Goal: Task Accomplishment & Management: Manage account settings

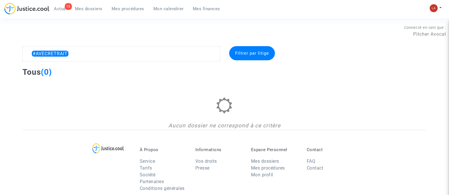
click at [130, 47] on textarea at bounding box center [120, 53] width 197 height 15
type textarea """
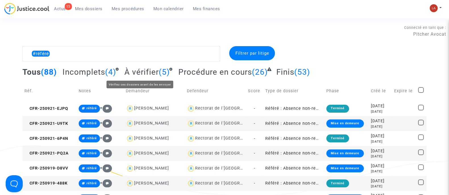
type textarea "#référé"
click at [131, 71] on span "À vérifier" at bounding box center [141, 72] width 34 height 9
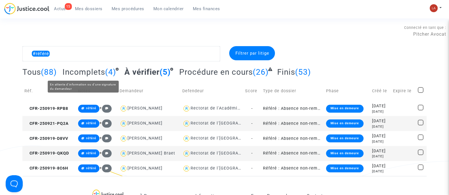
click at [71, 68] on span "Incomplets" at bounding box center [83, 72] width 43 height 9
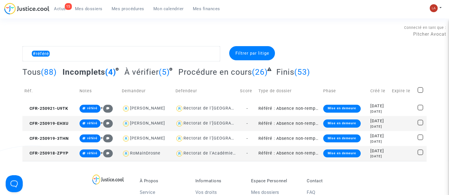
click at [418, 90] on span at bounding box center [420, 90] width 6 height 6
click at [420, 93] on input "checkbox" at bounding box center [420, 93] width 0 height 0
checkbox input "true"
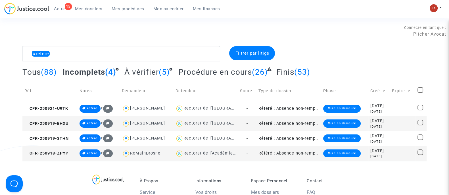
checkbox input "true"
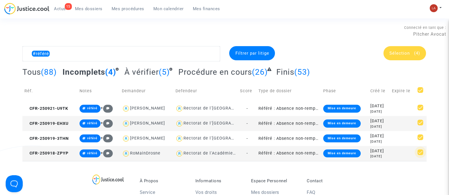
click at [420, 153] on span at bounding box center [420, 153] width 6 height 6
click at [420, 155] on input "checkbox" at bounding box center [420, 155] width 0 height 0
checkbox input "false"
click at [399, 49] on div "Sélection (3)" at bounding box center [404, 53] width 43 height 14
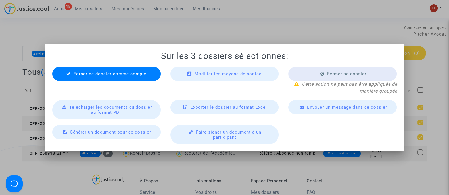
click at [137, 71] on span "Forcer ce dossier comme complet" at bounding box center [110, 73] width 74 height 5
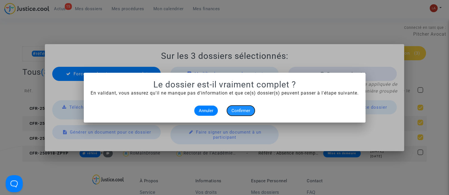
click at [234, 110] on span "Confirmer" at bounding box center [240, 110] width 19 height 5
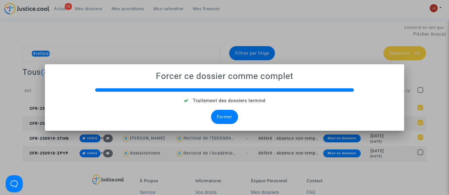
click at [227, 113] on div "Fermer" at bounding box center [224, 117] width 27 height 14
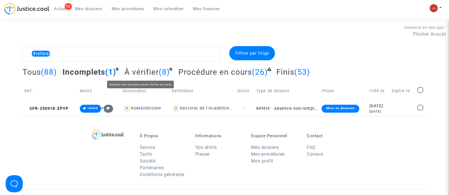
click at [156, 72] on span "À vérifier" at bounding box center [141, 72] width 34 height 9
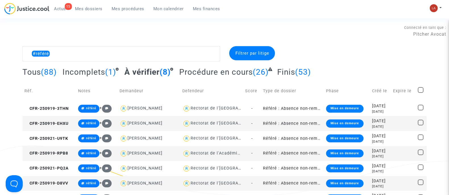
click at [426, 91] on td at bounding box center [420, 91] width 11 height 20
click at [422, 89] on span at bounding box center [420, 90] width 6 height 6
click at [420, 93] on input "checkbox" at bounding box center [420, 93] width 0 height 0
checkbox input "true"
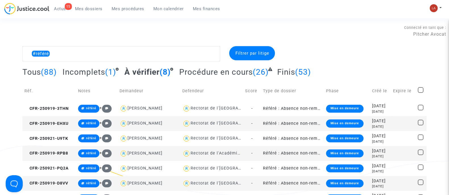
checkbox input "true"
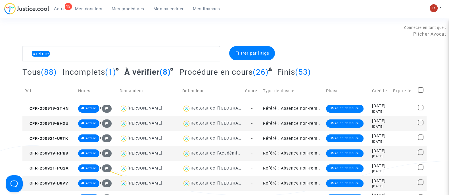
checkbox input "true"
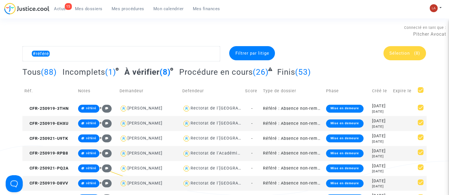
click at [410, 51] on span "Sélection (8)" at bounding box center [404, 53] width 31 height 5
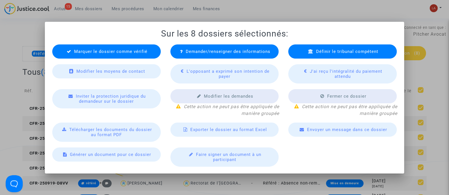
click at [121, 48] on div "Marquer le dossier comme vérifié" at bounding box center [106, 52] width 108 height 14
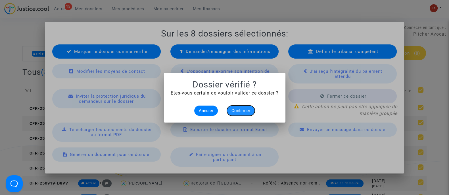
click at [246, 112] on span "Confirmer" at bounding box center [240, 110] width 19 height 5
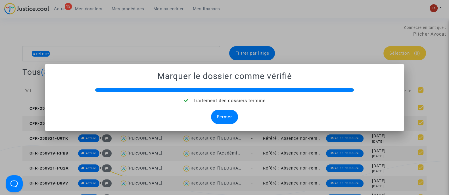
click at [228, 115] on div "Fermer" at bounding box center [224, 117] width 27 height 14
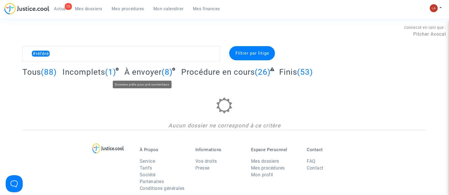
click at [140, 70] on span "À envoyer" at bounding box center [142, 72] width 37 height 9
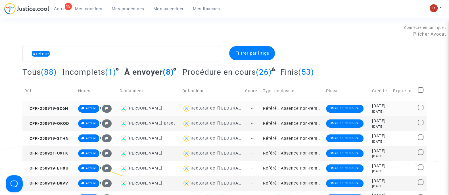
click at [66, 105] on td "CFR-250919-8C6H" at bounding box center [49, 108] width 54 height 15
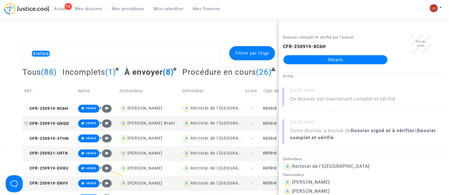
click at [53, 121] on span "CFR-250919-QKQD" at bounding box center [46, 123] width 45 height 5
click at [40, 143] on td "CFR-250919-3THN" at bounding box center [49, 138] width 54 height 15
click at [62, 152] on span "CFR-250921-U9TK" at bounding box center [46, 153] width 44 height 5
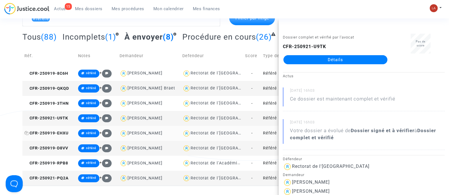
click at [51, 131] on span "CFR-250919-EHXU" at bounding box center [46, 133] width 44 height 5
drag, startPoint x: 330, startPoint y: 61, endPoint x: 333, endPoint y: 69, distance: 8.9
click at [331, 69] on div "Dossier complet et vérifié par l'avocat CFR-250919-EHXU Détails" at bounding box center [334, 52] width 113 height 36
click at [70, 149] on td "CFR-250919-D8VV" at bounding box center [49, 148] width 54 height 15
click at [60, 165] on span "CFR-250919-RPB8" at bounding box center [46, 163] width 44 height 5
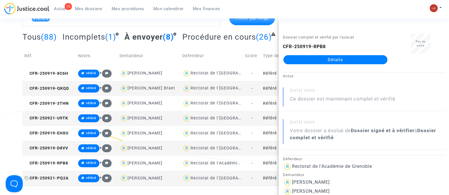
click at [56, 179] on span "CFR-250921-PQ2A" at bounding box center [46, 178] width 44 height 5
click at [18, 62] on div "#référé Filtrer par litige Tous (88) Incomplets (1) À envoyer (8) Procédure en …" at bounding box center [224, 98] width 449 height 175
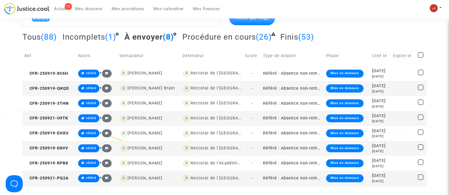
click at [418, 54] on span at bounding box center [420, 55] width 6 height 6
click at [420, 58] on input "checkbox" at bounding box center [420, 58] width 0 height 0
checkbox input "true"
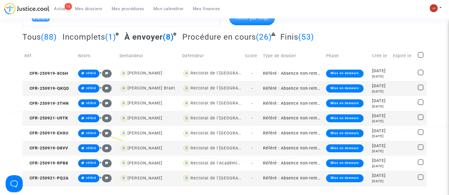
checkbox input "true"
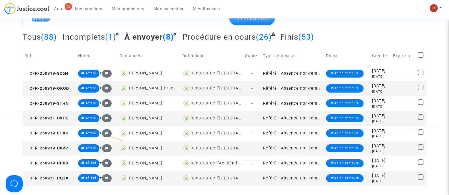
checkbox input "true"
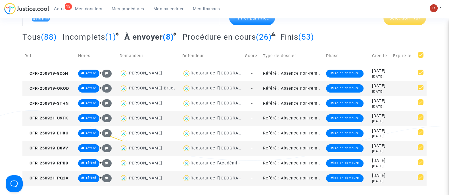
scroll to position [0, 0]
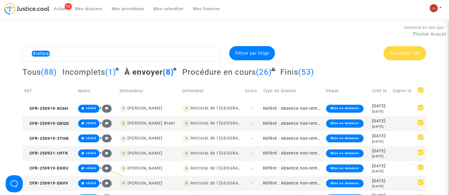
click at [401, 56] on div "Sélection (8)" at bounding box center [404, 53] width 43 height 14
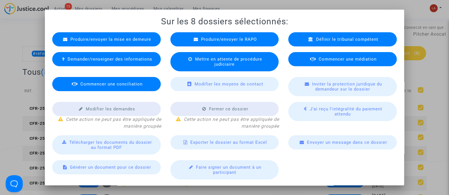
click at [220, 59] on span "Mettre en attente de procédure judiciaire" at bounding box center [228, 62] width 67 height 10
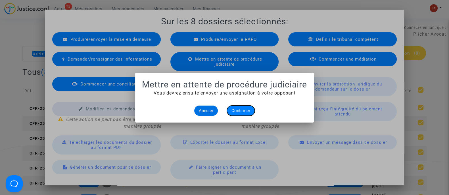
click at [249, 107] on button "Confirmer" at bounding box center [241, 111] width 28 height 10
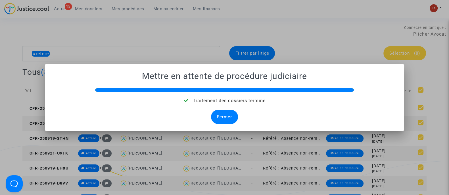
click at [216, 113] on div "Fermer" at bounding box center [224, 117] width 27 height 14
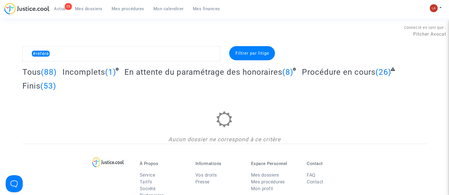
click at [251, 68] on span "En attente du paramétrage des honoraires" at bounding box center [203, 72] width 158 height 9
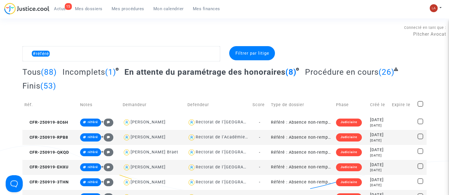
click at [418, 101] on span at bounding box center [420, 104] width 6 height 6
click at [420, 107] on input "checkbox" at bounding box center [420, 107] width 0 height 0
checkbox input "true"
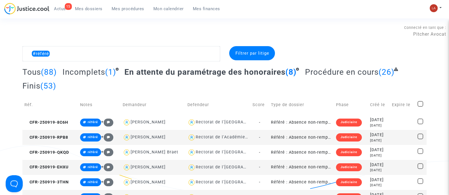
checkbox input "true"
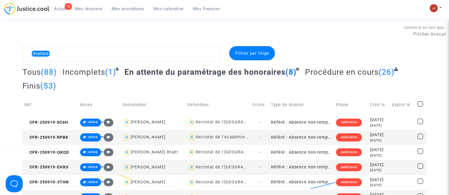
checkbox input "true"
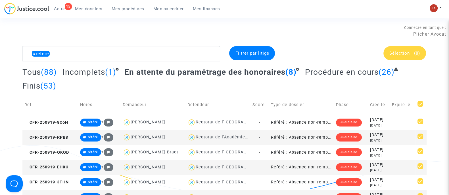
click at [403, 54] on span "Sélection" at bounding box center [399, 53] width 20 height 5
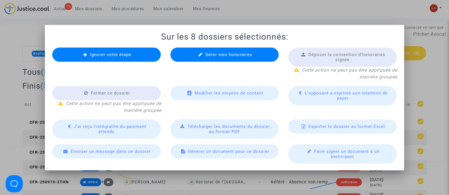
click at [126, 57] on div "Ignorer cette étape" at bounding box center [106, 55] width 108 height 14
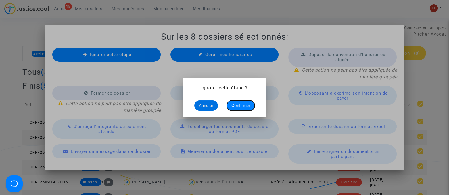
click at [249, 104] on span "Confirmer" at bounding box center [240, 105] width 19 height 5
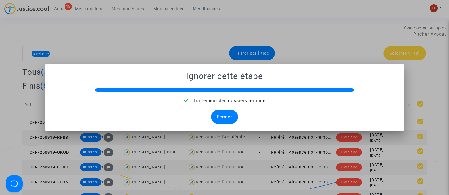
click at [223, 116] on div "Fermer" at bounding box center [224, 117] width 27 height 14
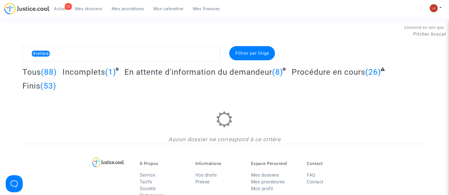
click at [215, 74] on span "En attente d'information du demandeur" at bounding box center [198, 72] width 148 height 9
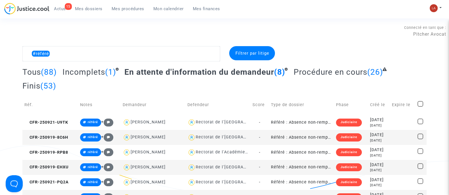
click at [420, 102] on span at bounding box center [420, 104] width 6 height 6
click at [420, 107] on input "checkbox" at bounding box center [420, 107] width 0 height 0
checkbox input "true"
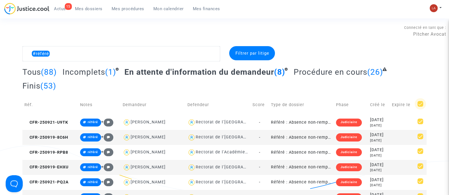
checkbox input "true"
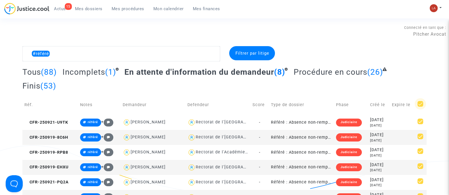
checkbox input "true"
click at [401, 47] on div "Sélection (8)" at bounding box center [404, 53] width 43 height 14
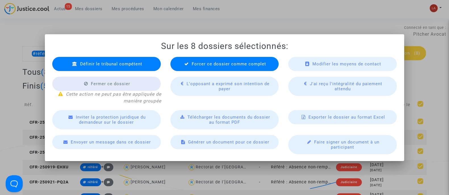
click at [249, 65] on span "Forcer ce dossier comme complet" at bounding box center [228, 64] width 74 height 5
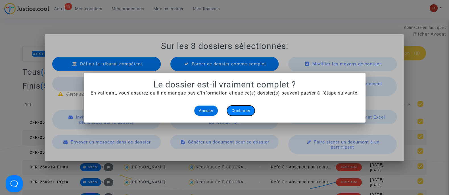
click at [243, 108] on span "Confirmer" at bounding box center [240, 110] width 19 height 5
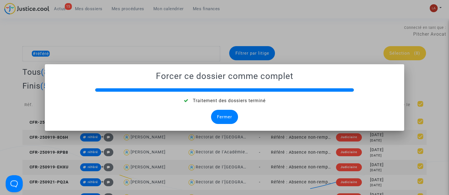
click at [226, 115] on div "Fermer" at bounding box center [224, 117] width 27 height 14
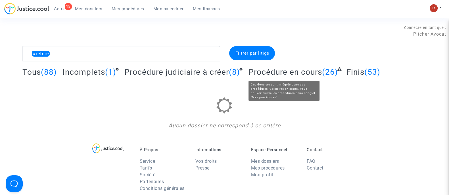
click at [188, 74] on span "Procédure judiciaire à créer" at bounding box center [176, 72] width 104 height 9
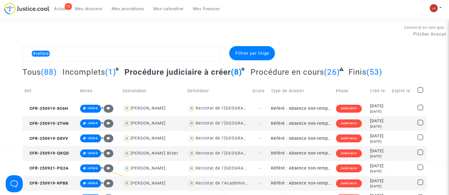
click at [418, 85] on td at bounding box center [420, 91] width 11 height 20
click at [420, 89] on span at bounding box center [420, 90] width 6 height 6
click at [420, 93] on input "checkbox" at bounding box center [420, 93] width 0 height 0
checkbox input "true"
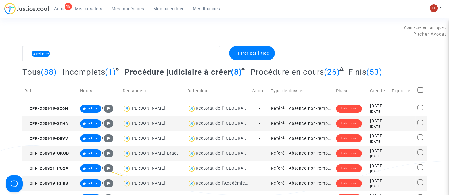
checkbox input "true"
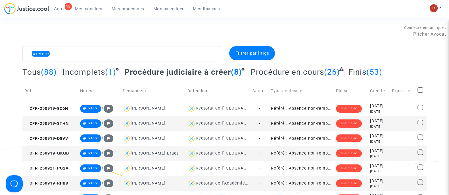
checkbox input "true"
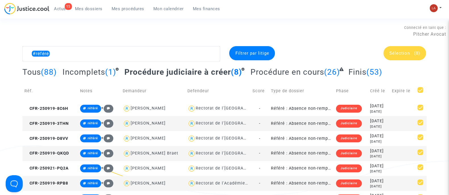
click at [413, 50] on div "Sélection (8)" at bounding box center [404, 53] width 43 height 14
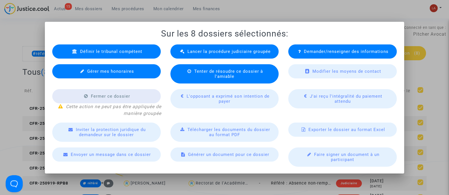
click at [244, 54] on span "Lancer la procédure judiciaire groupée" at bounding box center [228, 51] width 83 height 5
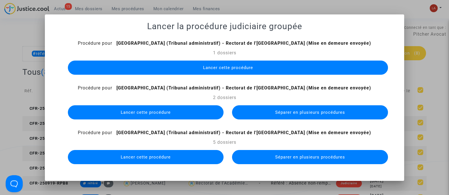
click at [264, 68] on button "Lancer cette procédure" at bounding box center [228, 68] width 320 height 14
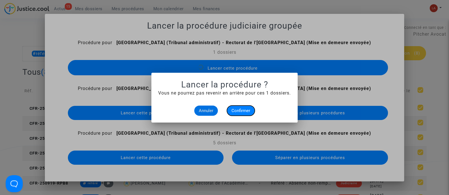
click at [245, 111] on span "Confirmer" at bounding box center [240, 110] width 19 height 5
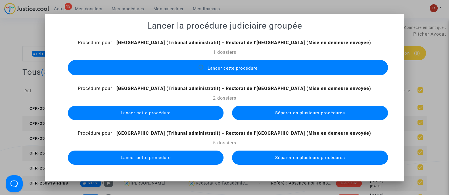
click at [255, 106] on button "Séparer en plusieurs procédures" at bounding box center [309, 113] width 155 height 14
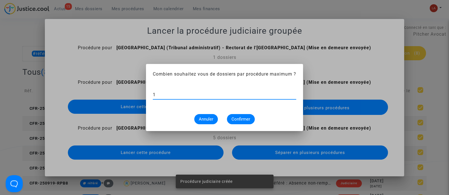
type input "1"
click at [247, 117] on span "Confirmer" at bounding box center [240, 119] width 19 height 5
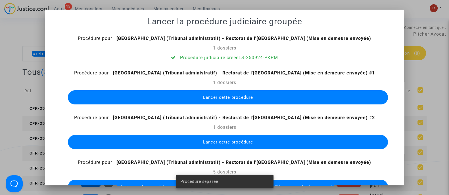
click at [250, 99] on button "Lancer cette procédure" at bounding box center [228, 97] width 320 height 14
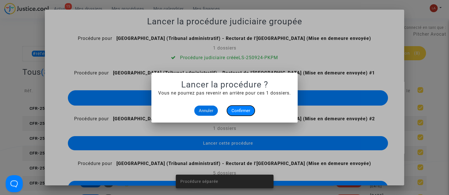
click at [243, 111] on span "Confirmer" at bounding box center [240, 110] width 19 height 5
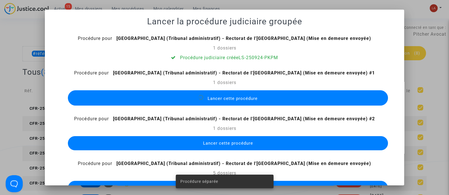
click at [242, 137] on button "Lancer cette procédure" at bounding box center [228, 143] width 320 height 14
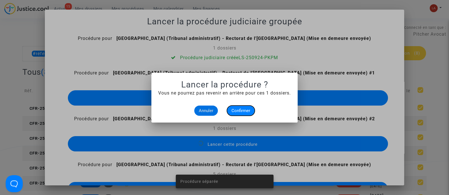
click at [245, 113] on button "Confirmer" at bounding box center [241, 111] width 28 height 10
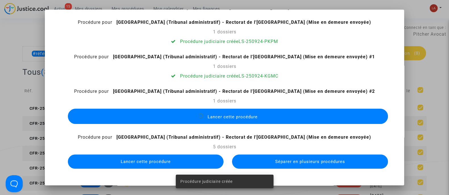
click at [264, 159] on button "Séparer en plusieurs procédures" at bounding box center [309, 162] width 155 height 14
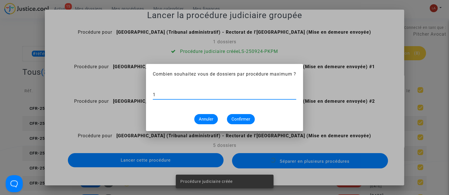
type input "1"
click at [241, 116] on button "Confirmer" at bounding box center [241, 119] width 28 height 10
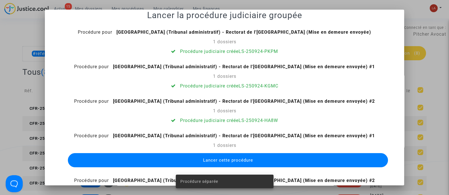
scroll to position [16, 0]
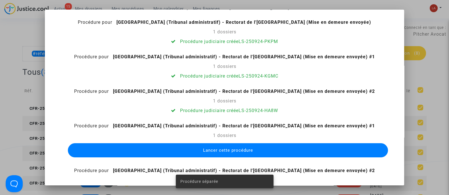
click at [247, 151] on span "Lancer cette procédure" at bounding box center [228, 150] width 50 height 5
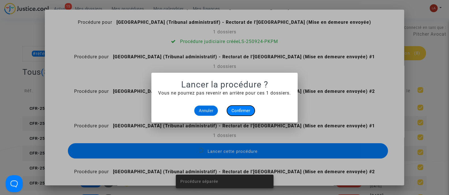
click at [241, 109] on span "Confirmer" at bounding box center [240, 110] width 19 height 5
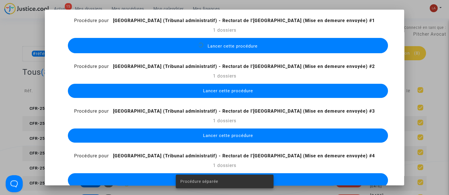
scroll to position [123, 0]
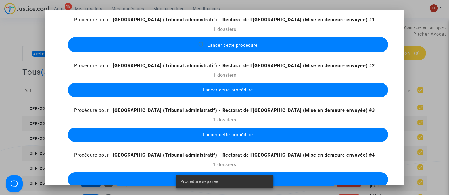
click at [301, 94] on button "Lancer cette procédure" at bounding box center [228, 90] width 320 height 14
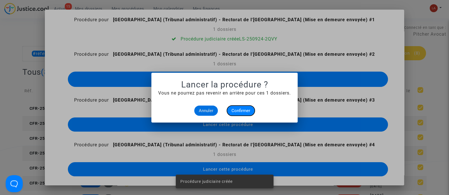
click at [237, 108] on span "Confirmer" at bounding box center [240, 110] width 19 height 5
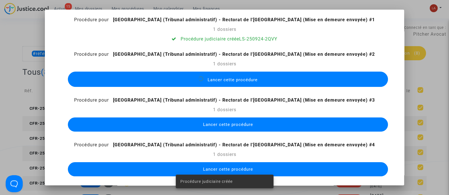
click at [245, 122] on span "Lancer cette procédure" at bounding box center [228, 124] width 50 height 5
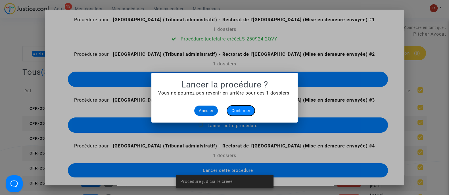
click at [244, 112] on span "Confirmer" at bounding box center [240, 110] width 19 height 5
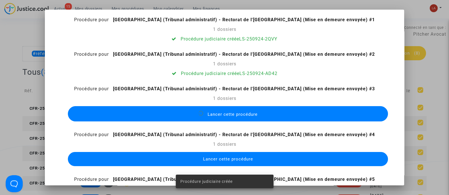
click at [279, 159] on button "Lancer cette procédure" at bounding box center [228, 159] width 320 height 14
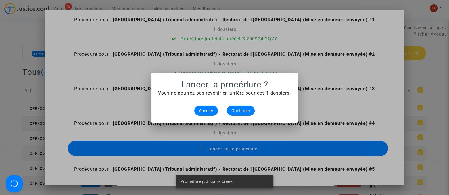
click at [246, 118] on mat-dialog-container "Lancer la procédure ? Vous ne pourrez pas revenir en arrière pour ces 1 dossier…" at bounding box center [224, 98] width 146 height 50
click at [245, 110] on span "Confirmer" at bounding box center [240, 110] width 19 height 5
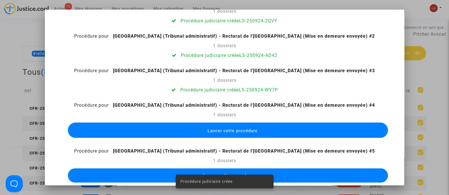
scroll to position [155, 0]
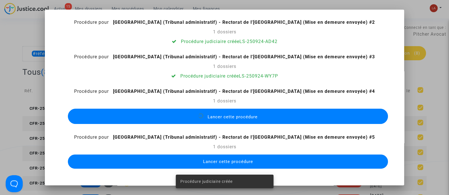
click at [281, 163] on button "Lancer cette procédure" at bounding box center [228, 162] width 320 height 14
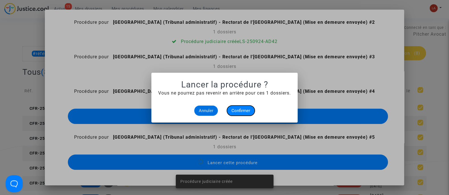
click at [251, 115] on button "Confirmer" at bounding box center [241, 111] width 28 height 10
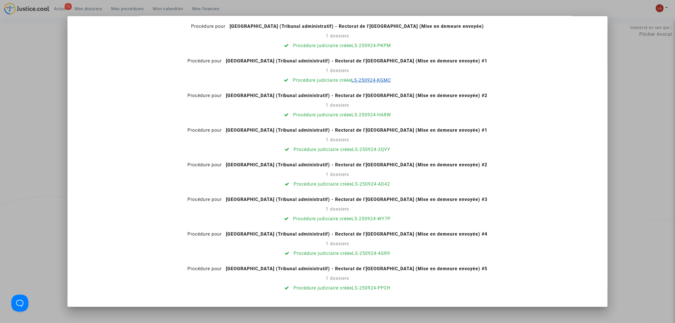
scroll to position [18, 0]
click at [448, 88] on div at bounding box center [337, 161] width 675 height 323
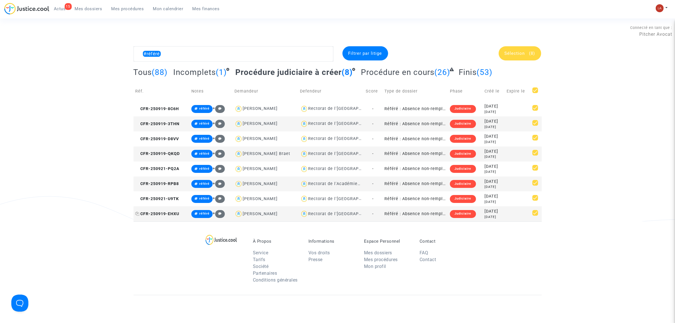
click at [157, 195] on span "CFR-250919-EHXU" at bounding box center [158, 213] width 44 height 5
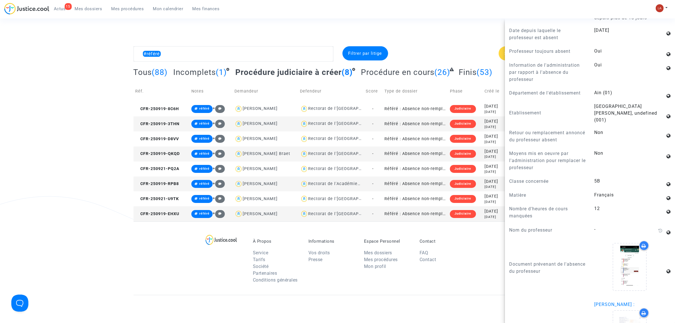
scroll to position [461, 0]
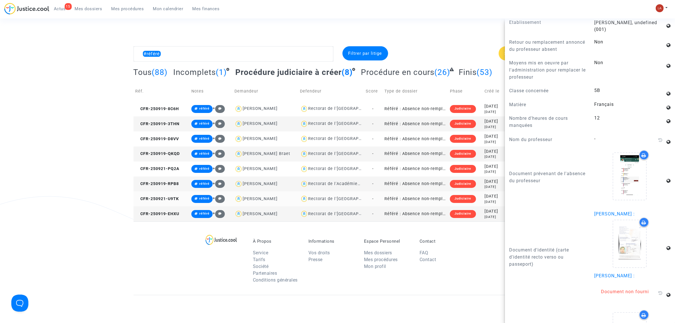
click at [182, 195] on td "CFR-250921-U9TK" at bounding box center [162, 198] width 56 height 15
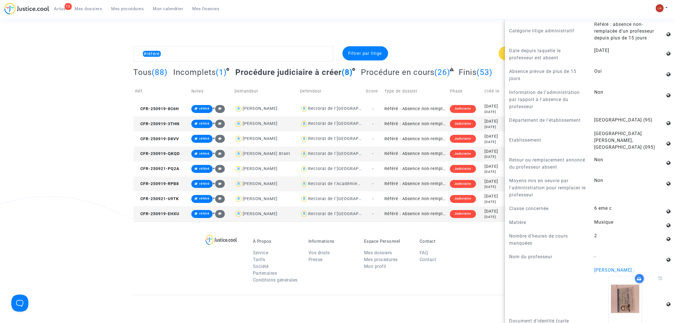
scroll to position [426, 0]
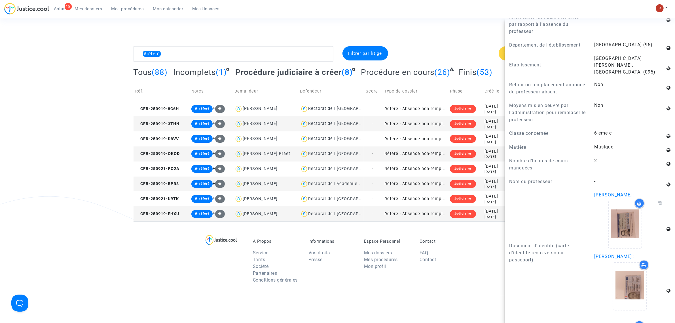
click at [158, 180] on td "CFR-250919-RPB8" at bounding box center [162, 183] width 56 height 15
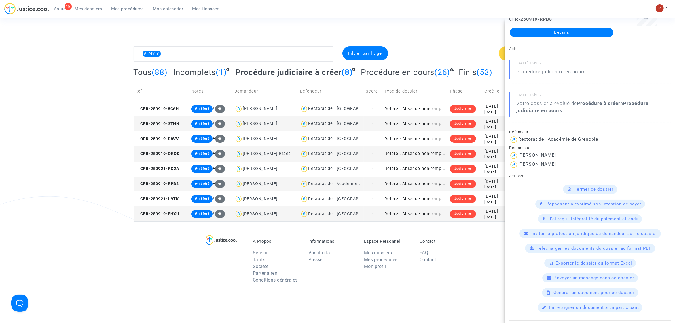
scroll to position [0, 0]
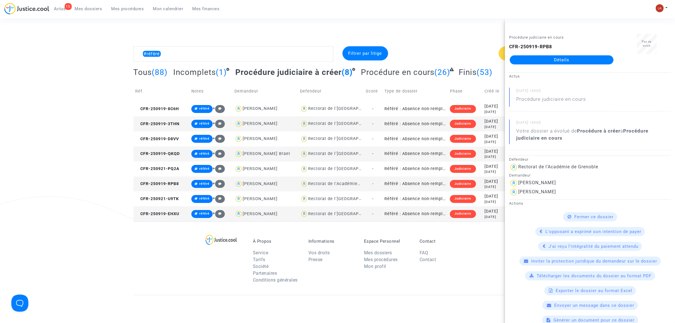
click at [62, 140] on div "#référé Filtrer par litige Sélection (8) Tous (88) Incomplets (1) Procédure jud…" at bounding box center [337, 133] width 675 height 175
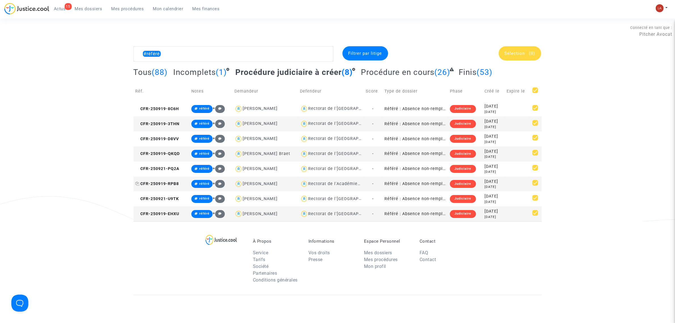
click at [173, 185] on span "CFR-250919-RPB8" at bounding box center [158, 183] width 44 height 5
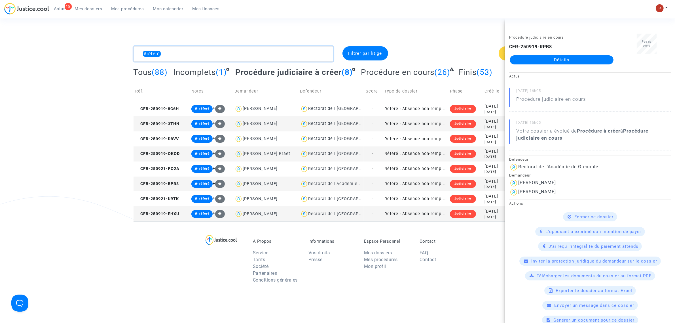
click at [242, 59] on textarea at bounding box center [234, 53] width 200 height 15
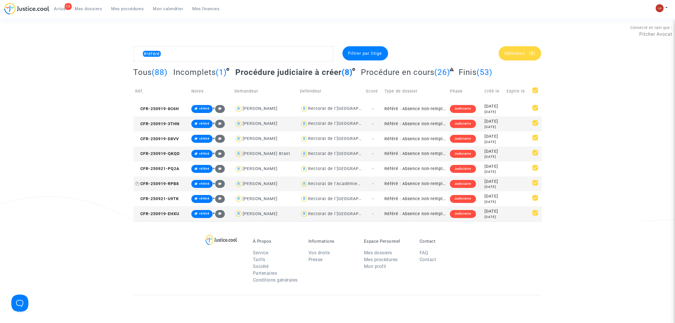
click at [177, 185] on span "CFR-250919-RPB8" at bounding box center [158, 183] width 44 height 5
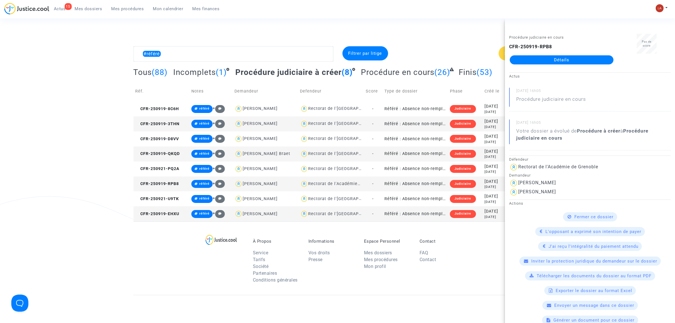
click at [448, 61] on link "Détails" at bounding box center [562, 59] width 104 height 9
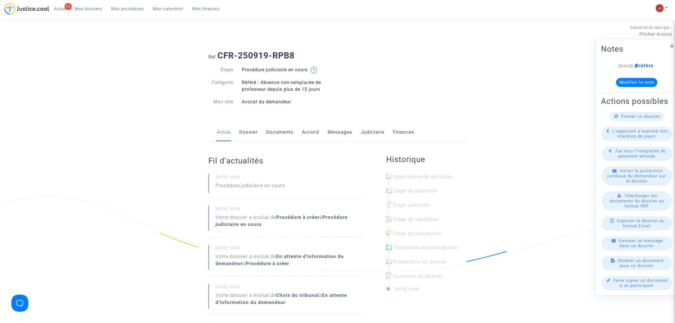
click at [376, 136] on link "Judiciaire" at bounding box center [373, 132] width 24 height 19
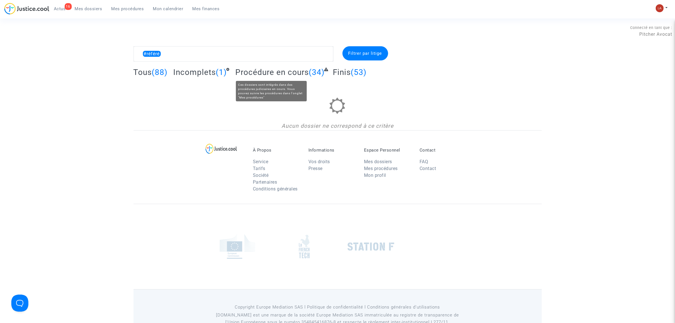
click at [296, 73] on span "Procédure en cours" at bounding box center [271, 72] width 73 height 9
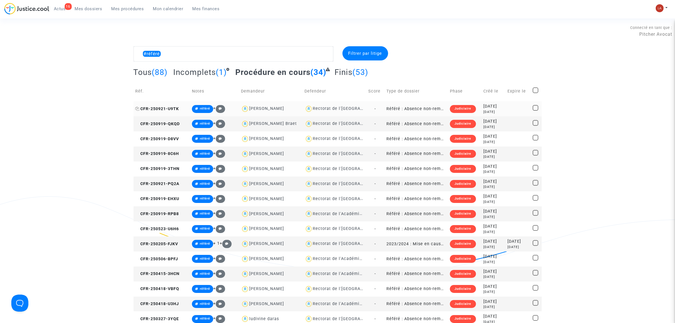
click at [169, 110] on span "CFR-250921-U9TK" at bounding box center [158, 108] width 44 height 5
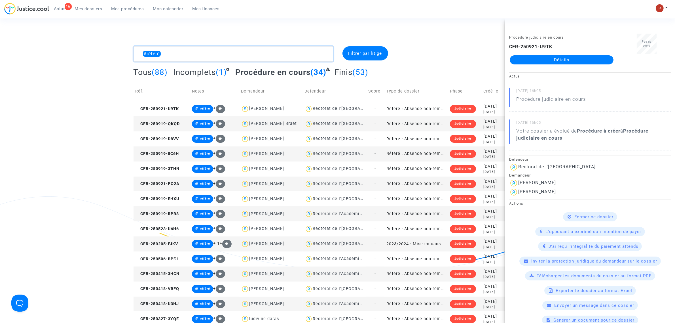
click at [171, 49] on textarea at bounding box center [234, 53] width 200 height 15
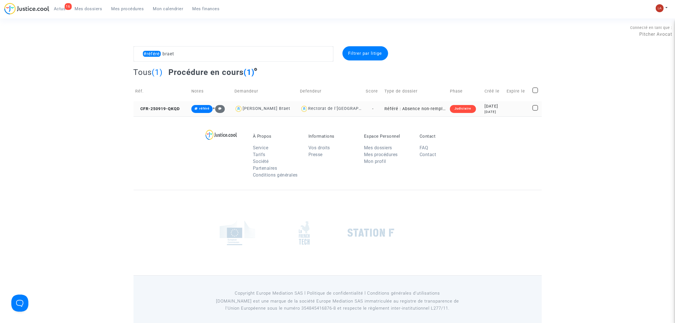
click at [159, 105] on td "CFR-250919-QKQD" at bounding box center [162, 108] width 56 height 15
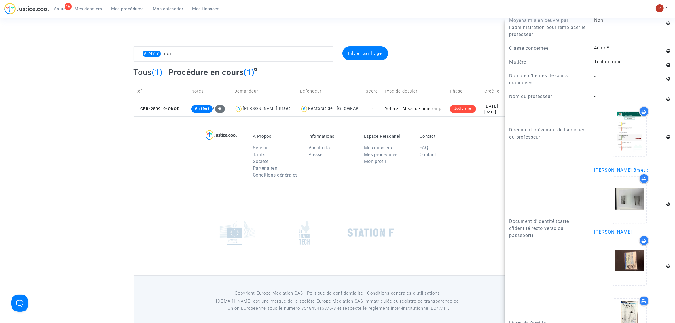
scroll to position [499, 0]
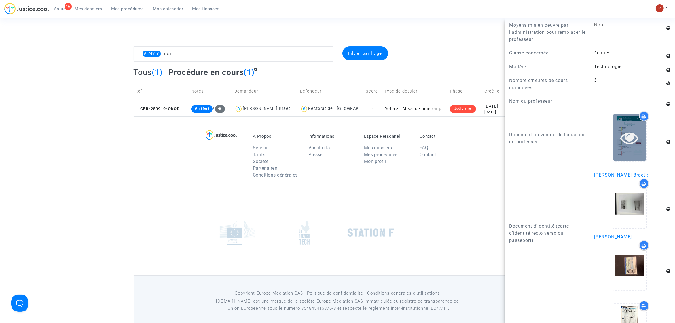
click at [448, 144] on div at bounding box center [630, 137] width 33 height 47
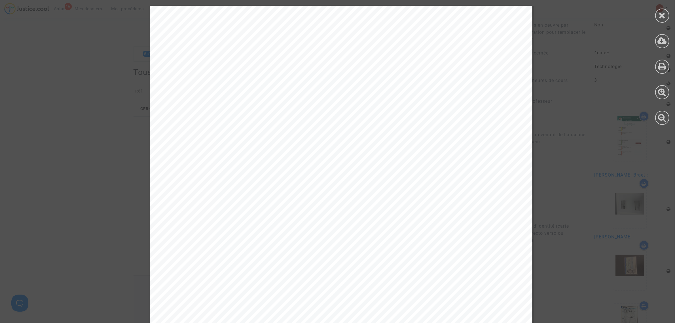
scroll to position [0, 0]
click at [448, 14] on div at bounding box center [663, 65] width 26 height 130
click at [448, 16] on div at bounding box center [663, 65] width 26 height 130
click at [448, 15] on icon at bounding box center [662, 15] width 7 height 9
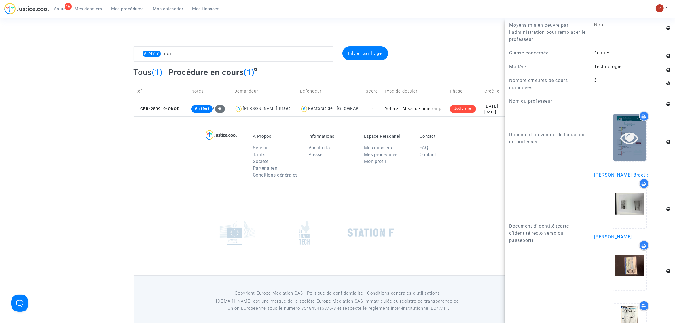
click at [448, 144] on div at bounding box center [630, 137] width 33 height 47
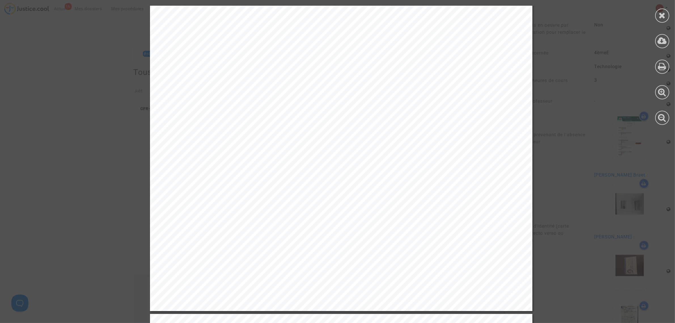
scroll to position [638, 0]
click at [448, 16] on icon at bounding box center [662, 15] width 7 height 9
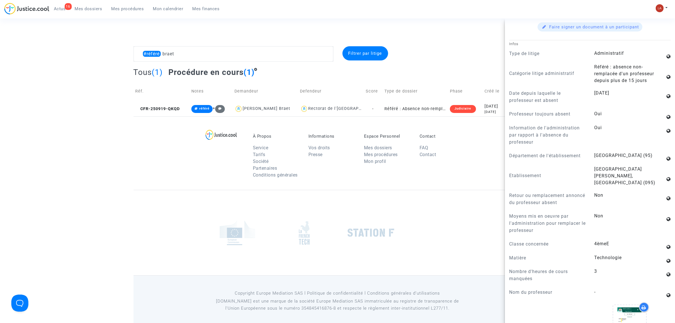
scroll to position [286, 0]
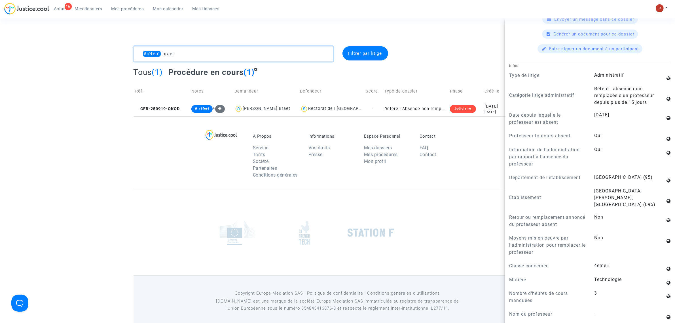
click at [173, 54] on textarea at bounding box center [234, 53] width 200 height 15
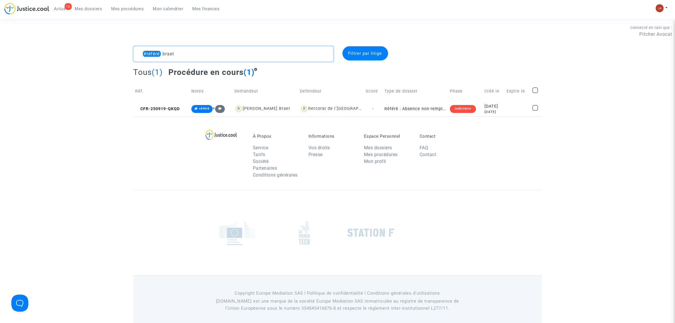
scroll to position [0, 0]
click at [173, 54] on textarea at bounding box center [234, 53] width 200 height 15
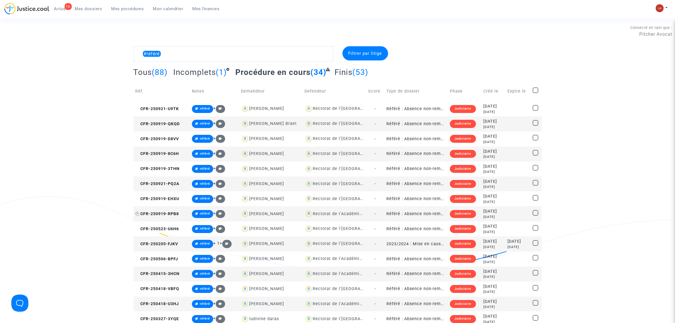
click at [175, 195] on span "CFR-250919-RPB8" at bounding box center [158, 213] width 44 height 5
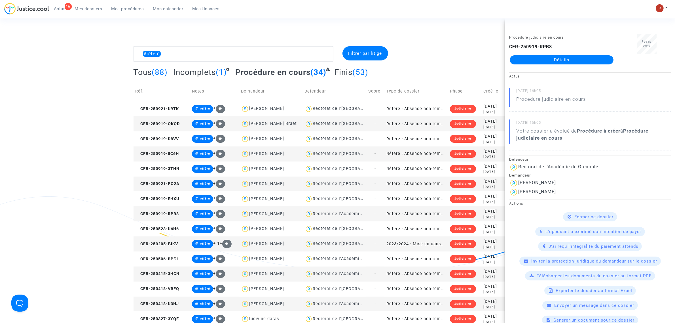
click at [190, 62] on complex-dispute-list "#référé Filtrer par litige Tous (88) Incomplets (1) Procédure en cours (34) Fin…" at bounding box center [338, 328] width 409 height 565
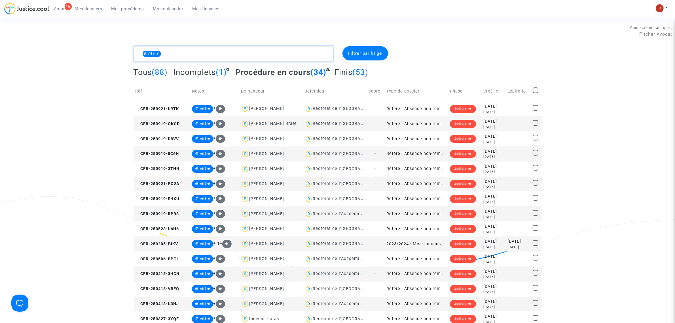
click at [174, 56] on textarea at bounding box center [234, 53] width 200 height 15
type textarea "#référé"
click at [176, 195] on td "CFR-250919-RPB8" at bounding box center [162, 213] width 57 height 15
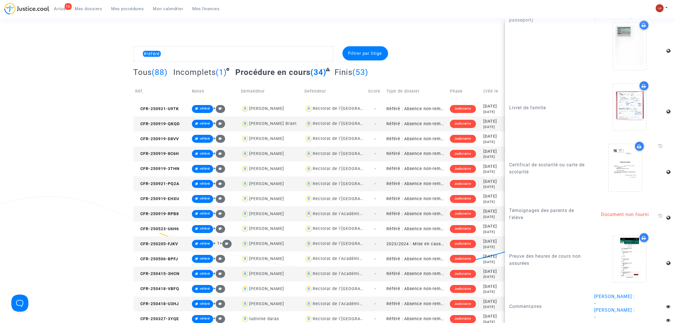
scroll to position [445, 0]
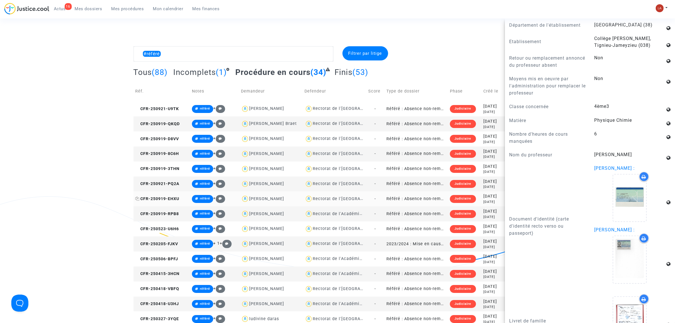
click at [174, 195] on span "CFR-250919-EHXU" at bounding box center [158, 198] width 44 height 5
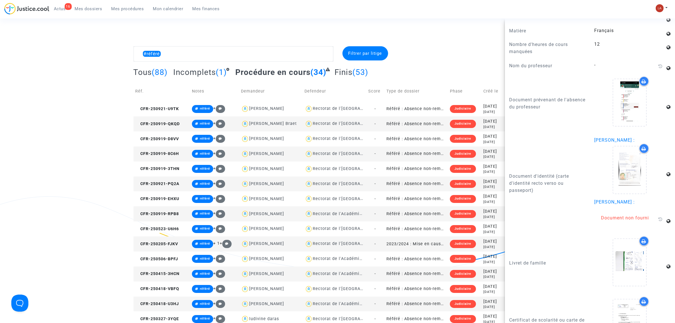
scroll to position [530, 0]
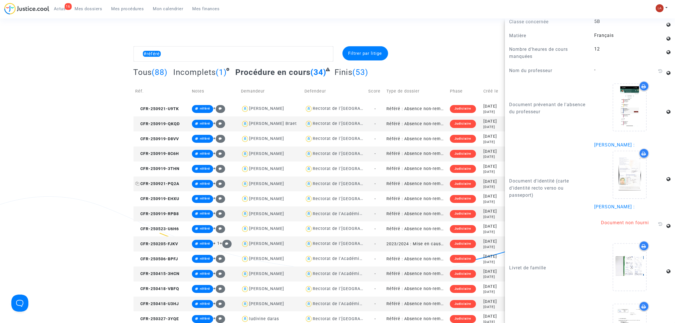
click at [169, 182] on span "CFR-250921-PQ2A" at bounding box center [158, 183] width 44 height 5
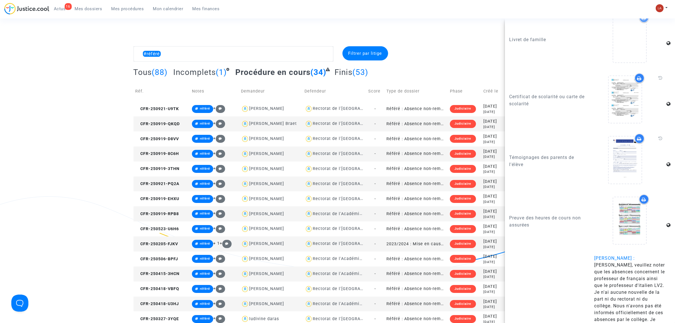
scroll to position [721, 0]
click at [448, 165] on icon at bounding box center [625, 160] width 18 height 18
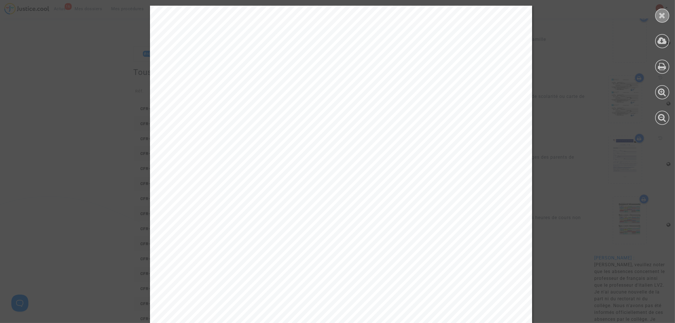
click at [448, 20] on div at bounding box center [663, 16] width 14 height 14
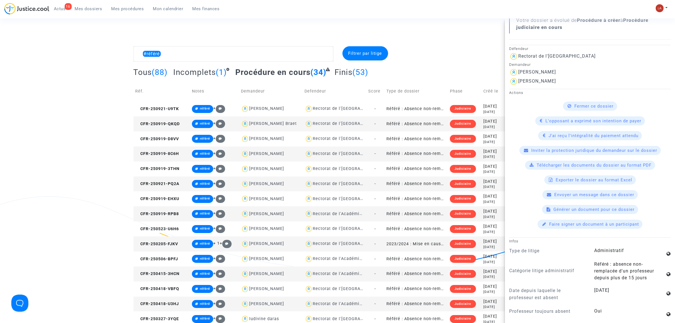
scroll to position [0, 0]
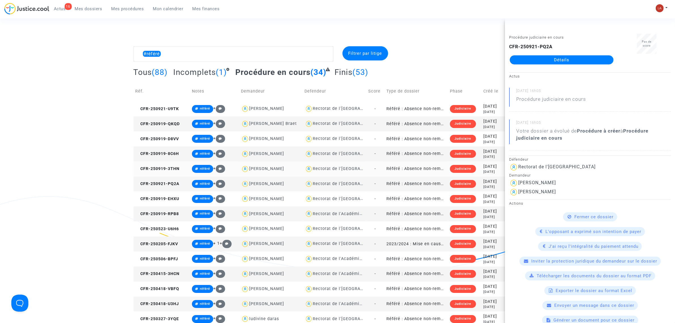
click at [181, 169] on td "CFR-250919-3THN" at bounding box center [162, 168] width 57 height 15
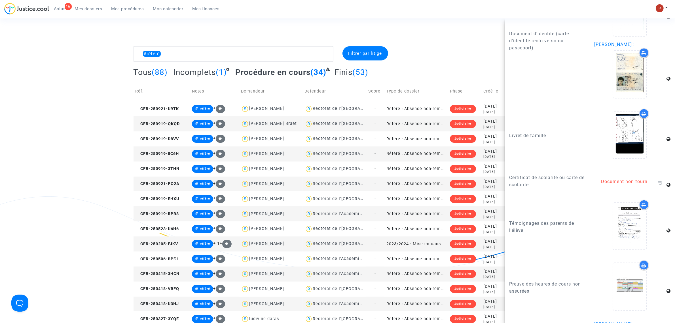
scroll to position [777, 0]
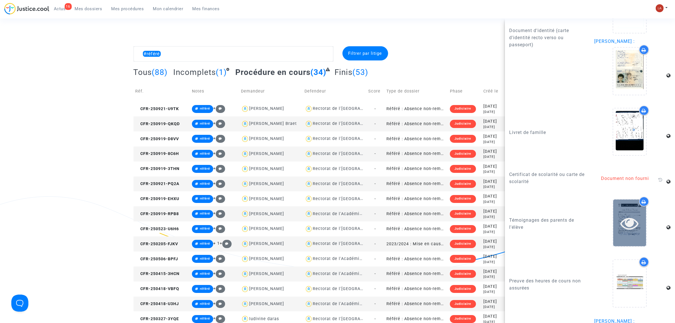
click at [448, 195] on icon at bounding box center [630, 223] width 18 height 18
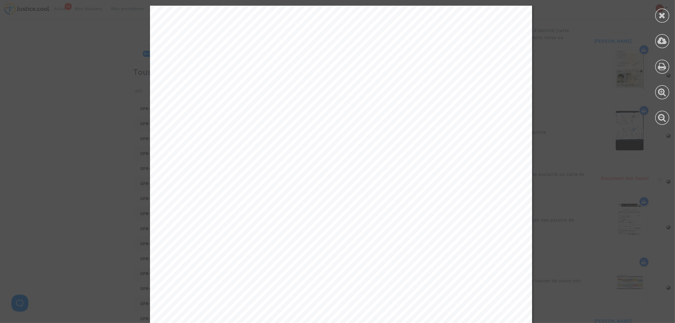
scroll to position [490, 0]
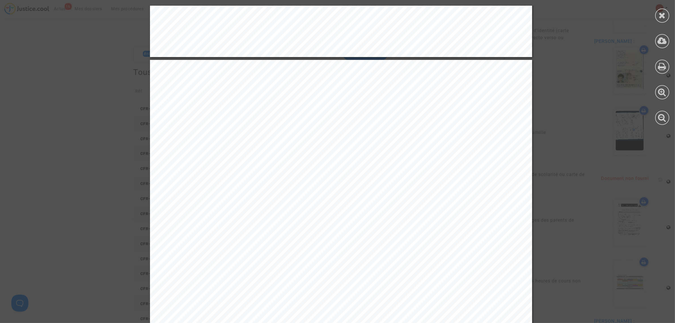
click at [448, 21] on div at bounding box center [663, 65] width 26 height 130
click at [448, 16] on div at bounding box center [663, 16] width 14 height 14
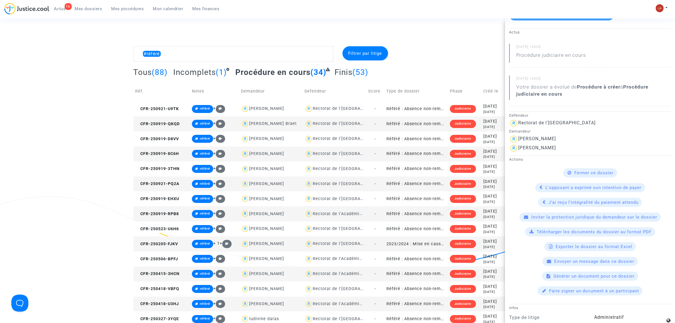
scroll to position [0, 0]
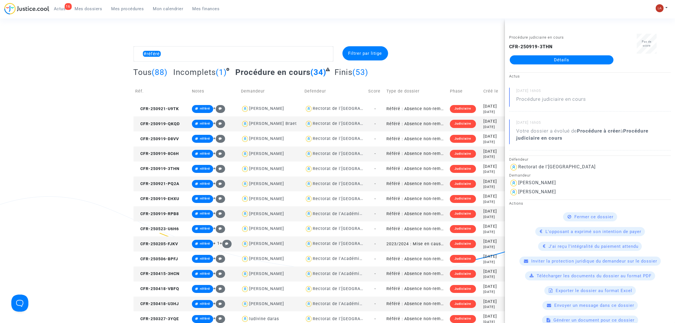
click at [162, 151] on td "CFR-250919-8C6H" at bounding box center [162, 153] width 57 height 15
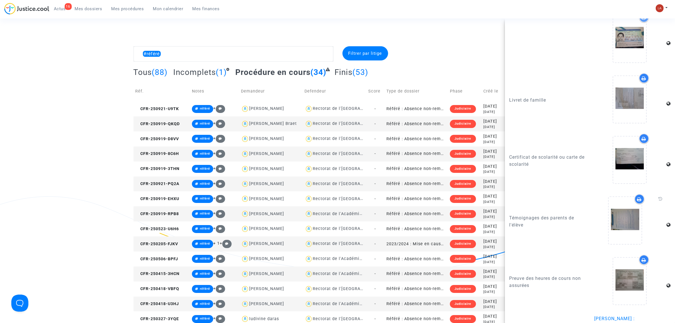
scroll to position [673, 0]
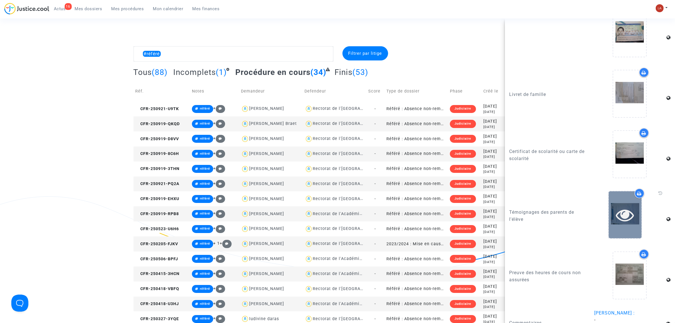
click at [448, 195] on div at bounding box center [625, 214] width 33 height 47
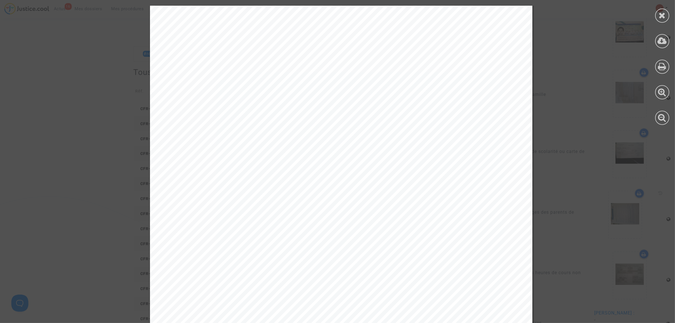
scroll to position [1320, 0]
click at [448, 11] on icon at bounding box center [662, 15] width 7 height 9
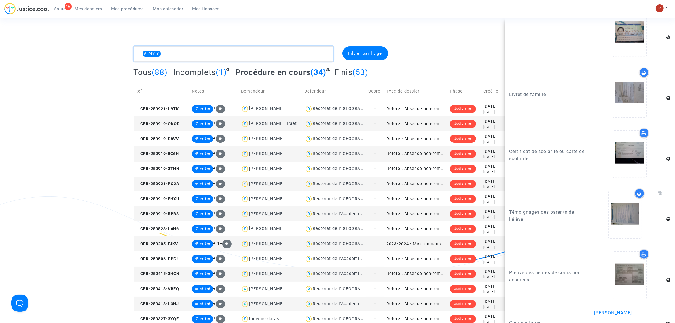
click at [221, 52] on textarea at bounding box center [234, 53] width 200 height 15
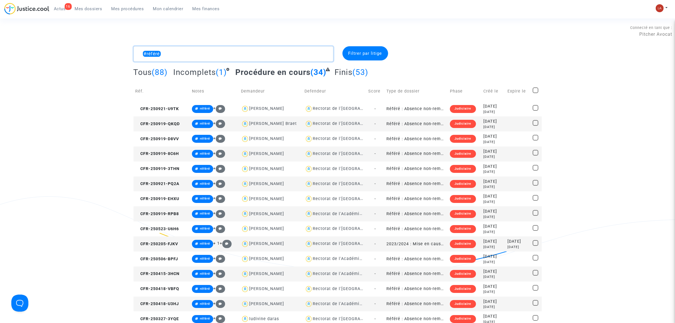
scroll to position [0, 0]
click at [163, 108] on span "CFR-250921-U9TK" at bounding box center [158, 108] width 44 height 5
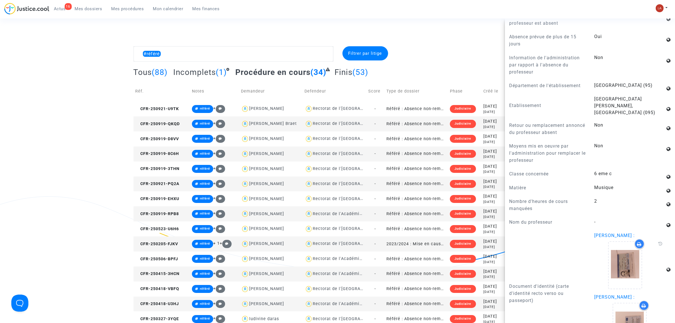
scroll to position [386, 0]
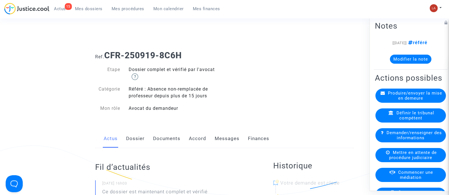
drag, startPoint x: 140, startPoint y: 140, endPoint x: 174, endPoint y: 141, distance: 34.3
click at [140, 140] on link "Dossier" at bounding box center [135, 139] width 18 height 19
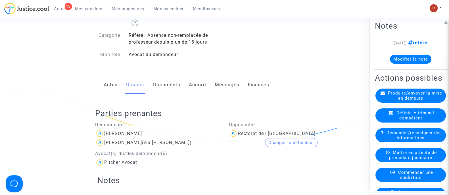
scroll to position [142, 0]
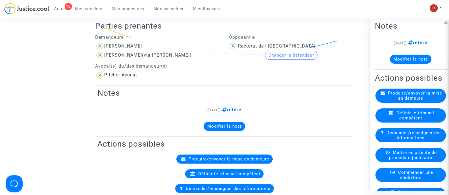
click at [400, 121] on span "Définir le tribunal compétent" at bounding box center [415, 115] width 38 height 10
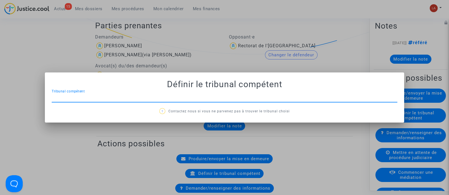
scroll to position [0, 0]
type input "versailles"
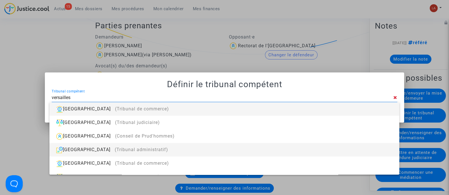
click at [131, 151] on span "(Tribunal administratif)" at bounding box center [141, 149] width 53 height 5
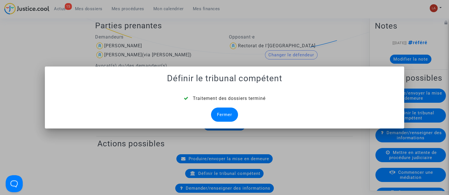
drag, startPoint x: 224, startPoint y: 117, endPoint x: 226, endPoint y: 116, distance: 2.9
click at [224, 117] on div "Fermer" at bounding box center [224, 115] width 27 height 14
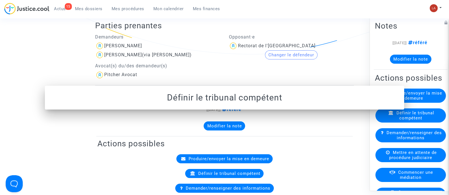
scroll to position [142, 0]
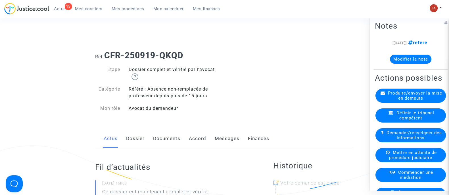
click at [132, 136] on link "Dossier" at bounding box center [135, 139] width 18 height 19
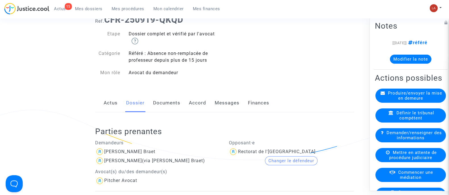
scroll to position [106, 0]
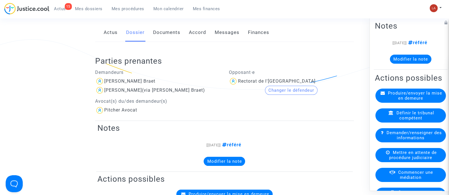
click at [410, 121] on span "Définir le tribunal compétent" at bounding box center [415, 115] width 38 height 10
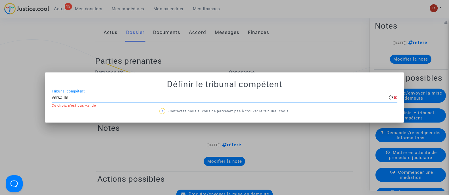
type input "versailles"
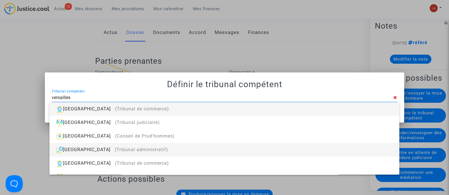
drag, startPoint x: 192, startPoint y: 147, endPoint x: 200, endPoint y: 134, distance: 14.6
click at [192, 147] on div "[GEOGRAPHIC_DATA] (Tribunal administratif)" at bounding box center [224, 150] width 340 height 14
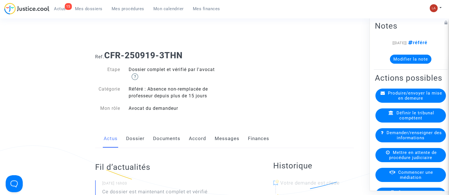
drag, startPoint x: 127, startPoint y: 142, endPoint x: 138, endPoint y: 135, distance: 13.1
click at [127, 142] on link "Dossier" at bounding box center [135, 139] width 18 height 19
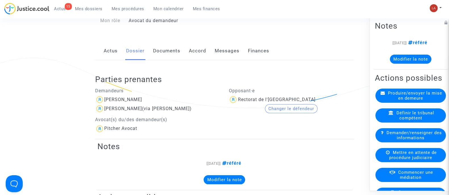
scroll to position [106, 0]
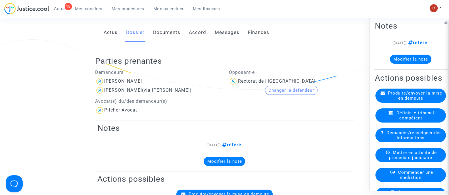
click at [407, 121] on span "Définir le tribunal compétent" at bounding box center [415, 115] width 38 height 10
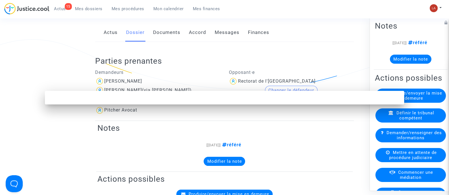
scroll to position [0, 0]
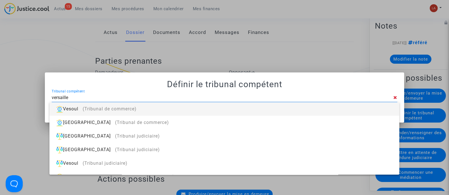
type input "versailles"
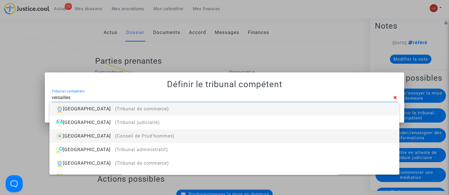
click at [278, 142] on div "Versailles (Conseil de Prud'hommes)" at bounding box center [224, 137] width 340 height 14
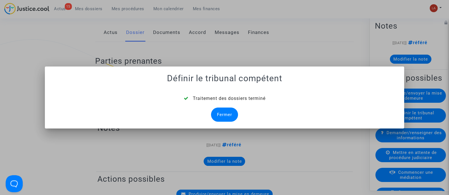
click at [229, 115] on div "Fermer" at bounding box center [224, 115] width 27 height 14
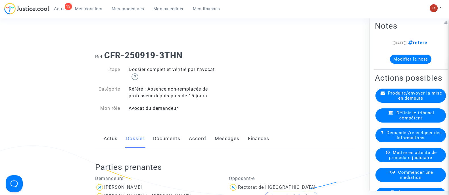
scroll to position [106, 0]
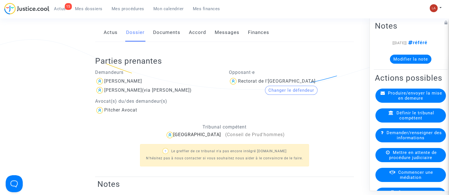
click at [403, 121] on span "Définir le tribunal compétent" at bounding box center [415, 115] width 38 height 10
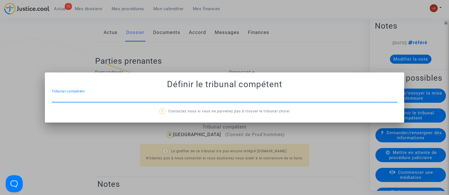
scroll to position [0, 0]
type input "versailles"
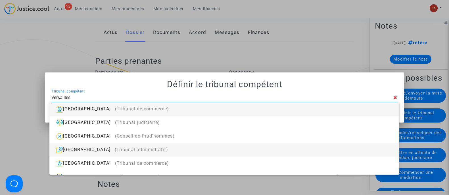
click at [185, 150] on div "Versailles (Tribunal administratif)" at bounding box center [224, 150] width 340 height 14
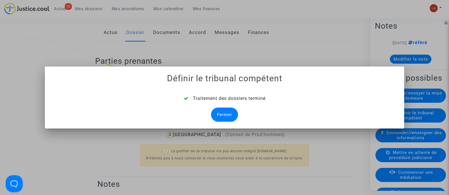
click at [223, 109] on div "Fermer" at bounding box center [224, 115] width 27 height 14
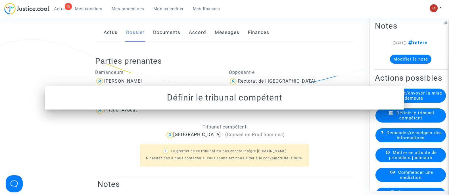
scroll to position [106, 0]
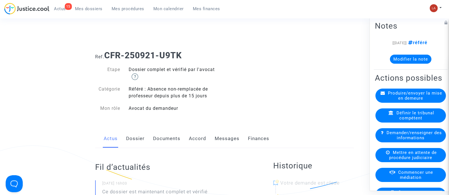
drag, startPoint x: 138, startPoint y: 139, endPoint x: 140, endPoint y: 137, distance: 3.2
click at [138, 139] on link "Dossier" at bounding box center [135, 139] width 18 height 19
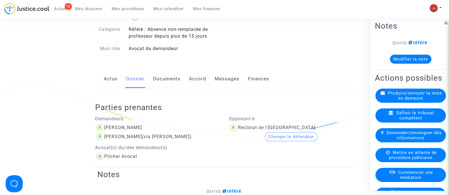
scroll to position [106, 0]
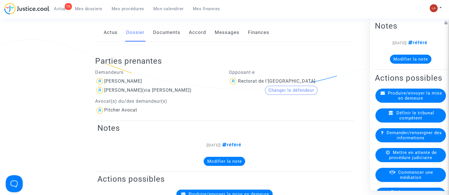
click at [408, 123] on div "Définir le tribunal compétent" at bounding box center [410, 115] width 70 height 14
click at [407, 123] on div "Définir le tribunal compétent" at bounding box center [410, 115] width 70 height 14
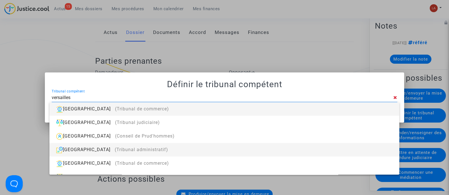
type input "versailles"
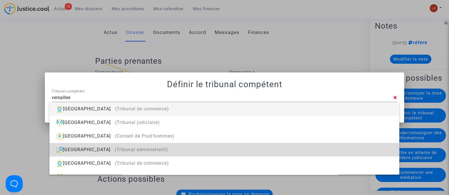
click at [230, 157] on div "[GEOGRAPHIC_DATA] (Tribunal administratif)" at bounding box center [224, 150] width 340 height 14
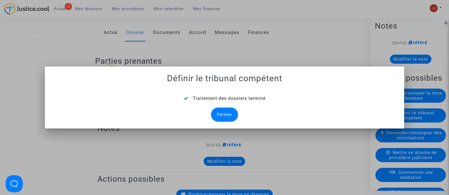
click at [231, 115] on div "Fermer" at bounding box center [224, 115] width 27 height 14
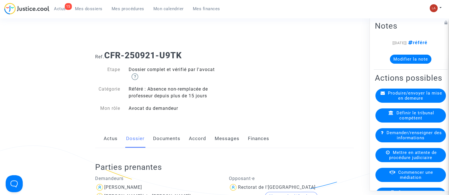
scroll to position [106, 0]
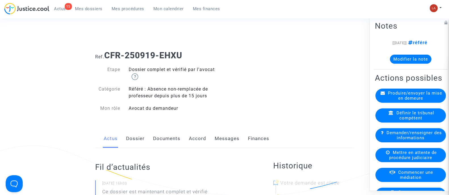
click at [133, 136] on link "Dossier" at bounding box center [135, 139] width 18 height 19
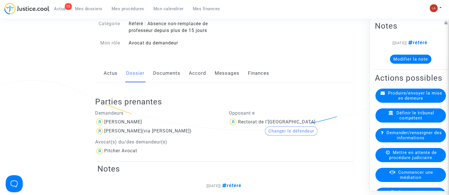
scroll to position [71, 0]
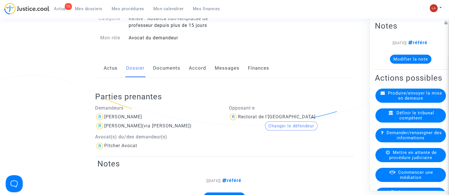
click at [400, 121] on span "Définir le tribunal compétent" at bounding box center [415, 115] width 38 height 10
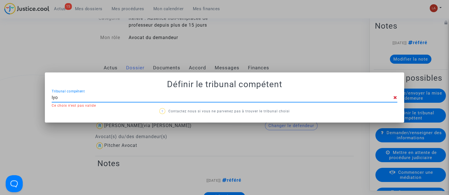
type input "[GEOGRAPHIC_DATA]"
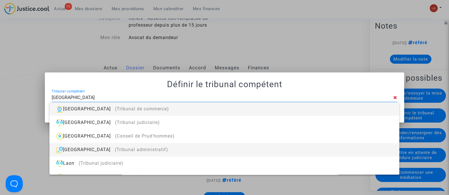
click at [260, 153] on div "Lyon (Tribunal administratif)" at bounding box center [224, 150] width 340 height 14
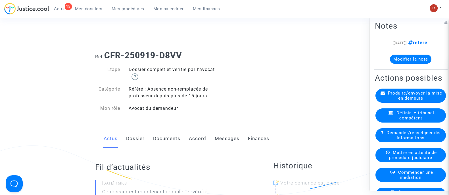
drag, startPoint x: 128, startPoint y: 135, endPoint x: 176, endPoint y: 130, distance: 47.7
click at [128, 135] on link "Dossier" at bounding box center [135, 139] width 18 height 19
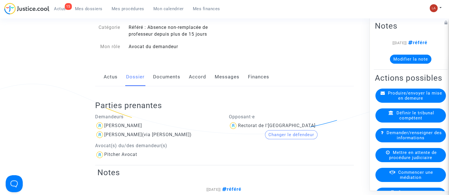
scroll to position [106, 0]
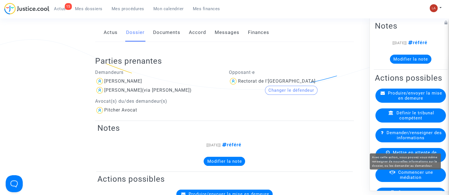
click at [403, 120] on span "Définir le tribunal compétent" at bounding box center [415, 115] width 38 height 10
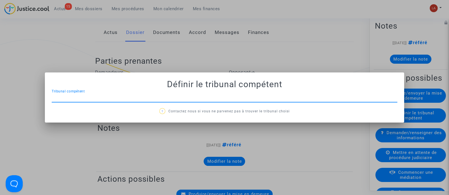
scroll to position [0, 0]
type input "versailles"
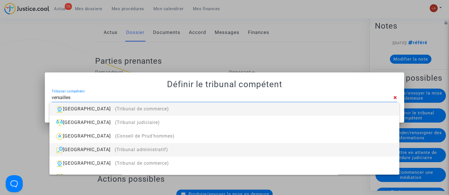
click at [239, 149] on div "[GEOGRAPHIC_DATA] (Tribunal administratif)" at bounding box center [224, 150] width 340 height 14
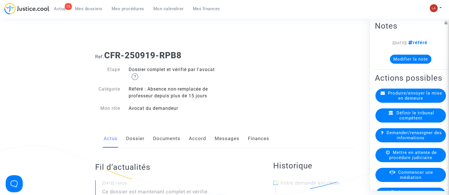
drag, startPoint x: 131, startPoint y: 148, endPoint x: 142, endPoint y: 139, distance: 14.1
drag, startPoint x: 147, startPoint y: 133, endPoint x: 142, endPoint y: 136, distance: 5.8
click at [147, 133] on div "Actus Dossier Documents Accord Messages Finances" at bounding box center [224, 139] width 258 height 19
click at [139, 138] on link "Dossier" at bounding box center [135, 139] width 18 height 19
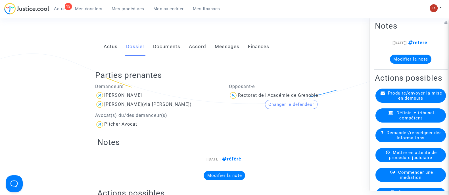
scroll to position [142, 0]
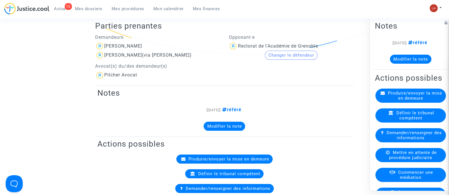
click at [428, 123] on div "Définir le tribunal compétent" at bounding box center [410, 115] width 70 height 14
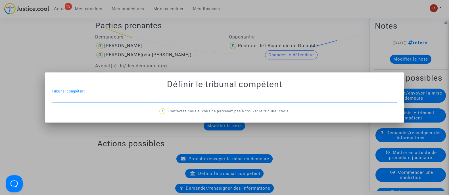
scroll to position [0, 0]
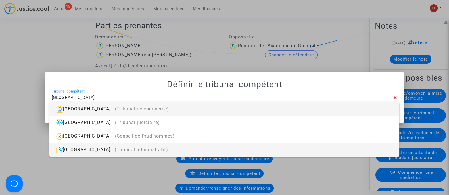
type input "[GEOGRAPHIC_DATA]"
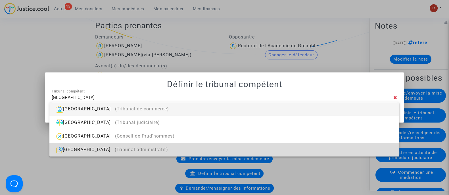
drag, startPoint x: 216, startPoint y: 148, endPoint x: 292, endPoint y: 58, distance: 118.0
click at [217, 148] on div "[GEOGRAPHIC_DATA] (Tribunal administratif)" at bounding box center [224, 150] width 340 height 14
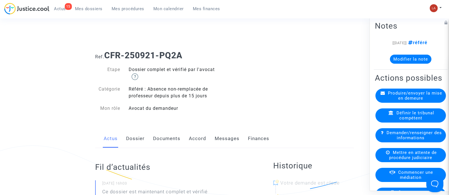
click at [140, 144] on link "Dossier" at bounding box center [135, 139] width 18 height 19
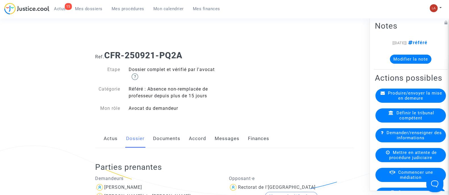
scroll to position [142, 0]
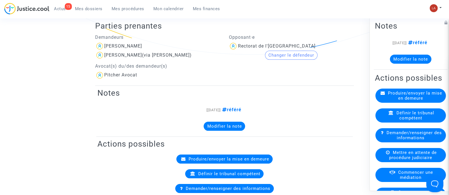
click at [396, 121] on span "Définir le tribunal compétent" at bounding box center [415, 115] width 38 height 10
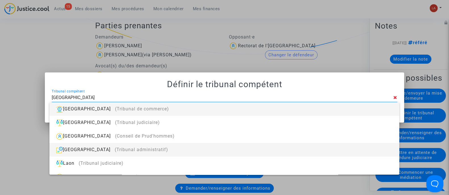
type input "lyon"
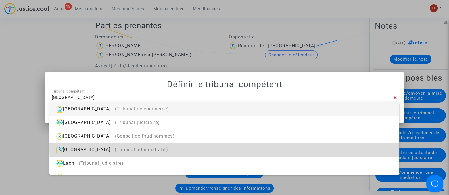
drag, startPoint x: 264, startPoint y: 148, endPoint x: 266, endPoint y: 140, distance: 8.5
click at [264, 147] on div "Lyon (Tribunal administratif)" at bounding box center [224, 150] width 340 height 14
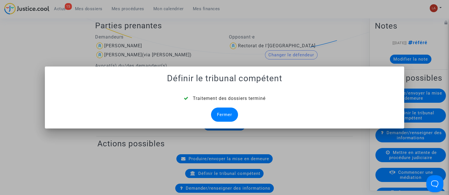
click at [217, 111] on div "Fermer" at bounding box center [224, 115] width 27 height 14
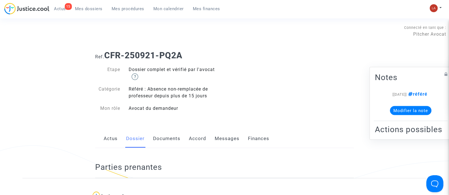
scroll to position [142, 0]
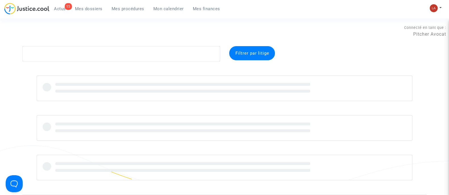
click at [130, 12] on link "Mes procédures" at bounding box center [128, 9] width 42 height 9
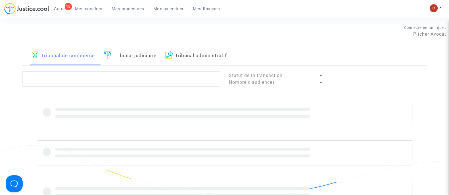
click at [190, 54] on link "Tribunal administratif" at bounding box center [196, 55] width 62 height 19
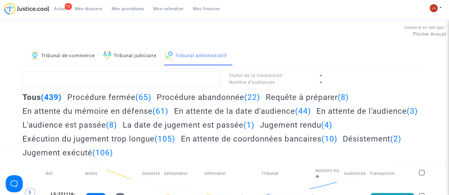
click at [297, 96] on h2 "Requête à préparer (8)" at bounding box center [307, 97] width 83 height 10
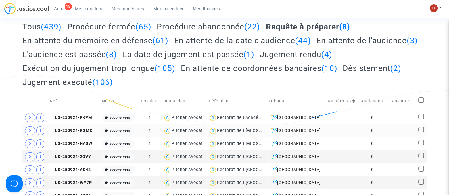
scroll to position [106, 0]
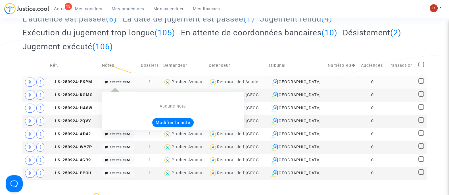
click at [177, 116] on div "Aucune note Modifier la note" at bounding box center [173, 116] width 136 height 24
click at [176, 121] on button "Modifier la note" at bounding box center [172, 122] width 41 height 9
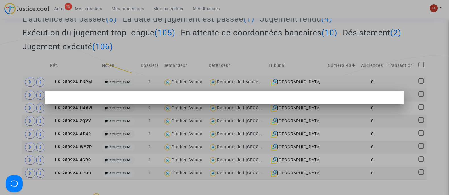
scroll to position [0, 0]
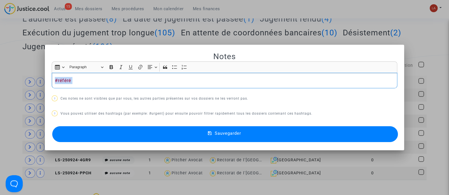
copy p "#référé"
click at [118, 142] on div "Sauvegarder" at bounding box center [224, 134] width 345 height 19
click at [120, 136] on button "Sauvegarder" at bounding box center [224, 135] width 345 height 16
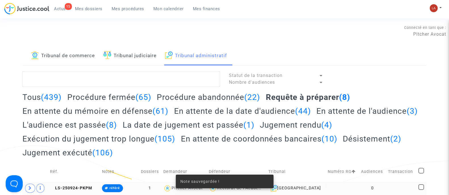
scroll to position [106, 0]
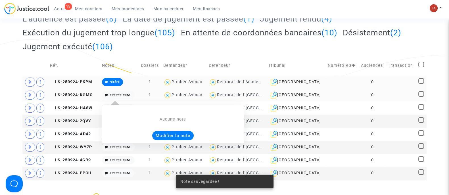
click at [167, 131] on button "Modifier la note" at bounding box center [172, 135] width 41 height 9
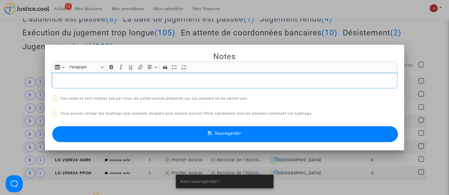
scroll to position [0, 0]
click at [151, 132] on button "Sauvegarder" at bounding box center [224, 135] width 345 height 16
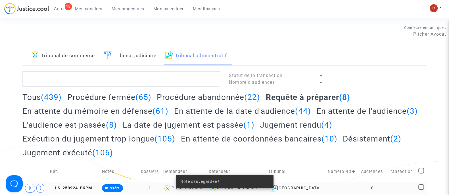
scroll to position [106, 0]
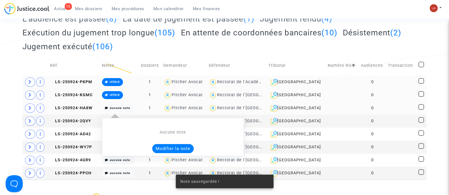
click at [173, 149] on button "Modifier la note" at bounding box center [172, 148] width 41 height 9
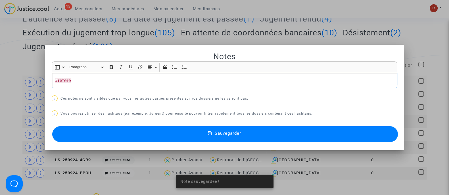
click at [129, 131] on button "Sauvegarder" at bounding box center [224, 135] width 345 height 16
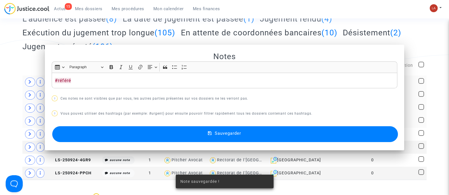
scroll to position [106, 0]
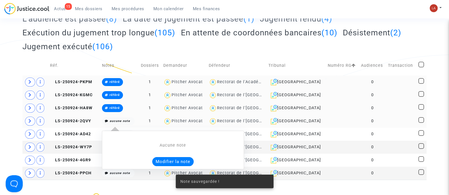
click at [170, 157] on button "Modifier la note" at bounding box center [172, 161] width 41 height 9
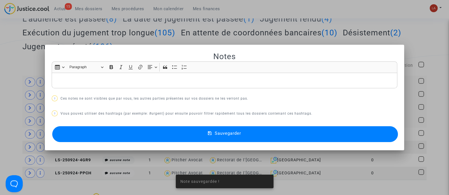
scroll to position [0, 0]
click at [129, 135] on button "Sauvegarder" at bounding box center [224, 135] width 345 height 16
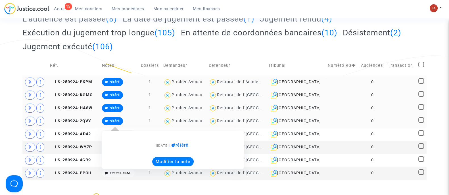
scroll to position [177, 0]
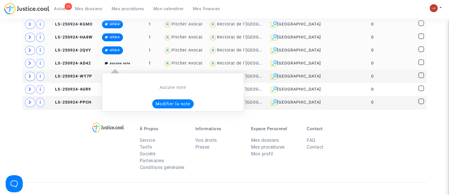
click at [160, 104] on button "Modifier la note" at bounding box center [172, 104] width 41 height 9
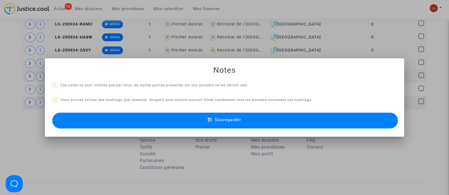
scroll to position [0, 0]
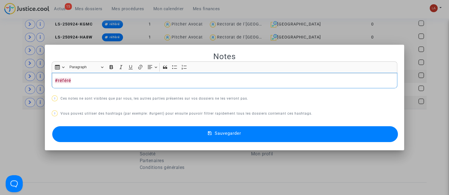
click at [140, 135] on button "Sauvegarder" at bounding box center [224, 135] width 345 height 16
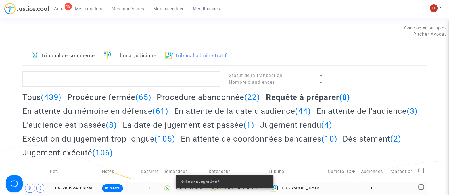
scroll to position [177, 0]
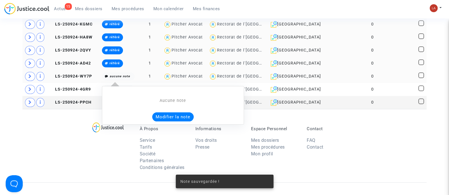
click at [161, 116] on button "Modifier la note" at bounding box center [172, 117] width 41 height 9
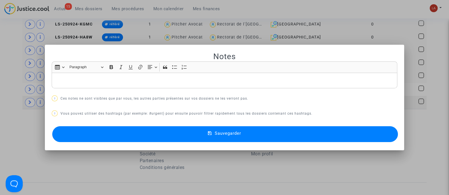
scroll to position [0, 0]
click at [127, 134] on button "Sauvegarder" at bounding box center [224, 135] width 345 height 16
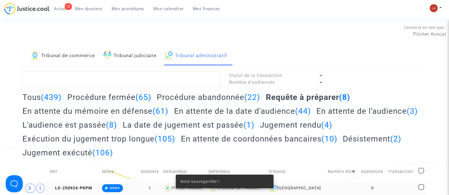
scroll to position [177, 0]
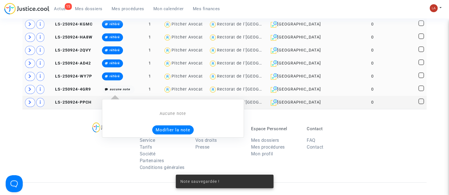
click at [164, 126] on button "Modifier la note" at bounding box center [172, 130] width 41 height 9
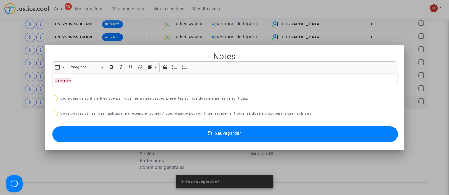
click at [142, 137] on button "Sauvegarder" at bounding box center [224, 135] width 345 height 16
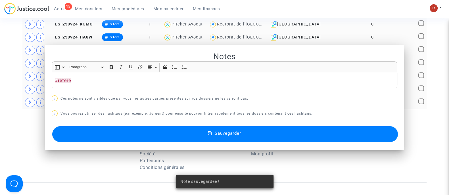
scroll to position [177, 0]
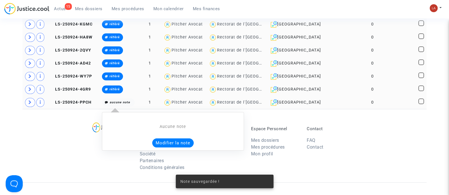
click at [164, 140] on button "Modifier la note" at bounding box center [172, 143] width 41 height 9
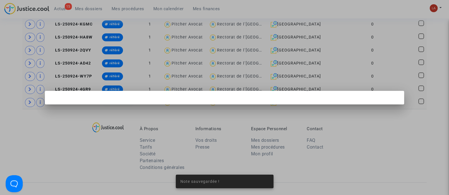
scroll to position [0, 0]
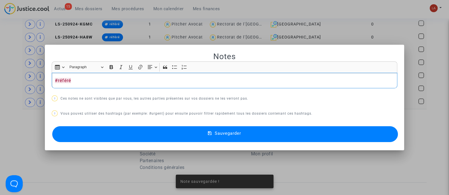
click at [147, 132] on button "Sauvegarder" at bounding box center [224, 135] width 345 height 16
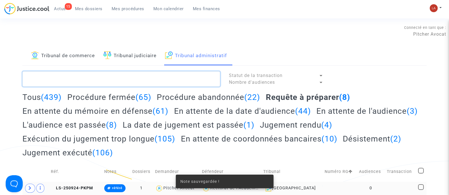
click at [136, 80] on textarea at bounding box center [120, 78] width 197 height 15
paste textarea "#référé"
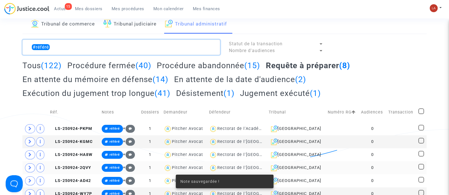
scroll to position [71, 0]
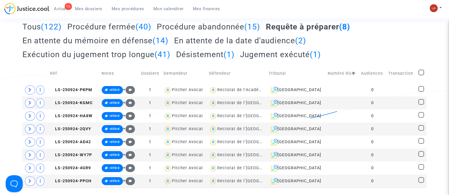
type textarea "#référé"
click at [421, 74] on span at bounding box center [421, 73] width 6 height 6
click at [421, 75] on input "checkbox" at bounding box center [420, 75] width 0 height 0
checkbox input "true"
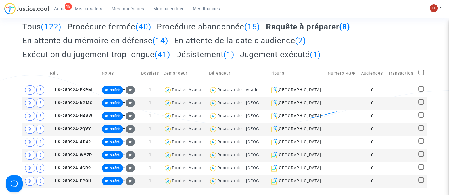
checkbox input "true"
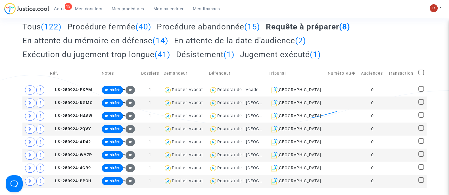
checkbox input "true"
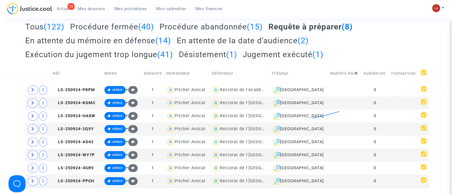
scroll to position [0, 0]
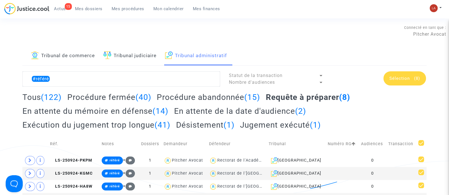
click at [398, 73] on div "Sélection (8)" at bounding box center [404, 78] width 43 height 14
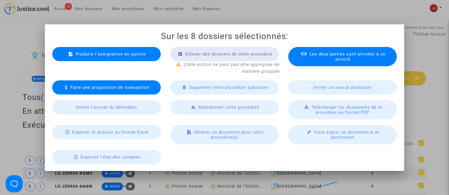
click at [136, 58] on div "Produire l'assignation en justice" at bounding box center [106, 54] width 108 height 14
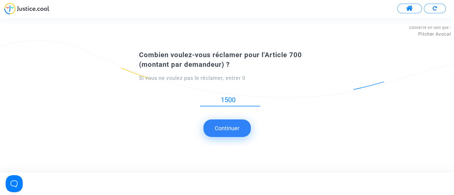
type input "1500"
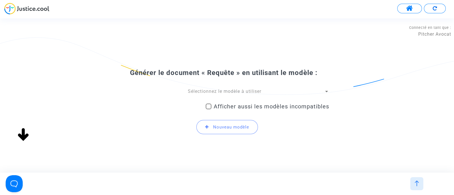
click at [234, 90] on span "Sélectionnez le modèle à utiliser" at bounding box center [224, 91] width 73 height 5
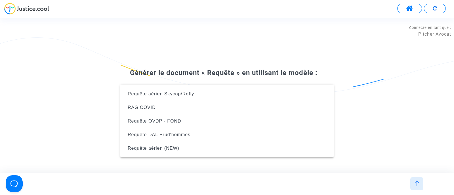
scroll to position [131, 0]
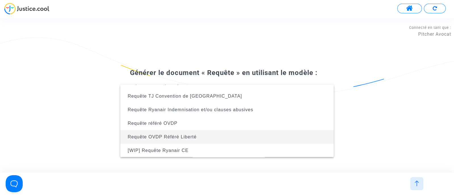
click at [225, 137] on span "Requête OVDP Référé Liberté" at bounding box center [227, 137] width 204 height 14
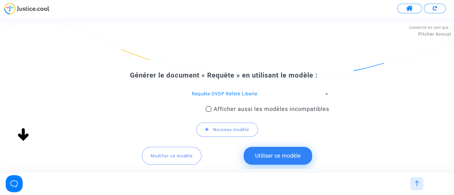
click at [254, 151] on button "Utiliser ce modèle" at bounding box center [278, 156] width 68 height 18
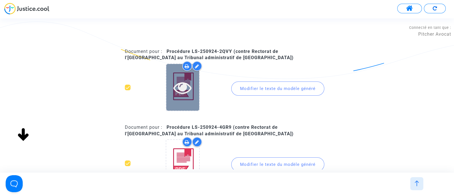
click at [178, 90] on icon at bounding box center [182, 88] width 18 height 18
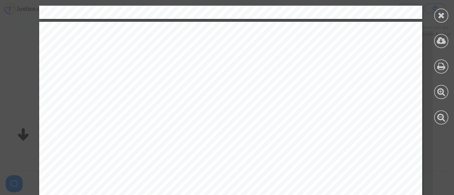
scroll to position [1099, 0]
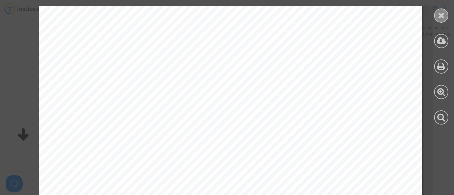
click at [443, 18] on icon at bounding box center [441, 15] width 7 height 9
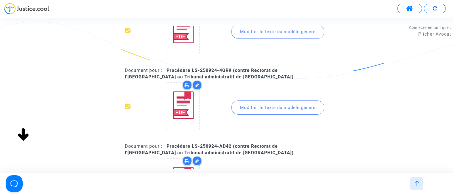
scroll to position [106, 0]
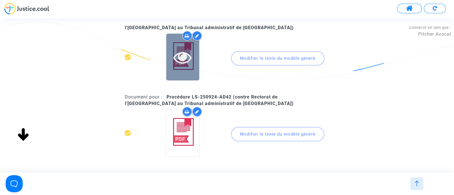
click at [183, 78] on div at bounding box center [182, 57] width 33 height 47
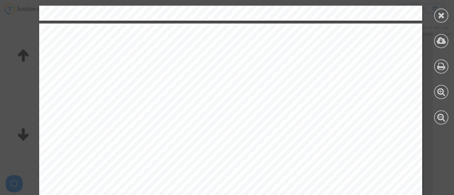
scroll to position [532, 0]
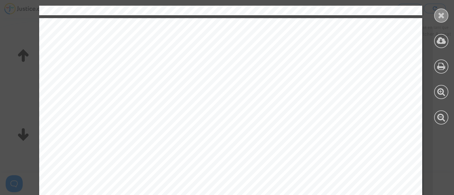
click at [439, 16] on icon at bounding box center [441, 15] width 7 height 9
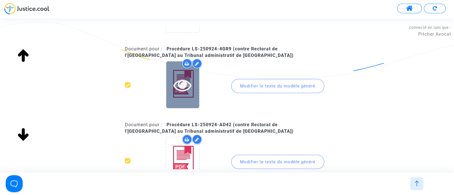
scroll to position [71, 0]
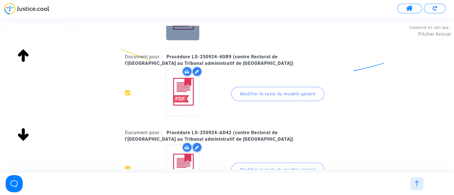
click at [192, 37] on div at bounding box center [182, 16] width 33 height 47
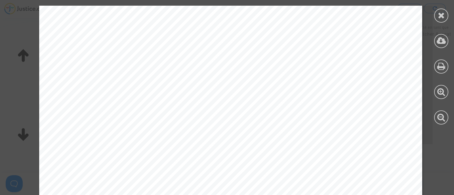
scroll to position [603, 0]
click at [435, 21] on div at bounding box center [441, 65] width 26 height 130
click at [441, 16] on icon at bounding box center [441, 15] width 7 height 9
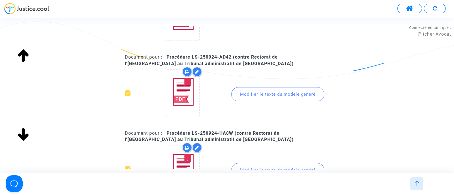
scroll to position [177, 0]
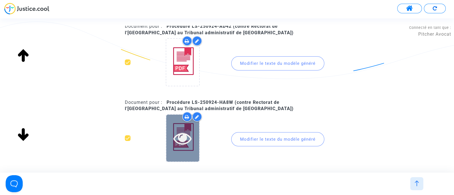
click at [184, 134] on icon at bounding box center [182, 138] width 18 height 18
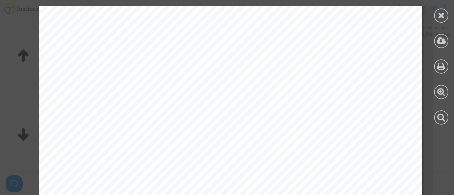
scroll to position [461, 0]
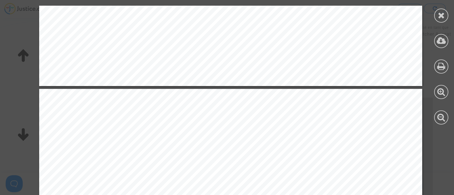
click at [438, 16] on icon at bounding box center [441, 15] width 7 height 9
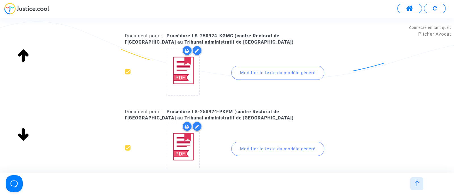
scroll to position [390, 0]
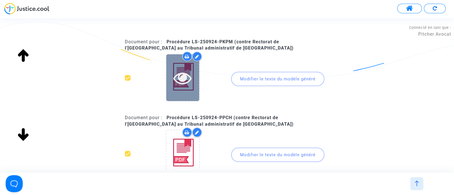
click at [182, 89] on div at bounding box center [182, 77] width 33 height 47
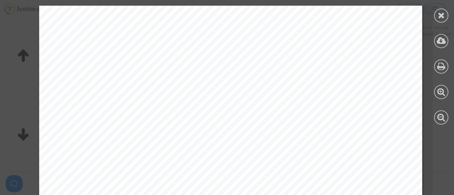
scroll to position [567, 0]
click at [442, 20] on div at bounding box center [441, 16] width 14 height 14
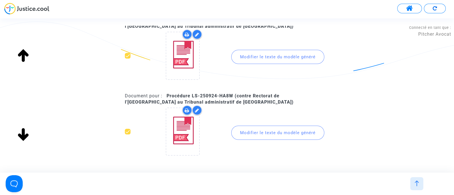
scroll to position [177, 0]
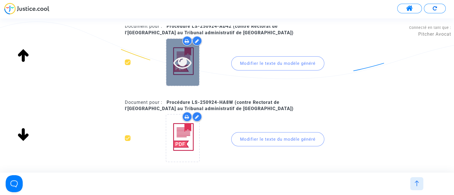
click at [182, 74] on div at bounding box center [182, 62] width 33 height 47
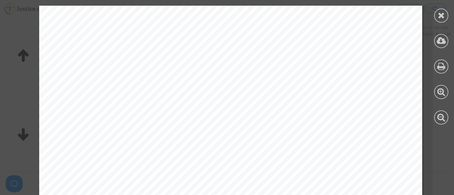
scroll to position [532, 0]
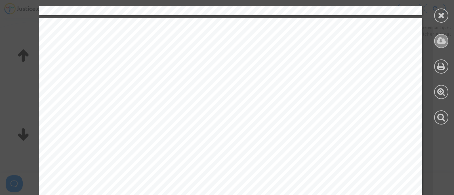
click at [437, 42] on icon at bounding box center [441, 41] width 9 height 9
click at [444, 15] on icon at bounding box center [441, 15] width 7 height 9
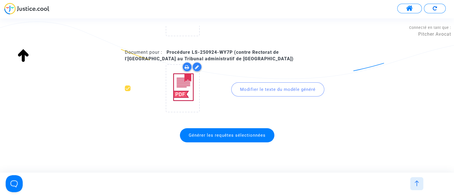
click at [245, 134] on span "Générer les requêtes sélectionnées" at bounding box center [227, 135] width 77 height 5
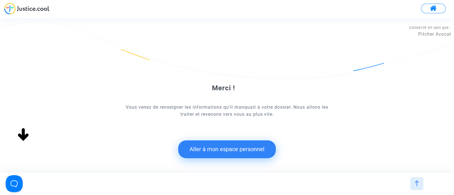
click at [193, 154] on button "Aller à mon espace personnel" at bounding box center [227, 150] width 98 height 18
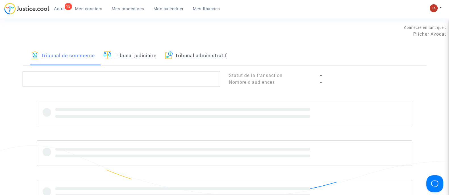
click at [192, 55] on link "Tribunal administratif" at bounding box center [196, 55] width 62 height 19
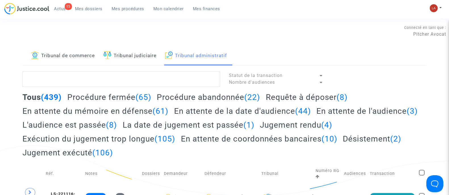
click at [321, 100] on h2 "Requête à déposer (8)" at bounding box center [307, 97] width 82 height 10
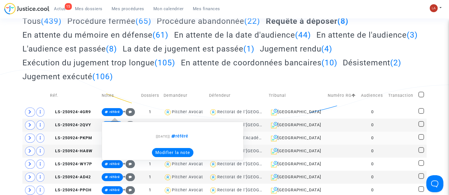
scroll to position [106, 0]
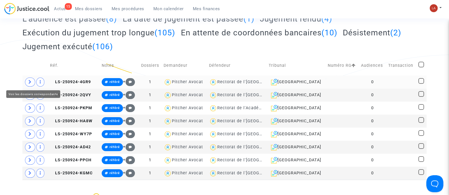
click at [33, 80] on span at bounding box center [30, 82] width 10 height 9
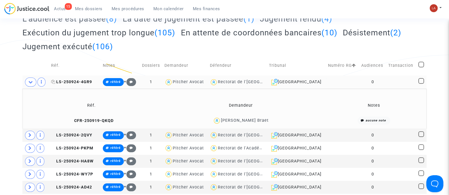
click at [84, 83] on span "LS-250924-4GR9" at bounding box center [71, 82] width 41 height 5
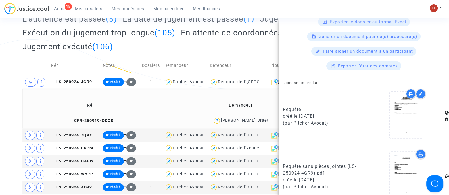
scroll to position [283, 0]
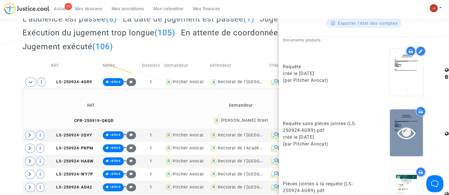
click at [401, 146] on div at bounding box center [406, 133] width 33 height 47
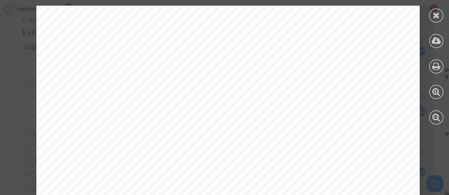
scroll to position [603, 0]
click at [437, 17] on icon at bounding box center [435, 15] width 7 height 9
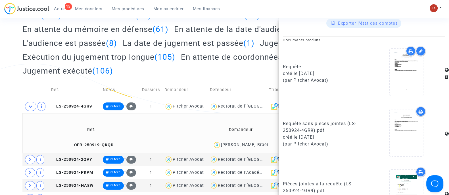
scroll to position [0, 0]
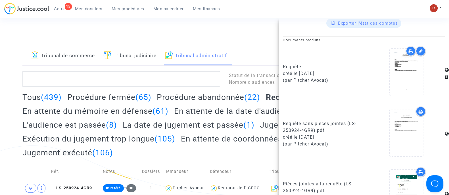
click at [204, 31] on div "Connecté en tant que : Pitcher Avocat" at bounding box center [223, 31] width 446 height 14
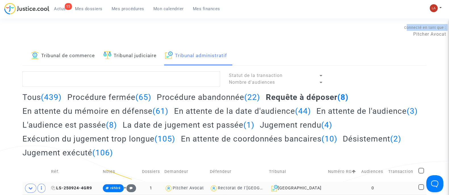
click at [91, 188] on span "LS-250924-4GR9" at bounding box center [71, 188] width 41 height 5
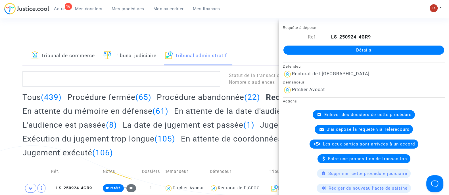
click at [199, 29] on div "Connecté en tant que : Pitcher Avocat" at bounding box center [223, 31] width 446 height 14
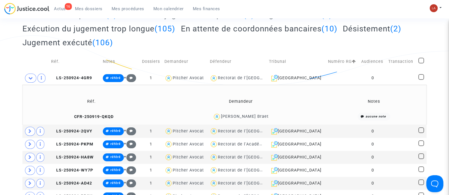
scroll to position [142, 0]
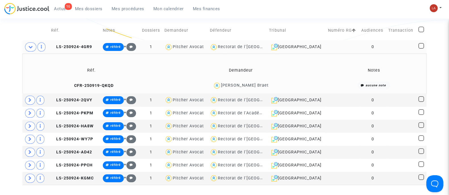
click at [69, 49] on td "LS-250924-4GR9" at bounding box center [75, 47] width 52 height 13
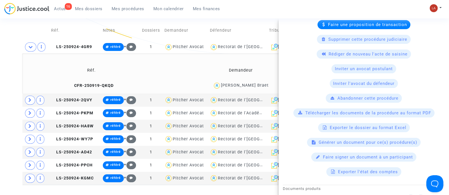
scroll to position [177, 0]
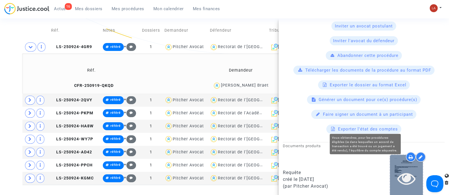
click at [397, 181] on icon at bounding box center [406, 179] width 18 height 18
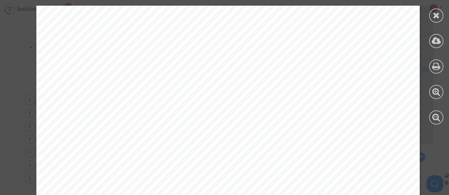
scroll to position [567, 0]
click at [250, 106] on span "Aucun remplaçant n’a été dépêché afin de pallier l’absence de cours." at bounding box center [179, 105] width 225 height 7
click at [249, 107] on span "Aucun remplaçant n’a été dépêché afin de pallier l’absence de cours." at bounding box center [179, 105] width 225 height 7
click at [250, 105] on span "Aucun remplaçant n’a été dépêché afin de pallier l’absence de cours." at bounding box center [179, 105] width 225 height 7
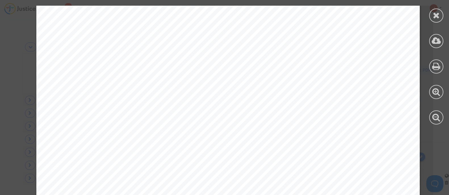
click at [250, 105] on span "Aucun remplaçant n’a été dépêché afin de pallier l’absence de cours." at bounding box center [179, 105] width 225 height 7
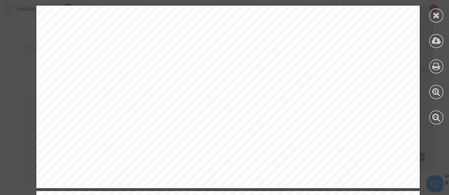
scroll to position [1879, 0]
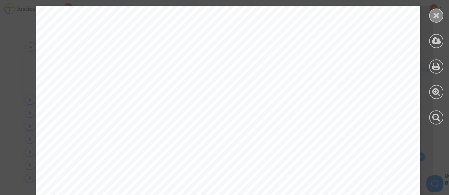
click at [441, 12] on div at bounding box center [436, 16] width 14 height 14
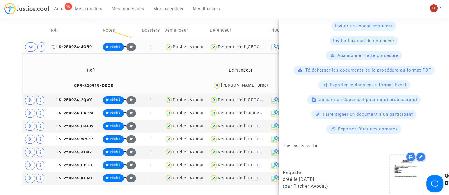
click at [71, 47] on span "LS-250924-4GR9" at bounding box center [71, 47] width 41 height 5
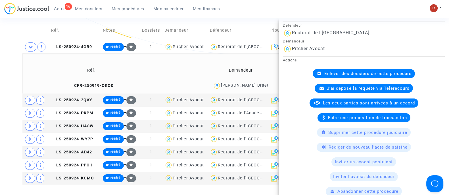
scroll to position [213, 0]
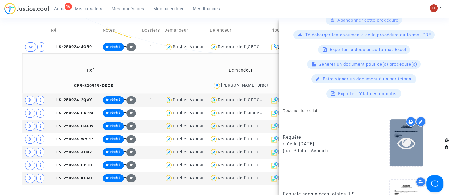
click at [401, 158] on div at bounding box center [406, 143] width 33 height 47
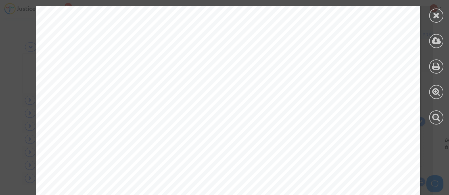
scroll to position [1170, 0]
click at [232, 75] on div "I I . D I S C U S S I O N L’article L.521-2 du Code de Justice Administrative d…" at bounding box center [227, 194] width 383 height 541
click at [240, 69] on div "I I . D I S C U S S I O N L’article L.521-2 du Code de Justice Administrative d…" at bounding box center [227, 194] width 383 height 541
click at [427, 14] on div at bounding box center [436, 65] width 26 height 130
click at [436, 13] on icon at bounding box center [435, 15] width 7 height 9
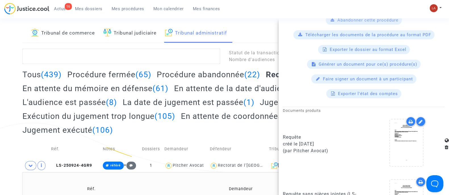
scroll to position [0, 0]
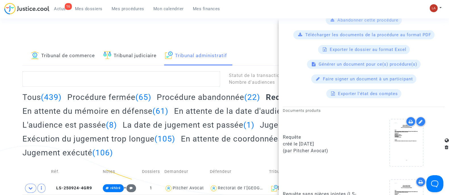
drag, startPoint x: 223, startPoint y: 33, endPoint x: 243, endPoint y: 39, distance: 20.7
click at [224, 32] on div "Connecté en tant que : Pitcher Avocat" at bounding box center [223, 31] width 446 height 14
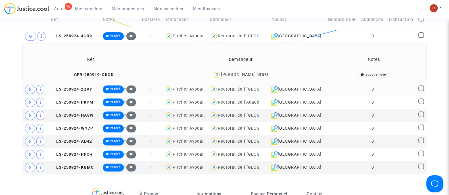
scroll to position [142, 0]
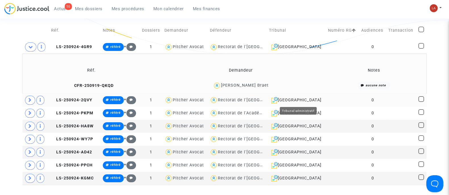
click at [304, 98] on div "Versailles" at bounding box center [296, 100] width 55 height 7
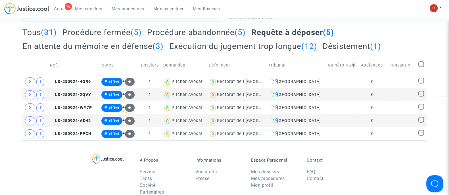
scroll to position [35, 0]
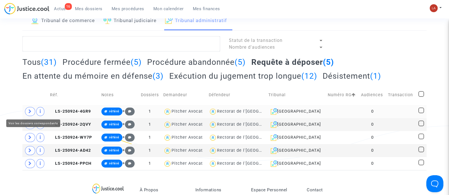
drag, startPoint x: 29, startPoint y: 111, endPoint x: 37, endPoint y: 114, distance: 8.3
click at [28, 111] on icon at bounding box center [29, 112] width 3 height 4
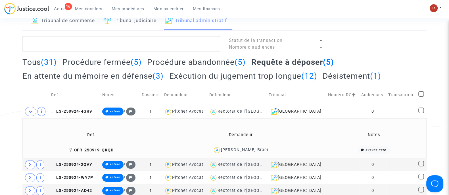
click at [91, 148] on span "CFR-250919-QKQD" at bounding box center [91, 150] width 45 height 5
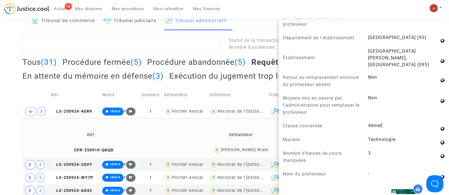
scroll to position [106, 0]
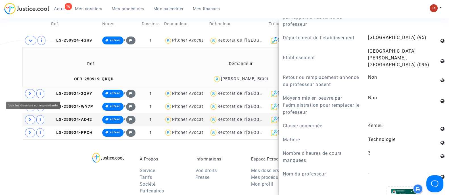
click at [33, 95] on span at bounding box center [30, 93] width 10 height 9
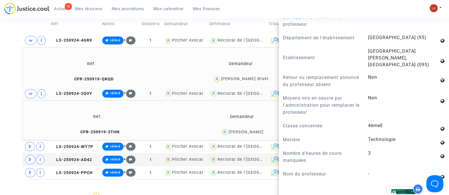
click at [101, 135] on td "CFR-250919-3THN" at bounding box center [97, 133] width 146 height 12
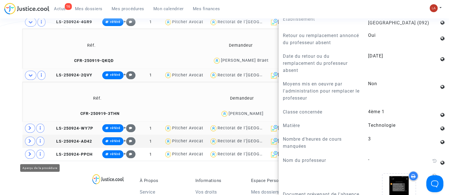
scroll to position [123, 0]
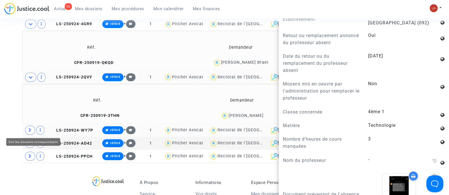
click at [30, 128] on icon at bounding box center [29, 130] width 3 height 4
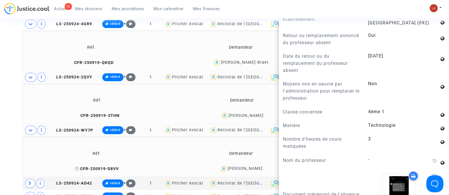
click at [91, 169] on span "CFR-250919-D8VV" at bounding box center [97, 169] width 44 height 5
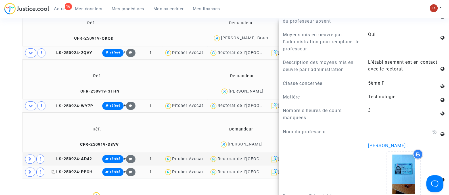
scroll to position [158, 0]
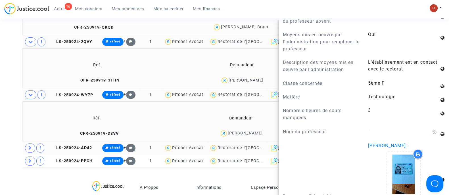
click at [31, 148] on icon at bounding box center [29, 148] width 3 height 4
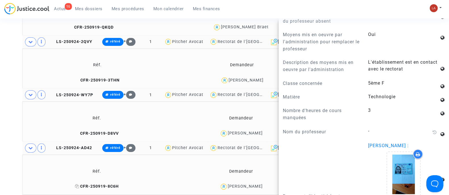
click at [112, 187] on span "CFR-250919-8C6H" at bounding box center [97, 186] width 44 height 5
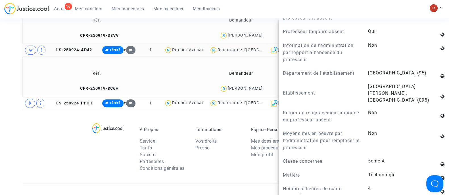
scroll to position [336, 0]
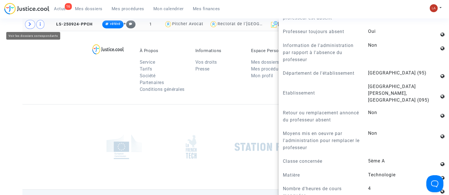
click at [30, 23] on icon at bounding box center [29, 24] width 3 height 4
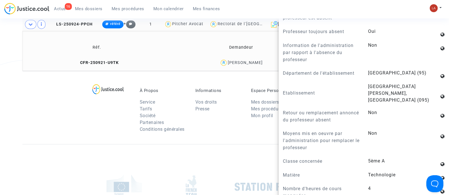
click at [96, 57] on td "CFR-250921-U9TK" at bounding box center [96, 63] width 145 height 12
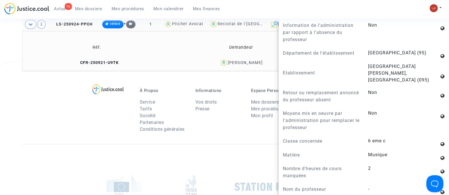
scroll to position [355, 0]
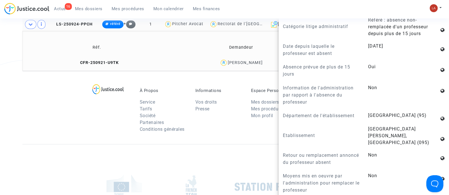
click at [63, 148] on div at bounding box center [224, 186] width 404 height 85
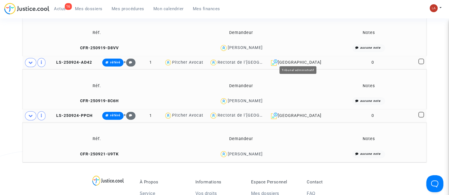
scroll to position [194, 0]
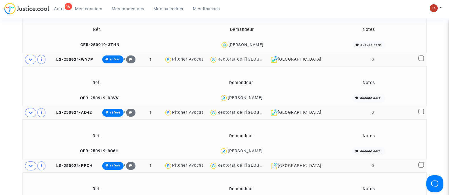
click at [418, 109] on span at bounding box center [421, 112] width 6 height 6
click at [420, 115] on input "checkbox" at bounding box center [420, 115] width 0 height 0
checkbox input "true"
click at [420, 59] on span at bounding box center [421, 59] width 6 height 6
click at [420, 61] on input "checkbox" at bounding box center [420, 61] width 0 height 0
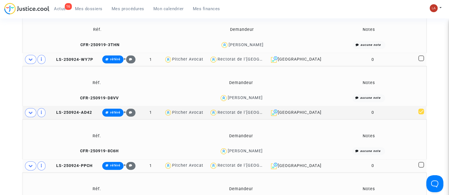
checkbox input "true"
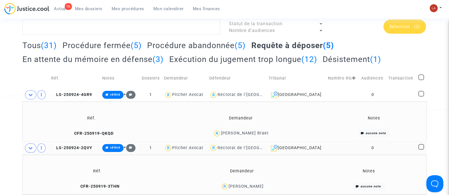
click at [417, 146] on td at bounding box center [421, 148] width 10 height 13
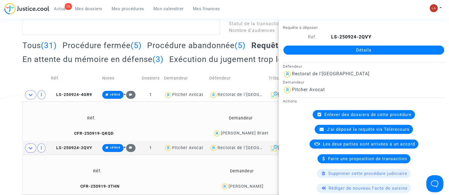
click at [8, 84] on div "Tribunal de commerce Tribunal judiciaire Tribunal administratif Statut de la tr…" at bounding box center [224, 174] width 449 height 360
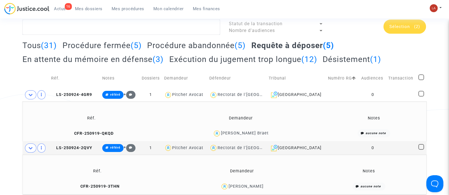
click at [422, 146] on span at bounding box center [421, 147] width 6 height 6
click at [421, 150] on input "checkbox" at bounding box center [420, 150] width 0 height 0
checkbox input "true"
click at [417, 94] on td at bounding box center [421, 95] width 10 height 13
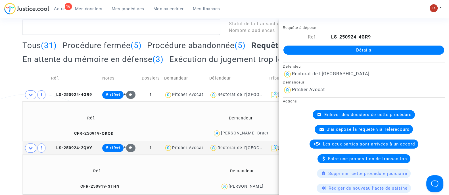
click at [3, 92] on div "Tribunal de commerce Tribunal judiciaire Tribunal administratif Statut de la tr…" at bounding box center [224, 174] width 449 height 360
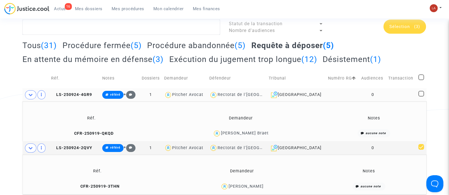
click at [421, 94] on span at bounding box center [421, 94] width 6 height 6
click at [421, 97] on input "checkbox" at bounding box center [420, 97] width 0 height 0
checkbox input "true"
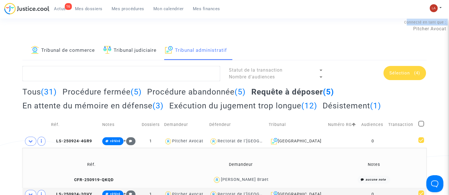
scroll to position [0, 0]
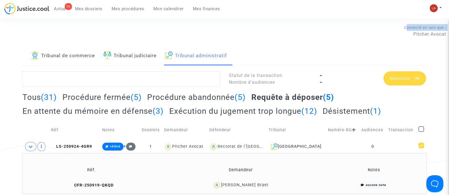
click at [407, 80] on span "Sélection" at bounding box center [399, 78] width 20 height 5
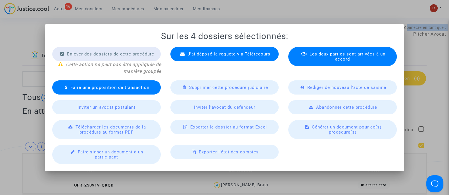
click at [322, 89] on span "Rédiger de nouveau l'acte de saisine" at bounding box center [346, 87] width 79 height 5
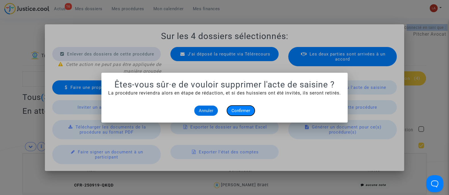
click at [245, 111] on span "Confirmer" at bounding box center [240, 110] width 19 height 5
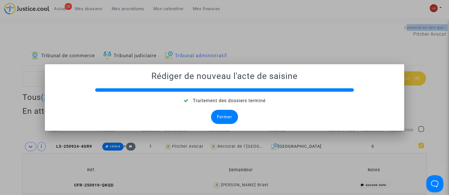
click at [218, 112] on div "Fermer" at bounding box center [224, 117] width 27 height 14
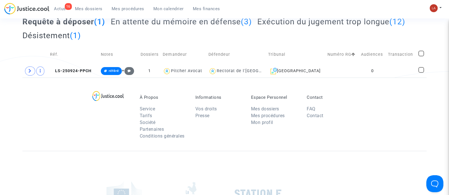
scroll to position [35, 0]
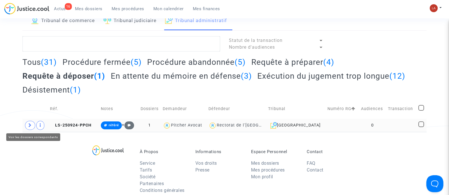
click at [32, 125] on span at bounding box center [30, 125] width 10 height 9
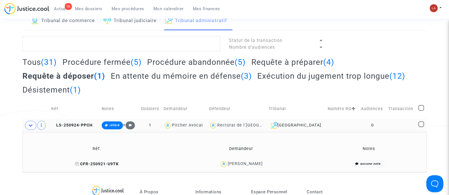
click at [102, 164] on span "CFR-250921-U9TK" at bounding box center [97, 164] width 44 height 5
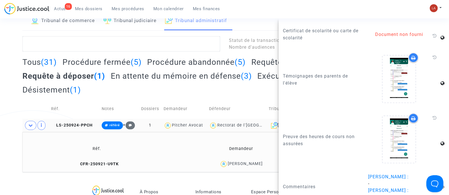
scroll to position [713, 0]
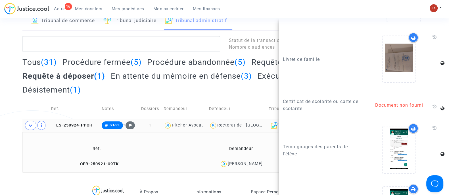
click at [274, 18] on div "16 Actus Mes dossiers Mes procédures Mon calendrier Mes finances Mon profil Cha…" at bounding box center [224, 11] width 449 height 16
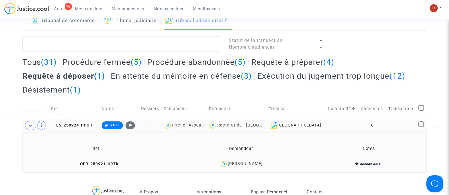
scroll to position [0, 0]
click at [308, 64] on h2 "Requête à préparer (4)" at bounding box center [292, 62] width 83 height 10
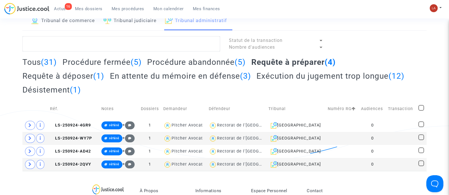
click at [421, 107] on span at bounding box center [421, 108] width 6 height 6
click at [421, 111] on input "checkbox" at bounding box center [420, 111] width 0 height 0
checkbox input "true"
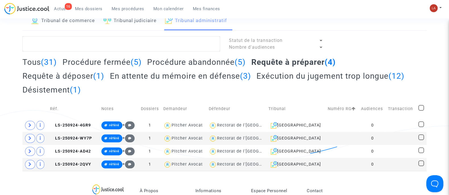
checkbox input "true"
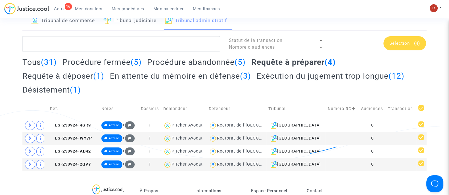
click at [403, 45] on span "Sélection" at bounding box center [399, 43] width 20 height 5
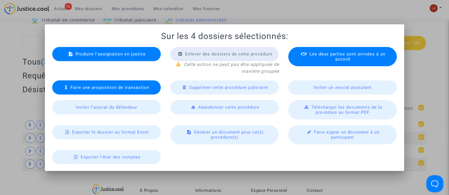
click at [123, 52] on span "Produire l'assignation en justice" at bounding box center [110, 54] width 70 height 5
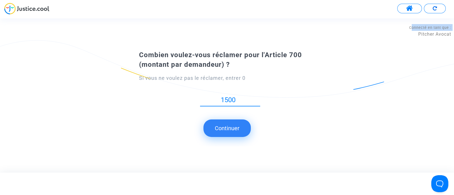
type input "1500"
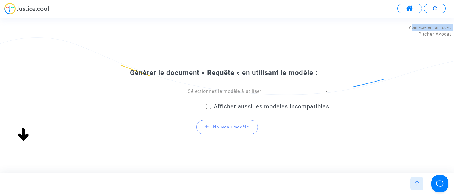
click at [252, 89] on span "Sélectionnez le modèle à utiliser" at bounding box center [224, 91] width 73 height 5
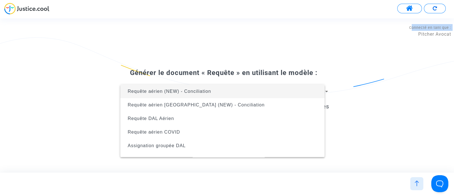
scroll to position [106, 0]
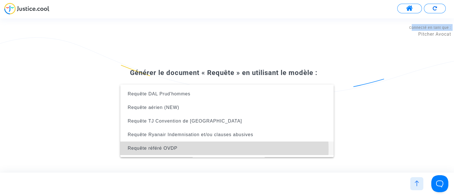
click at [197, 149] on span "Requête référé OVDP" at bounding box center [227, 149] width 204 height 14
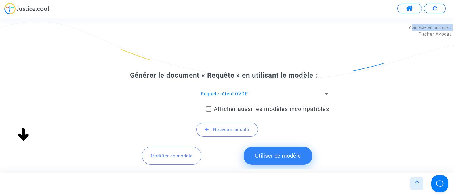
click at [240, 93] on span "Requête référé OVDP" at bounding box center [224, 93] width 47 height 5
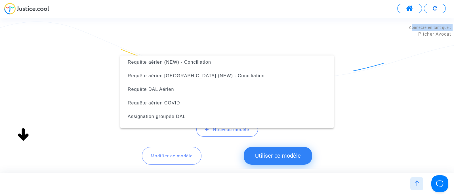
scroll to position [132, 0]
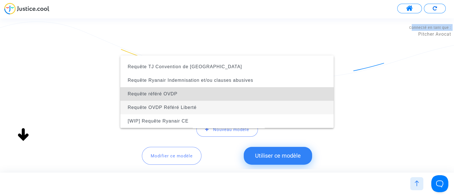
click at [217, 103] on span "Requête OVDP Référé Liberté" at bounding box center [227, 108] width 204 height 14
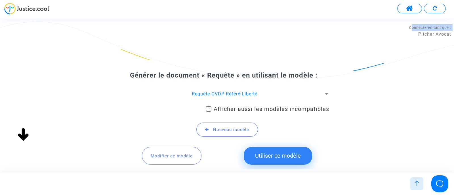
click at [286, 157] on button "Utiliser ce modèle" at bounding box center [278, 156] width 68 height 18
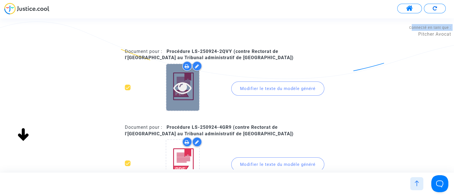
click at [175, 89] on icon at bounding box center [182, 88] width 18 height 18
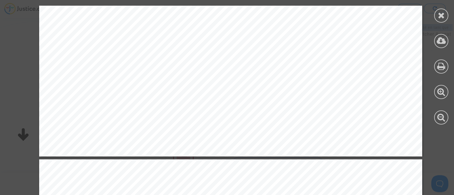
scroll to position [567, 0]
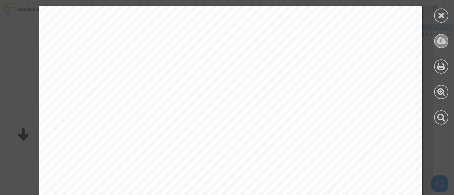
click at [440, 39] on icon at bounding box center [441, 41] width 9 height 9
drag, startPoint x: 437, startPoint y: 19, endPoint x: 399, endPoint y: 28, distance: 39.0
click at [438, 19] on icon at bounding box center [441, 15] width 7 height 9
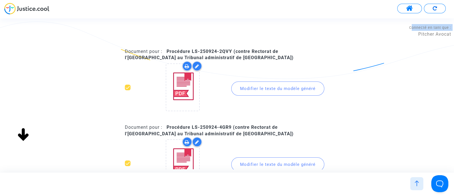
click at [265, 89] on div "Modifier le texte du modèle généré" at bounding box center [277, 89] width 93 height 14
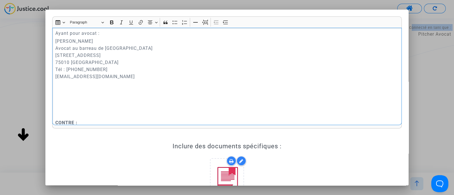
scroll to position [142, 0]
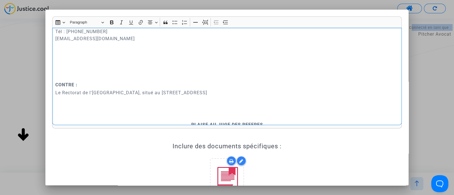
click at [91, 76] on p "Rich Text Editor, main" at bounding box center [227, 76] width 344 height 7
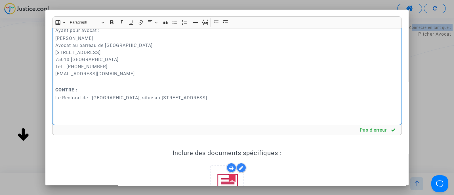
scroll to position [35, 0]
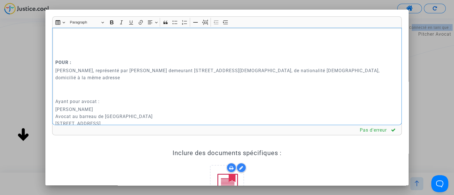
click at [86, 97] on div "Tribunal administratif de Versailles REQUETE EN REFERE LIBERTE Article L.521-2 …" at bounding box center [227, 77] width 350 height 98
click at [90, 92] on p "Rich Text Editor, main" at bounding box center [227, 93] width 344 height 7
click at [104, 92] on p "Ayant pour avocat :" at bounding box center [227, 93] width 344 height 7
click at [94, 96] on p "Ayant pour avocat :" at bounding box center [227, 93] width 344 height 7
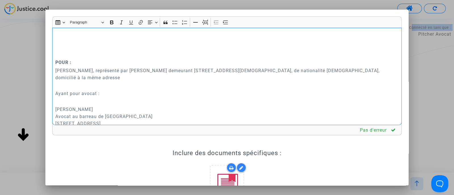
click at [94, 96] on p "Ayant pour avocat :" at bounding box center [227, 93] width 344 height 7
click at [123, 22] on icon "Editor toolbar" at bounding box center [122, 23] width 6 height 6
click at [86, 47] on p "Rich Text Editor, main" at bounding box center [227, 47] width 344 height 21
click at [78, 50] on p "​​​​​​​" at bounding box center [227, 47] width 344 height 21
click at [74, 56] on p "Rich Text Editor, main" at bounding box center [227, 47] width 344 height 21
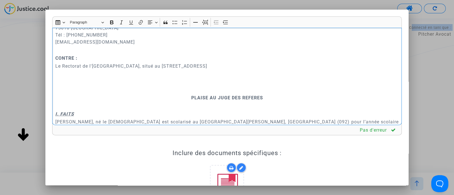
scroll to position [142, 0]
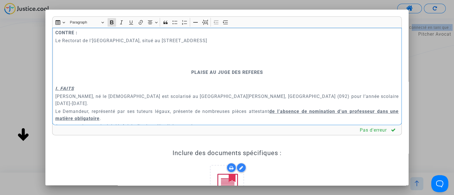
click at [172, 70] on p "PLAISE AU JUGE DES REFERES" at bounding box center [227, 72] width 344 height 7
click at [207, 22] on icon "Editor toolbar" at bounding box center [205, 23] width 6 height 6
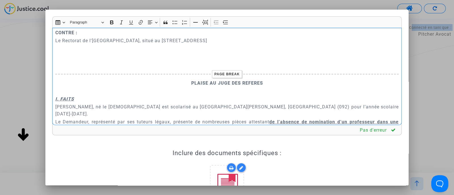
click at [188, 66] on p "Rich Text Editor, main" at bounding box center [227, 64] width 344 height 7
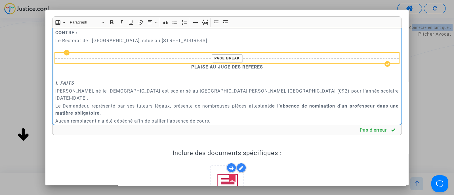
scroll to position [177, 0]
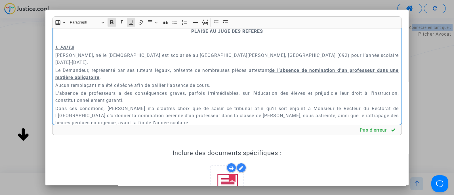
click at [109, 68] on u "de l’absence de nomination d’un professeur dans une matière obligatoire" at bounding box center [227, 74] width 344 height 12
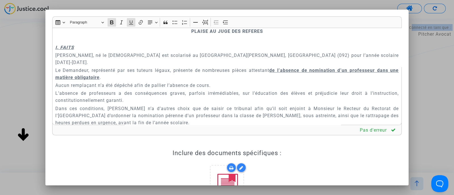
click at [336, 69] on p "Le Demandeur, représenté par ses tuteurs légaux, présente de nombreuses pièces …" at bounding box center [227, 74] width 344 height 14
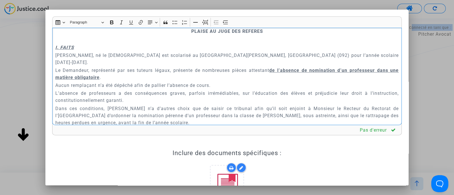
click at [207, 68] on p "Le Demandeur, représenté par ses tuteurs légaux, présente de nombreuses pièces …" at bounding box center [227, 74] width 344 height 14
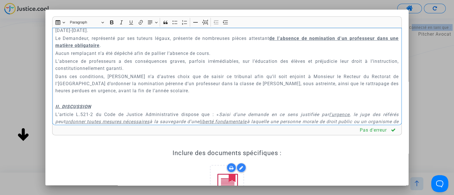
scroll to position [248, 0]
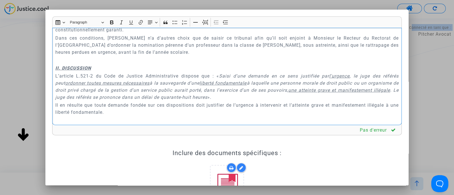
click at [53, 61] on div "Tribunal administratif de Versailles REQUETE EN REFERE LIBERTE Article L.521-2 …" at bounding box center [227, 77] width 350 height 98
click at [208, 22] on button "Page break Page break" at bounding box center [205, 22] width 9 height 9
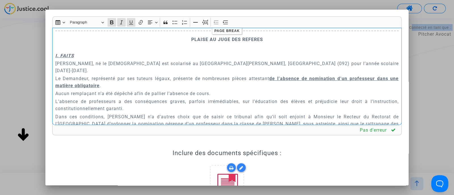
scroll to position [177, 0]
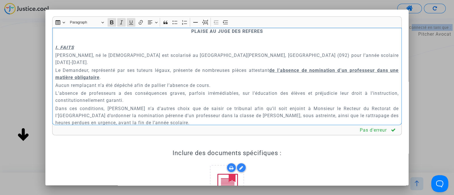
click at [273, 71] on p "Le Demandeur, représenté par ses tuteurs légaux, présente de nombreuses pièces …" at bounding box center [227, 74] width 344 height 14
click at [377, 68] on u "de l’absence de nomination d’un professeur dans une matière obligatoire" at bounding box center [227, 74] width 344 height 12
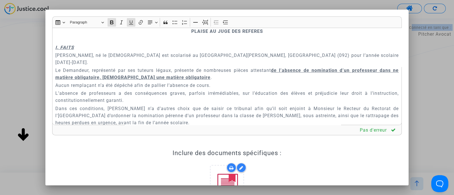
click at [105, 71] on u "de l’absence de nomination d’un professeur dans ne matière obligatoire, ldans u…" at bounding box center [227, 74] width 344 height 12
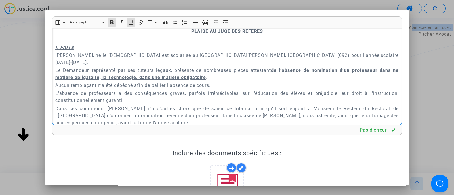
drag, startPoint x: 138, startPoint y: 71, endPoint x: 206, endPoint y: 68, distance: 68.1
click at [206, 68] on p "Le Demandeur, représenté par ses tuteurs légaux, présente de nombreuses pièces …" at bounding box center [227, 74] width 344 height 14
drag, startPoint x: 213, startPoint y: 78, endPoint x: 55, endPoint y: 80, distance: 158.0
click at [55, 82] on p "Aucun remplaçant n’a été dépêché afin de pallier l’absence de cours." at bounding box center [227, 85] width 344 height 7
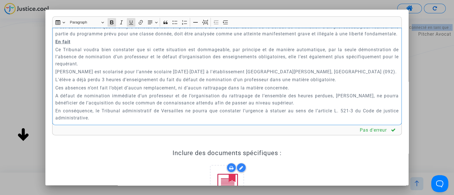
scroll to position [886, 0]
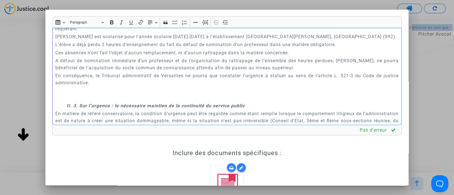
click at [103, 48] on p "L'élève a déjà perdu 3 heures d’enseignement du fait du défaut de nomination d’…" at bounding box center [227, 44] width 344 height 7
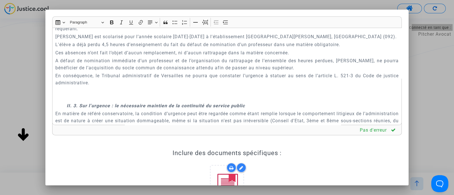
scroll to position [1103, 0]
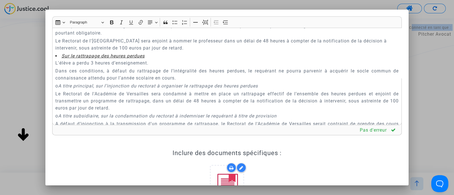
click at [92, 67] on p "L'élève a perdu 3 heures d’enseignement." at bounding box center [227, 63] width 344 height 7
click at [185, 52] on p "Le Rectorat de l'Académie de Versailles sera enjoint à nommer le professeur dan…" at bounding box center [227, 44] width 344 height 14
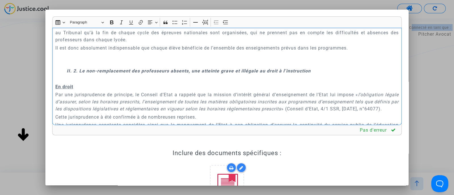
scroll to position [628, 0]
drag, startPoint x: 129, startPoint y: 71, endPoint x: 81, endPoint y: 73, distance: 47.7
click at [81, 73] on strong "II. 2. Le non-remplacement des professeurs absents, une atteinte grave et illég…" at bounding box center [189, 71] width 244 height 5
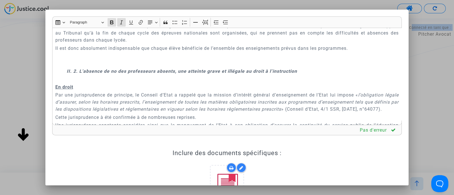
click at [116, 71] on strong "II. 2. L'absence de no des professeurs absents, une atteinte grave et illégale …" at bounding box center [182, 71] width 230 height 5
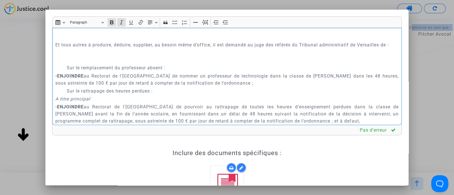
scroll to position [1659, 0]
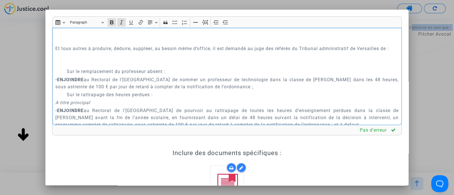
click at [188, 29] on p "PAR CES MOTIFS" at bounding box center [227, 25] width 344 height 7
click at [207, 21] on icon "Editor toolbar" at bounding box center [205, 23] width 5 height 4
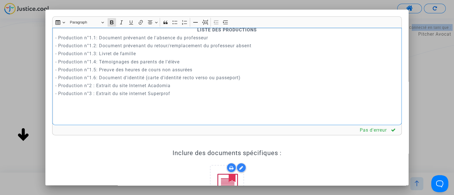
scroll to position [1900, 0]
click at [183, 33] on p "LISTE DES PRODUCTIONS" at bounding box center [227, 29] width 344 height 7
click at [202, 24] on icon "Editor toolbar" at bounding box center [205, 23] width 6 height 6
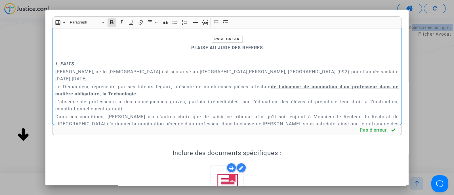
scroll to position [161, 0]
click at [147, 85] on p "Le Demandeur, représenté par ses tuteurs légaux, présente de nombreuses pièces …" at bounding box center [227, 90] width 344 height 14
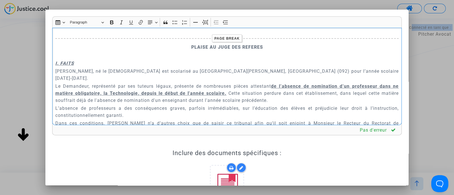
click at [383, 84] on u "de l’absence de nomination d’un professeur dans ne matière obligatoire, la Tech…" at bounding box center [227, 90] width 344 height 12
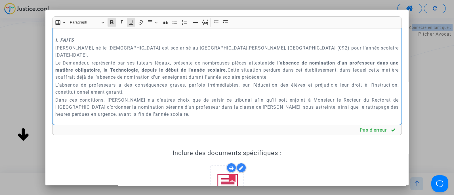
scroll to position [185, 0]
click at [221, 68] on p "Le Demandeur, représenté par ses tuteurs légaux, présente de nombreuses pièces …" at bounding box center [227, 69] width 344 height 21
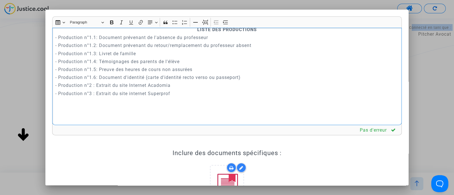
scroll to position [106, 0]
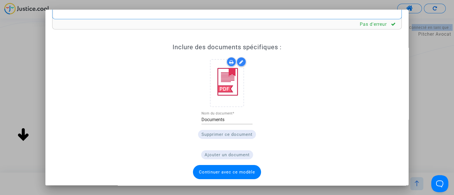
click at [220, 173] on span "Continuer avec ce modèle" at bounding box center [227, 172] width 56 height 5
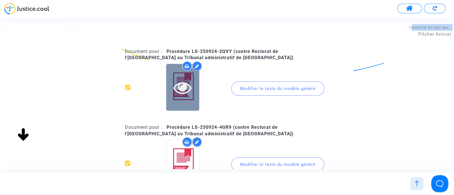
click at [186, 88] on icon at bounding box center [182, 88] width 18 height 18
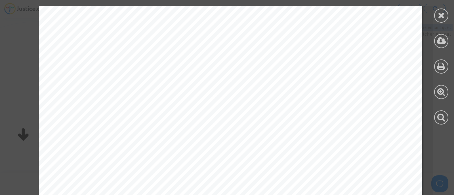
scroll to position [578, 0]
click at [444, 16] on icon at bounding box center [441, 15] width 7 height 9
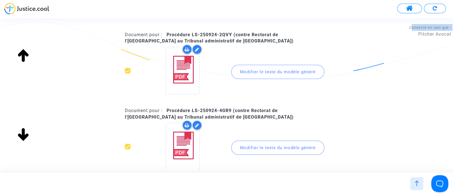
scroll to position [12, 0]
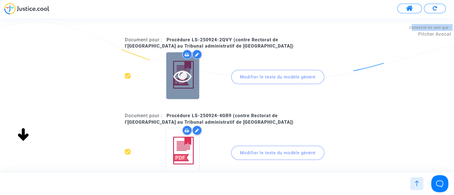
click at [186, 94] on div at bounding box center [182, 75] width 33 height 47
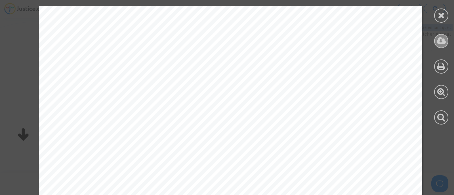
click at [436, 37] on div at bounding box center [441, 41] width 14 height 14
click at [437, 21] on div at bounding box center [441, 16] width 14 height 14
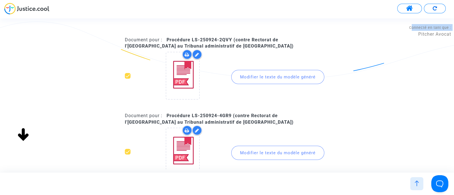
click at [243, 152] on div "Modifier le texte du modèle généré" at bounding box center [277, 153] width 93 height 14
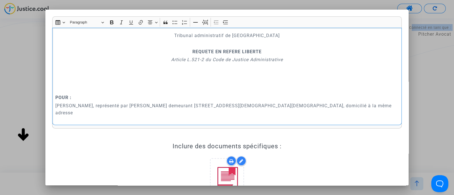
click at [61, 86] on p "Rich Text Editor, main" at bounding box center [227, 82] width 344 height 21
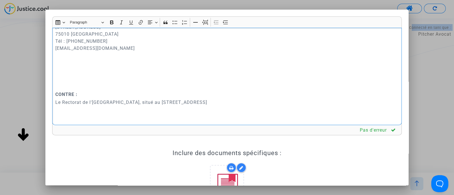
scroll to position [110, 0]
click at [67, 86] on p "Rich Text Editor, main" at bounding box center [227, 86] width 344 height 7
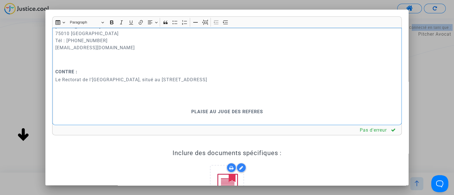
click at [162, 107] on div "Tribunal administratif de Versailles REQUETE EN REFERE LIBERTE Article L.521-2 …" at bounding box center [227, 77] width 350 height 98
click at [204, 25] on icon "Editor toolbar" at bounding box center [205, 23] width 6 height 6
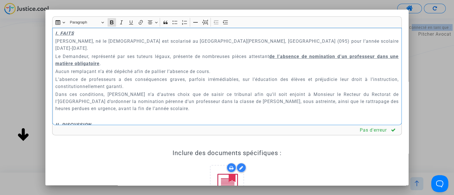
scroll to position [215, 0]
click at [108, 55] on u "de l’absence de nomination d’un professeur dans une matière obligatoire" at bounding box center [227, 60] width 344 height 12
click at [235, 54] on p "Le Demandeur, représenté par ses tuteurs légaux, présente de nombreuses pièces …" at bounding box center [227, 61] width 344 height 14
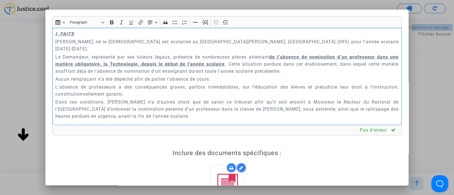
click at [157, 76] on p "Aucun remplaçant n’a été dépêché afin de pallier l’absence de cours." at bounding box center [227, 79] width 344 height 7
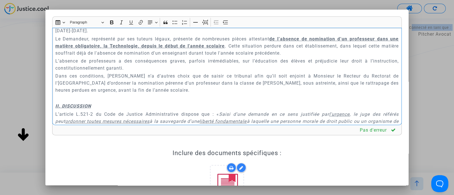
scroll to position [229, 0]
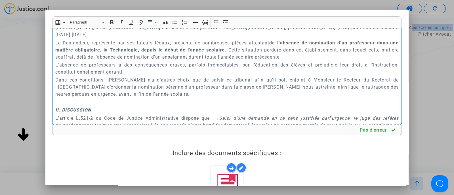
click at [56, 108] on u "II. DISCUSSION" at bounding box center [73, 110] width 36 height 5
click at [203, 20] on icon "Editor toolbar" at bounding box center [205, 23] width 6 height 6
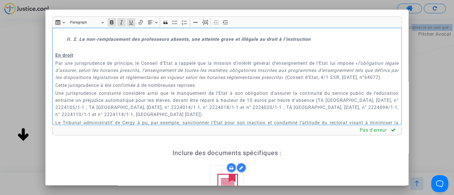
scroll to position [691, 0]
drag, startPoint x: 130, startPoint y: 37, endPoint x: 81, endPoint y: 42, distance: 48.7
click at [81, 42] on strong "II. 2. Le non-remplacement des professeurs absents, une atteinte grave et illég…" at bounding box center [189, 39] width 244 height 5
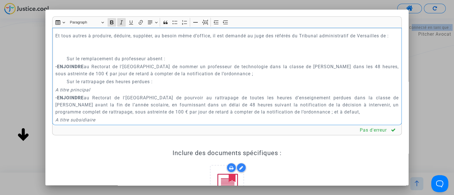
scroll to position [1658, 0]
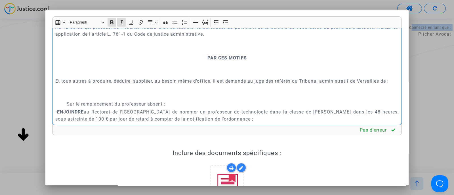
click at [198, 62] on p "PAR CES MOTIFS" at bounding box center [227, 57] width 344 height 7
click at [205, 24] on icon "Editor toolbar" at bounding box center [205, 23] width 6 height 6
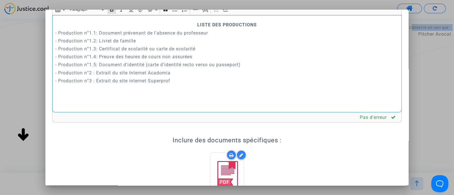
scroll to position [12, 0]
click at [197, 23] on strong "LISTE DES PRODUCTIONS" at bounding box center [227, 25] width 60 height 5
click at [203, 13] on button "Page break Page break" at bounding box center [205, 10] width 9 height 9
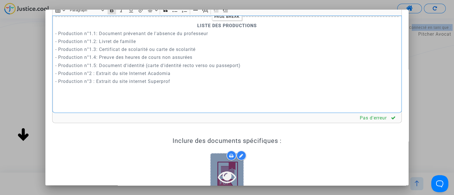
scroll to position [106, 0]
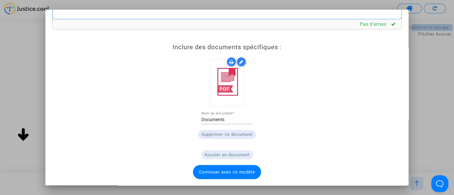
click at [226, 174] on span "Continuer avec ce modèle" at bounding box center [227, 172] width 56 height 5
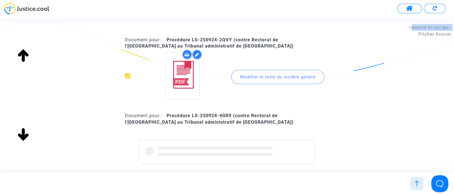
scroll to position [91, 0]
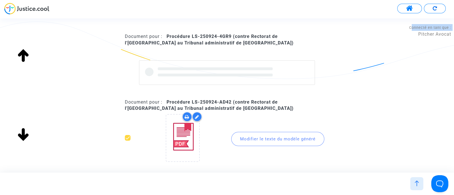
click at [262, 139] on div "Modifier le texte du modèle généré" at bounding box center [277, 139] width 93 height 14
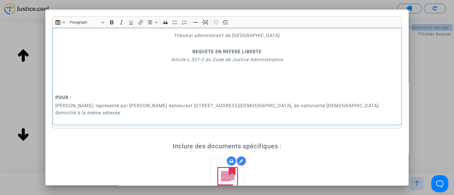
scroll to position [21, 0]
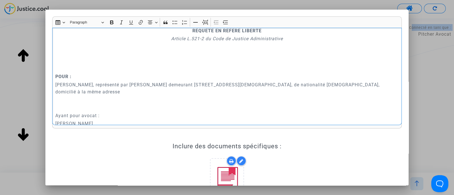
click at [104, 64] on p "Rich Text Editor, main" at bounding box center [227, 61] width 344 height 21
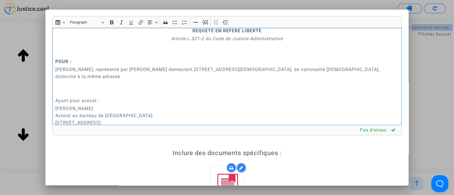
click at [104, 86] on p "Rich Text Editor, main" at bounding box center [227, 84] width 344 height 7
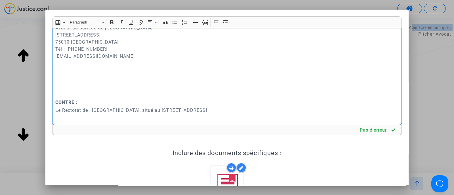
scroll to position [102, 0]
click at [82, 91] on p "Rich Text Editor, main" at bounding box center [227, 93] width 344 height 7
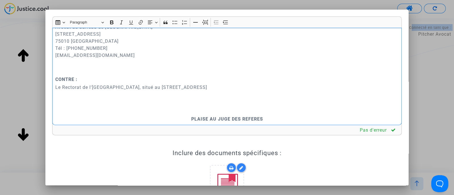
click at [82, 112] on p "Rich Text Editor, main" at bounding box center [227, 111] width 344 height 7
click at [142, 113] on p "PLAISE AU JUGE DES REFERES" at bounding box center [227, 111] width 344 height 7
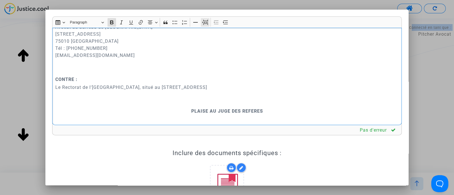
click at [208, 19] on button "Page break Page break" at bounding box center [205, 22] width 9 height 9
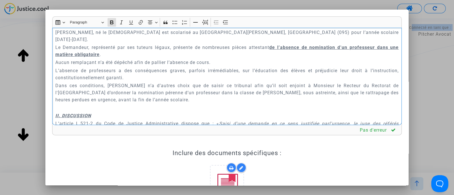
scroll to position [214, 0]
click at [54, 110] on div "Tribunal administratif de Versailles REQUETE EN REFERE LIBERTE Article L.521-2 …" at bounding box center [227, 77] width 350 height 98
click at [205, 24] on icon "Editor toolbar" at bounding box center [205, 23] width 6 height 6
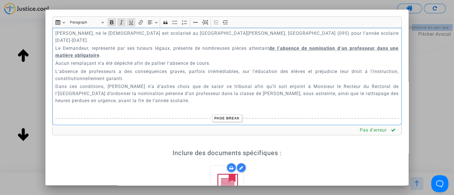
click at [108, 50] on u "de l’absence de nomination d’un professeur dans une matière obligatoire" at bounding box center [227, 52] width 344 height 12
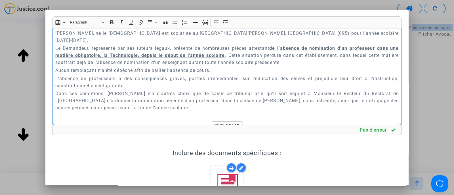
click at [124, 67] on p "Aucun remplaçant n’a été dépêché afin de pallier l’absence de cours." at bounding box center [227, 70] width 344 height 7
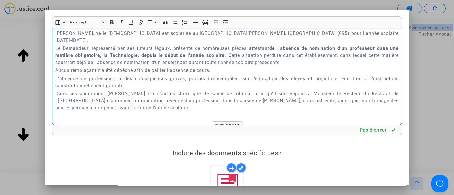
click at [124, 67] on p "Aucun remplaçant n’a été dépêché afin de pallier l’absence de cours." at bounding box center [227, 70] width 344 height 7
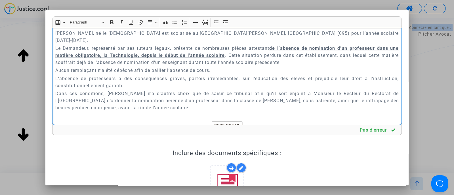
click at [124, 67] on p "Aucun remplaçant n’a été dépêché afin de pallier l’absence de cours." at bounding box center [227, 70] width 344 height 7
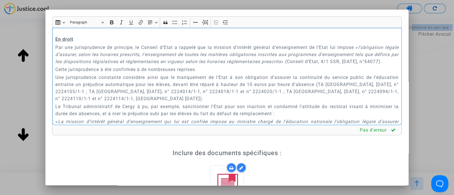
scroll to position [654, 0]
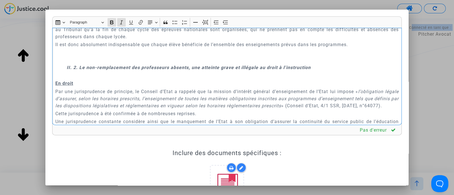
click at [129, 66] on strong "II. 2. Le non-remplacement des professeurs absents, une atteinte grave et illég…" at bounding box center [189, 67] width 244 height 5
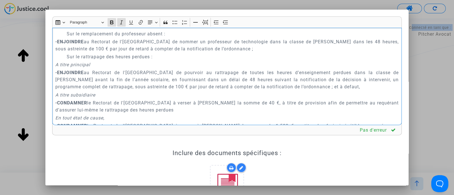
scroll to position [1645, 0]
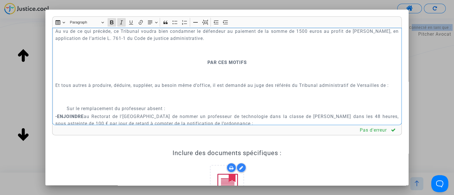
click at [201, 66] on p "PAR CES MOTIFS" at bounding box center [227, 62] width 344 height 7
click at [206, 24] on icon "Editor toolbar" at bounding box center [205, 23] width 6 height 6
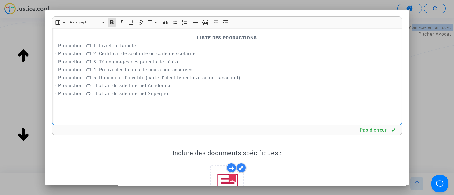
scroll to position [1954, 0]
click at [189, 35] on p "LISTE DES PRODUCTIONS" at bounding box center [227, 37] width 344 height 7
click at [204, 21] on icon "Editor toolbar" at bounding box center [205, 23] width 6 height 6
click at [268, 57] on p "- Production n°1.2: Certificat de scolarité ou carte de scolarité" at bounding box center [227, 53] width 344 height 7
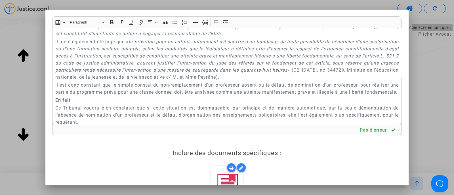
scroll to position [890, 0]
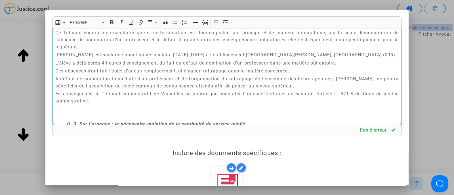
click at [103, 67] on p "L'élève a déjà perdu 4 heures d’enseignement du fait du défaut de nomination d’…" at bounding box center [227, 63] width 344 height 7
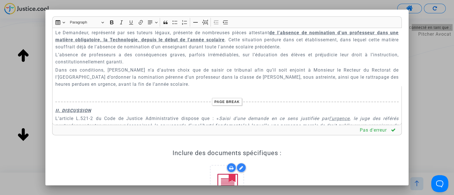
scroll to position [1125, 0]
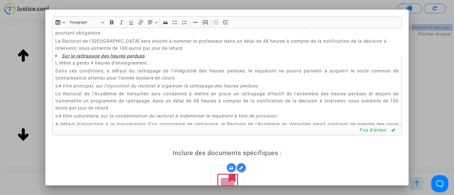
click at [90, 67] on p "L'élève a perdu 4 heures d’enseignement." at bounding box center [227, 63] width 344 height 7
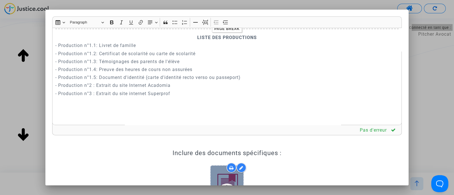
scroll to position [106, 0]
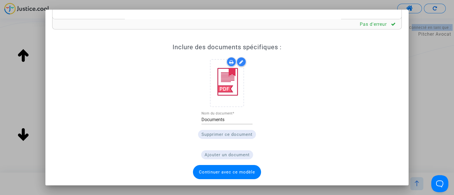
click at [204, 172] on span "Continuer avec ce modèle" at bounding box center [227, 172] width 56 height 5
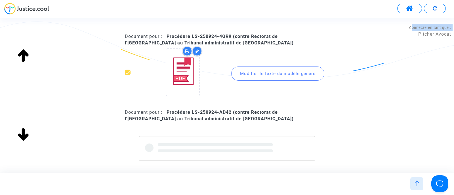
click at [237, 75] on div "Modifier le texte du modèle généré" at bounding box center [277, 74] width 93 height 14
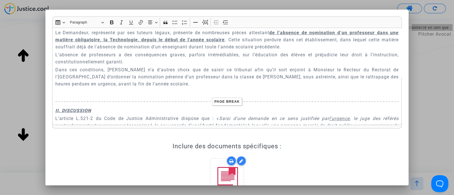
scroll to position [899, 0]
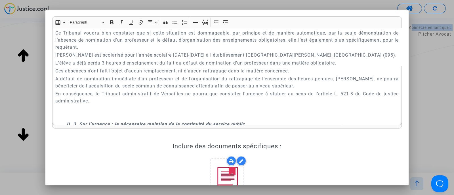
click at [103, 67] on p "L'élève a déjà perdu 3 heures d’enseignement du fait du défaut de nomination d’…" at bounding box center [227, 63] width 344 height 7
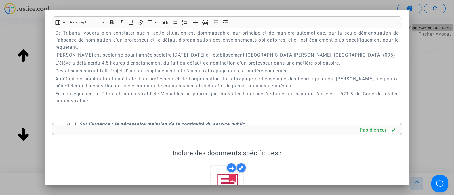
scroll to position [1134, 0]
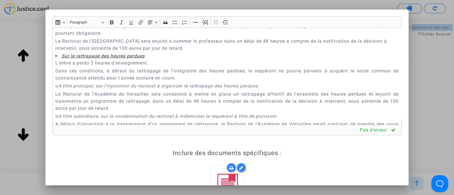
click at [92, 67] on p "L'élève a perdu 3 heures d’enseignement." at bounding box center [227, 63] width 344 height 7
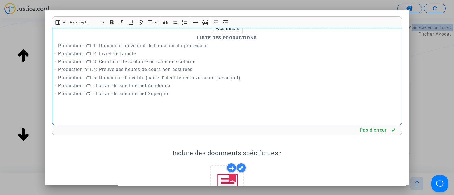
scroll to position [106, 0]
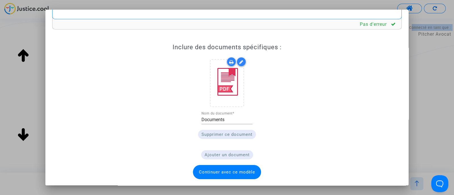
click at [203, 170] on span "Continuer avec ce modèle" at bounding box center [227, 172] width 56 height 5
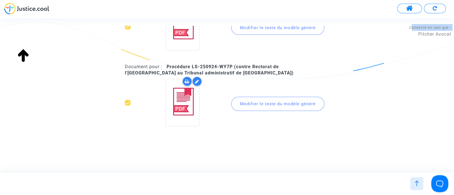
scroll to position [213, 0]
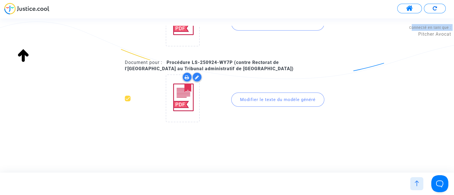
click at [201, 107] on upload-item at bounding box center [182, 99] width 39 height 55
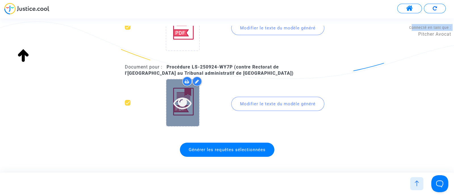
click at [193, 109] on div at bounding box center [182, 103] width 33 height 18
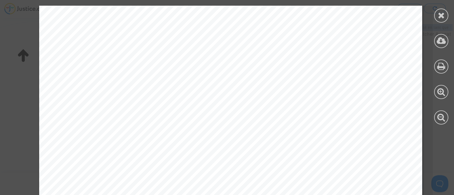
scroll to position [557, 0]
click at [441, 15] on icon at bounding box center [441, 15] width 7 height 9
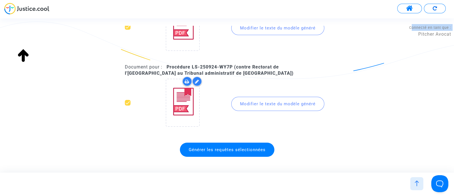
click at [284, 103] on div "Modifier le texte du modèle généré" at bounding box center [277, 104] width 93 height 14
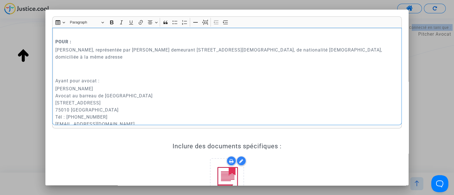
scroll to position [41, 0]
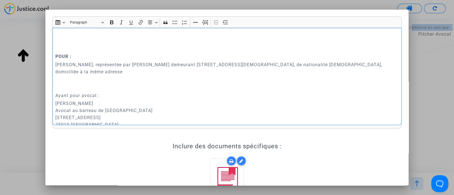
click at [132, 49] on p "Rich Text Editor, main" at bounding box center [227, 41] width 344 height 21
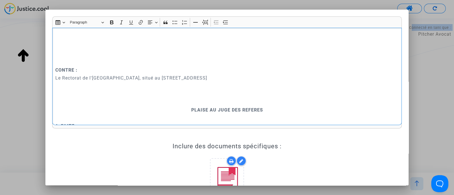
scroll to position [158, 0]
click at [166, 103] on p "Rich Text Editor, main" at bounding box center [227, 100] width 344 height 7
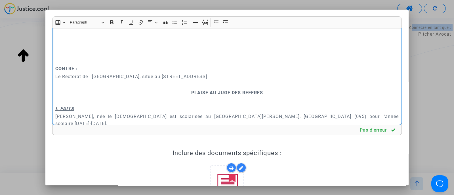
click at [170, 95] on p "PLAISE AU JUGE DES REFERES" at bounding box center [227, 92] width 344 height 7
click at [205, 25] on button "Page break Page break" at bounding box center [205, 22] width 9 height 9
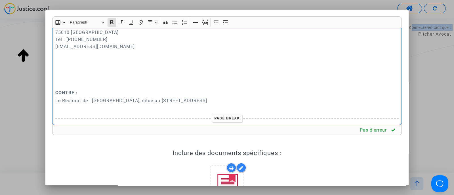
scroll to position [132, 0]
click at [129, 81] on p "Rich Text Editor, main" at bounding box center [227, 71] width 344 height 21
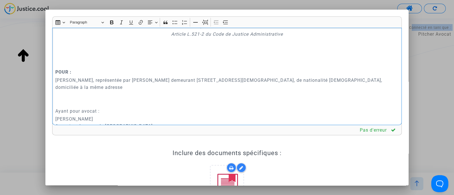
scroll to position [25, 0]
click at [105, 60] on p "Rich Text Editor, main" at bounding box center [227, 57] width 344 height 21
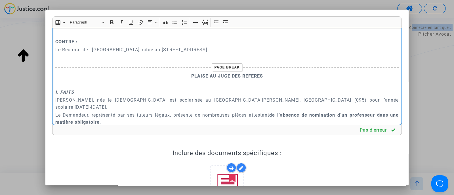
scroll to position [148, 0]
click at [108, 115] on u "de l’absence de nomination d’un professeur dans une matière obligatoire" at bounding box center [227, 118] width 344 height 12
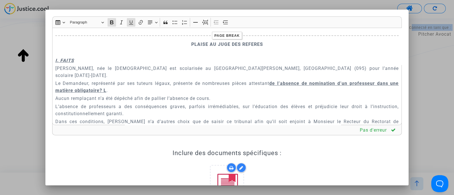
scroll to position [190, 0]
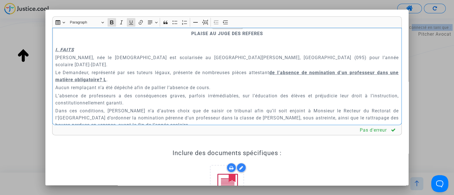
click at [115, 72] on u "de l’absence de nomination d’un professeur dans une matière obligatoire? L" at bounding box center [227, 76] width 344 height 12
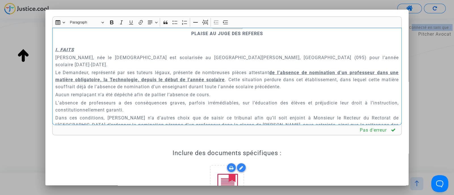
click at [108, 91] on p "Aucun remplaçant n’a été dépêché afin de pallier l’absence de cours." at bounding box center [227, 94] width 344 height 7
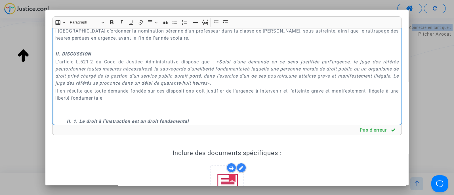
scroll to position [276, 0]
click at [55, 51] on u "II. DISCUSSION" at bounding box center [73, 53] width 36 height 5
click at [203, 23] on icon "Editor toolbar" at bounding box center [205, 23] width 6 height 6
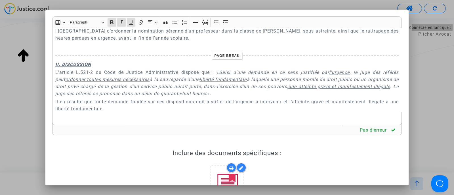
scroll to position [890, 0]
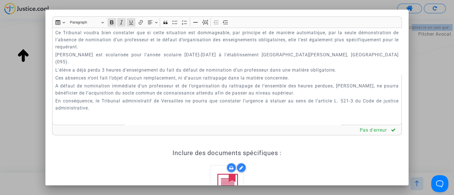
click at [103, 74] on p "L'élève a déjà perdu 3 heures d’enseignement du fait du défaut de nomination d’…" at bounding box center [227, 70] width 344 height 7
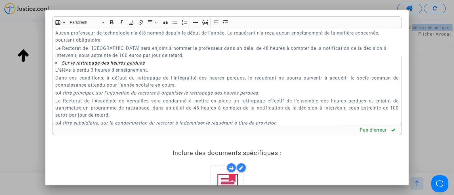
click at [92, 74] on p "L'élève a perdu 3 heures d’enseignement." at bounding box center [227, 70] width 344 height 7
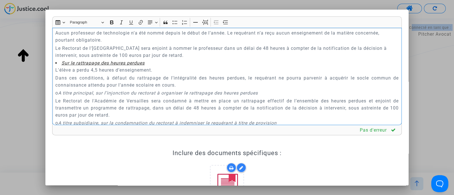
click at [179, 86] on p "Dans ces conditions, à défaut du rattrapage de l’intégralité des heures perdues…" at bounding box center [227, 82] width 344 height 14
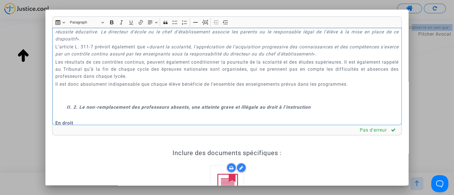
scroll to position [606, 0]
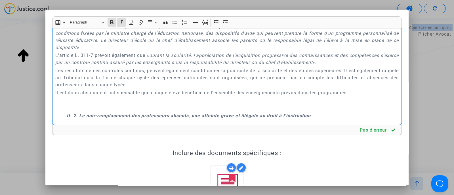
drag, startPoint x: 129, startPoint y: 114, endPoint x: 81, endPoint y: 117, distance: 47.8
click at [81, 117] on strong "II. 2. Le non-remplacement des professeurs absents, une atteinte grave et illég…" at bounding box center [189, 115] width 244 height 5
click at [112, 104] on p "​​​​​​​" at bounding box center [227, 104] width 344 height 14
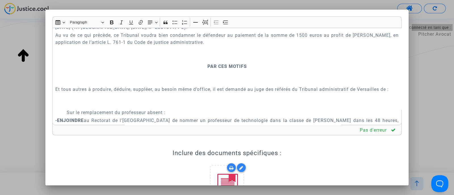
scroll to position [1647, 0]
click at [186, 71] on p "PAR CES MOTIFS" at bounding box center [227, 67] width 344 height 7
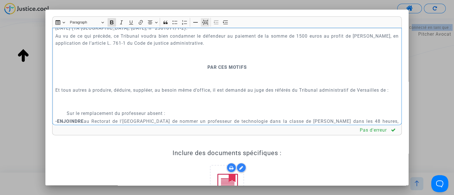
click at [205, 22] on icon "Editor toolbar" at bounding box center [205, 23] width 6 height 6
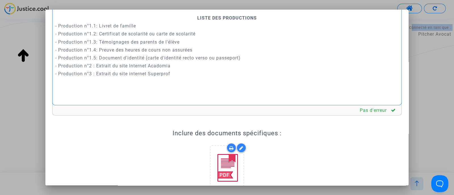
scroll to position [0, 0]
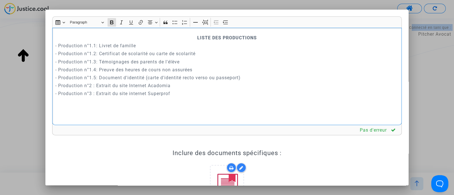
click at [185, 37] on p "LISTE DES PRODUCTIONS" at bounding box center [227, 37] width 344 height 7
click at [207, 20] on icon "Editor toolbar" at bounding box center [205, 23] width 6 height 6
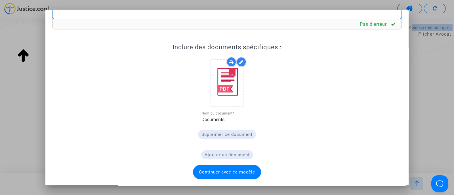
click at [218, 176] on span "Continuer avec ce modèle" at bounding box center [227, 172] width 68 height 14
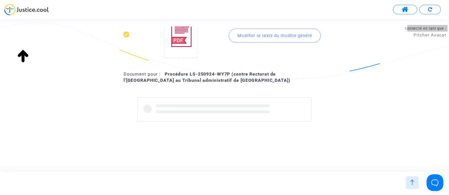
scroll to position [213, 0]
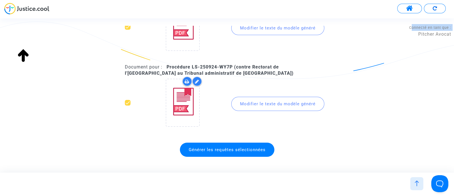
click at [216, 155] on span "Générer les requêtes sélectionnées" at bounding box center [227, 150] width 94 height 14
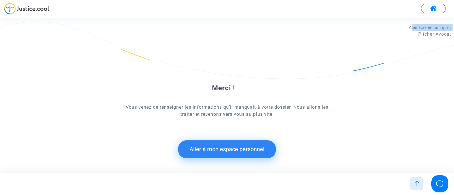
click at [216, 155] on button "Aller à mon espace personnel" at bounding box center [227, 150] width 98 height 18
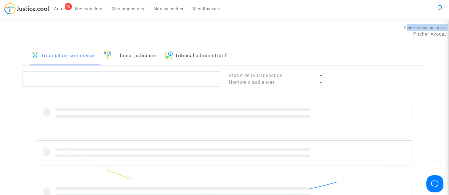
click at [207, 55] on link "Tribunal administratif" at bounding box center [196, 55] width 62 height 19
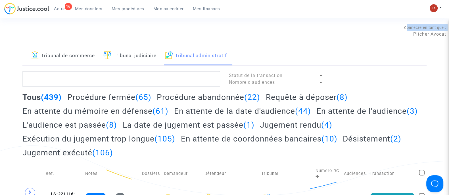
click at [302, 98] on h2 "Requête à déposer (8)" at bounding box center [307, 97] width 82 height 10
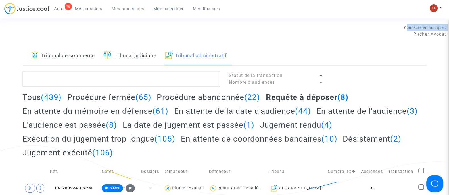
scroll to position [140, 0]
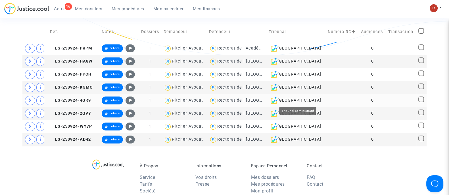
click at [305, 99] on div "[GEOGRAPHIC_DATA]" at bounding box center [295, 100] width 55 height 7
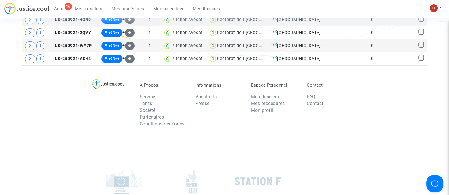
scroll to position [102, 0]
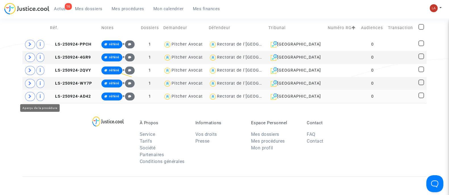
click at [31, 94] on span at bounding box center [30, 96] width 10 height 9
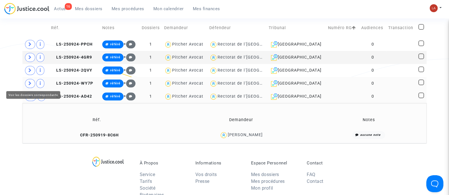
click at [27, 83] on span at bounding box center [30, 83] width 10 height 9
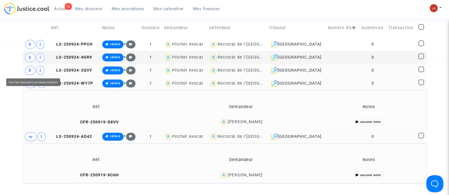
click at [32, 69] on span at bounding box center [30, 70] width 10 height 9
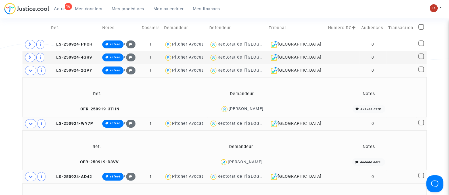
click at [97, 113] on td "CFR-250919-3THN" at bounding box center [97, 109] width 146 height 12
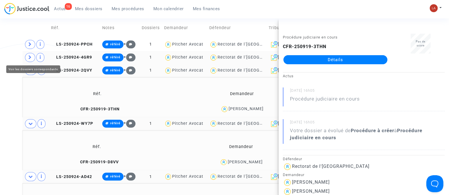
click at [28, 54] on span at bounding box center [30, 57] width 10 height 9
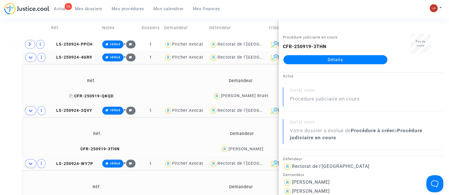
click at [94, 96] on span "CFR-250919-QKQD" at bounding box center [91, 96] width 45 height 5
click at [30, 43] on icon at bounding box center [29, 44] width 3 height 4
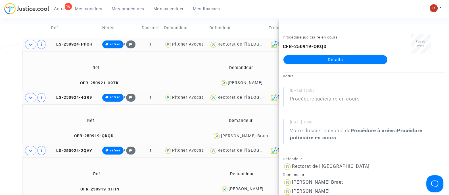
click at [93, 79] on td "CFR-250921-U9TK" at bounding box center [96, 83] width 145 height 12
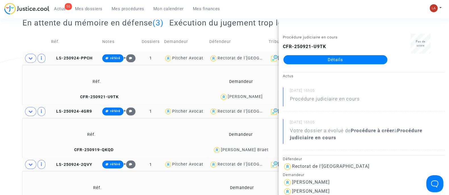
click at [74, 62] on td "LS-250924-PPCH" at bounding box center [74, 58] width 51 height 13
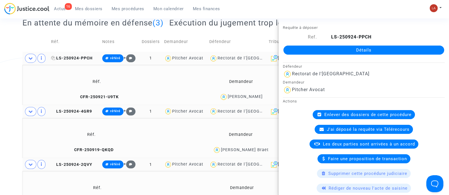
click at [84, 58] on span "LS-250924-PPCH" at bounding box center [71, 58] width 41 height 5
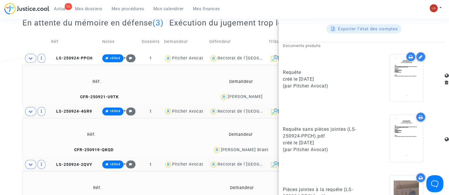
scroll to position [311, 0]
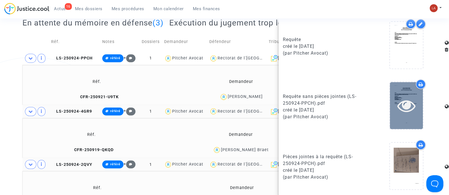
click at [407, 86] on div at bounding box center [406, 105] width 33 height 47
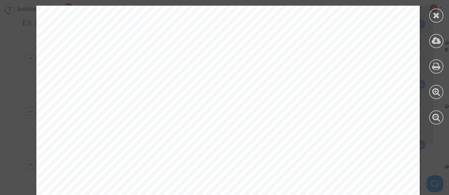
scroll to position [608, 0]
click at [430, 18] on div at bounding box center [436, 16] width 14 height 14
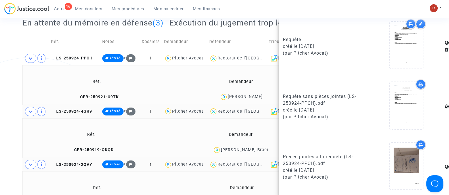
click at [6, 75] on div "Tribunal de commerce Tribunal judiciaire Tribunal administratif Statut de la tr…" at bounding box center [224, 138] width 449 height 360
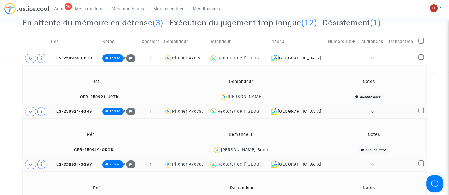
scroll to position [0, 0]
click at [305, 56] on div "[GEOGRAPHIC_DATA]" at bounding box center [295, 58] width 55 height 7
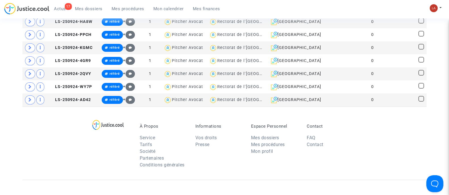
scroll to position [180, 0]
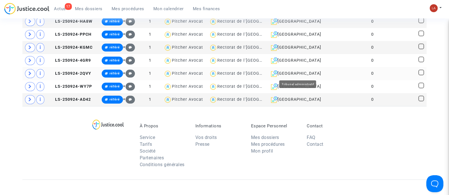
click at [297, 75] on div "[GEOGRAPHIC_DATA]" at bounding box center [295, 73] width 55 height 7
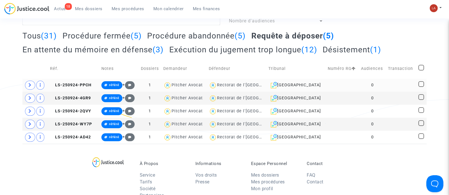
scroll to position [62, 0]
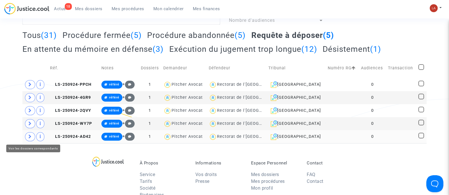
click at [30, 136] on icon at bounding box center [29, 137] width 3 height 4
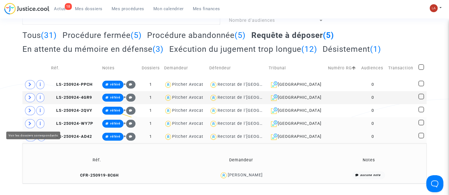
click at [26, 125] on span at bounding box center [30, 123] width 10 height 9
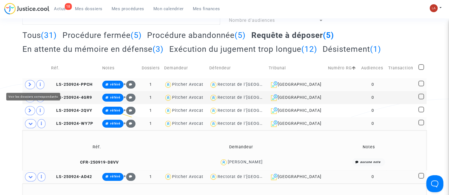
click at [30, 80] on span at bounding box center [30, 84] width 10 height 9
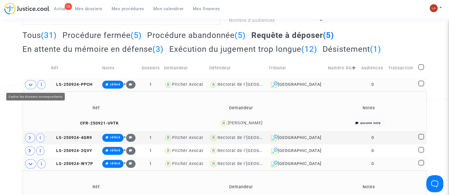
click at [29, 83] on icon at bounding box center [30, 85] width 5 height 4
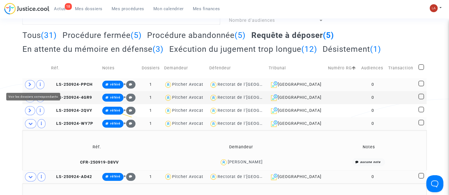
click at [30, 86] on icon at bounding box center [29, 85] width 3 height 4
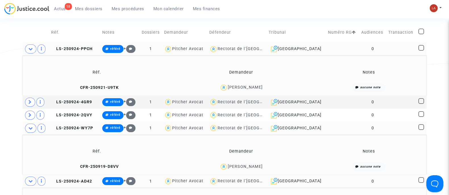
scroll to position [98, 0]
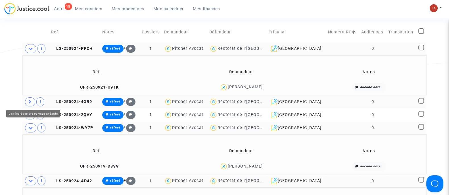
click at [30, 103] on icon at bounding box center [29, 102] width 3 height 4
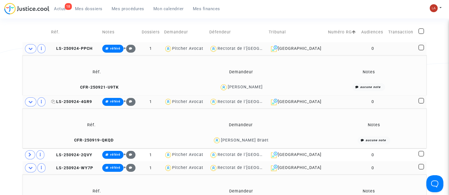
click at [62, 100] on span "LS-250924-4GR9" at bounding box center [71, 102] width 41 height 5
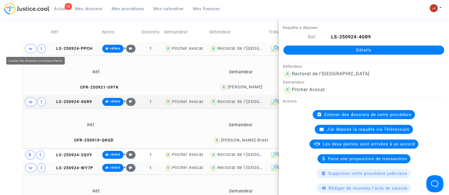
click at [31, 47] on icon at bounding box center [30, 49] width 5 height 4
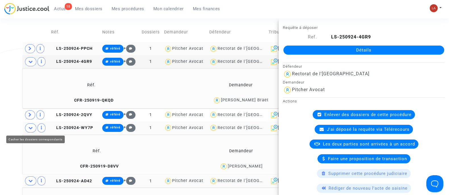
click at [30, 127] on icon at bounding box center [30, 128] width 5 height 4
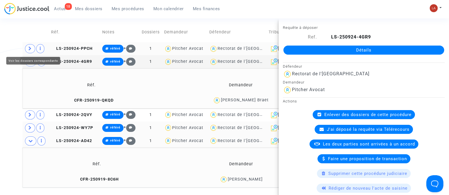
click at [30, 47] on icon at bounding box center [29, 49] width 3 height 4
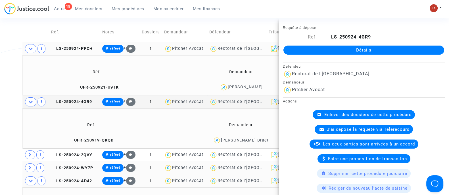
click at [73, 45] on td "LS-250924-PPCH" at bounding box center [74, 48] width 51 height 13
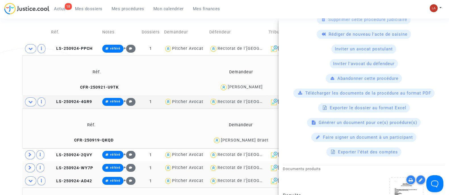
scroll to position [311, 0]
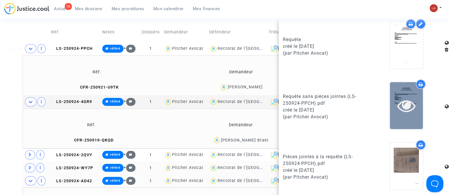
click at [390, 101] on div at bounding box center [406, 106] width 33 height 18
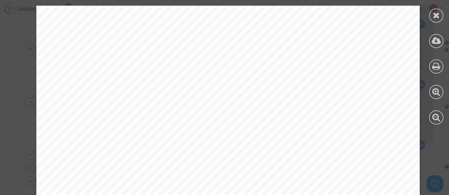
scroll to position [599, 0]
click at [438, 17] on icon at bounding box center [435, 15] width 7 height 9
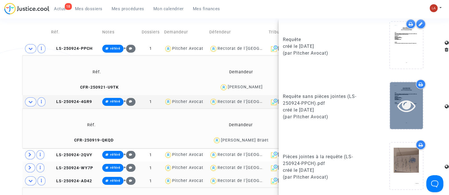
click at [402, 100] on icon at bounding box center [406, 106] width 18 height 18
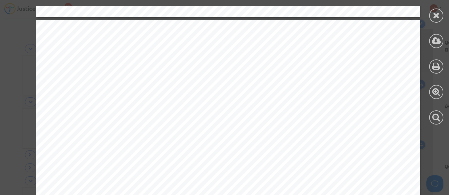
scroll to position [530, 0]
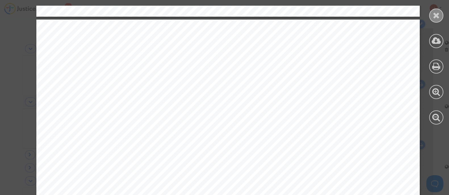
click at [433, 14] on icon at bounding box center [435, 15] width 7 height 9
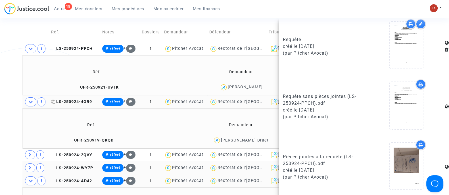
click at [80, 100] on span "LS-250924-4GR9" at bounding box center [71, 102] width 41 height 5
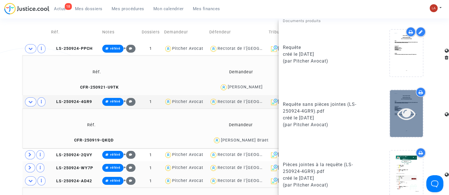
scroll to position [311, 0]
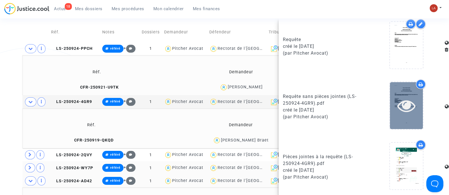
click at [400, 104] on icon at bounding box center [406, 106] width 18 height 18
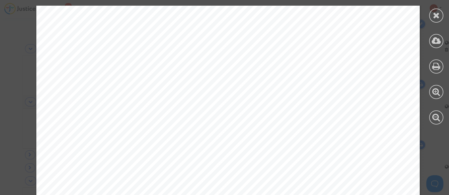
scroll to position [4716, 0]
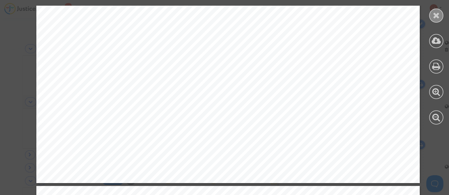
click at [440, 20] on div at bounding box center [436, 16] width 14 height 14
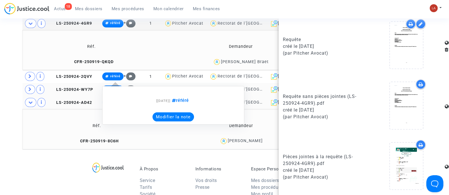
scroll to position [134, 0]
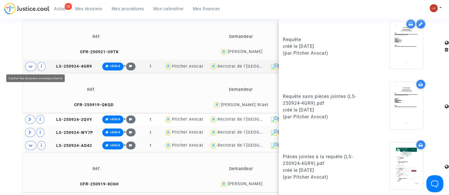
drag, startPoint x: 32, startPoint y: 66, endPoint x: 39, endPoint y: 66, distance: 7.4
click at [32, 66] on icon at bounding box center [30, 66] width 5 height 4
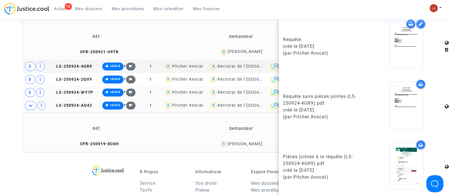
click at [85, 70] on td "LS-250924-4GR9" at bounding box center [74, 66] width 51 height 13
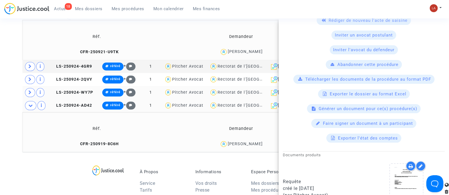
scroll to position [213, 0]
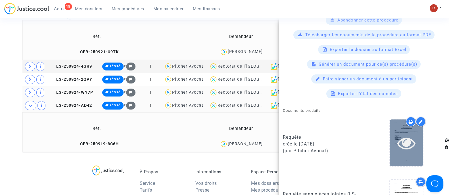
click at [397, 151] on div at bounding box center [406, 143] width 33 height 47
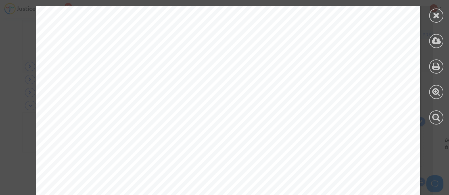
scroll to position [4610, 0]
click at [436, 12] on icon at bounding box center [435, 15] width 7 height 9
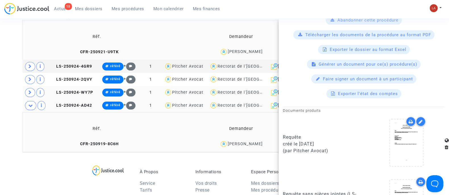
click at [16, 82] on div "Tribunal de commerce Tribunal judiciaire Tribunal administratif Statut de la tr…" at bounding box center [224, 33] width 449 height 240
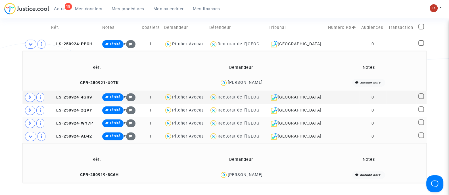
scroll to position [63, 0]
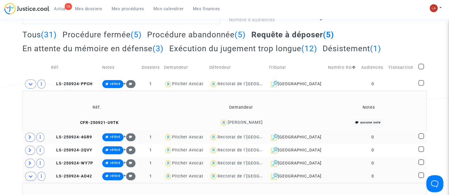
click at [423, 136] on span at bounding box center [421, 137] width 6 height 6
click at [421, 139] on input "checkbox" at bounding box center [420, 139] width 0 height 0
checkbox input "true"
click at [422, 149] on span at bounding box center [421, 150] width 6 height 6
click at [421, 152] on input "checkbox" at bounding box center [420, 152] width 0 height 0
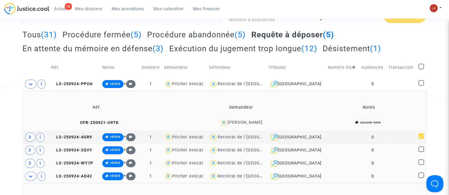
checkbox input "true"
click at [420, 160] on span at bounding box center [421, 163] width 6 height 6
click at [420, 165] on input "checkbox" at bounding box center [420, 165] width 0 height 0
checkbox input "true"
click at [418, 177] on span at bounding box center [421, 176] width 6 height 6
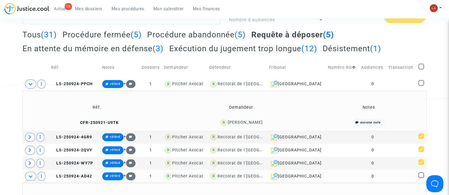
click at [420, 178] on input "checkbox" at bounding box center [420, 178] width 0 height 0
checkbox input "true"
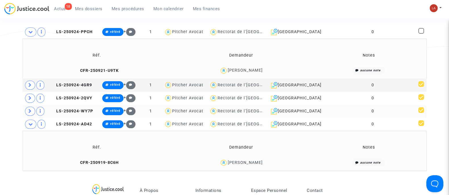
scroll to position [106, 0]
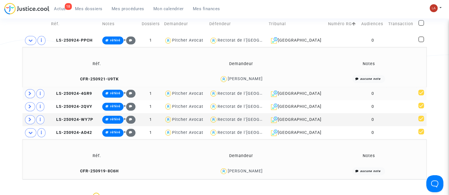
drag, startPoint x: 87, startPoint y: 93, endPoint x: 194, endPoint y: 88, distance: 107.1
click at [87, 93] on span "LS-250924-4GR9" at bounding box center [71, 93] width 41 height 5
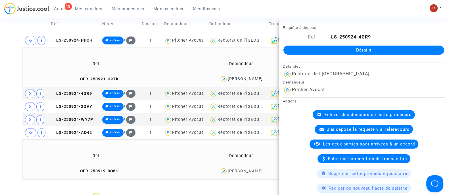
click at [17, 67] on div "Tribunal de commerce Tribunal judiciaire Tribunal administratif Statut de la tr…" at bounding box center [224, 60] width 449 height 240
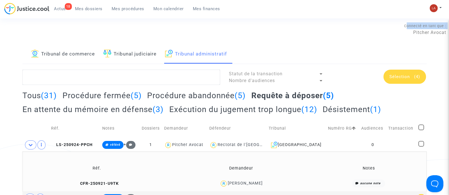
scroll to position [0, 0]
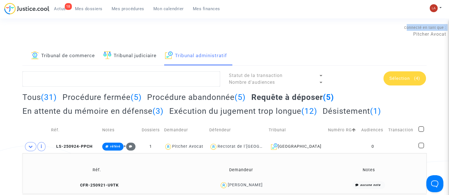
click at [397, 71] on div "Sélection (4)" at bounding box center [404, 78] width 43 height 14
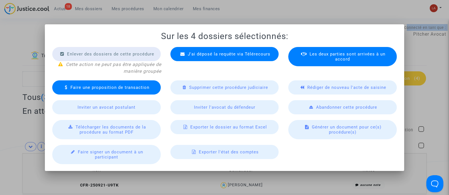
click at [102, 134] on span "Télécharger les documents de la procédure au format PDF" at bounding box center [110, 130] width 70 height 10
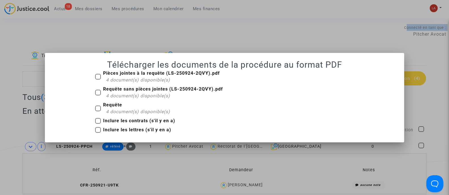
drag, startPoint x: 136, startPoint y: 96, endPoint x: 242, endPoint y: 98, distance: 106.4
click at [136, 96] on span "4 document(s) disponible(s)" at bounding box center [138, 95] width 64 height 5
click at [98, 96] on input "Requête sans pièces jointes (LS-250924-2QVY).pdf 4 document(s) disponible(s)" at bounding box center [98, 96] width 0 height 0
checkbox input "true"
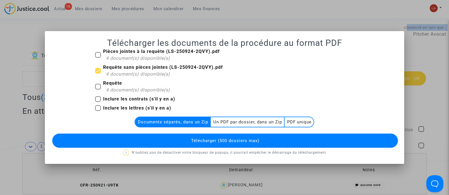
click at [287, 118] on multi-toggle-item "PDF unique" at bounding box center [298, 122] width 29 height 10
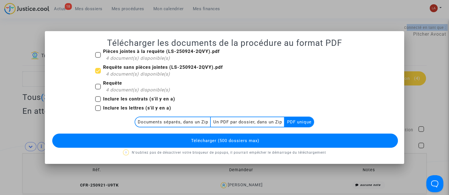
drag, startPoint x: 221, startPoint y: 121, endPoint x: 207, endPoint y: 127, distance: 15.4
click at [221, 121] on multi-toggle-item "Un PDF par dossier, dans un Zip" at bounding box center [247, 122] width 74 height 10
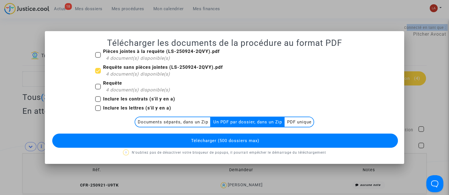
click at [242, 142] on span "Télécharger (500 dossiers max)" at bounding box center [225, 140] width 68 height 5
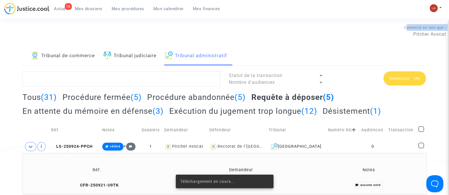
drag, startPoint x: 218, startPoint y: 19, endPoint x: 237, endPoint y: 32, distance: 22.6
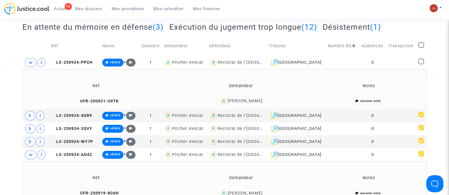
scroll to position [35, 0]
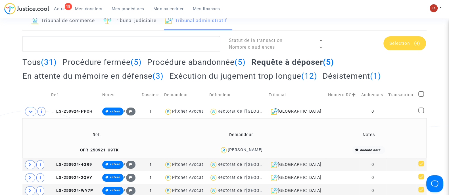
click at [411, 47] on div "Sélection (4)" at bounding box center [404, 43] width 43 height 14
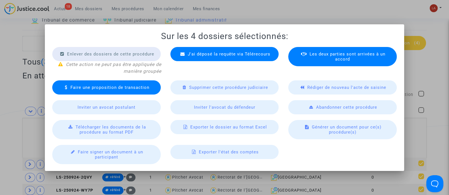
click at [360, 87] on span "Rédiger de nouveau l'acte de saisine" at bounding box center [346, 87] width 79 height 5
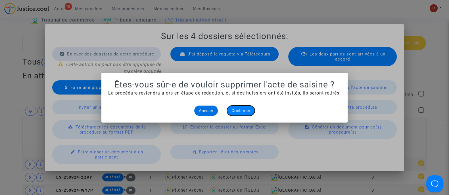
click at [237, 110] on span "Confirmer" at bounding box center [240, 110] width 19 height 5
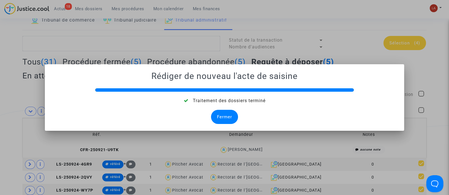
click at [217, 113] on div "Fermer" at bounding box center [224, 117] width 27 height 14
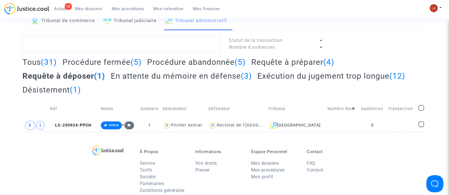
click at [319, 63] on h2 "Requête à préparer (4)" at bounding box center [292, 62] width 83 height 10
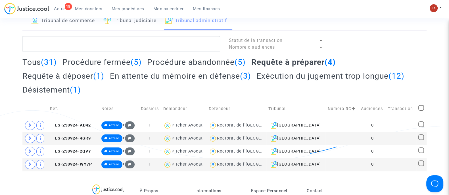
click at [419, 108] on span at bounding box center [421, 108] width 6 height 6
click at [420, 111] on input "checkbox" at bounding box center [420, 111] width 0 height 0
checkbox input "true"
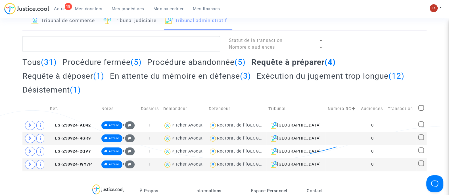
checkbox input "true"
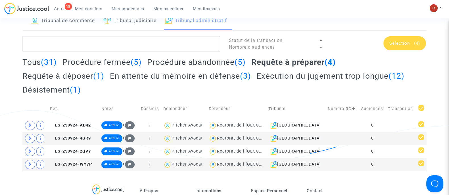
click at [417, 45] on div "Sélection (4)" at bounding box center [404, 43] width 43 height 14
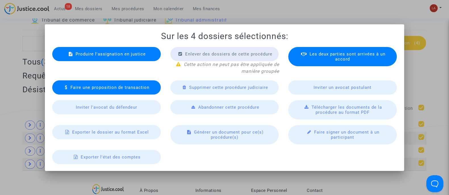
click at [132, 50] on div "Produire l'assignation en justice" at bounding box center [106, 54] width 108 height 14
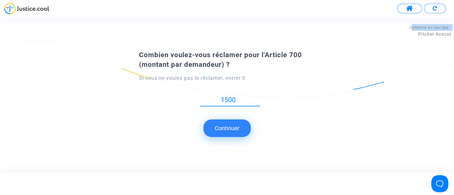
type input "1500"
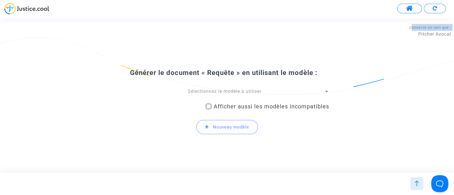
click at [220, 89] on span "Sélectionnez le modèle à utiliser" at bounding box center [224, 91] width 73 height 5
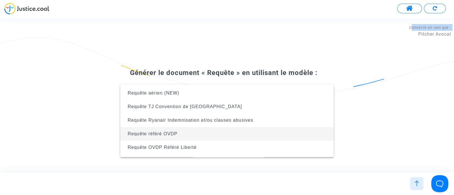
scroll to position [131, 0]
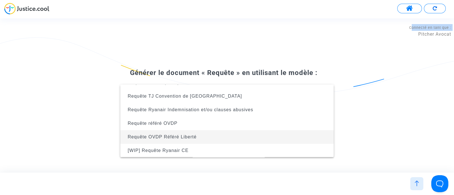
click at [193, 136] on span "Requête OVDP Référé Liberté" at bounding box center [162, 137] width 69 height 5
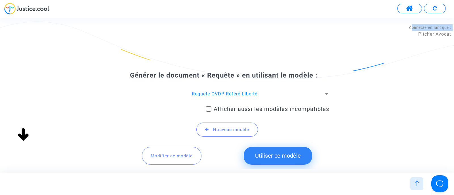
click at [262, 153] on button "Utiliser ce modèle" at bounding box center [278, 156] width 68 height 18
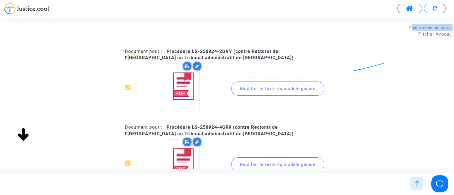
click at [306, 91] on div "Modifier le texte du modèle généré" at bounding box center [277, 89] width 93 height 14
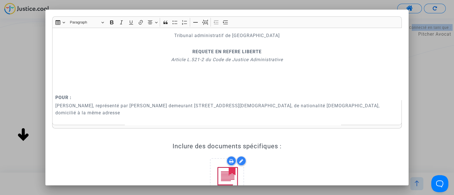
click at [227, 87] on p "Rich Text Editor, main" at bounding box center [227, 82] width 344 height 21
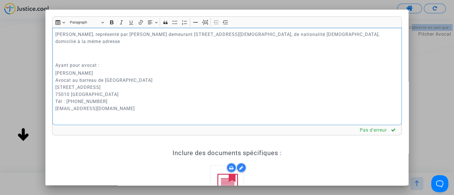
scroll to position [106, 0]
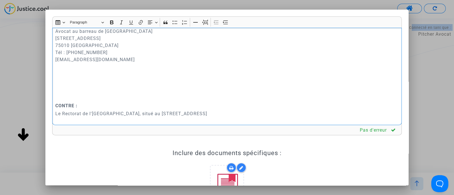
click at [99, 87] on p "Rich Text Editor, main" at bounding box center [227, 82] width 344 height 21
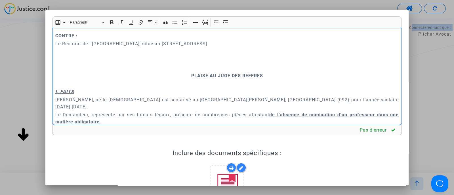
scroll to position [177, 0]
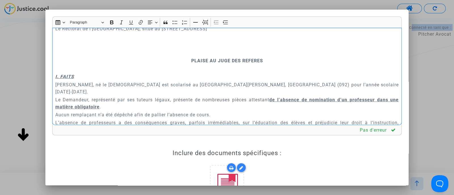
click at [179, 60] on p "PLAISE AU JUGE DES REFERES" at bounding box center [227, 60] width 344 height 7
click at [205, 20] on icon "Editor toolbar" at bounding box center [205, 23] width 6 height 6
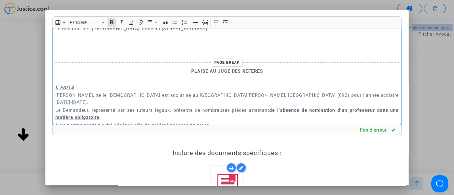
click at [110, 112] on p "Le Demandeur, représenté par ses tuteurs légaux, présente de nombreuses pièces …" at bounding box center [227, 114] width 344 height 14
click at [108, 110] on u "de l’absence de nomination d’un professeur dans une matière obligatoire" at bounding box center [227, 114] width 344 height 12
click at [139, 111] on p "Le Demandeur, représenté par ses tuteurs légaux, présente de nombreuses pièces …" at bounding box center [227, 114] width 344 height 14
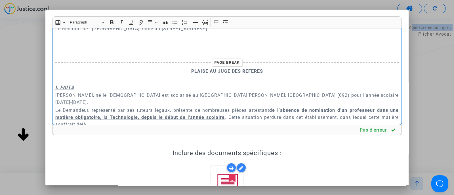
click at [123, 115] on p "Le Demandeur, représenté par ses tuteurs légaux, présente de nombreuses pièces …" at bounding box center [227, 117] width 344 height 21
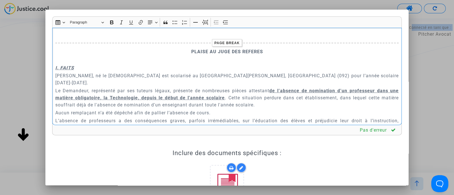
scroll to position [197, 0]
click at [112, 109] on p "Aucun remplaçant n’a été dépêché afin de pallier l’absence de cours." at bounding box center [227, 112] width 344 height 7
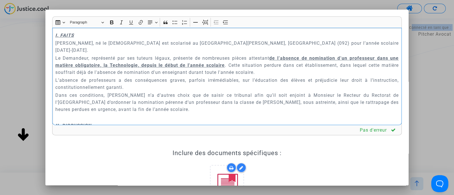
scroll to position [230, 0]
click at [54, 115] on div "Tribunal administratif de Versailles REQUETE EN REFERE LIBERTE Article L.521-2 …" at bounding box center [227, 77] width 350 height 98
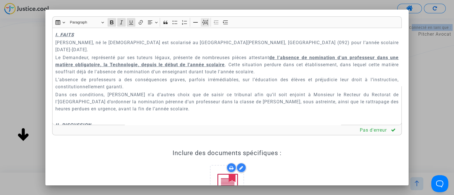
click at [209, 23] on button "Page break Page break" at bounding box center [205, 22] width 9 height 9
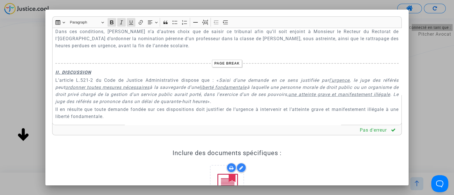
scroll to position [915, 0]
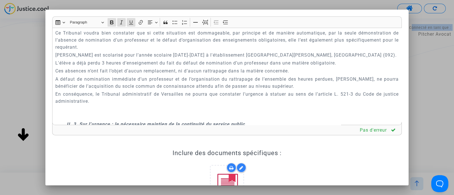
click at [105, 67] on p "L'élève a déjà perdu 3 heures d’enseignement du fait du défaut de nomination d’…" at bounding box center [227, 63] width 344 height 7
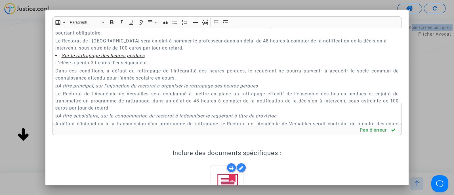
click at [94, 66] on p "L'élève a perdu 3 heures d’enseignement." at bounding box center [227, 62] width 344 height 7
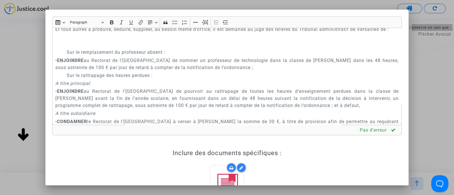
scroll to position [1723, 0]
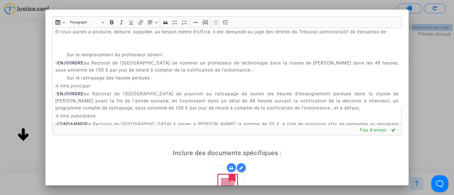
click at [195, 12] on p "PAR CES MOTIFS" at bounding box center [227, 8] width 344 height 7
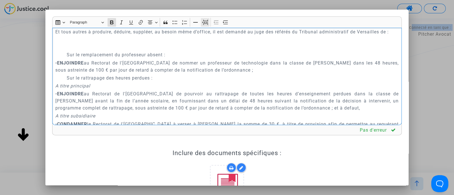
click at [205, 20] on icon "Editor toolbar" at bounding box center [205, 23] width 6 height 6
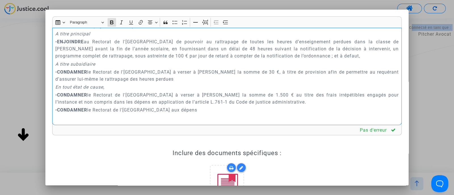
scroll to position [1786, 0]
click at [283, 83] on p "• CONDAMNER le Rectorat de l'Académie de Versailles à verser à KEÏS DJENDER la …" at bounding box center [227, 75] width 344 height 14
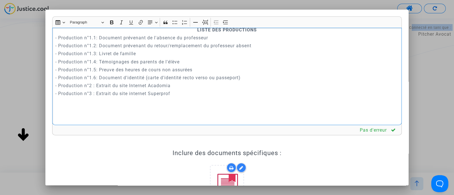
scroll to position [1972, 0]
click at [197, 33] on strong "LISTE DES PRODUCTIONS" at bounding box center [227, 29] width 60 height 5
click at [206, 19] on button "Page break Page break" at bounding box center [205, 22] width 9 height 9
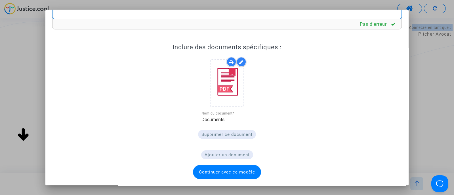
click at [225, 172] on span "Continuer avec ce modèle" at bounding box center [227, 172] width 56 height 5
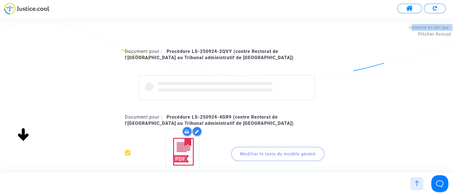
click at [249, 152] on div "Modifier le texte du modèle généré" at bounding box center [277, 154] width 93 height 14
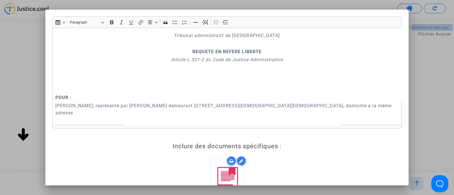
click at [30, 63] on div at bounding box center [227, 97] width 454 height 195
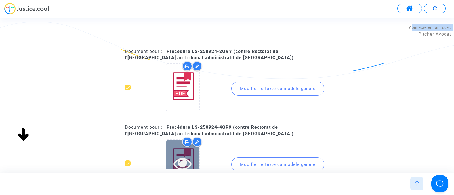
click at [181, 153] on div at bounding box center [182, 163] width 33 height 47
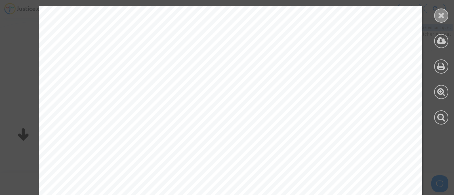
click at [441, 18] on icon at bounding box center [441, 15] width 7 height 9
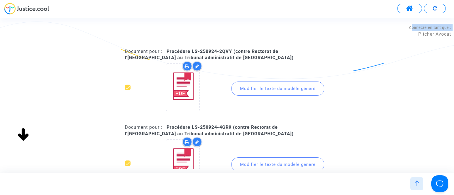
click at [246, 164] on div "Modifier le texte du modèle généré" at bounding box center [277, 165] width 93 height 14
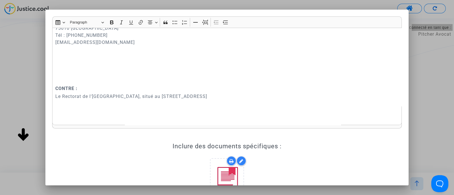
scroll to position [139, 0]
click at [106, 75] on p "Rich Text Editor, main" at bounding box center [227, 64] width 344 height 21
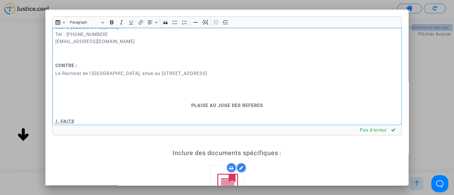
click at [179, 104] on p "PLAISE AU JUGE DES REFERES" at bounding box center [227, 105] width 344 height 7
click at [208, 22] on button "Page break Page break" at bounding box center [205, 22] width 9 height 9
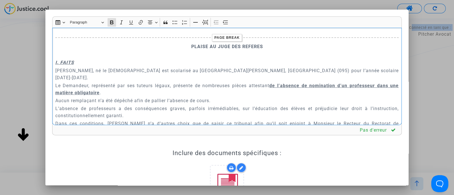
scroll to position [216, 0]
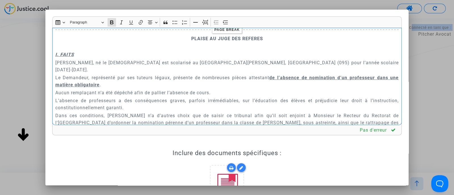
click at [108, 77] on u "de l’absence de nomination d’un professeur dans une matière obligatoire" at bounding box center [227, 81] width 344 height 12
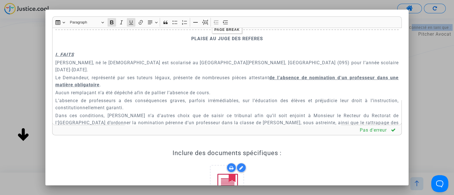
click at [109, 75] on p "Le Demandeur, représenté par ses tuteurs légaux, présente de nombreuses pièces …" at bounding box center [227, 81] width 344 height 14
click at [120, 76] on u "de l’absence de nomination d’un professeur dans une matière obligatoire? LA" at bounding box center [227, 81] width 344 height 12
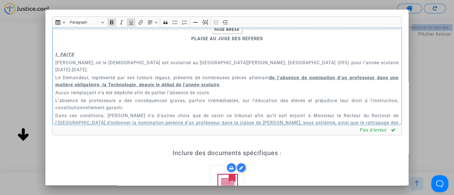
click at [245, 78] on p "Le Demandeur, représenté par ses tuteurs légaux, présente de nombreuses pièces …" at bounding box center [227, 81] width 344 height 14
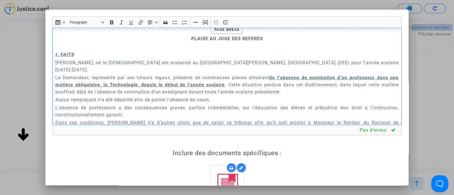
click at [198, 96] on p "Aucun remplaçant n’a été dépêché afin de pallier l’absence de cours." at bounding box center [227, 99] width 344 height 7
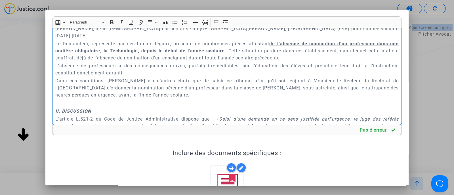
scroll to position [251, 0]
click at [55, 103] on div "Tribunal administratif de Versailles REQUETE EN REFERE LIBERTE Article L.521-2 …" at bounding box center [227, 77] width 350 height 98
click at [206, 23] on icon "Editor toolbar" at bounding box center [205, 23] width 6 height 6
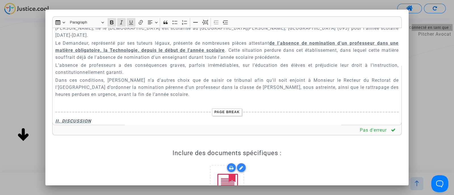
scroll to position [921, 0]
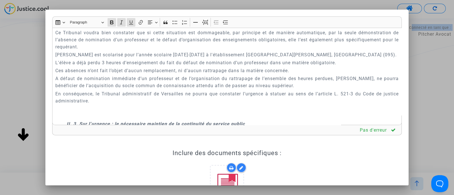
click at [103, 66] on p "L'élève a déjà perdu 3 heures d’enseignement du fait du défaut de nomination d’…" at bounding box center [227, 62] width 344 height 7
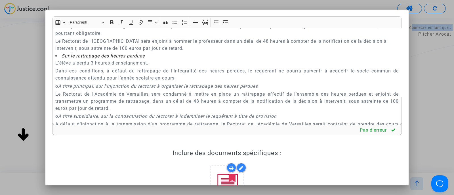
click at [92, 67] on p "L'élève a perdu 3 heures d’enseignement." at bounding box center [227, 63] width 344 height 7
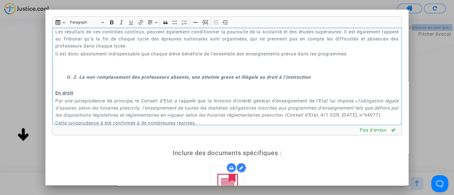
scroll to position [675, 0]
drag, startPoint x: 129, startPoint y: 77, endPoint x: 82, endPoint y: 77, distance: 47.1
click at [82, 77] on strong "II. 2. Le non-remplacement des professeurs absents, une atteinte grave et illég…" at bounding box center [189, 77] width 244 height 5
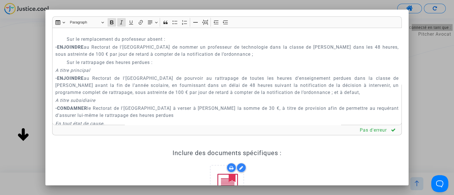
scroll to position [1744, 0]
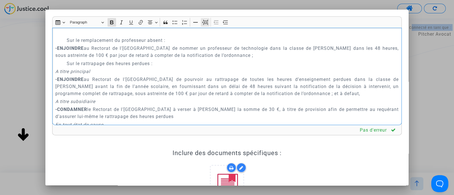
click at [204, 20] on icon "Editor toolbar" at bounding box center [205, 23] width 6 height 6
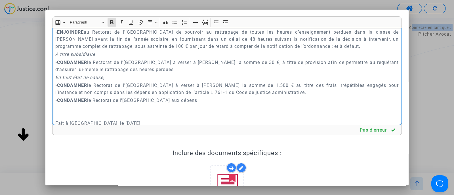
scroll to position [1803, 0]
click at [284, 72] on p "• CONDAMNER le Rectorat de l'Académie de Versailles à verser à Aurélien Braet l…" at bounding box center [227, 65] width 344 height 14
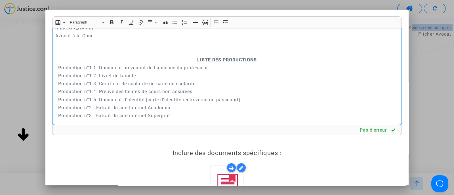
scroll to position [1921, 0]
click at [190, 63] on p "LISTE DES PRODUCTIONS" at bounding box center [227, 59] width 344 height 7
click at [205, 21] on icon "Editor toolbar" at bounding box center [205, 23] width 6 height 6
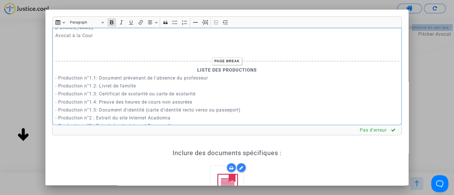
scroll to position [106, 0]
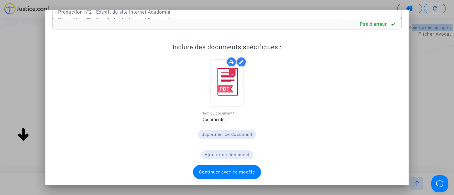
click at [230, 170] on span "Continuer avec ce modèle" at bounding box center [227, 172] width 56 height 5
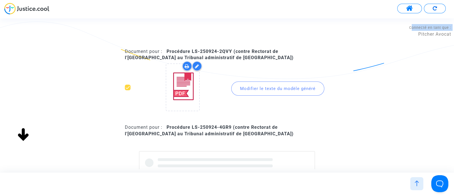
click at [253, 87] on div "Modifier le texte du modèle généré" at bounding box center [277, 89] width 93 height 14
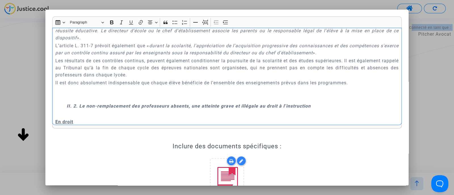
scroll to position [686, 0]
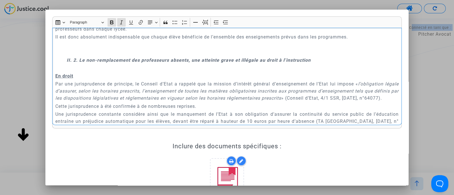
drag, startPoint x: 129, startPoint y: 60, endPoint x: 81, endPoint y: 59, distance: 48.2
click at [81, 59] on strong "II. 2. Le non-remplacement des professeurs absents, une atteinte grave et illég…" at bounding box center [189, 60] width 244 height 5
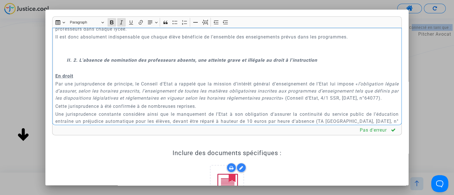
scroll to position [106, 0]
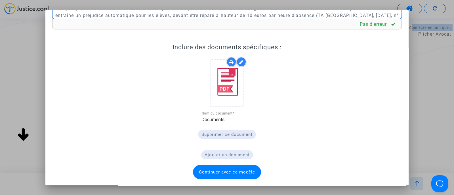
click at [210, 175] on span "Continuer avec ce modèle" at bounding box center [227, 172] width 68 height 14
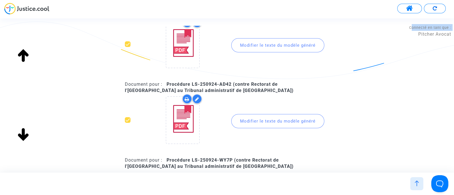
click at [250, 121] on div "Modifier le texte du modèle généré" at bounding box center [277, 121] width 93 height 14
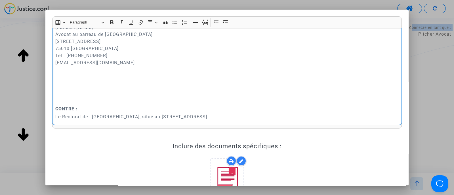
scroll to position [119, 0]
click at [89, 98] on p "Rich Text Editor, main" at bounding box center [227, 99] width 344 height 7
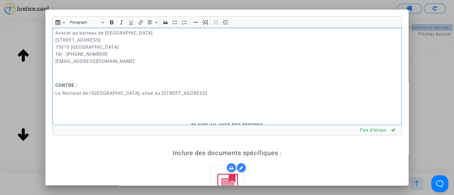
scroll to position [149, 0]
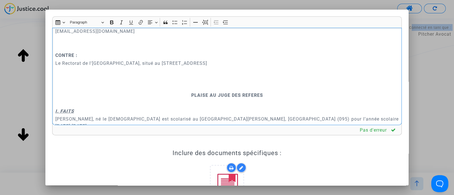
click at [150, 90] on p "Rich Text Editor, main" at bounding box center [227, 87] width 344 height 7
click at [185, 94] on p "PLAISE AU JUGE DES REFERES" at bounding box center [227, 95] width 344 height 7
click at [209, 18] on div "Insert table Insert table Heading Paragraph Paragraph Heading 1 Heading 2 Headi…" at bounding box center [227, 22] width 347 height 11
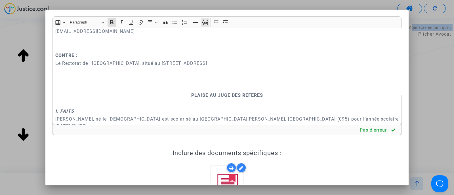
click at [206, 20] on icon "Editor toolbar" at bounding box center [205, 23] width 6 height 6
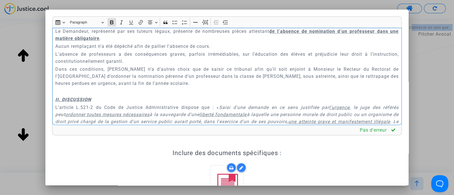
scroll to position [234, 0]
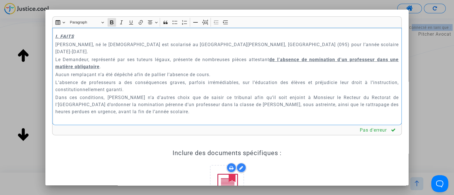
click at [56, 125] on u "II. DISCUSSION" at bounding box center [73, 127] width 36 height 5
click at [204, 22] on icon "Editor toolbar" at bounding box center [205, 23] width 6 height 6
click at [108, 60] on u "de l’absence de nomination d’un professeur dans une matière obligatoire" at bounding box center [227, 63] width 344 height 12
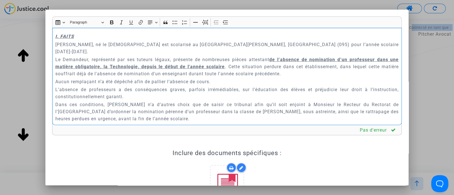
click at [97, 78] on p "Aucun remplaçant n’a été dépêché afin de pallier l’absence de cours." at bounding box center [227, 81] width 344 height 7
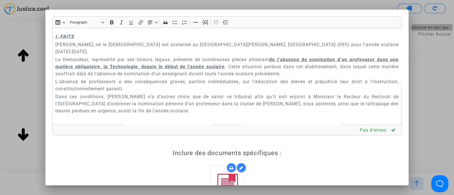
scroll to position [921, 0]
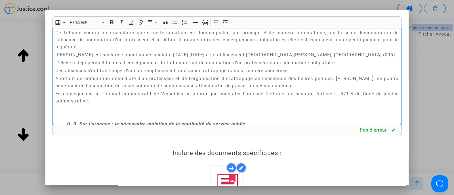
click at [103, 66] on p "L'élève a déjà perdu 4 heures d’enseignement du fait du défaut de nomination d’…" at bounding box center [227, 62] width 344 height 7
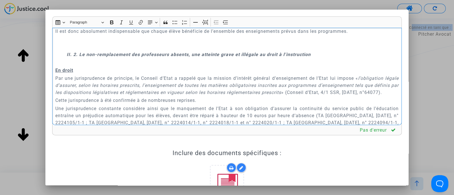
scroll to position [697, 0]
drag, startPoint x: 131, startPoint y: 56, endPoint x: 81, endPoint y: 56, distance: 49.9
click at [81, 56] on strong "II. 2. Le non-remplacement des professeurs absents, une atteinte grave et illég…" at bounding box center [189, 55] width 244 height 5
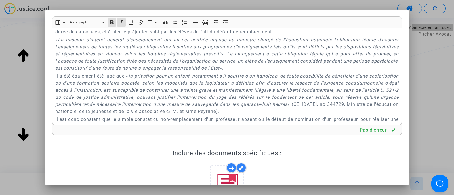
scroll to position [1156, 0]
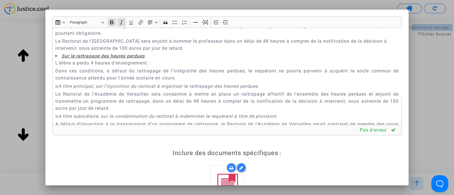
click at [93, 67] on p "L'élève a perdu 4 heures d’enseignement." at bounding box center [227, 63] width 344 height 7
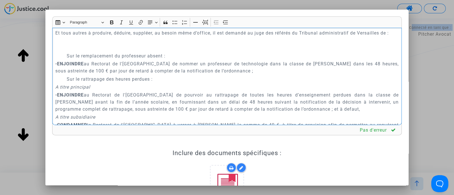
scroll to position [1718, 0]
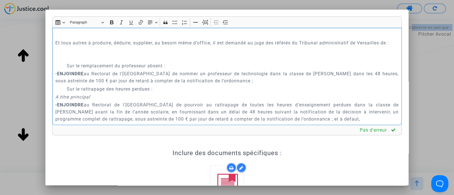
click at [199, 23] on p "PAR CES MOTIFS" at bounding box center [227, 19] width 344 height 7
click at [207, 21] on icon "Editor toolbar" at bounding box center [205, 23] width 5 height 4
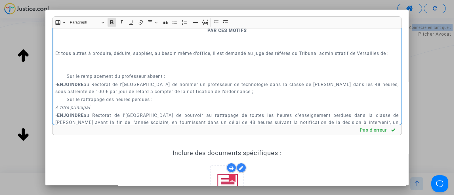
scroll to position [1831, 0]
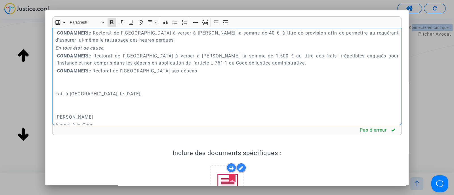
click at [284, 44] on p "• CONDAMNER le Rectorat de l'Académie de Versailles à verser à Mattis Lapilus l…" at bounding box center [227, 37] width 344 height 14
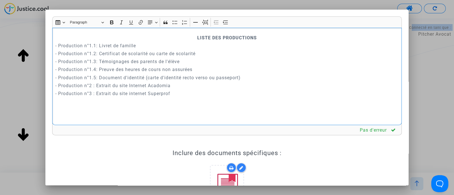
scroll to position [1979, 0]
click at [186, 47] on div "Tribunal administratif de Versailles REQUETE EN REFERE LIBERTE Article L.521-2 …" at bounding box center [227, 77] width 350 height 98
click at [188, 41] on p "LISTE DES PRODUCTIONS" at bounding box center [227, 37] width 344 height 7
click at [207, 22] on icon "Editor toolbar" at bounding box center [205, 23] width 6 height 2
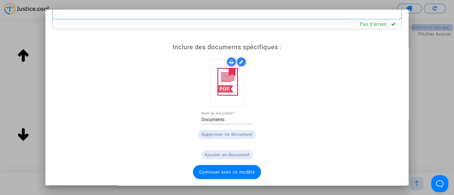
click at [209, 171] on span "Continuer avec ce modèle" at bounding box center [227, 172] width 56 height 5
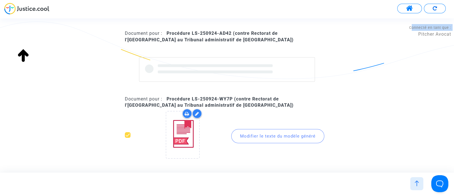
scroll to position [176, 0]
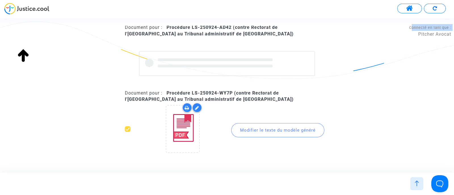
click at [248, 128] on div "Modifier le texte du modèle généré" at bounding box center [277, 130] width 93 height 14
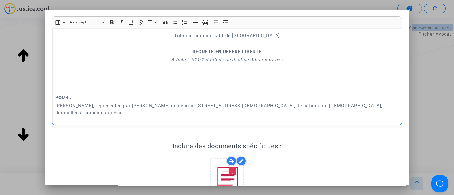
click at [104, 84] on p "Rich Text Editor, main" at bounding box center [227, 82] width 344 height 21
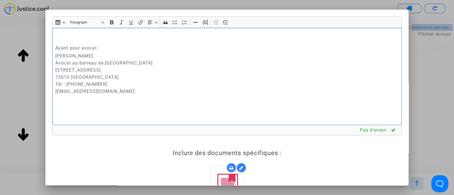
scroll to position [95, 0]
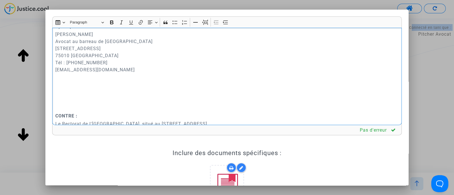
click at [76, 101] on p "Rich Text Editor, main" at bounding box center [227, 93] width 344 height 21
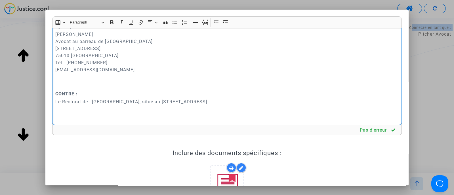
scroll to position [163, 0]
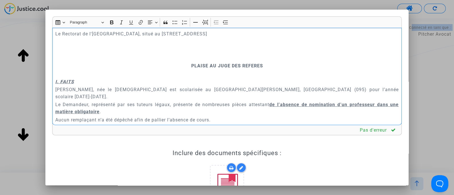
click at [165, 67] on p "PLAISE AU JUGE DES REFERES" at bounding box center [227, 65] width 344 height 7
click at [202, 24] on icon "Editor toolbar" at bounding box center [205, 23] width 6 height 6
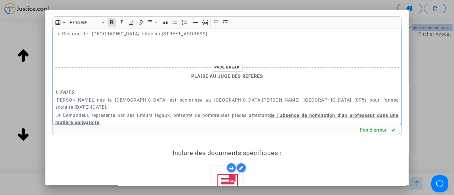
click at [108, 115] on u "de l’absence de nomination d’un professeur dans une matière obligatoire" at bounding box center [227, 119] width 344 height 12
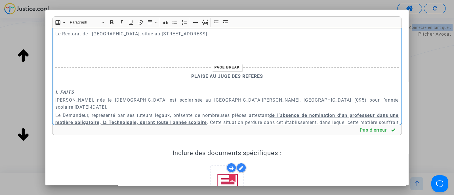
scroll to position [197, 0]
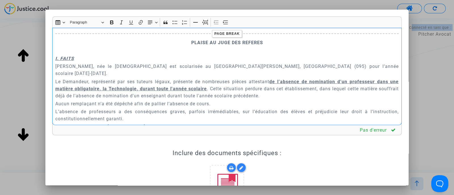
click at [91, 100] on p "Aucun remplaçant n’a été dépêché afin de pallier l’absence de cours." at bounding box center [227, 103] width 344 height 7
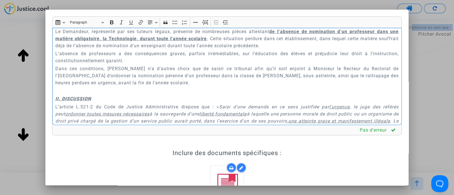
scroll to position [248, 0]
click at [55, 96] on u "II. DISCUSSION" at bounding box center [73, 98] width 36 height 5
click at [206, 23] on icon "Editor toolbar" at bounding box center [205, 23] width 6 height 6
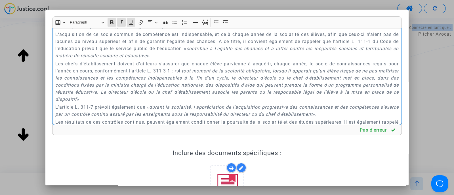
scroll to position [694, 0]
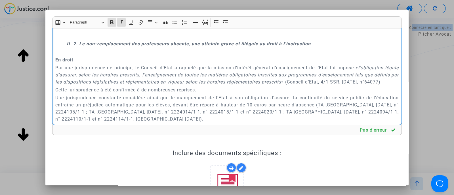
drag, startPoint x: 130, startPoint y: 45, endPoint x: 79, endPoint y: 44, distance: 51.1
click at [79, 44] on strong "II. 2. Le non-remplacement des professeurs absents, une atteinte grave et illég…" at bounding box center [189, 43] width 244 height 5
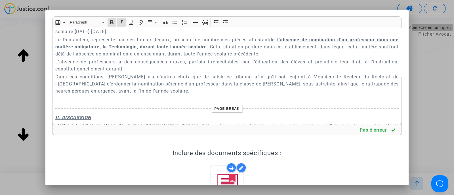
scroll to position [906, 0]
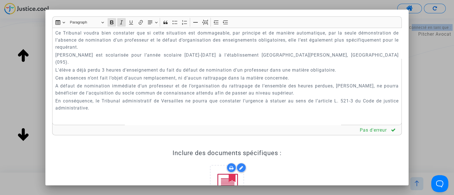
click at [104, 74] on p "L'élève a déjà perdu 3 heures d’enseignement du fait du défaut de nomination d’…" at bounding box center [227, 70] width 344 height 7
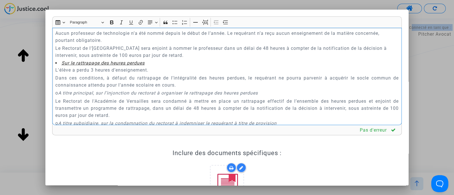
click at [92, 74] on p "L'élève a perdu 3 heures d’enseignement." at bounding box center [227, 70] width 344 height 7
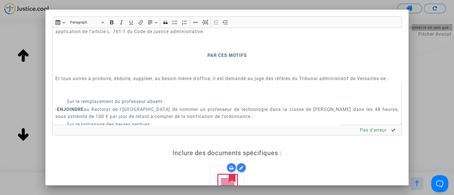
scroll to position [1701, 0]
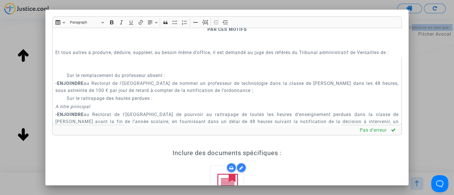
click at [199, 33] on p "PAR CES MOTIFS" at bounding box center [227, 29] width 344 height 7
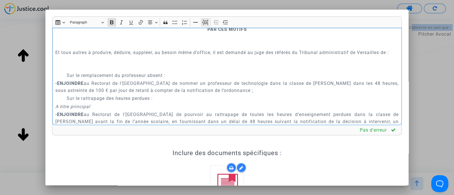
click at [204, 23] on icon "Editor toolbar" at bounding box center [205, 23] width 6 height 6
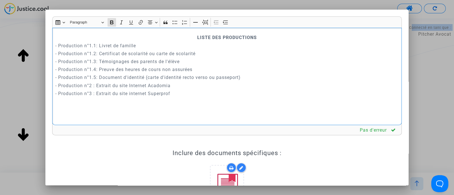
scroll to position [1936, 0]
click at [179, 67] on div "Tribunal administratif de Versailles REQUETE EN REFERE LIBERTE Article L.521-2 …" at bounding box center [227, 77] width 350 height 98
click at [205, 24] on icon "Editor toolbar" at bounding box center [205, 23] width 6 height 6
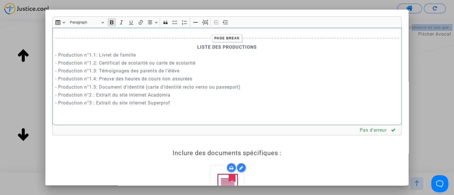
scroll to position [106, 0]
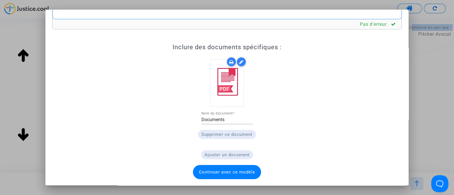
click at [217, 172] on span "Continuer avec ce modèle" at bounding box center [227, 172] width 56 height 5
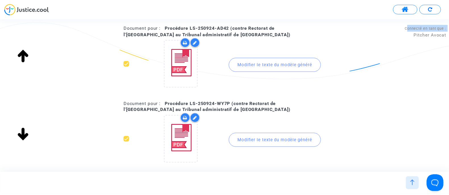
scroll to position [236, 0]
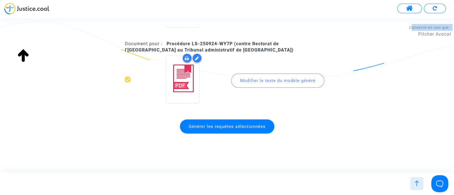
click at [199, 128] on span "Générer les requêtes sélectionnées" at bounding box center [227, 127] width 94 height 14
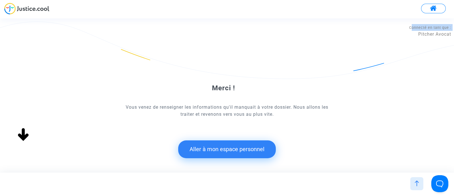
click at [222, 147] on button "Aller à mon espace personnel" at bounding box center [227, 150] width 98 height 18
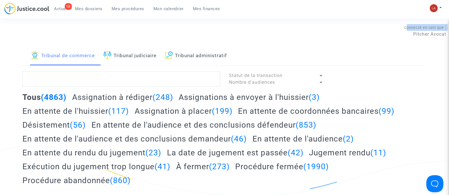
click at [133, 58] on link "Tribunal judiciaire" at bounding box center [129, 55] width 53 height 19
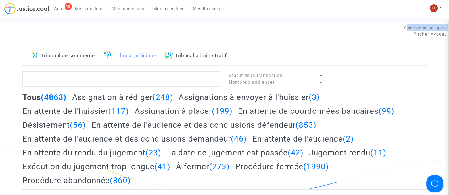
click at [187, 49] on link "Tribunal administratif" at bounding box center [196, 55] width 62 height 19
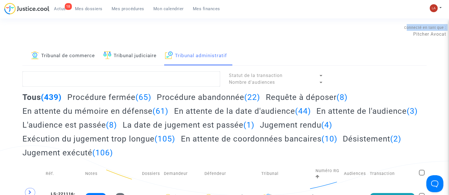
click at [294, 97] on h2 "Requête à déposer (8)" at bounding box center [307, 97] width 82 height 10
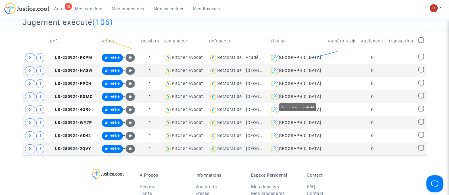
scroll to position [131, 0]
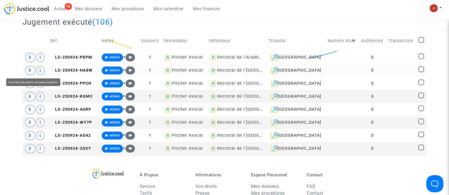
click at [27, 71] on span at bounding box center [30, 70] width 10 height 9
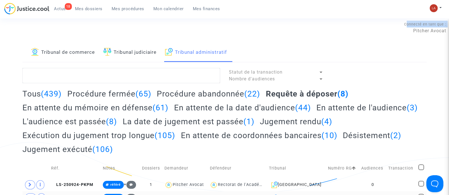
scroll to position [0, 0]
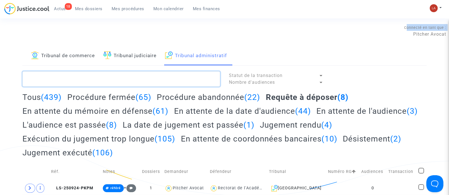
click at [194, 81] on textarea at bounding box center [120, 78] width 197 height 15
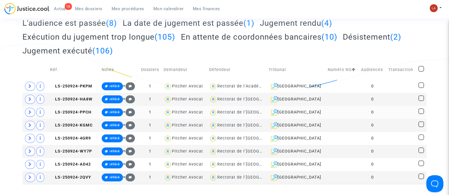
scroll to position [102, 0]
click at [83, 136] on span "LS-250924-4GR9" at bounding box center [70, 138] width 41 height 5
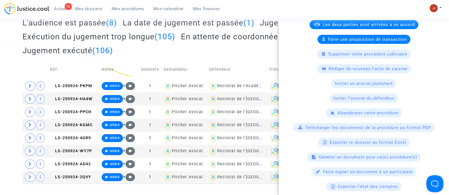
scroll to position [120, 0]
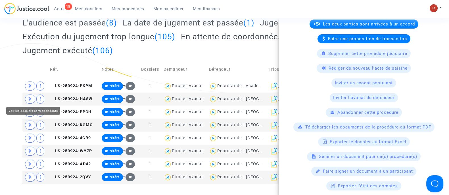
click at [13, 96] on div "Tribunal de commerce Tribunal judiciaire Tribunal administratif Statut de la tr…" at bounding box center [224, 64] width 449 height 240
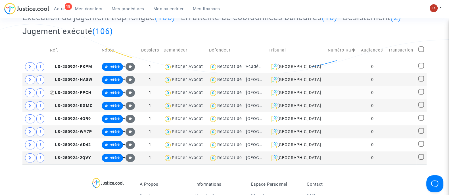
scroll to position [122, 0]
click at [72, 117] on span "LS-250924-4GR9" at bounding box center [70, 119] width 41 height 5
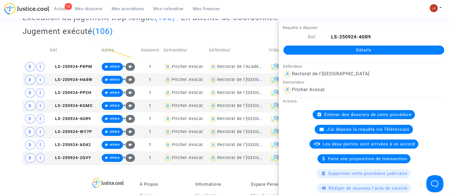
scroll to position [311, 0]
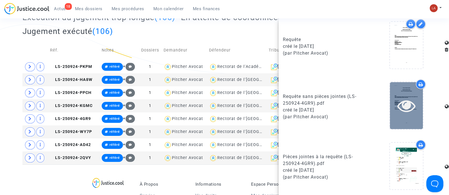
click at [397, 99] on icon at bounding box center [406, 106] width 18 height 18
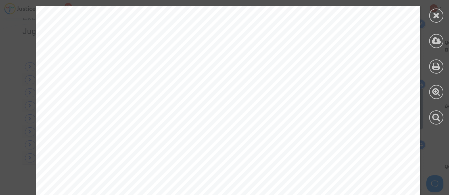
click at [448, 14] on div at bounding box center [436, 65] width 26 height 130
click at [440, 15] on div at bounding box center [436, 16] width 14 height 14
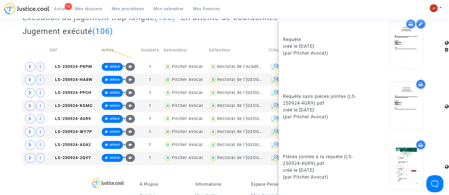
click at [17, 76] on div "Tribunal de commerce Tribunal judiciaire Tribunal administratif Statut de la tr…" at bounding box center [224, 45] width 449 height 240
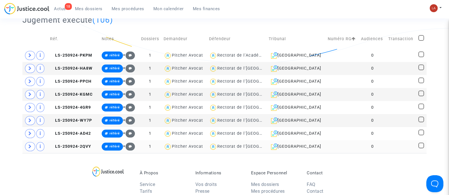
scroll to position [157, 0]
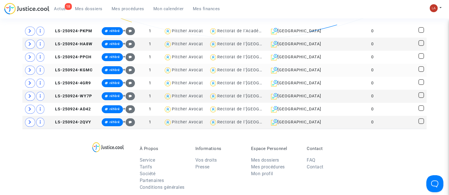
click at [419, 69] on span at bounding box center [421, 69] width 6 height 6
click at [420, 72] on input "checkbox" at bounding box center [420, 72] width 0 height 0
checkbox input "true"
click at [422, 57] on span at bounding box center [421, 56] width 6 height 6
click at [421, 59] on input "checkbox" at bounding box center [420, 59] width 0 height 0
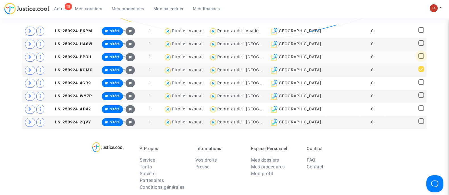
checkbox input "true"
click at [423, 42] on span at bounding box center [421, 43] width 6 height 6
click at [421, 46] on input "checkbox" at bounding box center [420, 46] width 0 height 0
checkbox input "true"
click at [420, 30] on span at bounding box center [421, 30] width 6 height 6
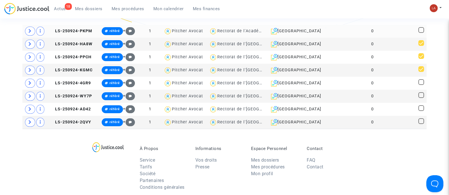
click at [420, 33] on input "checkbox" at bounding box center [420, 33] width 0 height 0
checkbox input "true"
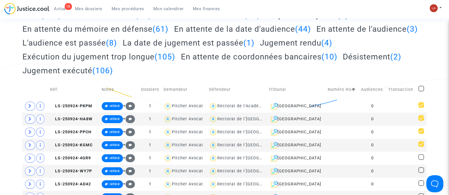
scroll to position [15, 0]
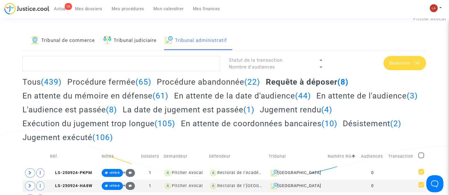
click at [420, 62] on div "Sélection (4)" at bounding box center [404, 63] width 43 height 14
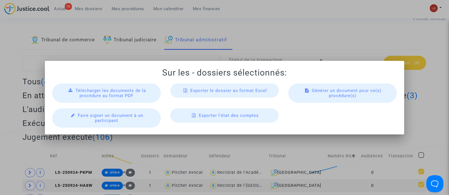
scroll to position [0, 0]
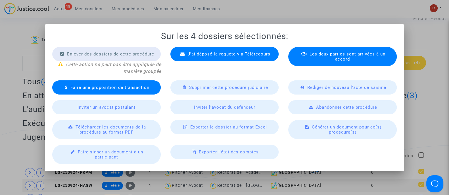
click at [304, 88] on icon at bounding box center [302, 87] width 4 height 4
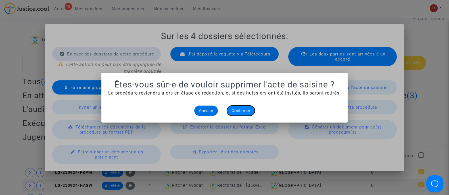
click at [239, 109] on span "Confirmer" at bounding box center [240, 110] width 19 height 5
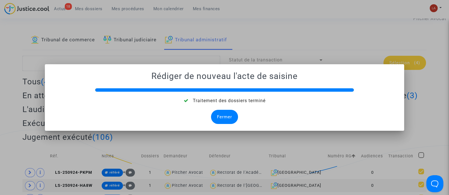
click at [231, 114] on div "Fermer" at bounding box center [224, 117] width 27 height 14
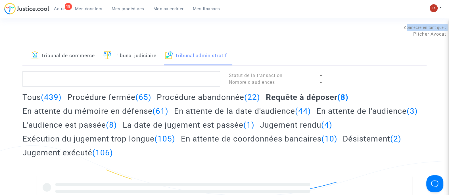
scroll to position [15, 0]
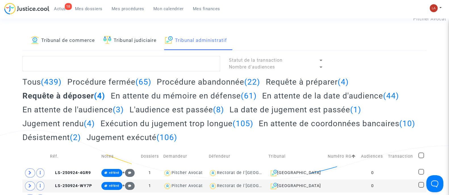
click at [296, 87] on div "Tous (439) Procédure fermée (65) Procédure abandonnée (22) Requête à préparer (…" at bounding box center [224, 112] width 404 height 70
click at [298, 83] on h2 "Requête à préparer (4)" at bounding box center [307, 82] width 83 height 10
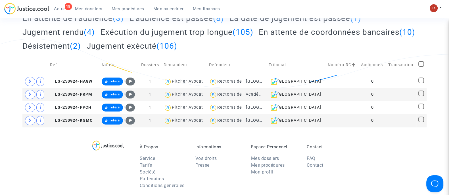
scroll to position [87, 0]
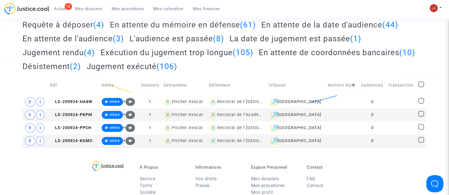
click at [423, 83] on span at bounding box center [421, 85] width 6 height 6
click at [421, 87] on input "checkbox" at bounding box center [420, 87] width 0 height 0
checkbox input "true"
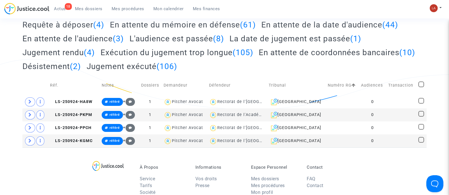
checkbox input "true"
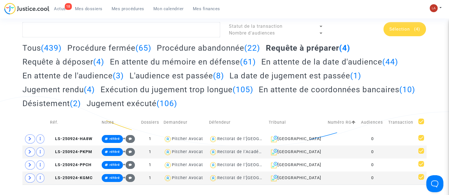
scroll to position [15, 0]
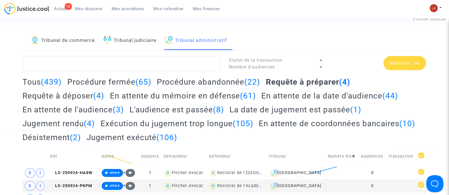
click at [407, 60] on div "Sélection (4)" at bounding box center [404, 63] width 43 height 14
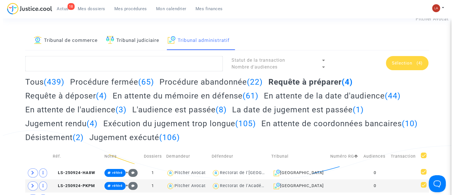
scroll to position [0, 0]
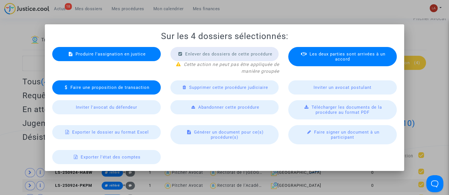
click at [146, 57] on div "Produire l'assignation en justice" at bounding box center [106, 54] width 108 height 14
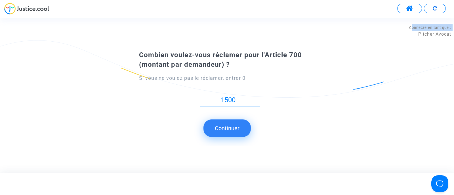
type input "1500"
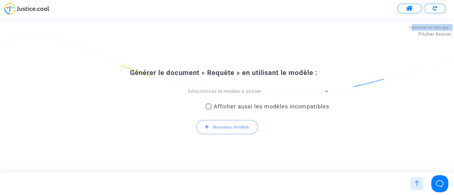
click at [193, 90] on span "Sélectionnez le modèle à utiliser" at bounding box center [224, 91] width 73 height 5
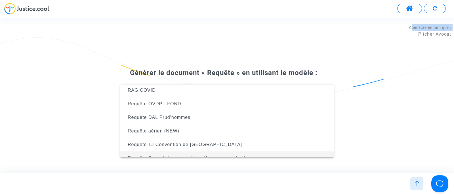
scroll to position [131, 0]
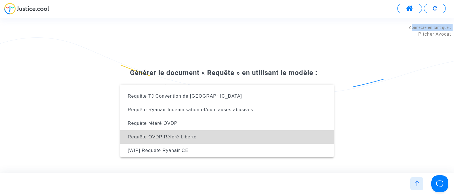
click at [227, 133] on span "Requête OVDP Référé Liberté" at bounding box center [227, 137] width 204 height 14
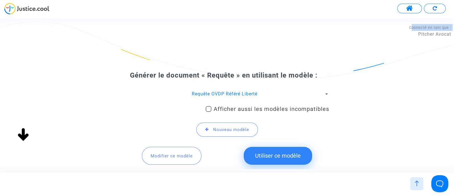
click at [275, 158] on button "Utiliser ce modèle" at bounding box center [278, 156] width 68 height 18
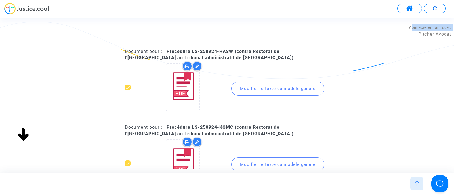
click at [203, 103] on div at bounding box center [183, 88] width 80 height 55
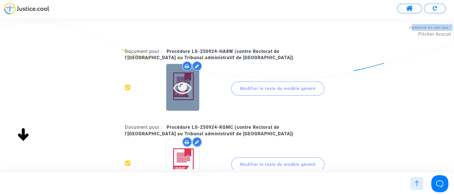
click at [196, 101] on div at bounding box center [182, 87] width 33 height 47
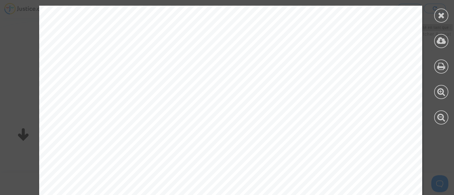
scroll to position [35, 0]
click at [441, 17] on icon at bounding box center [441, 15] width 7 height 9
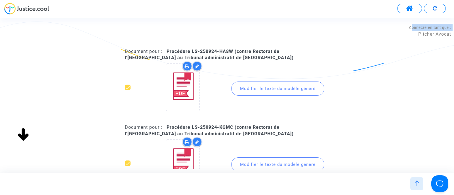
click at [284, 82] on div "Modifier le texte du modèle généré" at bounding box center [277, 89] width 93 height 14
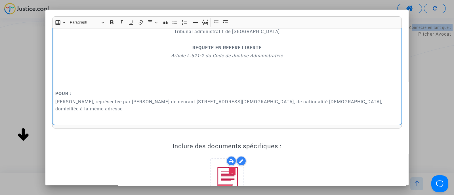
scroll to position [0, 0]
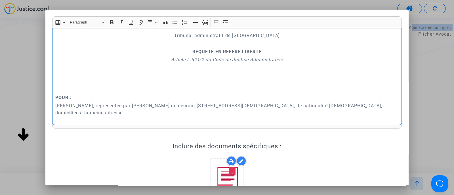
click at [187, 83] on p "Rich Text Editor, main" at bounding box center [227, 82] width 344 height 21
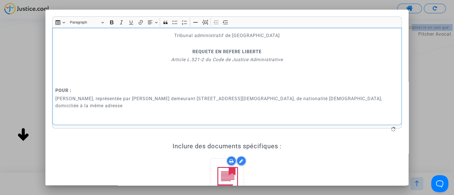
scroll to position [35, 0]
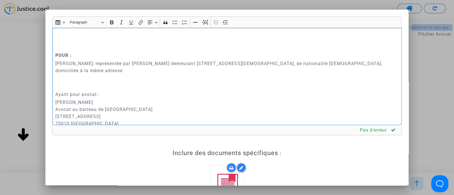
click at [122, 91] on p "Ayant pour avocat :" at bounding box center [227, 94] width 344 height 7
click at [126, 83] on p "Rich Text Editor, main" at bounding box center [227, 86] width 344 height 7
click at [112, 95] on p "Ayant pour avocat :" at bounding box center [227, 94] width 344 height 7
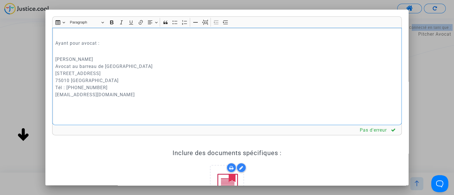
scroll to position [106, 0]
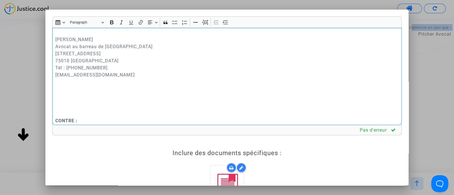
click at [94, 110] on p "Rich Text Editor, main" at bounding box center [227, 113] width 344 height 7
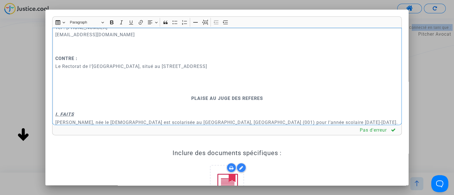
scroll to position [177, 0]
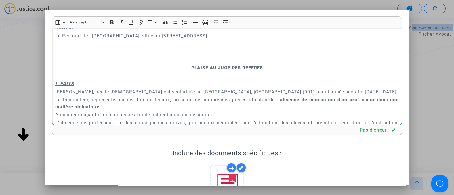
click at [153, 77] on p "Rich Text Editor, main" at bounding box center [227, 75] width 344 height 7
click at [159, 71] on p "PLAISE AU JUGE DES REFERES" at bounding box center [227, 67] width 344 height 7
click at [201, 22] on button "Page break Page break" at bounding box center [205, 22] width 9 height 9
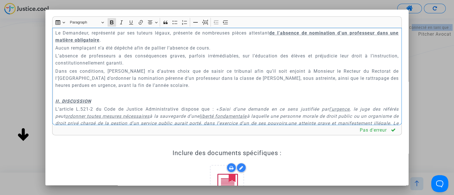
scroll to position [283, 0]
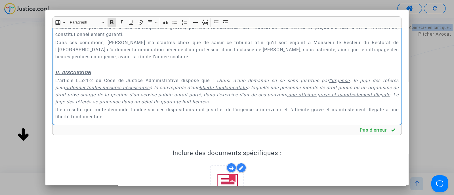
click at [57, 71] on u "II. DISCUSSION" at bounding box center [73, 72] width 36 height 5
click at [56, 71] on u "II. DISCUSSION" at bounding box center [73, 72] width 36 height 5
click at [207, 22] on icon "Editor toolbar" at bounding box center [205, 23] width 6 height 6
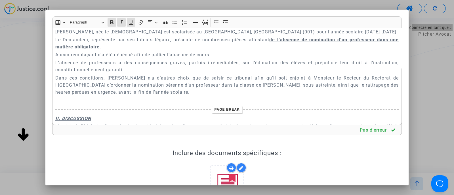
scroll to position [213, 0]
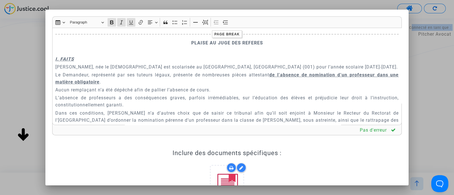
drag, startPoint x: 109, startPoint y: 81, endPoint x: 122, endPoint y: 83, distance: 13.2
click at [109, 81] on u "de l’absence de nomination d’un professeur dans une matière obligatoire" at bounding box center [227, 78] width 344 height 12
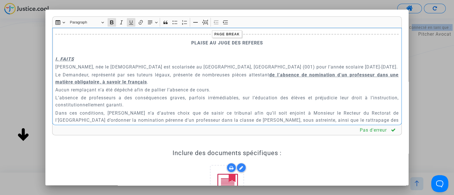
click at [215, 92] on p "Aucun remplaçant n’a été dépêché afin de pallier l’absence de cours." at bounding box center [227, 90] width 344 height 7
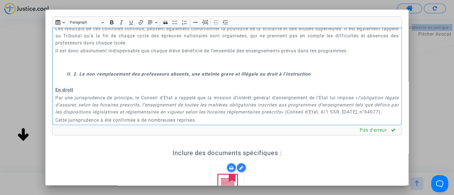
scroll to position [674, 0]
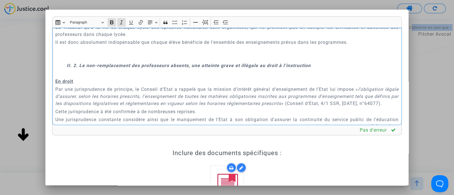
drag, startPoint x: 82, startPoint y: 71, endPoint x: 130, endPoint y: 70, distance: 47.7
click at [130, 68] on strong "II. 2. Le non-remplacement des professeurs absents, une atteinte grave et illég…" at bounding box center [189, 65] width 244 height 5
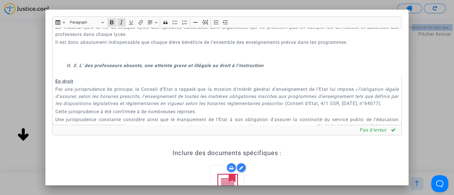
click at [84, 69] on p "II. 2. L' des professeurs absents, une atteinte grave et illégale au droit à l’…" at bounding box center [233, 65] width 332 height 7
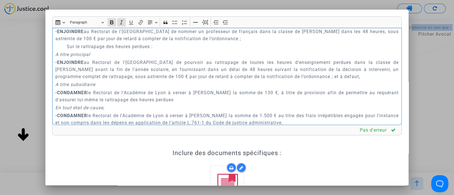
scroll to position [1702, 0]
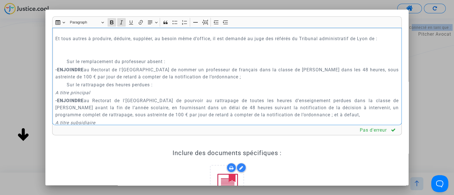
click at [200, 19] on p "PAR CES MOTIFS" at bounding box center [227, 15] width 344 height 7
click at [208, 20] on button "Page break Page break" at bounding box center [205, 22] width 9 height 9
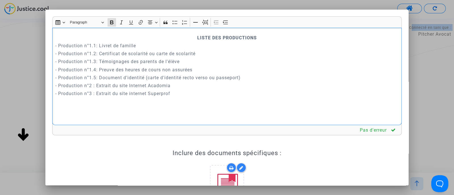
scroll to position [1971, 0]
click at [186, 37] on p "LISTE DES PRODUCTIONS" at bounding box center [227, 37] width 344 height 7
click at [206, 26] on button "Page break Page break" at bounding box center [205, 22] width 9 height 9
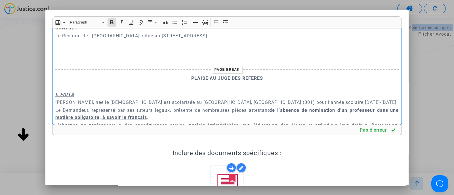
scroll to position [248, 0]
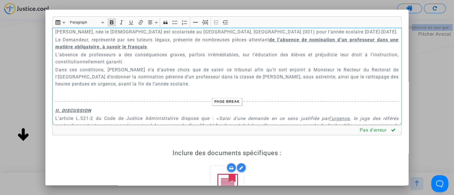
click at [140, 49] on p "Le Demandeur, représenté par ses tuteurs légaux, présente de nombreuses pièces …" at bounding box center [227, 43] width 344 height 14
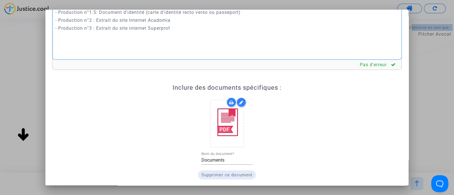
scroll to position [106, 0]
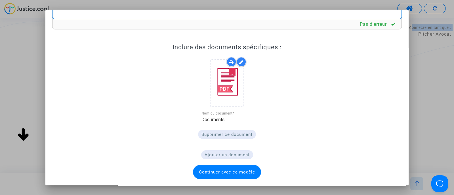
click at [250, 172] on span "Continuer avec ce modèle" at bounding box center [227, 172] width 56 height 5
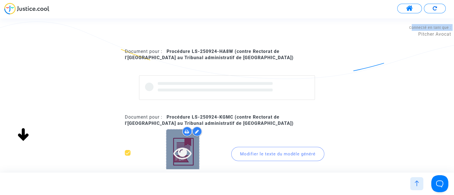
click at [178, 154] on icon at bounding box center [182, 153] width 18 height 18
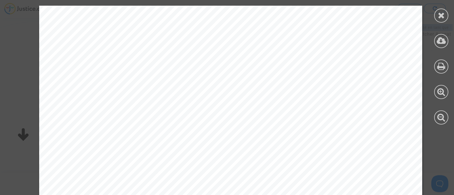
click at [448, 16] on div at bounding box center [441, 65] width 26 height 130
click at [439, 12] on icon at bounding box center [441, 15] width 7 height 9
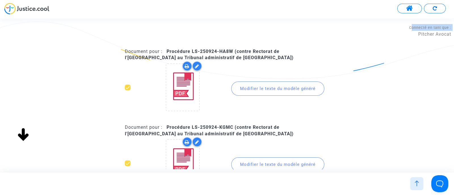
click at [276, 169] on div "Modifier le texte du modèle généré" at bounding box center [277, 165] width 93 height 14
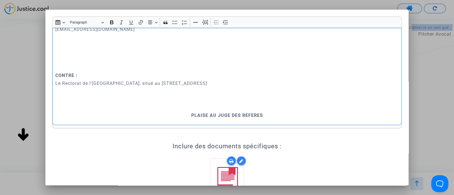
scroll to position [142, 0]
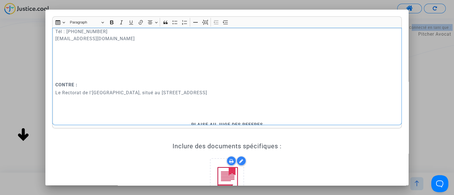
click at [89, 70] on p "Rich Text Editor, main" at bounding box center [227, 61] width 344 height 21
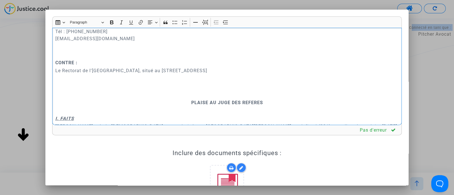
click at [161, 100] on p "PLAISE AU JUGE DES REFERES" at bounding box center [227, 102] width 344 height 7
click at [203, 23] on icon "Editor toolbar" at bounding box center [205, 23] width 6 height 6
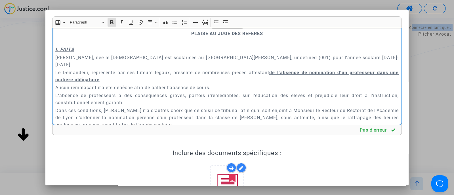
scroll to position [213, 0]
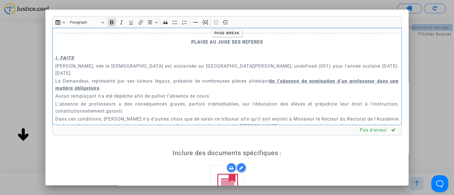
click at [108, 80] on u "de l’absence de nomination d’un professeur dans une matière obligatoire" at bounding box center [227, 85] width 344 height 12
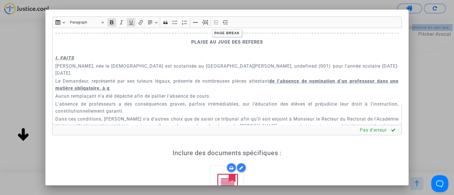
scroll to position [196, 0]
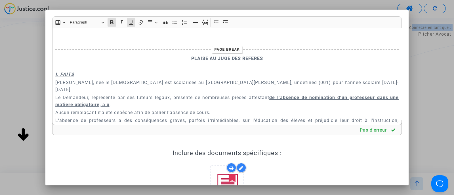
click at [118, 96] on u "de l’absence de nomination d’un professeur dans une matière obligatoire, à q" at bounding box center [227, 101] width 344 height 12
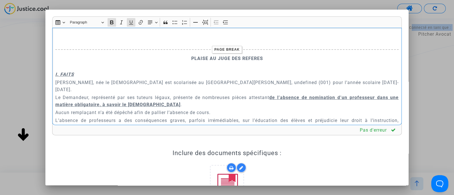
click at [112, 117] on p "L’absence de professeurs a des conséquences graves, parfois irrémédiables, sur …" at bounding box center [227, 124] width 344 height 14
click at [116, 109] on p "Aucun remplaçant n’a été dépêché afin de pallier l’absence de cours." at bounding box center [227, 112] width 344 height 7
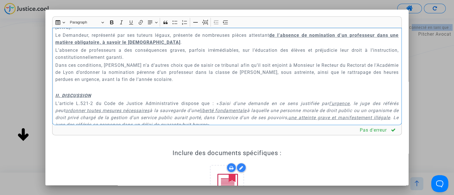
scroll to position [267, 0]
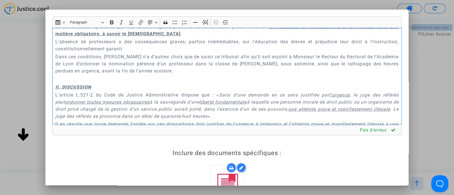
click at [54, 78] on div "Tribunal administratif de Lyon REQUETE EN REFERE LIBERTE Article L.521-2 du Cod…" at bounding box center [227, 77] width 350 height 98
click at [203, 20] on icon "Editor toolbar" at bounding box center [205, 20] width 5 height 1
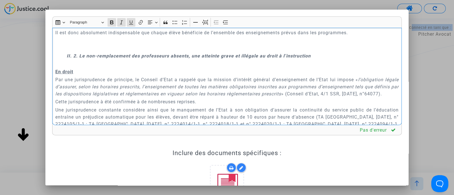
scroll to position [657, 0]
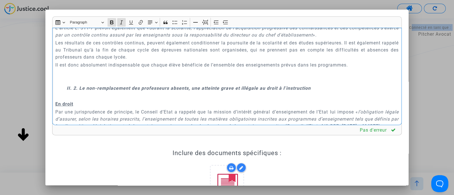
drag, startPoint x: 82, startPoint y: 88, endPoint x: 129, endPoint y: 90, distance: 47.7
click at [129, 90] on strong "II. 2. Le non-remplacement des professeurs absents, une atteinte grave et illég…" at bounding box center [189, 88] width 244 height 5
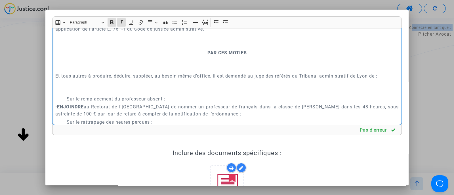
scroll to position [1686, 0]
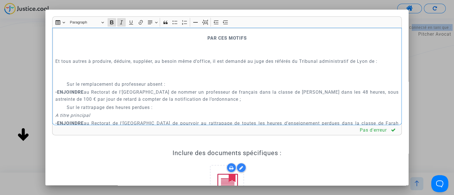
click at [207, 41] on strong "PAR CES MOTIFS" at bounding box center [226, 37] width 39 height 5
click at [204, 15] on mat-dialog-container "Rich Text Editor Insert table Insert table Heading Paragraph Paragraph Heading …" at bounding box center [226, 98] width 363 height 176
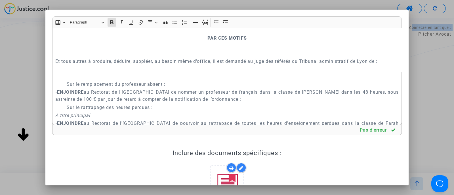
click at [203, 18] on button "Page break Page break" at bounding box center [205, 22] width 9 height 9
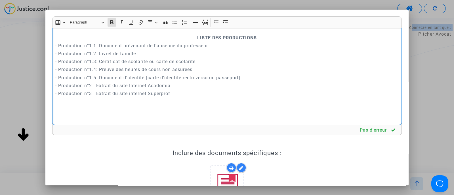
scroll to position [1900, 0]
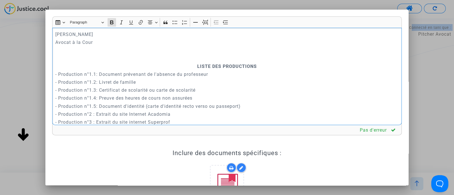
click at [187, 70] on p "LISTE DES PRODUCTIONS" at bounding box center [227, 66] width 344 height 7
click at [203, 22] on icon "Editor toolbar" at bounding box center [205, 23] width 6 height 6
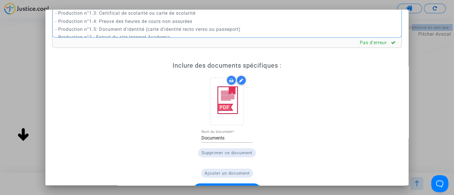
scroll to position [106, 0]
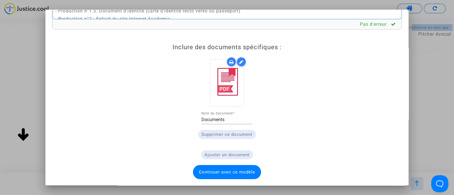
click at [250, 172] on span "Continuer avec ce modèle" at bounding box center [227, 172] width 56 height 5
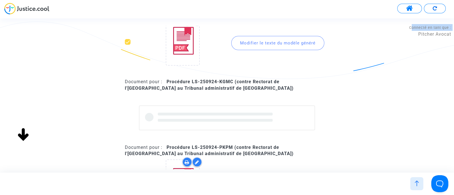
scroll to position [71, 0]
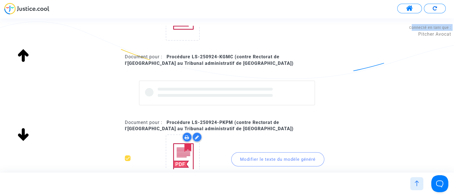
click at [277, 157] on div "Modifier le texte du modèle généré" at bounding box center [277, 160] width 93 height 14
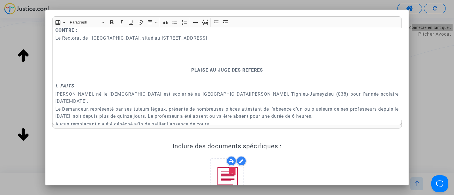
scroll to position [248, 0]
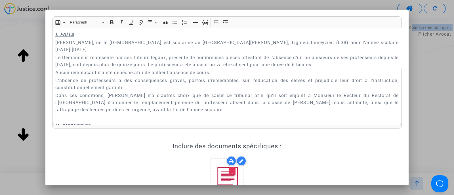
drag, startPoint x: 421, startPoint y: 55, endPoint x: 416, endPoint y: 58, distance: 6.1
click at [421, 55] on div at bounding box center [227, 97] width 454 height 195
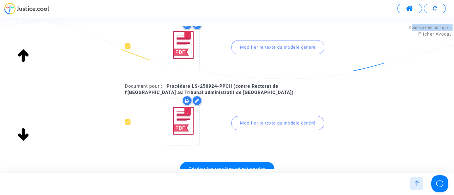
scroll to position [213, 0]
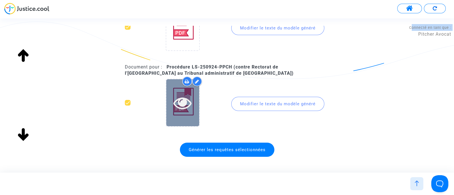
click at [191, 104] on icon at bounding box center [182, 103] width 18 height 18
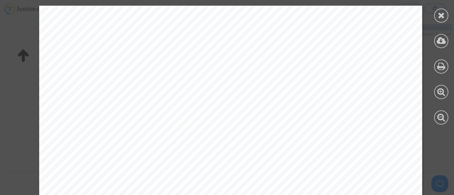
scroll to position [71, 0]
drag, startPoint x: 438, startPoint y: 15, endPoint x: 373, endPoint y: 58, distance: 78.2
click at [440, 15] on icon at bounding box center [441, 15] width 7 height 9
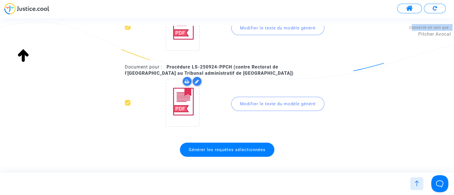
click at [287, 111] on div "Modifier le texte du modèle généré" at bounding box center [271, 104] width 89 height 55
click at [287, 107] on div "Modifier le texte du modèle généré" at bounding box center [277, 104] width 93 height 14
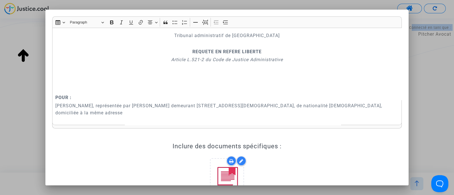
click at [262, 104] on p "Layana Mathieu, représentée par dufour Marlene demeurant 15 square de chamonix …" at bounding box center [227, 109] width 344 height 14
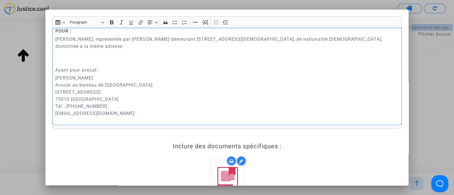
scroll to position [106, 0]
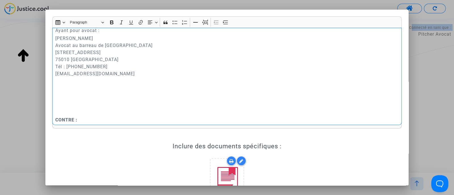
click at [93, 111] on p "Rich Text Editor, main" at bounding box center [227, 112] width 344 height 7
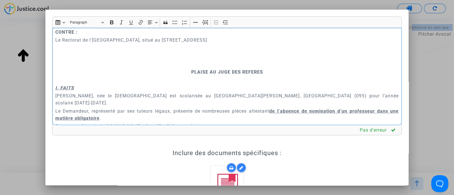
scroll to position [177, 0]
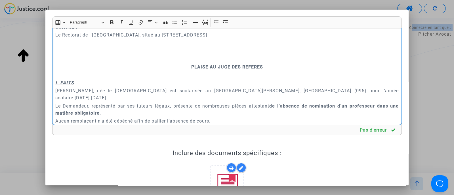
click at [171, 70] on p "PLAISE AU JUGE DES REFERES" at bounding box center [227, 67] width 344 height 7
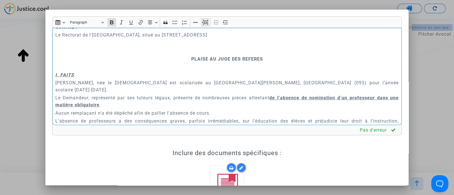
click at [205, 20] on icon "Editor toolbar" at bounding box center [205, 23] width 6 height 6
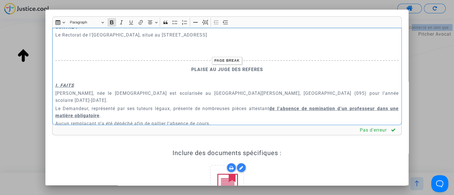
click at [109, 108] on u "de l’absence de nomination d’un professeur dans une matière obligatoire" at bounding box center [227, 112] width 344 height 12
click at [105, 120] on p "Aucun remplaçant n’a été dépêché afin de pallier l’absence de cours." at bounding box center [227, 123] width 344 height 7
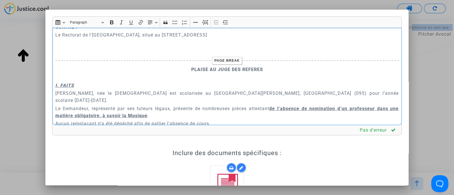
click at [105, 120] on p "Aucun remplaçant n’a été dépêché afin de pallier l’absence de cours." at bounding box center [227, 123] width 344 height 7
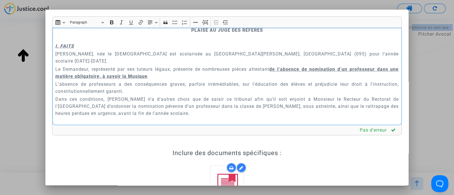
scroll to position [248, 0]
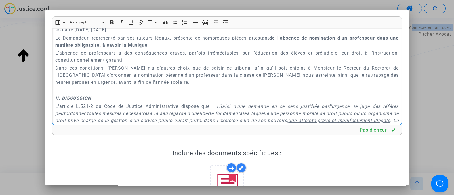
click at [54, 89] on div "Tribunal administratif de Versailles REQUETE EN REFERE LIBERTE Article L.521-2 …" at bounding box center [227, 77] width 350 height 98
click at [205, 21] on icon "Editor toolbar" at bounding box center [205, 23] width 5 height 4
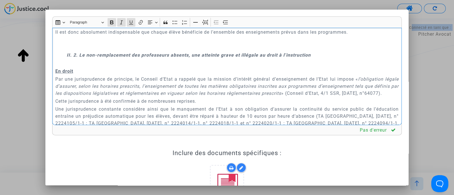
scroll to position [638, 0]
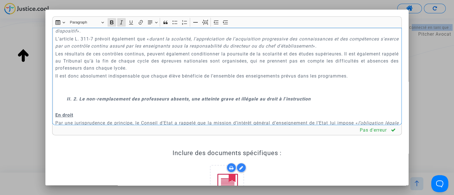
drag, startPoint x: 85, startPoint y: 96, endPoint x: 129, endPoint y: 97, distance: 44.0
click at [129, 97] on strong "II. 2. Le non-remplacement des professeurs absents, une atteinte grave et illég…" at bounding box center [189, 98] width 244 height 5
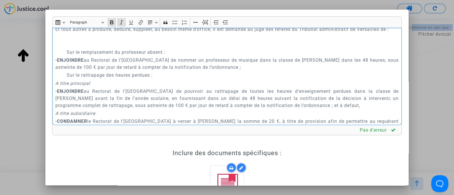
scroll to position [1702, 0]
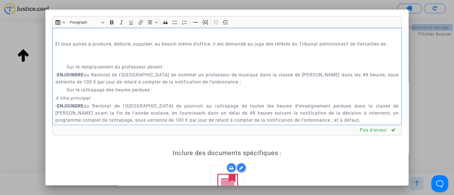
click at [194, 60] on div "Tribunal administratif de Versailles REQUETE EN REFERE LIBERTE Article L.521-2 …" at bounding box center [227, 77] width 350 height 98
click at [200, 24] on p "PAR CES MOTIFS" at bounding box center [227, 20] width 344 height 7
click at [202, 21] on icon "Editor toolbar" at bounding box center [205, 23] width 6 height 6
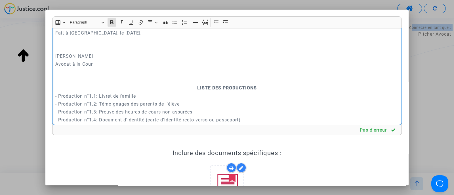
scroll to position [1915, 0]
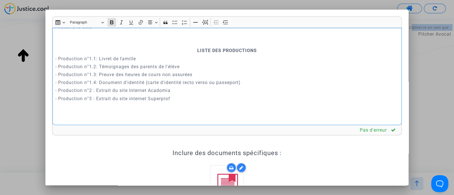
click at [184, 54] on p "LISTE DES PRODUCTIONS" at bounding box center [227, 50] width 344 height 7
click at [202, 24] on icon "Editor toolbar" at bounding box center [205, 23] width 6 height 6
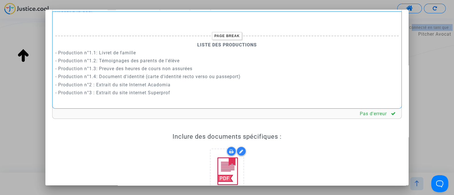
scroll to position [106, 0]
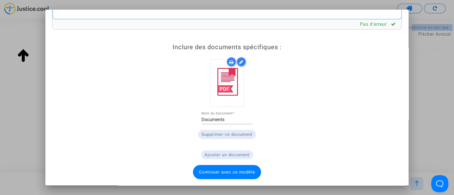
click at [250, 172] on span "Continuer avec ce modèle" at bounding box center [227, 172] width 56 height 5
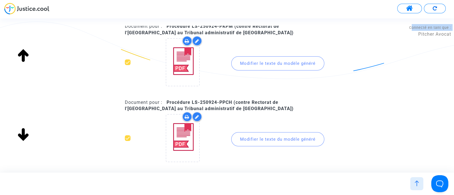
scroll to position [142, 0]
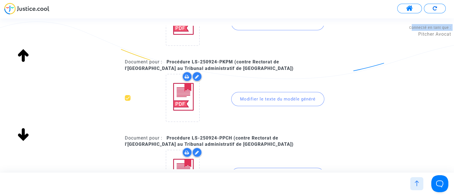
click at [261, 97] on div "Modifier le texte du modèle généré" at bounding box center [277, 99] width 93 height 14
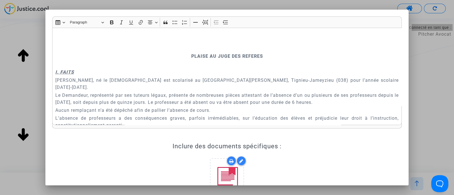
scroll to position [213, 0]
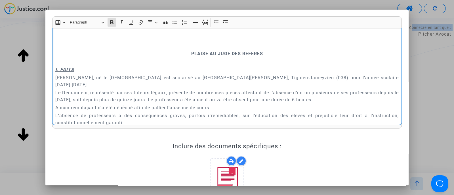
click at [173, 53] on p "PLAISE AU JUGE DES REFERES" at bounding box center [227, 53] width 344 height 7
click at [202, 23] on icon "Editor toolbar" at bounding box center [205, 23] width 6 height 2
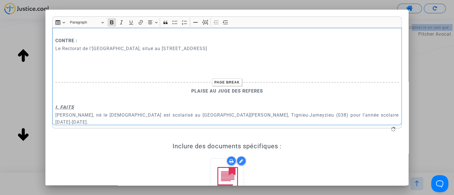
scroll to position [177, 0]
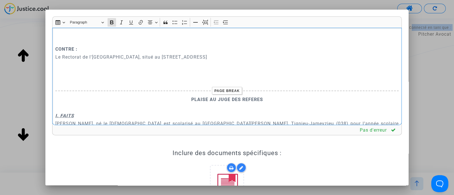
click at [85, 73] on p "Rich Text Editor, main" at bounding box center [227, 73] width 344 height 7
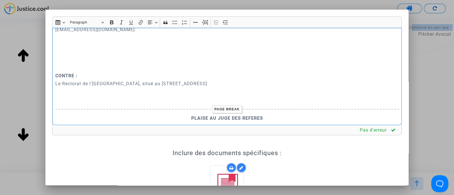
scroll to position [142, 0]
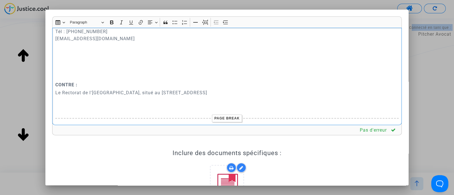
click at [82, 68] on p "Rich Text Editor, main" at bounding box center [227, 61] width 344 height 21
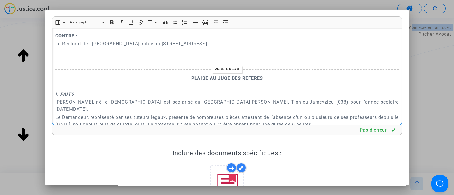
scroll to position [177, 0]
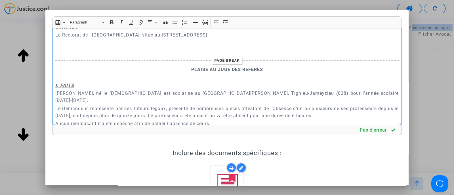
click at [293, 105] on p "Le Demandeur, représenté par ses tuteurs légaux, présente de nombreuses pièces …" at bounding box center [227, 112] width 344 height 14
drag, startPoint x: 301, startPoint y: 101, endPoint x: 388, endPoint y: 104, distance: 86.9
click at [388, 104] on div "Tribunal administratif de Grenoble REQUETE EN REFERE LIBERTE Article L.521-2 du…" at bounding box center [227, 77] width 350 height 98
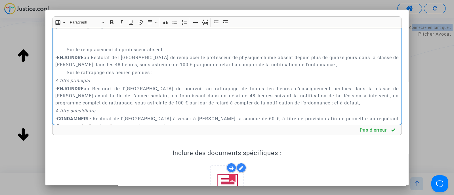
scroll to position [1702, 0]
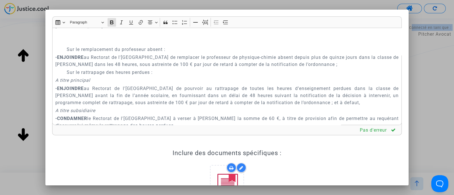
click at [200, 25] on div "Insert table Insert table Heading Paragraph Paragraph Heading 1 Heading 2 Headi…" at bounding box center [227, 22] width 347 height 11
click at [203, 23] on icon "Editor toolbar" at bounding box center [205, 23] width 6 height 6
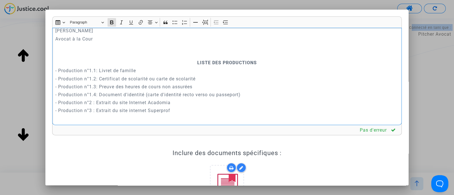
scroll to position [1890, 0]
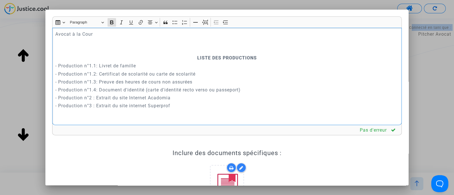
click at [183, 62] on p "LISTE DES PRODUCTIONS" at bounding box center [227, 57] width 344 height 7
click at [206, 25] on icon "Editor toolbar" at bounding box center [205, 23] width 6 height 6
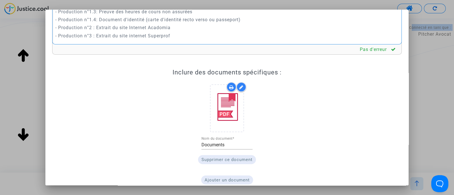
scroll to position [106, 0]
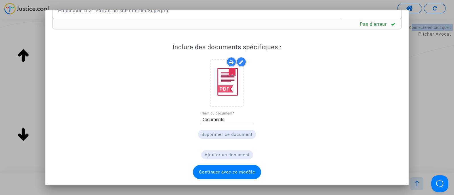
click at [235, 170] on span "Continuer avec ce modèle" at bounding box center [227, 172] width 56 height 5
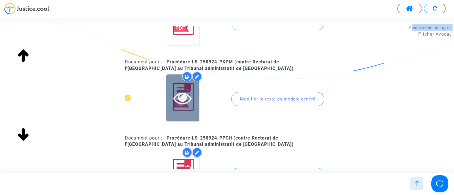
click at [193, 104] on div at bounding box center [182, 98] width 33 height 18
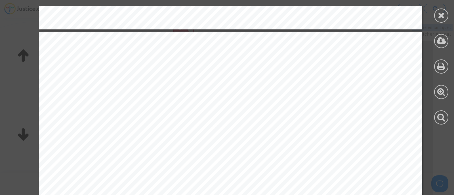
scroll to position [532, 0]
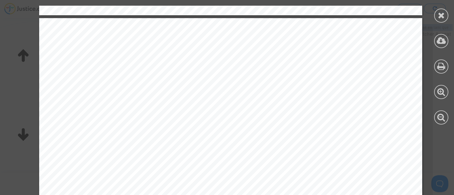
drag, startPoint x: 435, startPoint y: 15, endPoint x: 439, endPoint y: 13, distance: 3.6
click at [436, 15] on div at bounding box center [441, 16] width 14 height 14
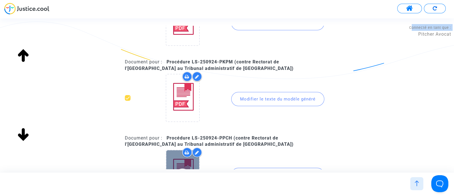
click at [179, 162] on div at bounding box center [182, 174] width 33 height 47
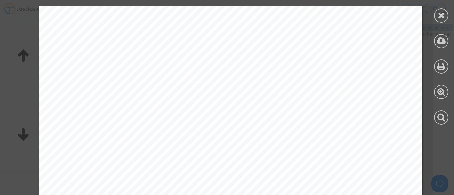
scroll to position [1844, 0]
click at [435, 10] on div at bounding box center [441, 65] width 26 height 130
click at [439, 17] on icon at bounding box center [441, 15] width 7 height 9
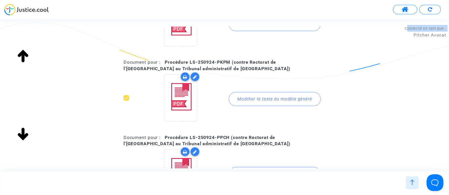
scroll to position [236, 0]
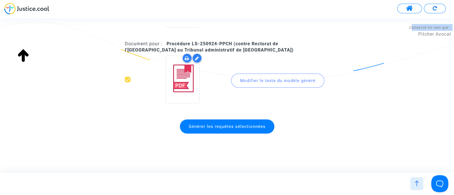
click at [210, 130] on span "Générer les requêtes sélectionnées" at bounding box center [227, 127] width 94 height 14
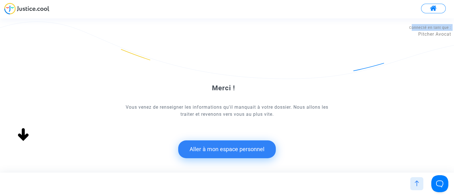
click at [223, 149] on button "Aller à mon espace personnel" at bounding box center [227, 150] width 98 height 18
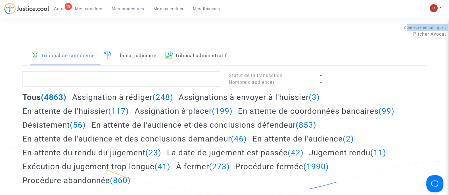
click at [223, 58] on link "Tribunal administratif" at bounding box center [196, 55] width 62 height 19
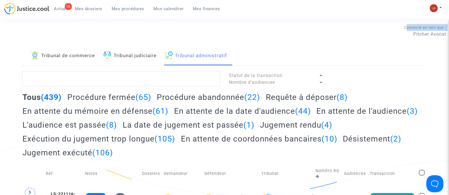
click at [317, 94] on h2 "Requête à déposer (8)" at bounding box center [307, 97] width 82 height 10
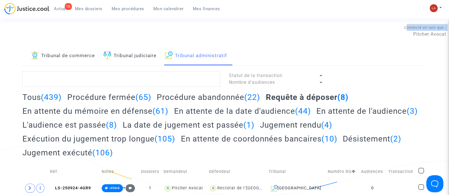
scroll to position [106, 0]
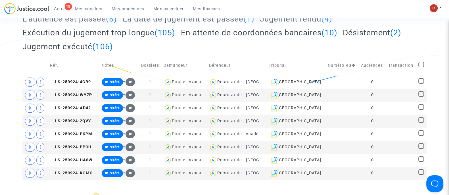
click at [418, 65] on span at bounding box center [421, 65] width 6 height 6
click at [420, 68] on input "checkbox" at bounding box center [420, 68] width 0 height 0
checkbox input "true"
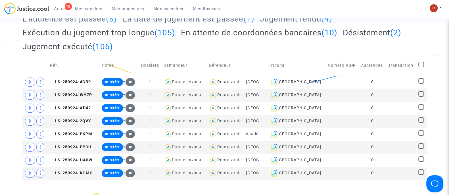
checkbox input "true"
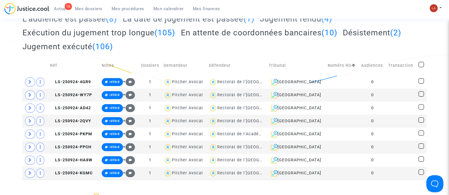
checkbox input "true"
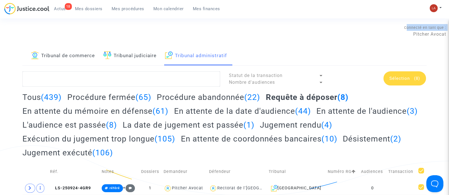
click at [394, 74] on div "Sélection (8)" at bounding box center [404, 78] width 43 height 14
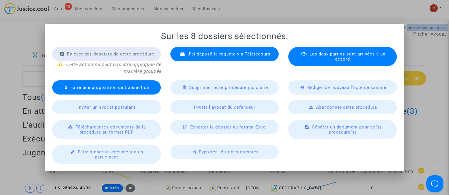
click at [96, 126] on span "Télécharger les documents de la procédure au format PDF" at bounding box center [110, 130] width 70 height 10
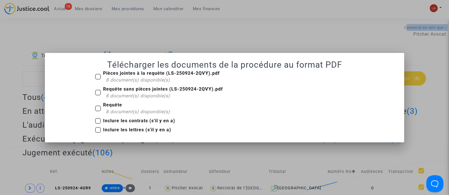
click at [134, 93] on div "8 document(s) disponible(s)" at bounding box center [164, 96] width 117 height 7
click at [98, 96] on input "Requête sans pièces jointes (LS-250924-2QVY).pdf 8 document(s) disponible(s)" at bounding box center [98, 96] width 0 height 0
checkbox input "true"
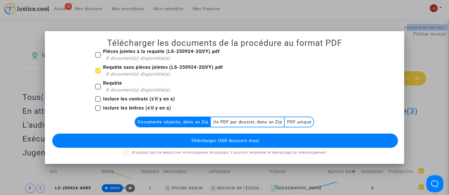
click at [231, 136] on button "Télécharger (500 dossiers max)" at bounding box center [224, 141] width 345 height 14
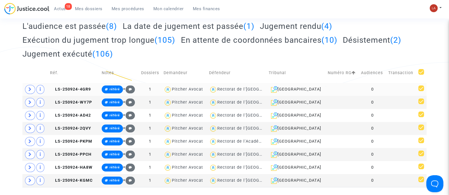
scroll to position [142, 0]
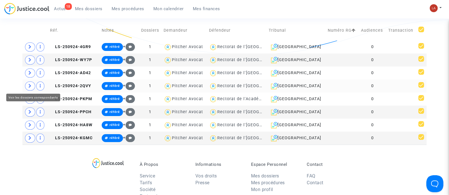
click at [29, 85] on icon at bounding box center [29, 86] width 3 height 4
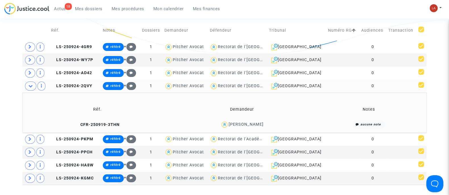
click at [71, 86] on span "LS-250924-2QVY" at bounding box center [71, 86] width 41 height 5
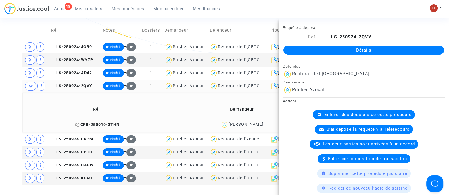
click at [108, 124] on span "CFR-250919-3THN" at bounding box center [97, 125] width 44 height 5
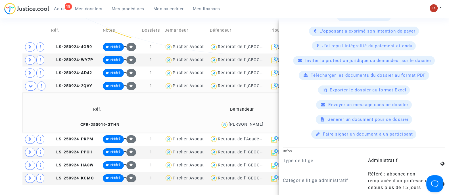
scroll to position [106, 0]
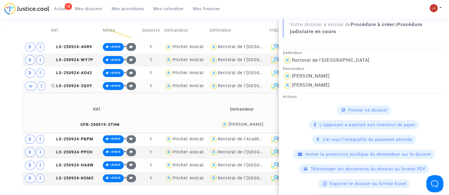
drag, startPoint x: 87, startPoint y: 90, endPoint x: 92, endPoint y: 87, distance: 6.0
click at [87, 90] on td "LS-250924-2QVY" at bounding box center [75, 86] width 52 height 13
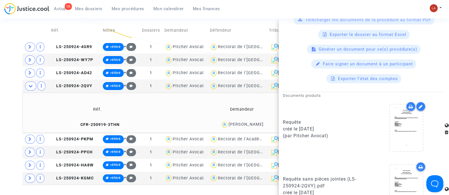
scroll to position [311, 0]
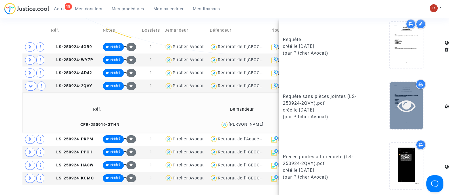
click at [403, 112] on icon at bounding box center [406, 106] width 18 height 18
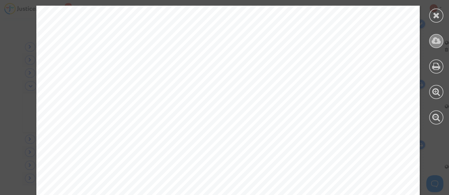
click at [440, 39] on icon at bounding box center [435, 41] width 9 height 9
drag, startPoint x: 438, startPoint y: 16, endPoint x: 423, endPoint y: 28, distance: 19.8
click at [438, 16] on icon at bounding box center [435, 15] width 7 height 9
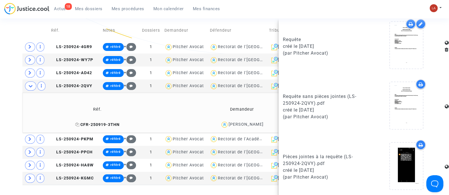
click at [108, 124] on span "CFR-250919-3THN" at bounding box center [97, 125] width 44 height 5
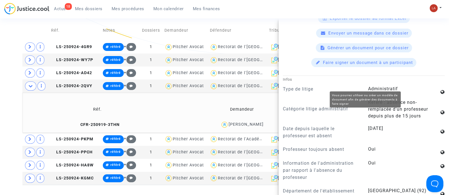
scroll to position [248, 0]
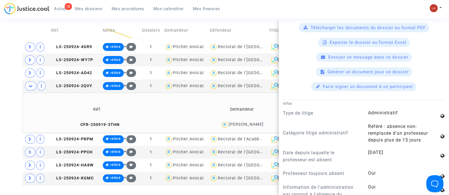
click at [310, 30] on div "Télécharger les documents du dossier au format PDF" at bounding box center [363, 27] width 130 height 9
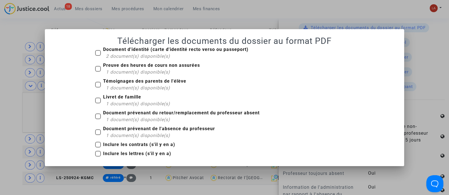
click at [190, 47] on b "Document d'identité (carte d'identité recto verso ou passeport)" at bounding box center [175, 49] width 145 height 5
click at [98, 56] on input "Document d'identité (carte d'identité recto verso ou passeport) 2 document(s) d…" at bounding box center [98, 56] width 0 height 0
checkbox input "true"
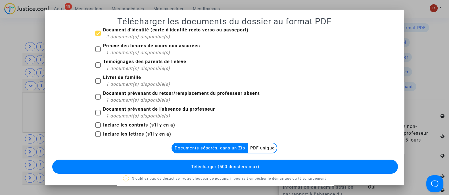
click at [146, 45] on b "Preuve des heures de cours non assurées" at bounding box center [151, 45] width 97 height 5
click at [98, 52] on input "Preuve des heures de cours non assurées 1 document(s) disponible(s)" at bounding box center [98, 52] width 0 height 0
checkbox input "true"
click at [135, 62] on b "Témoignages des parents de l'élève" at bounding box center [144, 61] width 83 height 5
click at [98, 68] on input "Témoignages des parents de l'élève 1 document(s) disponible(s)" at bounding box center [98, 68] width 0 height 0
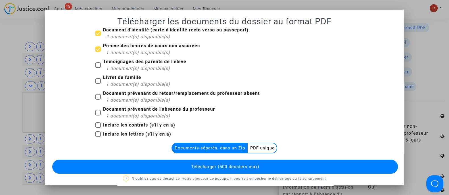
checkbox input "true"
click at [126, 78] on b "Livret de famille" at bounding box center [122, 77] width 38 height 5
click at [98, 84] on input "Livret de famille 1 document(s) disponible(s)" at bounding box center [98, 84] width 0 height 0
checkbox input "true"
click at [127, 94] on b "Document prévenant du retour/remplacement du professeur absent" at bounding box center [181, 93] width 156 height 5
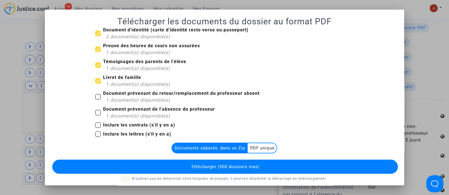
click at [98, 100] on input "Document prévenant du retour/remplacement du professeur absent 1 document(s) di…" at bounding box center [98, 100] width 0 height 0
checkbox input "true"
click at [125, 113] on div "1 document(s) disponible(s)" at bounding box center [160, 116] width 109 height 7
click at [98, 116] on input "Document prévenant de l'absence du professeur 1 document(s) disponible(s)" at bounding box center [98, 116] width 0 height 0
click at [125, 113] on div "1 document(s) disponible(s)" at bounding box center [160, 116] width 109 height 7
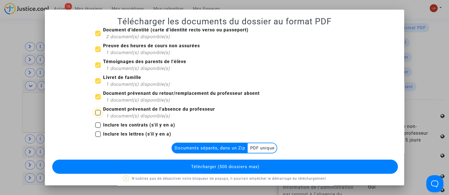
click at [98, 116] on input "Document prévenant de l'absence du professeur 1 document(s) disponible(s)" at bounding box center [98, 116] width 0 height 0
click at [138, 115] on span "1 document(s) disponible(s)" at bounding box center [138, 115] width 64 height 5
click at [98, 116] on input "Document prévenant de l'absence du professeur 1 document(s) disponible(s)" at bounding box center [98, 116] width 0 height 0
checkbox input "true"
click at [220, 174] on button "Télécharger (500 dossiers max)" at bounding box center [224, 167] width 345 height 14
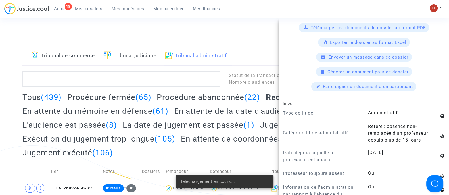
scroll to position [142, 0]
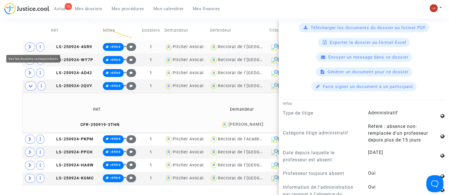
click at [31, 46] on icon at bounding box center [29, 47] width 3 height 4
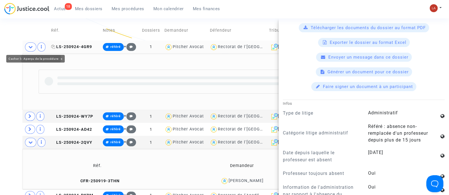
click at [61, 45] on span "LS-250924-4GR9" at bounding box center [71, 47] width 41 height 5
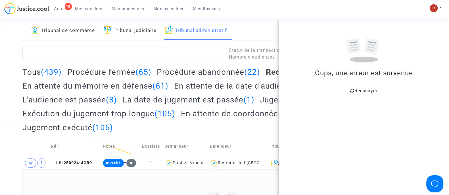
scroll to position [0, 0]
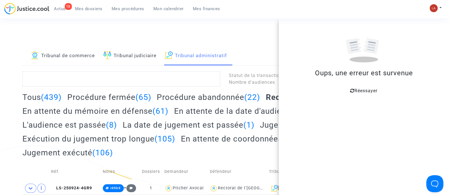
click at [367, 92] on span "Réessayer" at bounding box center [365, 90] width 23 height 5
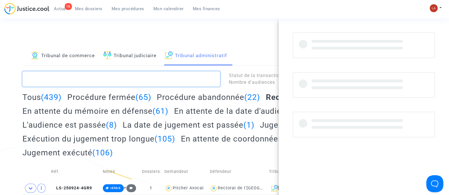
click at [138, 73] on textarea at bounding box center [120, 78] width 197 height 15
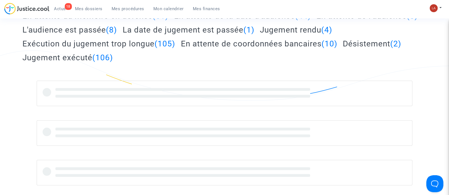
scroll to position [71, 0]
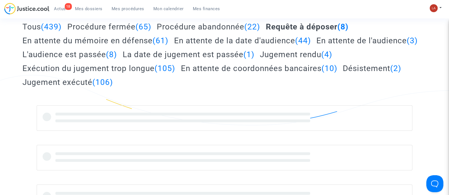
click at [245, 23] on h2 "Procédure abandonnée (22)" at bounding box center [208, 27] width 103 height 10
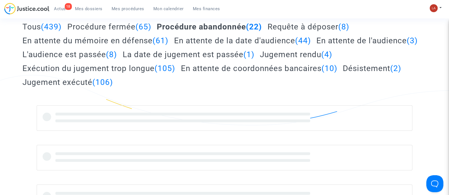
click at [316, 28] on h2 "Requête à déposer (8)" at bounding box center [308, 27] width 82 height 10
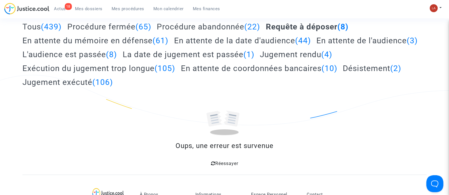
click at [237, 37] on h2 "En attente de la date d'audience (44)" at bounding box center [242, 41] width 137 height 10
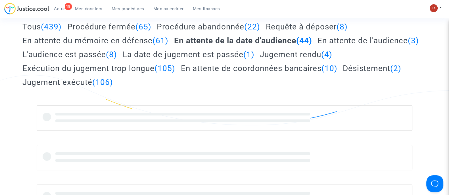
click at [311, 24] on h2 "Requête à déposer (8)" at bounding box center [307, 27] width 82 height 10
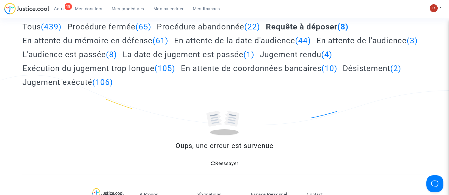
click at [228, 167] on div "Réessayer" at bounding box center [224, 163] width 390 height 10
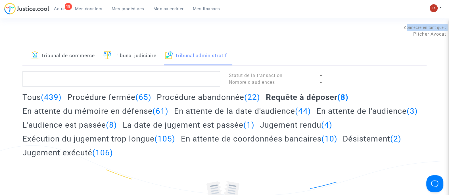
drag, startPoint x: 187, startPoint y: 100, endPoint x: 190, endPoint y: 100, distance: 3.1
click at [187, 100] on h2 "Procédure abandonnée (22)" at bounding box center [208, 97] width 103 height 10
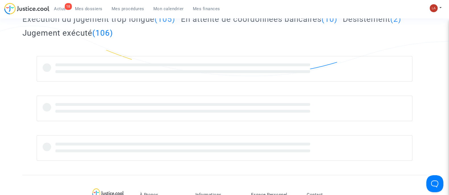
scroll to position [7, 0]
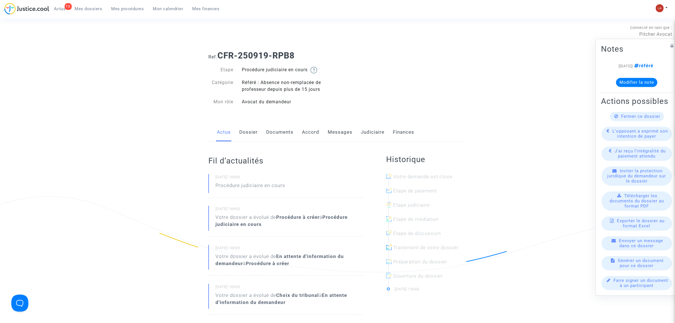
click at [382, 131] on link "Judiciaire" at bounding box center [373, 132] width 24 height 19
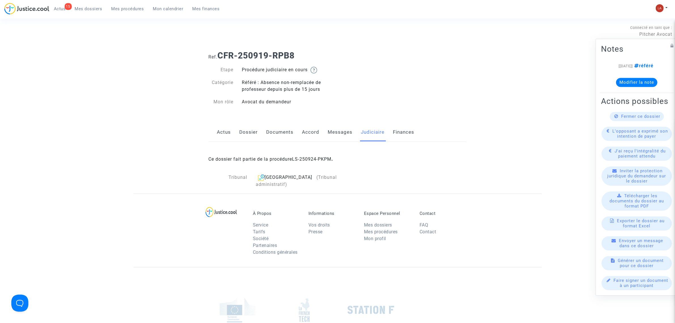
drag, startPoint x: 124, startPoint y: 7, endPoint x: 150, endPoint y: 10, distance: 26.8
click at [124, 8] on span "Mes procédures" at bounding box center [127, 8] width 33 height 5
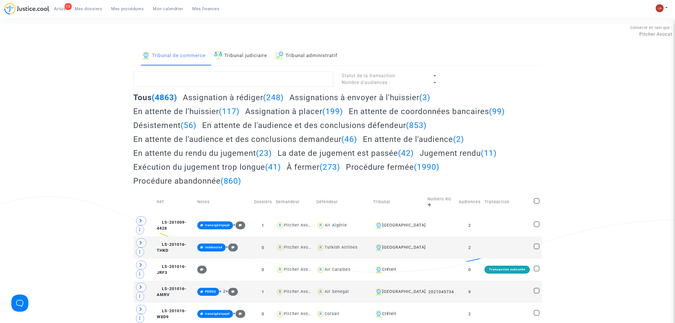
click at [332, 56] on link "Tribunal administratif" at bounding box center [307, 55] width 62 height 19
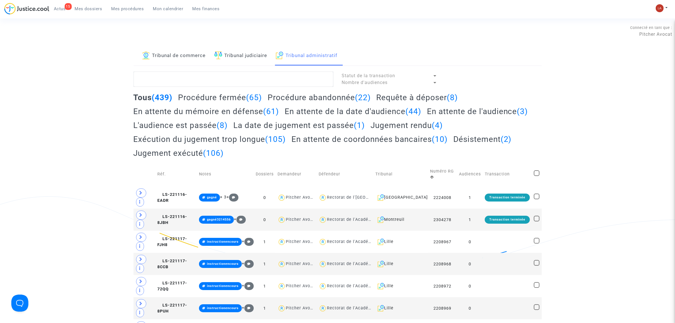
click at [428, 101] on h2 "Requête à déposer (8)" at bounding box center [417, 97] width 82 height 10
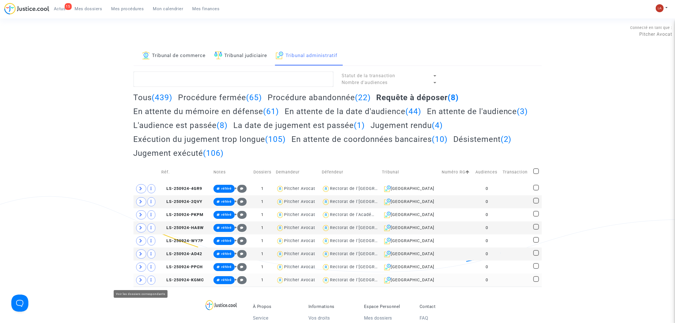
click at [140, 280] on icon at bounding box center [141, 280] width 3 height 4
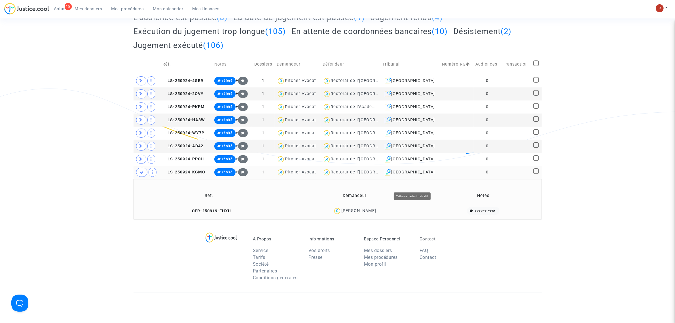
scroll to position [142, 0]
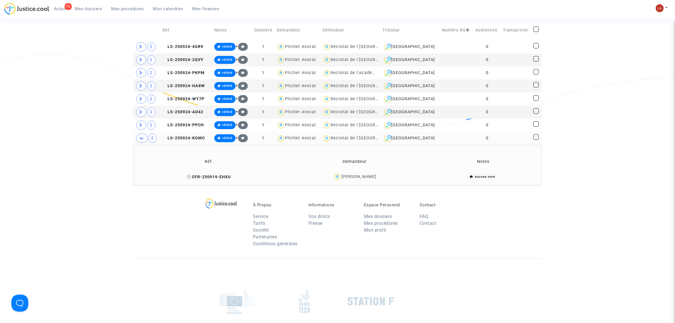
click at [214, 177] on span "CFR-250919-EHXU" at bounding box center [209, 176] width 44 height 5
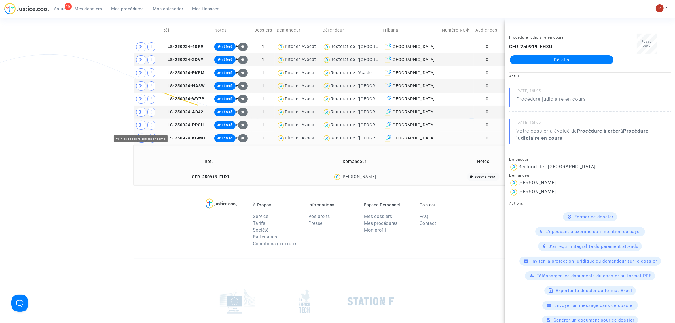
click at [143, 126] on span at bounding box center [141, 125] width 10 height 9
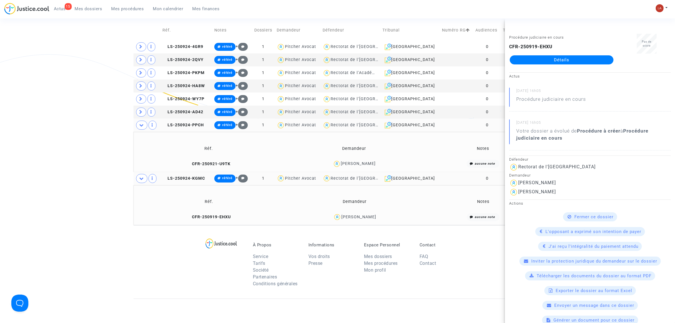
drag, startPoint x: 217, startPoint y: 216, endPoint x: 224, endPoint y: 209, distance: 10.6
click at [216, 216] on span "CFR-250919-EHXU" at bounding box center [209, 216] width 44 height 5
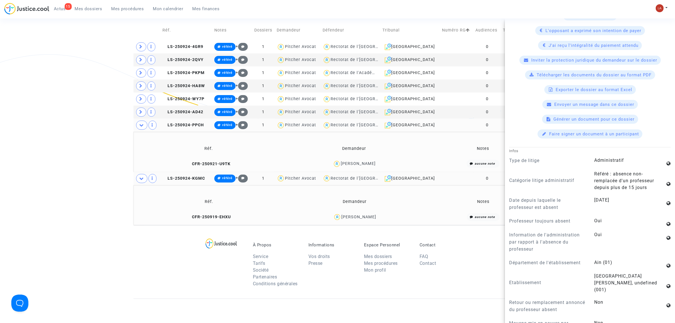
scroll to position [390, 0]
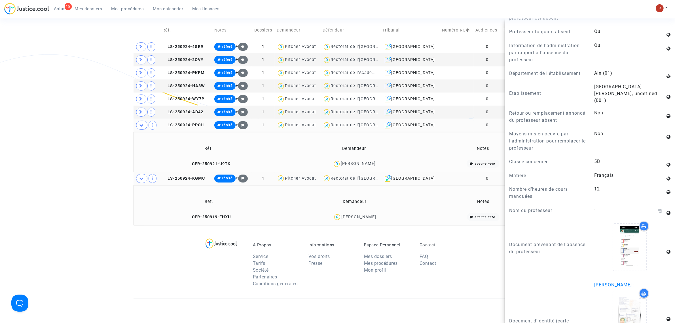
click at [176, 182] on td "LS-250924-KGMC" at bounding box center [187, 178] width 52 height 13
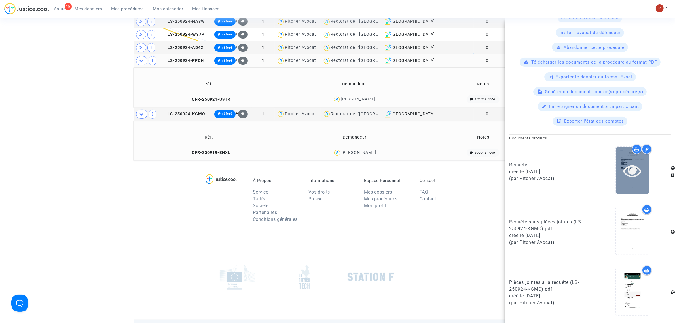
scroll to position [256, 0]
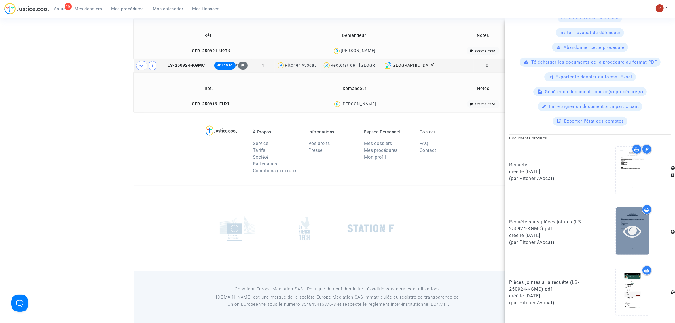
click at [631, 233] on icon at bounding box center [633, 231] width 18 height 18
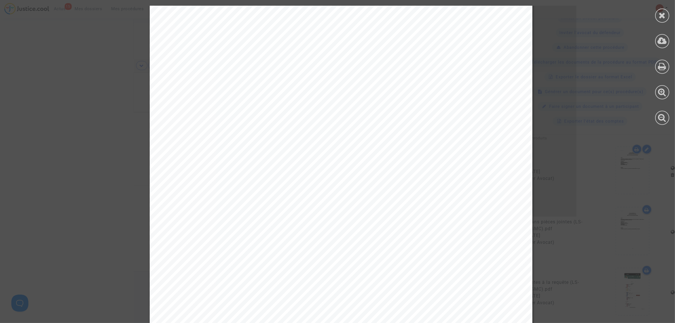
scroll to position [532, 0]
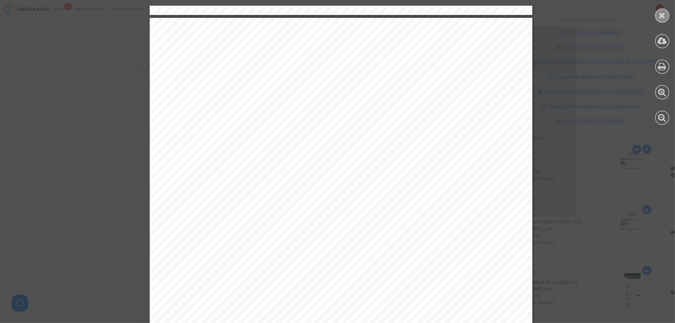
click at [663, 17] on icon at bounding box center [662, 15] width 7 height 9
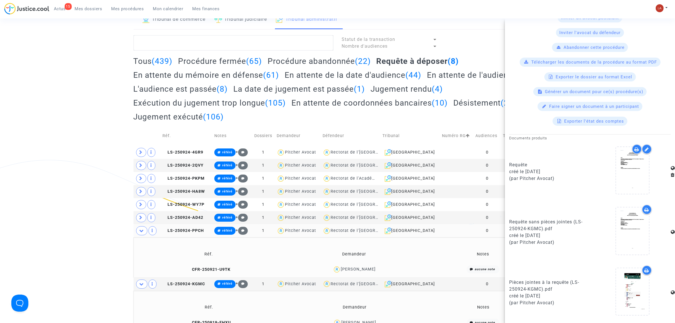
scroll to position [0, 0]
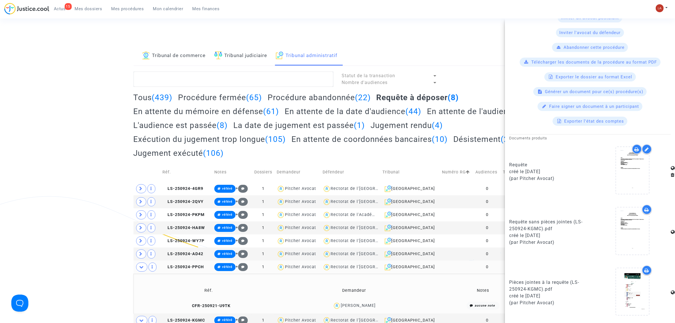
click at [70, 127] on div "Tribunal de commerce Tribunal judiciaire Tribunal administratif Statut de la tr…" at bounding box center [337, 206] width 675 height 321
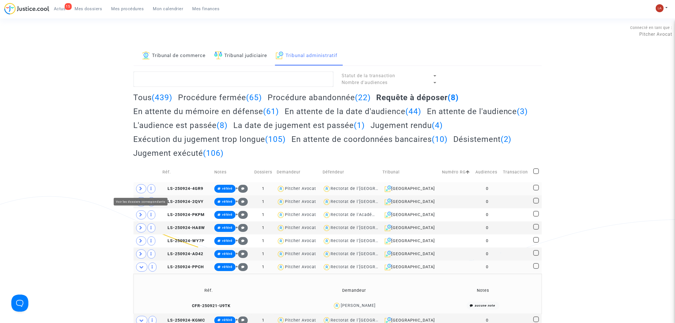
click at [142, 188] on icon at bounding box center [141, 188] width 3 height 4
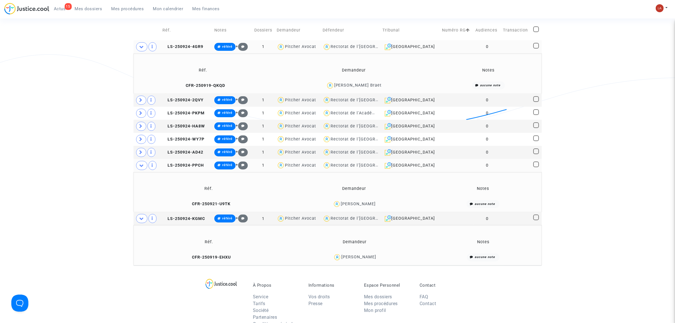
scroll to position [106, 0]
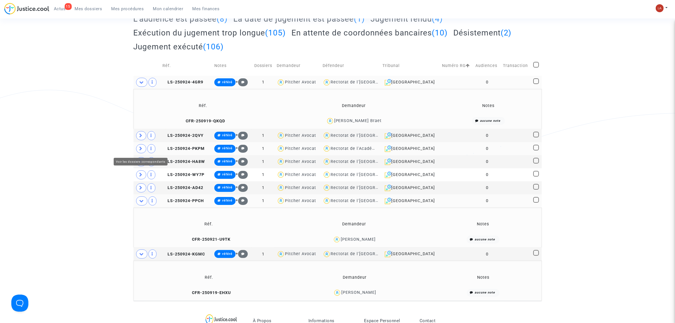
drag, startPoint x: 142, startPoint y: 150, endPoint x: 208, endPoint y: 150, distance: 65.8
click at [142, 150] on icon at bounding box center [141, 148] width 3 height 4
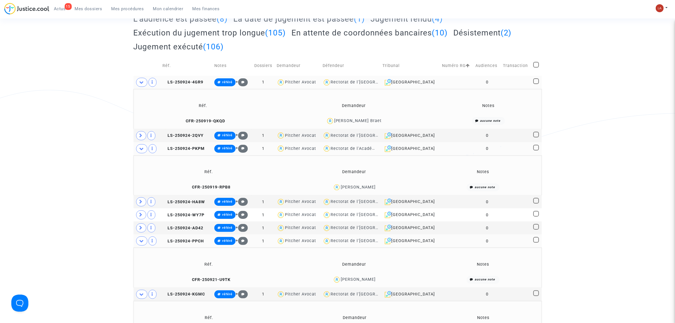
click at [212, 151] on td "LS-250924-PKPM" at bounding box center [187, 148] width 52 height 13
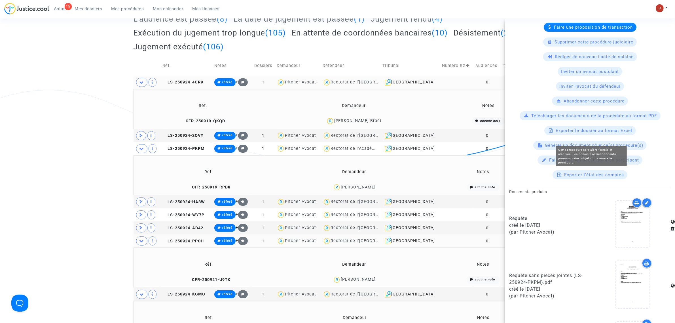
scroll to position [186, 0]
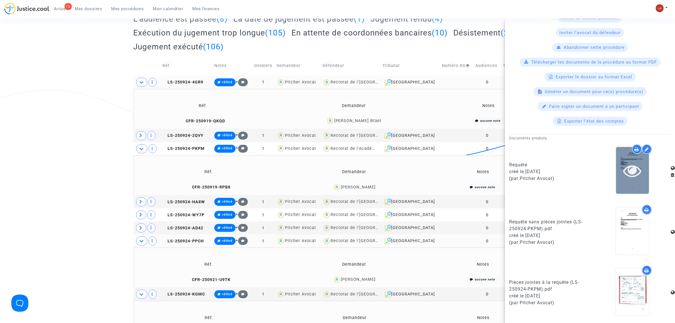
click at [633, 175] on icon at bounding box center [633, 170] width 18 height 18
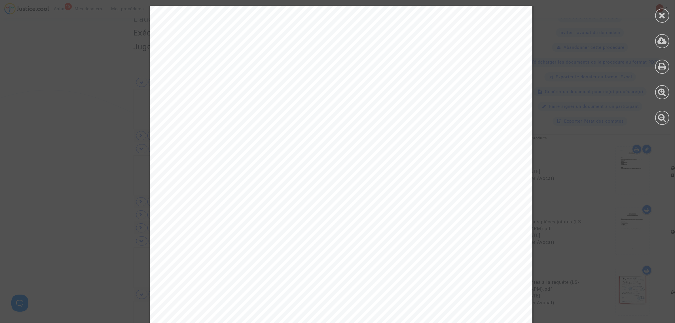
scroll to position [0, 0]
click at [663, 11] on icon at bounding box center [662, 15] width 7 height 9
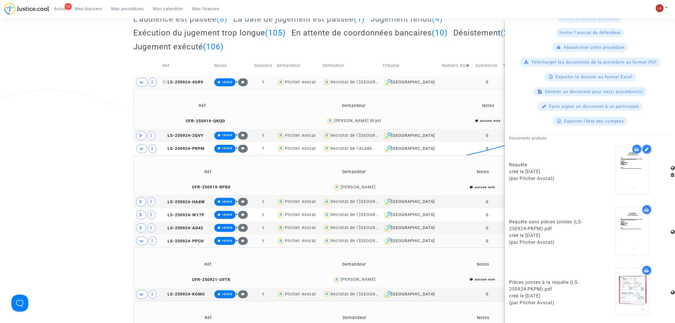
click at [191, 83] on span "LS-250924-4GR9" at bounding box center [183, 82] width 41 height 5
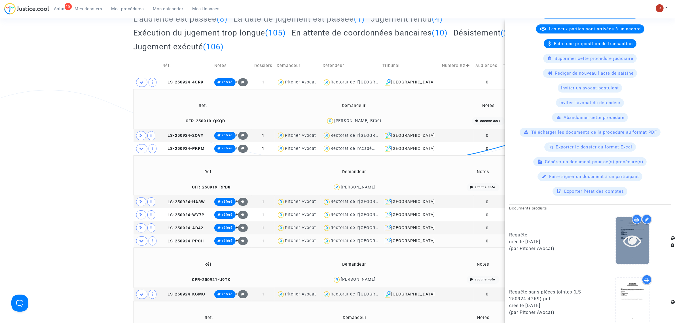
scroll to position [177, 0]
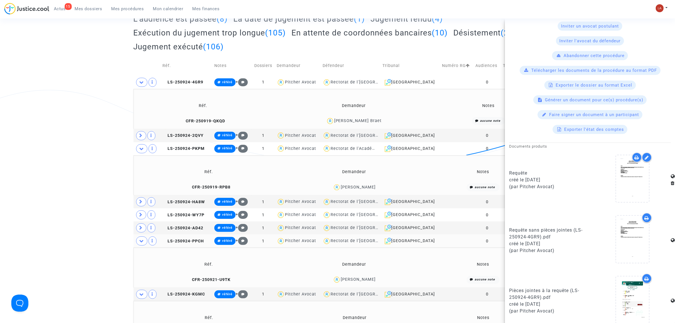
click at [614, 178] on upload-item at bounding box center [633, 179] width 39 height 55
click at [632, 172] on icon at bounding box center [633, 179] width 18 height 18
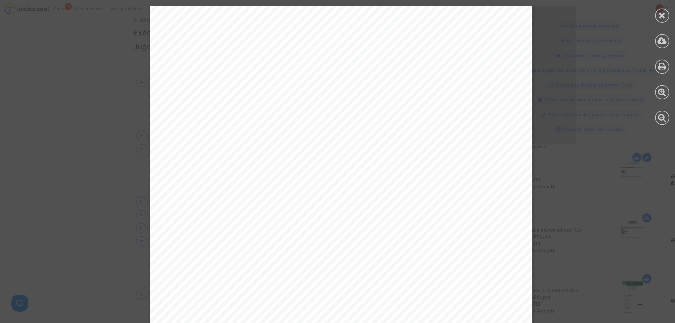
scroll to position [567, 0]
click at [241, 106] on span "Aucun remplaçant n’a été dépêché afin de pallier l’absence de cours." at bounding box center [293, 104] width 225 height 7
click at [175, 106] on div "PLAISE AU JUGE DES REFERES I . F A I T S [PERSON_NAME], né le [DEMOGRAPHIC_DATA…" at bounding box center [341, 252] width 383 height 541
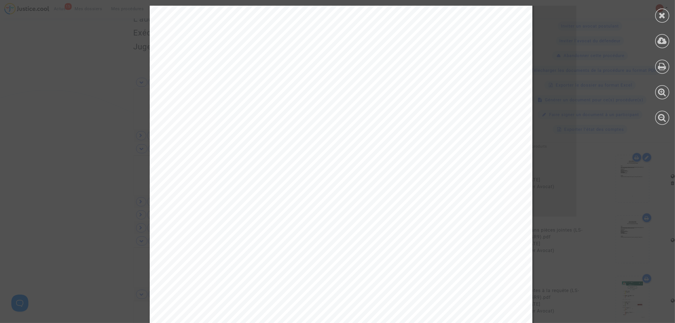
click at [181, 106] on span "Aucun remplaçant n’a été dépêché afin de pallier l’absence de cours." at bounding box center [293, 104] width 225 height 7
click at [476, 83] on span "de l’absence" at bounding box center [484, 81] width 45 height 7
click at [475, 83] on span "de l’absence" at bounding box center [484, 81] width 45 height 7
click at [660, 19] on div at bounding box center [663, 16] width 14 height 14
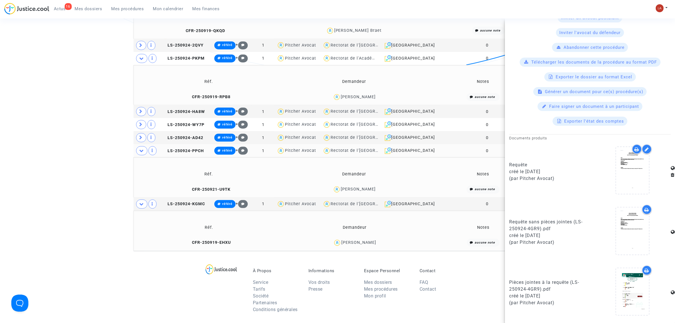
scroll to position [193, 0]
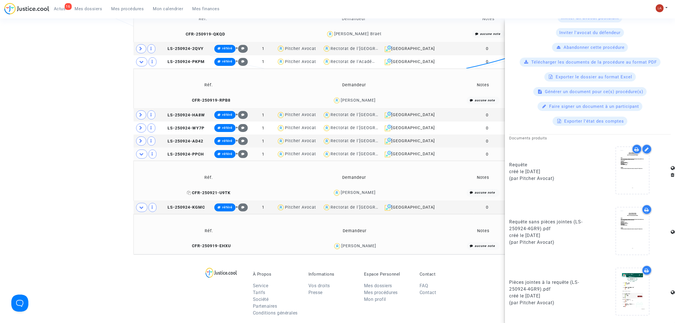
click at [214, 192] on span "CFR-250921-U9TK" at bounding box center [209, 192] width 44 height 5
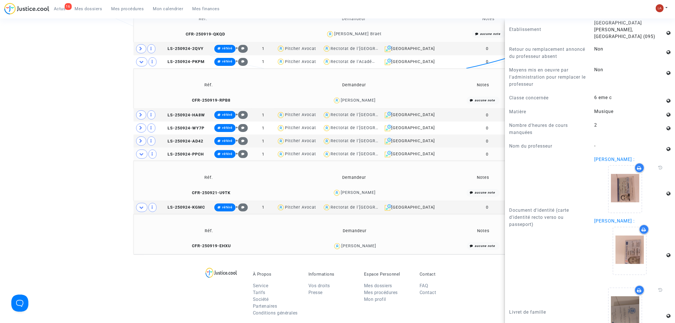
scroll to position [461, 0]
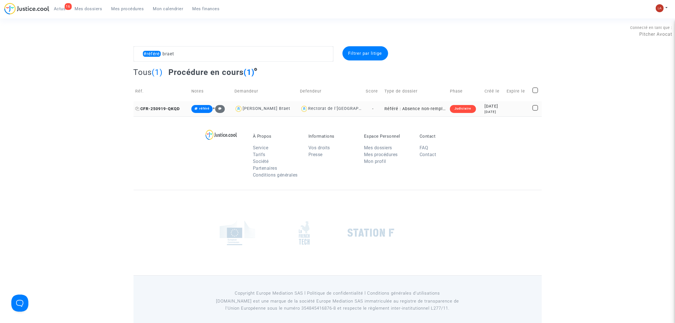
click at [165, 106] on span "CFR-250919-QKQD" at bounding box center [158, 108] width 45 height 5
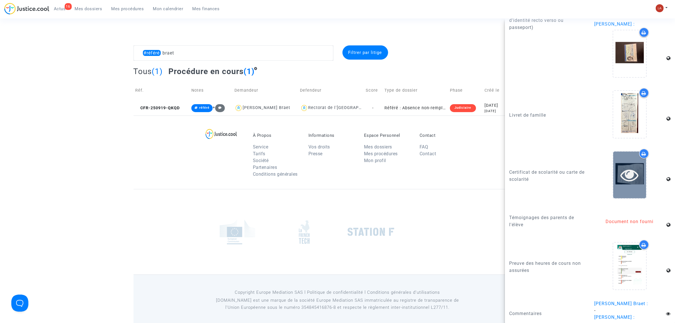
scroll to position [4, 0]
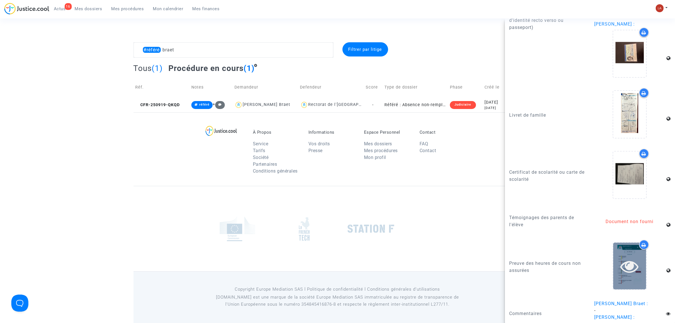
click at [626, 258] on icon at bounding box center [630, 266] width 18 height 18
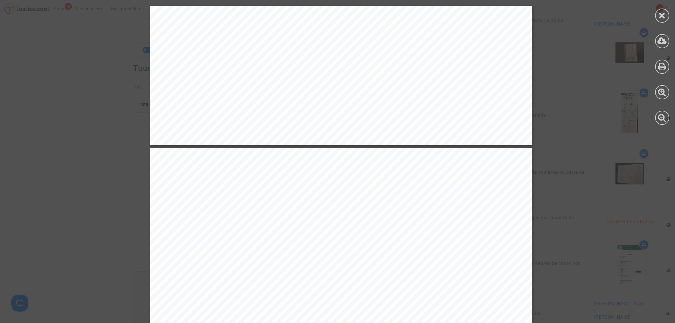
scroll to position [380, 0]
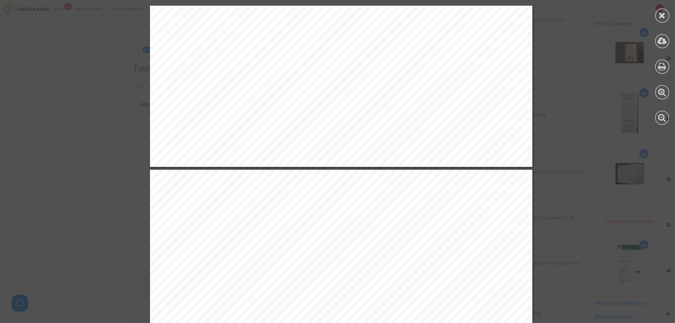
click at [656, 18] on div at bounding box center [663, 16] width 14 height 14
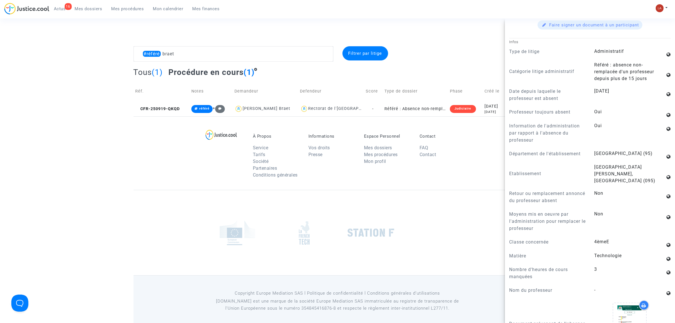
scroll to position [314, 0]
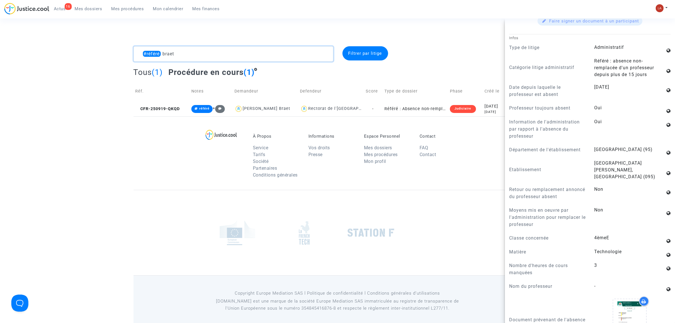
click at [246, 50] on textarea at bounding box center [234, 53] width 200 height 15
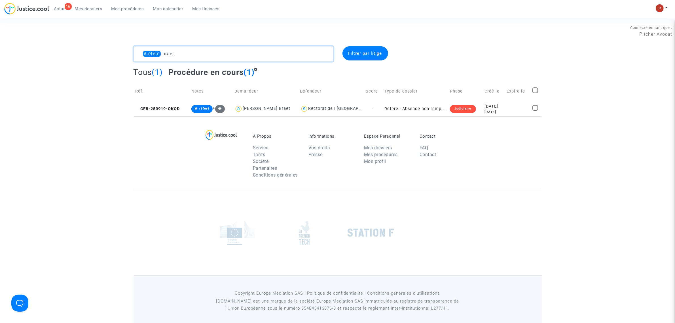
scroll to position [0, 0]
click at [211, 43] on div "Connecté en tant que : Pitcher Avocat" at bounding box center [336, 40] width 673 height 14
click at [209, 49] on textarea at bounding box center [234, 53] width 200 height 15
type textarea "#référé braet"
click at [170, 110] on span "CFR-250919-QKQD" at bounding box center [158, 108] width 45 height 5
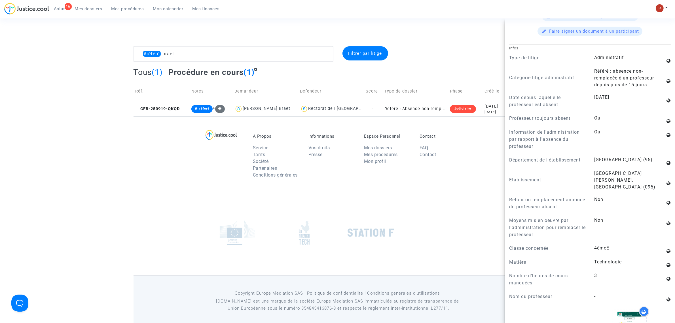
scroll to position [303, 0]
click at [271, 62] on complex-dispute-list "#référé braet Filtrer par litige Tous (1) Procédure en cours (1) Réf. Notes Dem…" at bounding box center [338, 81] width 409 height 70
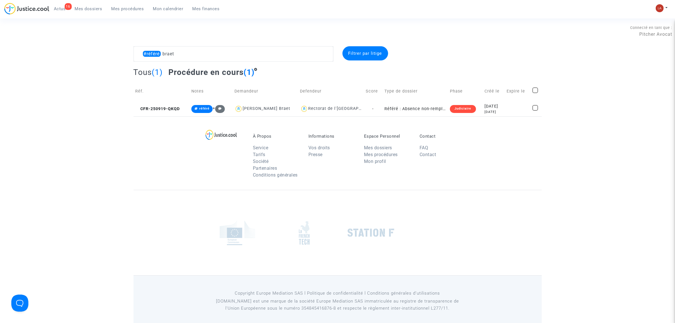
scroll to position [0, 0]
click at [221, 45] on div "Connecté en tant que : Pitcher Avocat" at bounding box center [336, 40] width 673 height 14
click at [207, 53] on textarea at bounding box center [234, 53] width 200 height 15
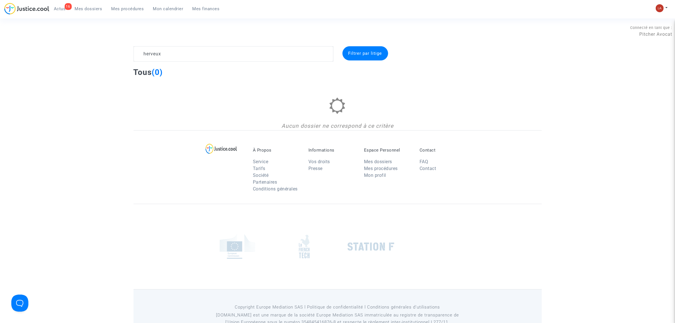
type textarea "herveux"
click at [129, 9] on span "Mes procédures" at bounding box center [127, 8] width 33 height 5
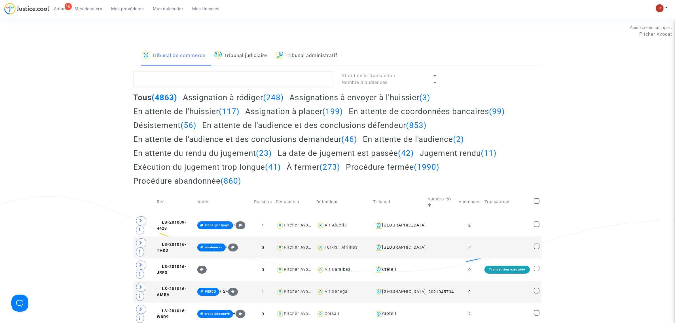
click at [94, 9] on span "Mes dossiers" at bounding box center [89, 8] width 28 height 5
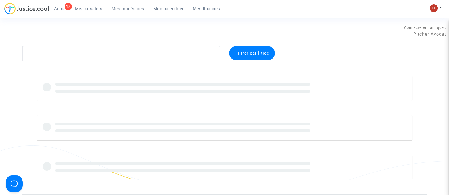
click at [133, 9] on span "Mes procédures" at bounding box center [127, 8] width 33 height 5
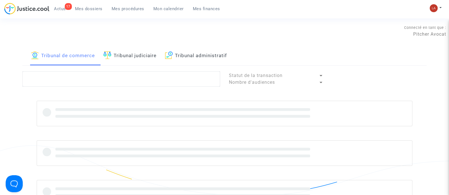
click at [205, 63] on link "Tribunal administratif" at bounding box center [196, 55] width 62 height 19
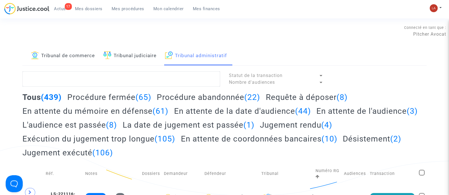
click at [305, 98] on h2 "Requête à déposer (8)" at bounding box center [307, 97] width 82 height 10
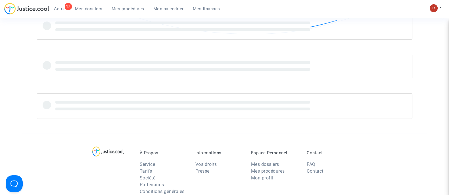
scroll to position [166, 0]
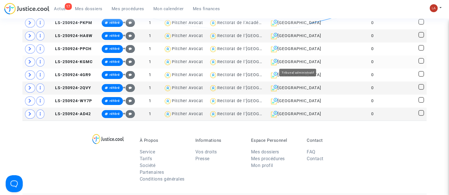
click at [301, 61] on div "Lyon" at bounding box center [295, 62] width 55 height 7
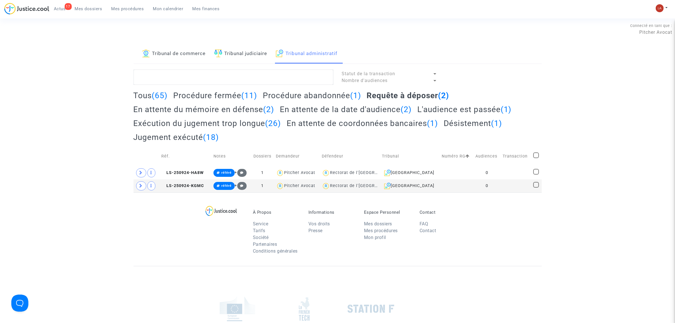
scroll to position [2, 0]
click at [182, 175] on span "LS-250924-HA8W" at bounding box center [182, 172] width 43 height 5
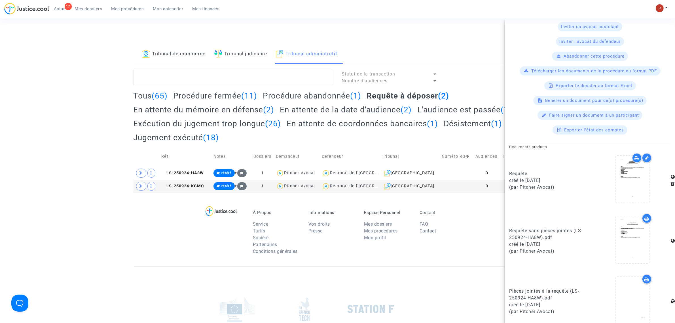
scroll to position [186, 0]
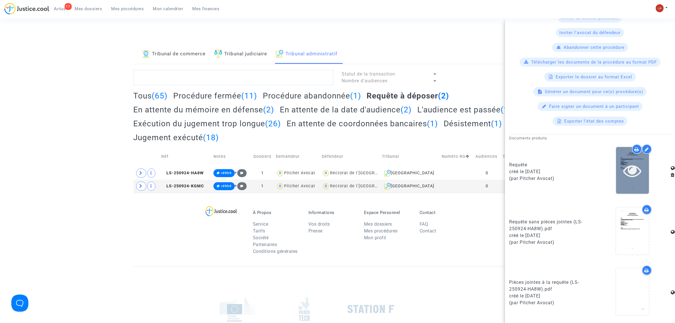
click at [448, 190] on div at bounding box center [632, 170] width 33 height 47
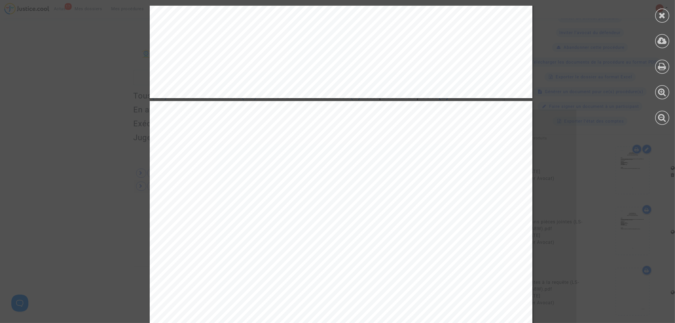
scroll to position [449, 0]
click at [448, 16] on div at bounding box center [663, 65] width 26 height 130
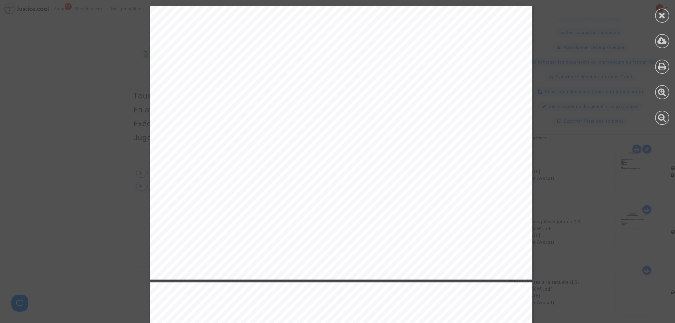
scroll to position [801, 0]
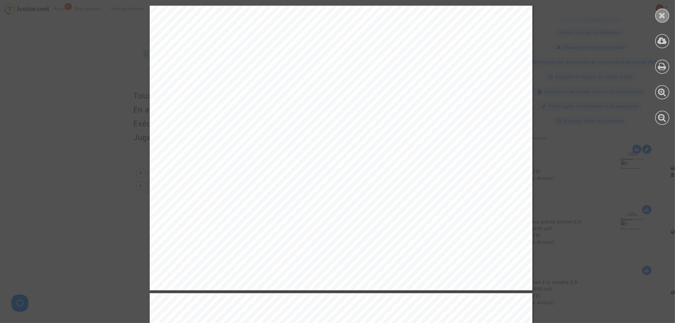
click at [448, 11] on div at bounding box center [663, 16] width 14 height 14
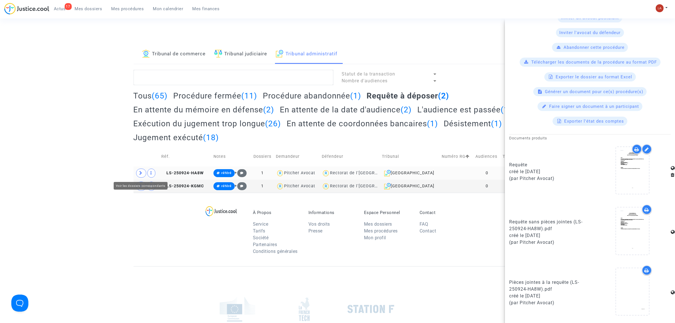
click at [141, 172] on icon at bounding box center [141, 173] width 3 height 4
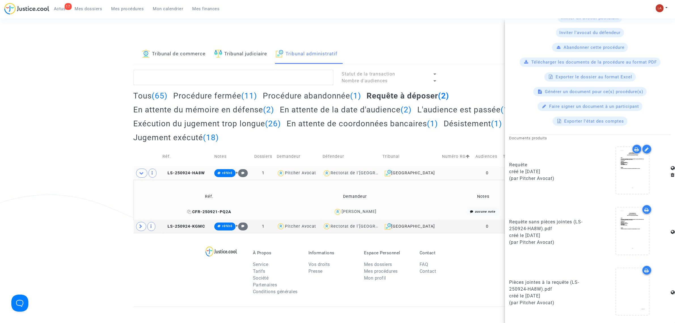
click at [207, 195] on span "CFR-250921-PQ2A" at bounding box center [209, 211] width 44 height 5
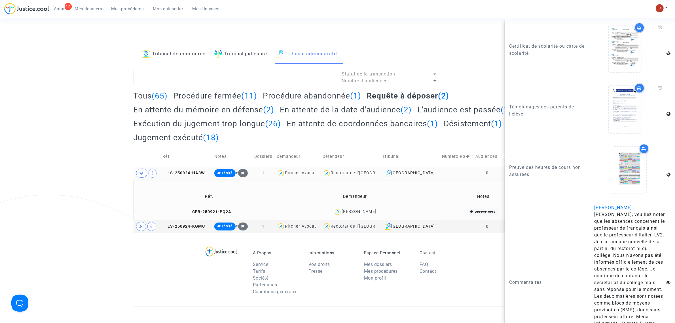
scroll to position [811, 0]
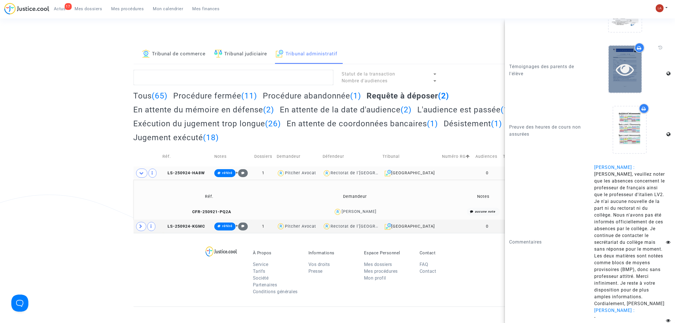
click at [448, 63] on icon at bounding box center [625, 69] width 18 height 18
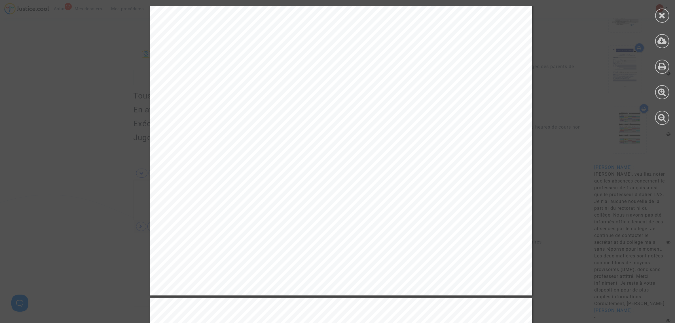
scroll to position [245, 0]
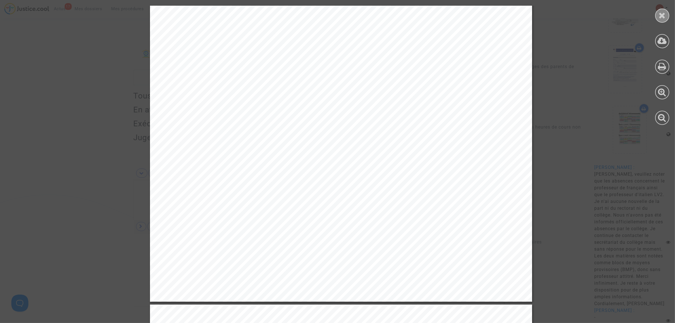
click at [448, 11] on icon at bounding box center [662, 15] width 7 height 9
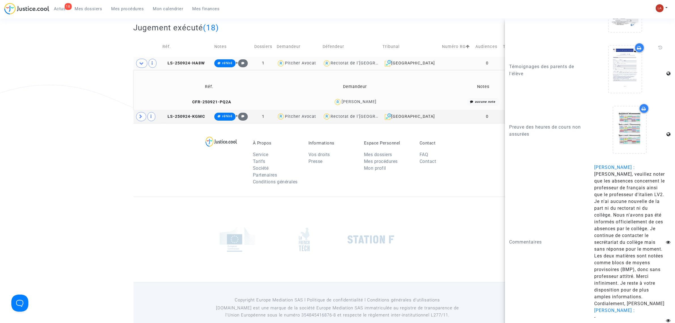
scroll to position [112, 0]
click at [142, 116] on icon at bounding box center [141, 116] width 3 height 4
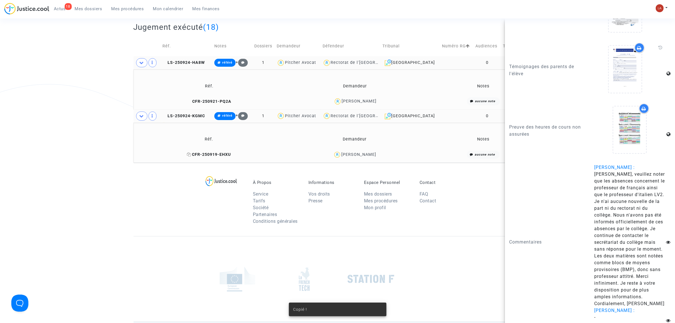
click at [229, 155] on span "CFR-250919-EHXU" at bounding box center [209, 154] width 44 height 5
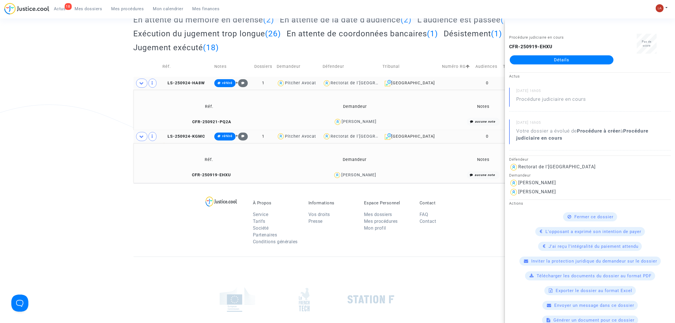
scroll to position [0, 0]
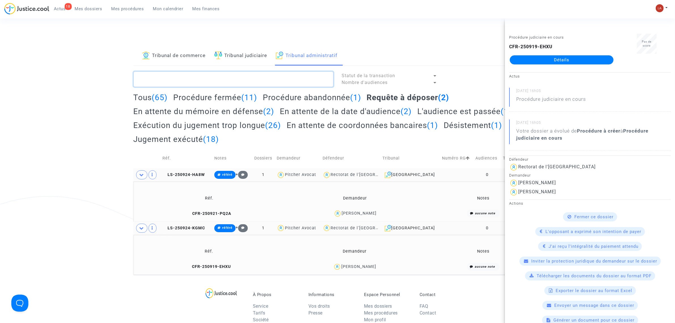
click at [266, 77] on textarea at bounding box center [234, 78] width 200 height 15
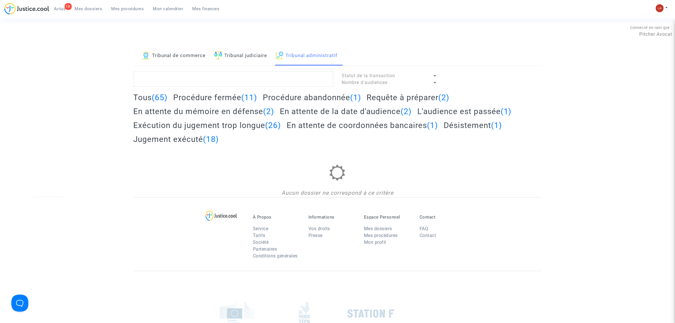
drag, startPoint x: 297, startPoint y: 94, endPoint x: 342, endPoint y: 95, distance: 44.8
click at [297, 94] on h2 "Procédure abandonnée (1)" at bounding box center [312, 97] width 98 height 10
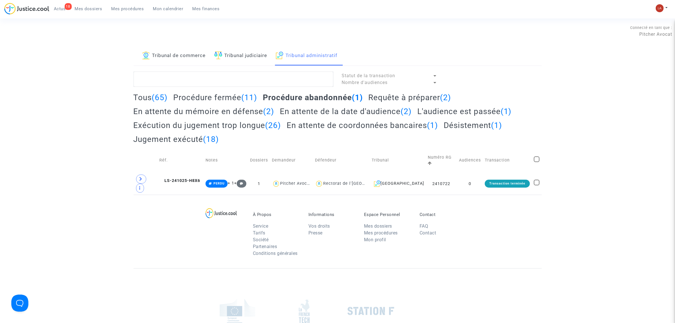
click at [446, 96] on h2 "Requête à préparer (2)" at bounding box center [410, 97] width 83 height 10
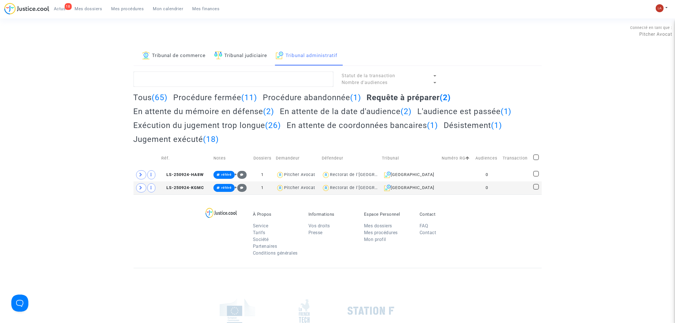
click at [216, 60] on link "Tribunal judiciaire" at bounding box center [240, 55] width 53 height 19
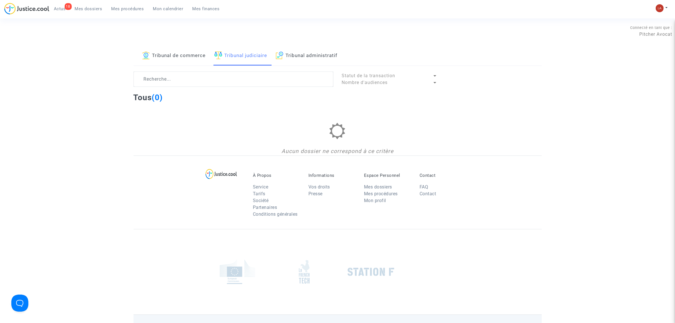
click at [292, 56] on link "Tribunal administratif" at bounding box center [307, 55] width 62 height 19
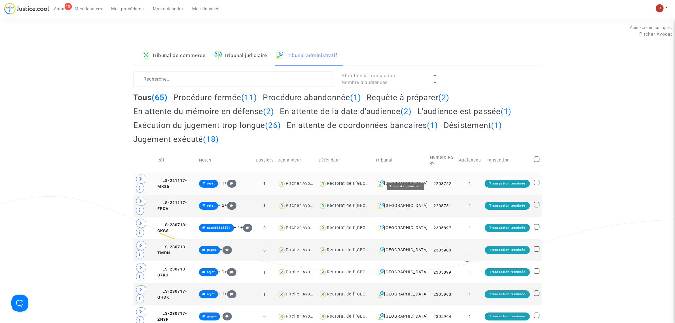
click at [413, 180] on div "[GEOGRAPHIC_DATA]" at bounding box center [401, 183] width 51 height 7
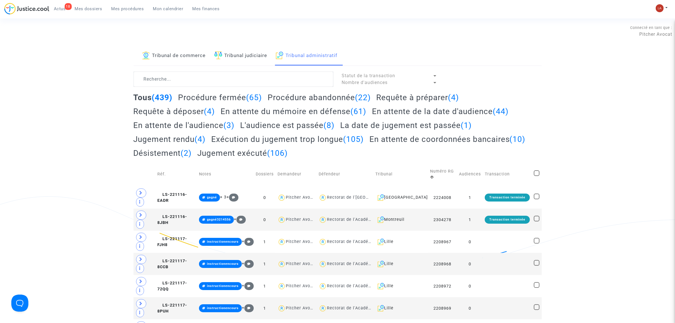
click at [407, 94] on h2 "Requête à préparer (4)" at bounding box center [417, 97] width 83 height 10
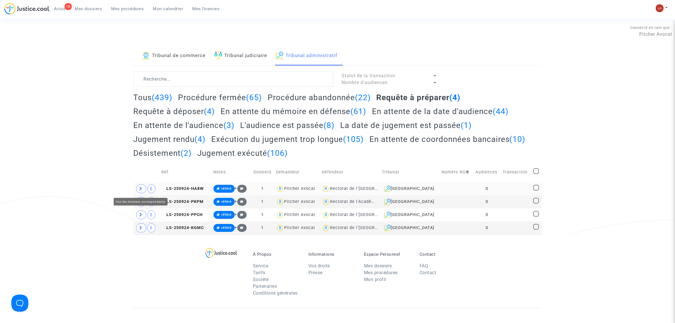
click at [141, 188] on icon at bounding box center [141, 188] width 3 height 4
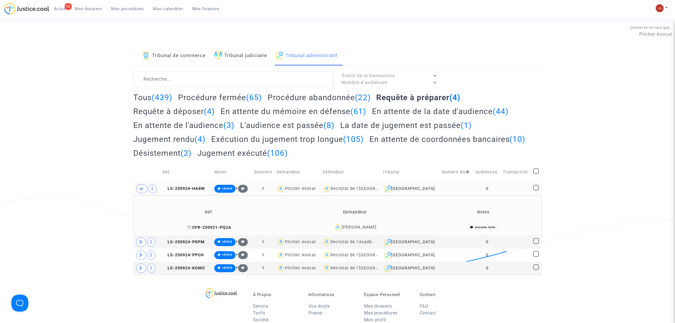
click at [226, 195] on span "CFR-250921-PQ2A" at bounding box center [209, 227] width 44 height 5
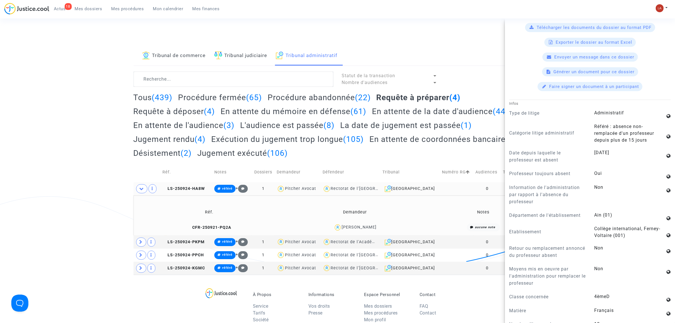
scroll to position [461, 0]
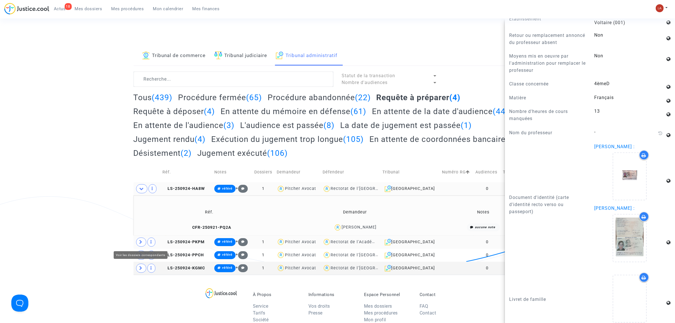
click at [140, 195] on icon at bounding box center [141, 242] width 3 height 4
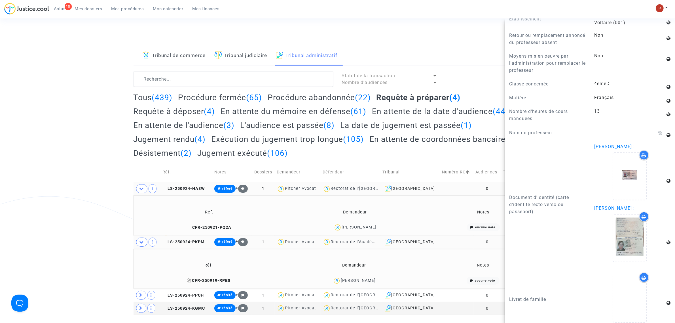
click at [210, 195] on span "CFR-250919-RPB8" at bounding box center [209, 280] width 44 height 5
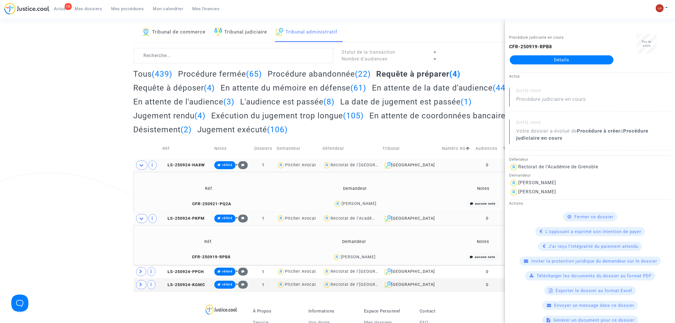
scroll to position [35, 0]
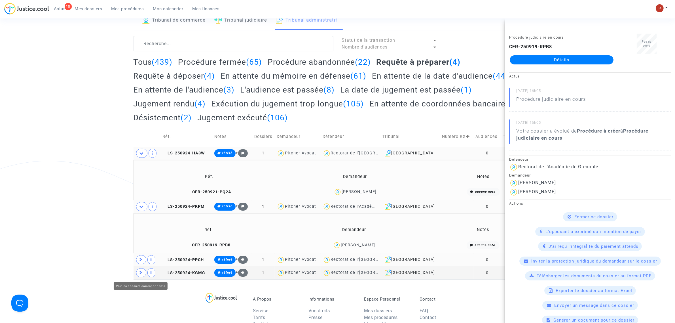
click at [155, 195] on td at bounding box center [147, 259] width 27 height 13
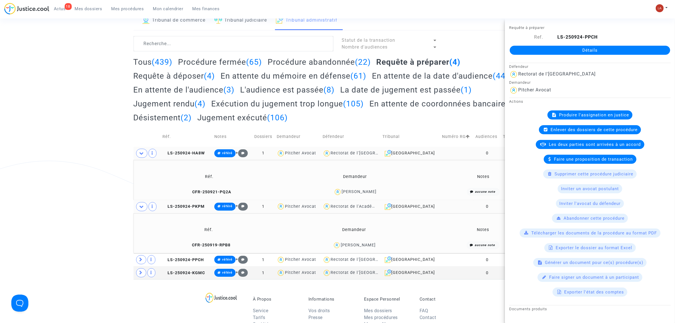
click at [135, 150] on td at bounding box center [147, 153] width 27 height 13
drag, startPoint x: 137, startPoint y: 152, endPoint x: 150, endPoint y: 164, distance: 18.1
click at [140, 151] on span at bounding box center [141, 153] width 11 height 9
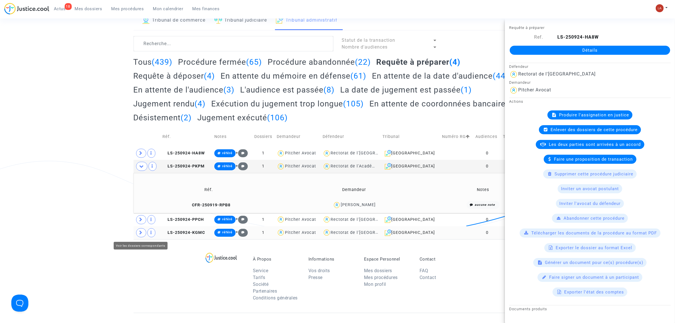
click at [138, 195] on span at bounding box center [141, 232] width 10 height 9
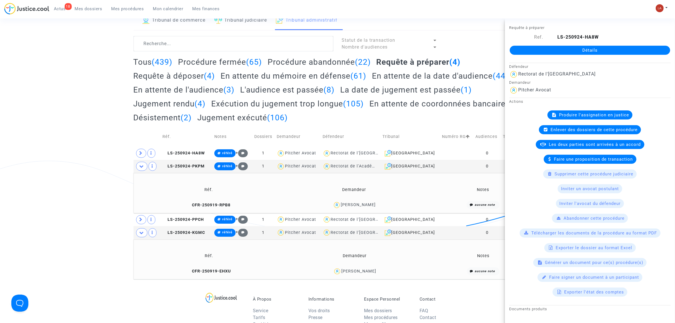
click at [215, 195] on td "CFR-250919-EHXU" at bounding box center [209, 271] width 147 height 12
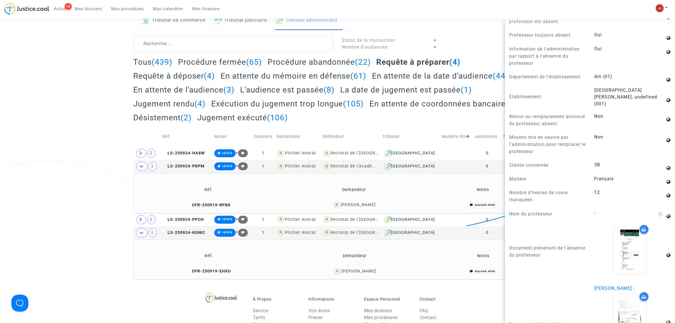
scroll to position [461, 0]
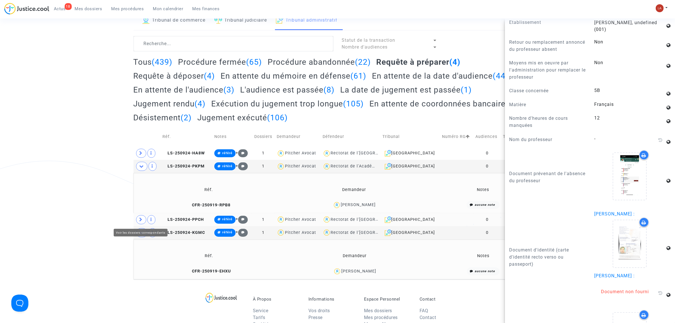
click at [141, 195] on icon at bounding box center [141, 219] width 3 height 4
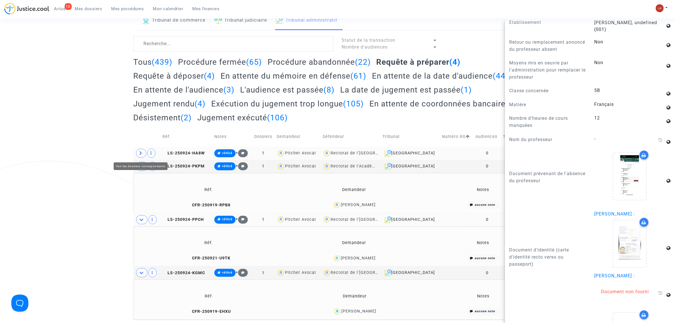
click at [141, 152] on icon at bounding box center [141, 153] width 3 height 4
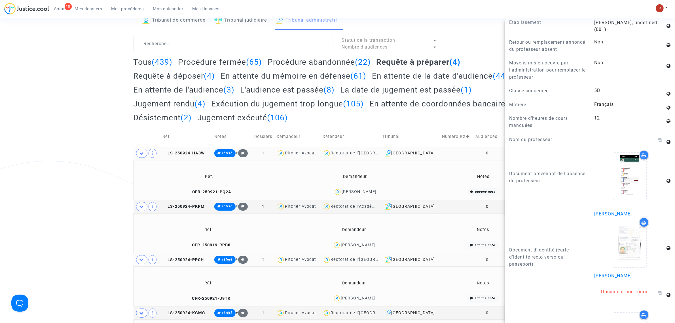
click at [141, 195] on td "Réf. Demandeur Notes CFR-250921-PQ2A Cyprien Bechler aucune note" at bounding box center [338, 180] width 409 height 40
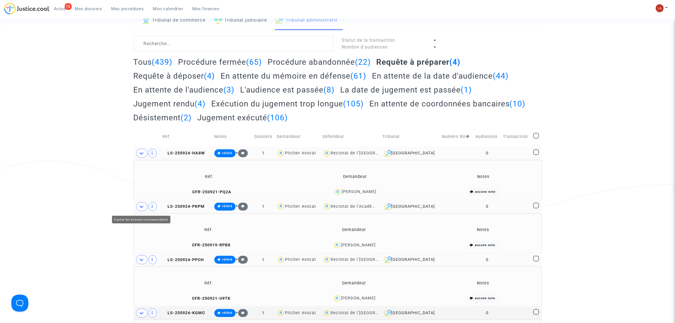
click at [140, 195] on span at bounding box center [141, 206] width 11 height 9
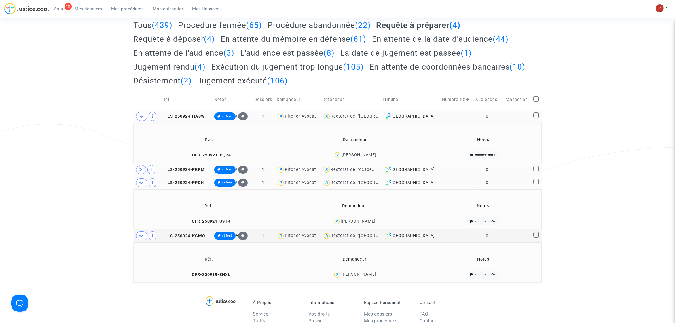
scroll to position [106, 0]
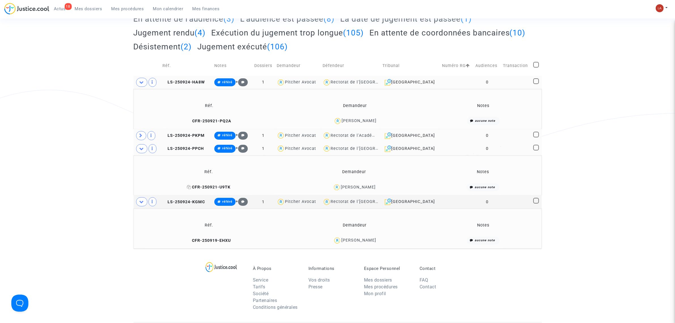
click at [213, 188] on span "CFR-250921-U9TK" at bounding box center [209, 187] width 44 height 5
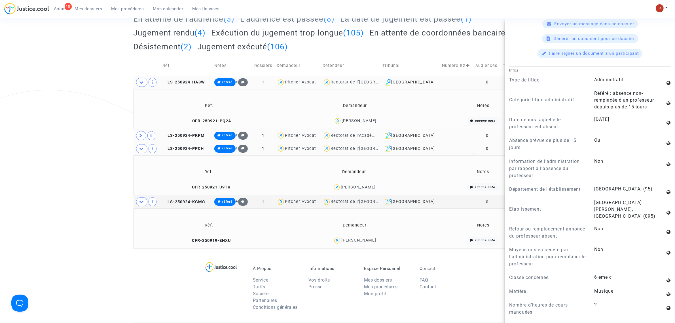
scroll to position [284, 0]
click at [137, 135] on span at bounding box center [141, 135] width 10 height 9
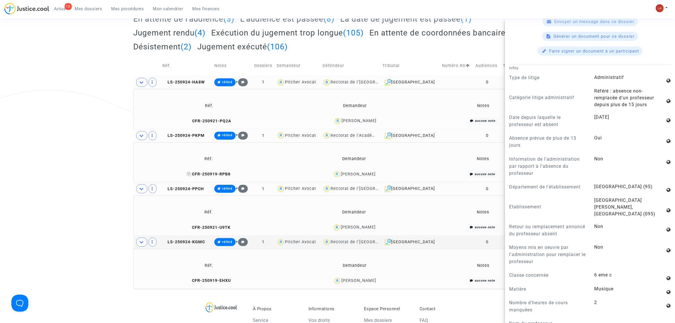
click at [202, 173] on span "CFR-250919-RPB8" at bounding box center [209, 174] width 44 height 5
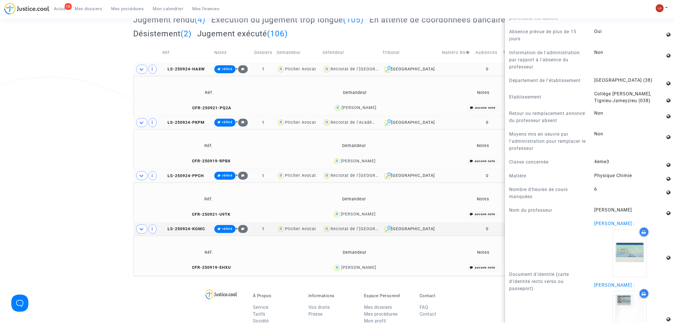
scroll to position [71, 0]
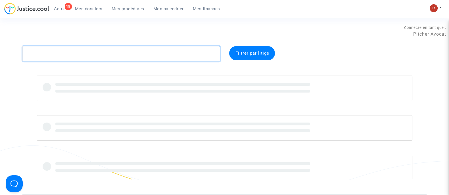
click at [77, 56] on textarea at bounding box center [120, 53] width 197 height 15
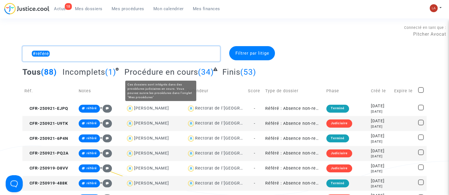
type textarea "#référé"
click at [145, 73] on span "Procédure en cours" at bounding box center [160, 72] width 73 height 9
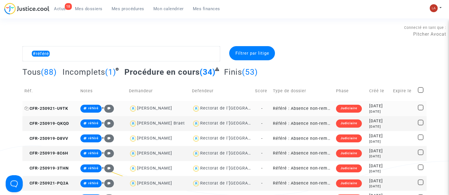
click at [59, 111] on span "CFR-250921-U9TK" at bounding box center [46, 108] width 44 height 5
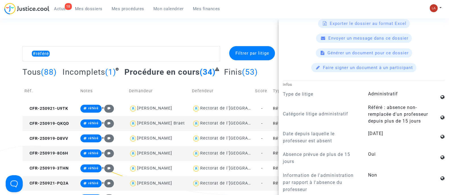
scroll to position [195, 0]
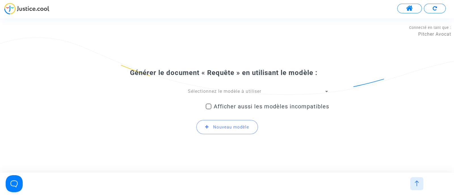
click at [203, 91] on span "Sélectionnez le modèle à utiliser" at bounding box center [224, 91] width 73 height 5
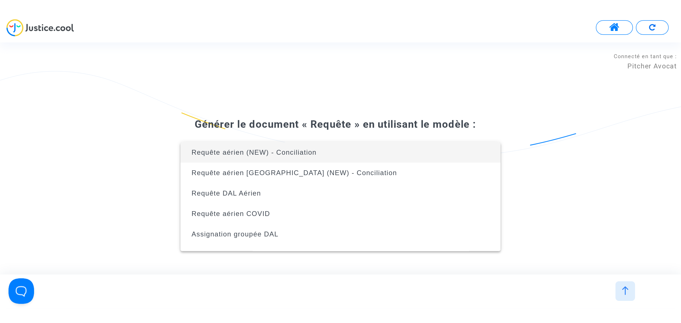
scroll to position [131, 0]
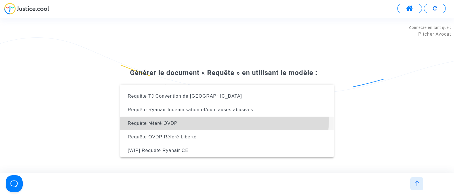
click at [208, 119] on span "Requête référé OVDP" at bounding box center [227, 124] width 204 height 14
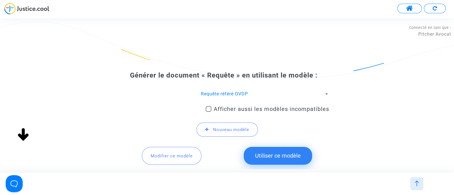
click at [164, 153] on button "Modifier ce modèle" at bounding box center [172, 156] width 60 height 18
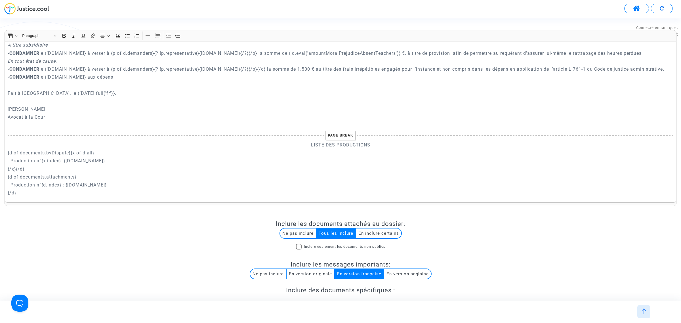
scroll to position [1135, 0]
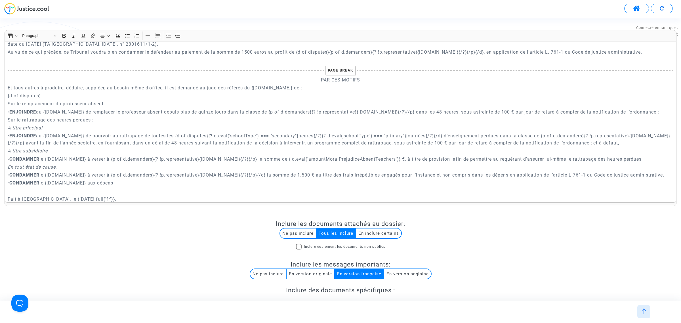
click at [454, 195] on div at bounding box center [643, 311] width 13 height 13
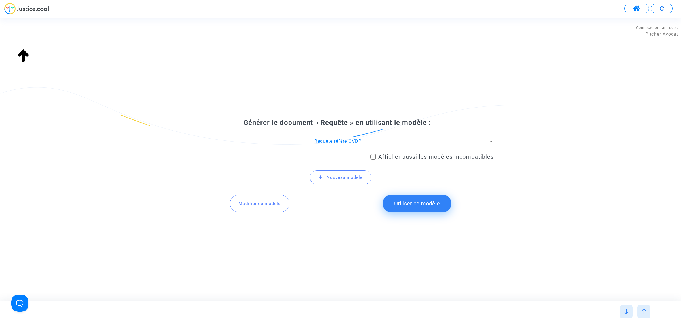
click at [275, 195] on span "Modifier ce modèle" at bounding box center [260, 203] width 42 height 5
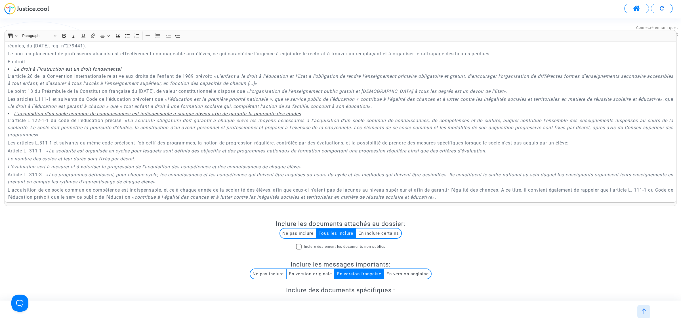
scroll to position [213, 0]
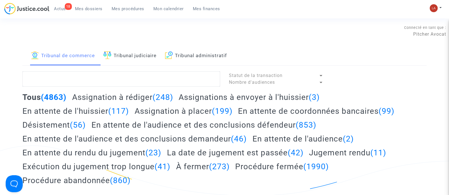
click at [223, 57] on link "Tribunal administratif" at bounding box center [196, 55] width 62 height 19
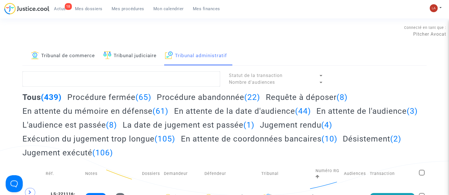
click at [305, 100] on h2 "Requête à déposer (8)" at bounding box center [307, 97] width 82 height 10
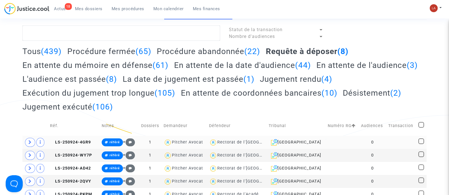
scroll to position [106, 0]
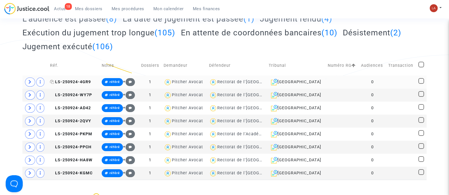
click at [70, 81] on span "LS-250924-4GR9" at bounding box center [70, 82] width 41 height 5
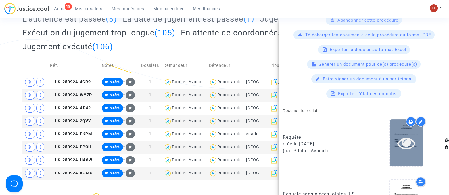
scroll to position [283, 0]
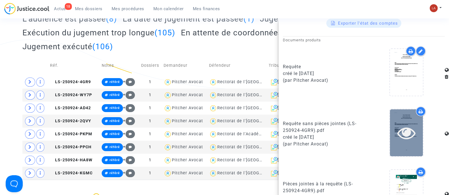
click at [400, 138] on icon at bounding box center [406, 133] width 18 height 18
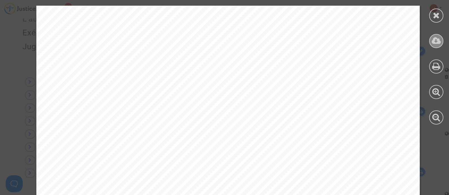
click at [429, 42] on div at bounding box center [436, 41] width 14 height 14
drag, startPoint x: 431, startPoint y: 15, endPoint x: 388, endPoint y: 43, distance: 51.3
click at [431, 15] on div at bounding box center [436, 16] width 14 height 14
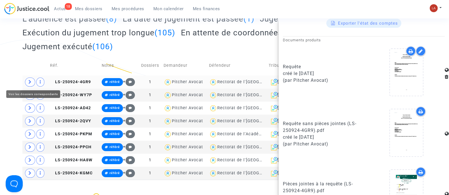
click at [30, 79] on span at bounding box center [30, 82] width 10 height 9
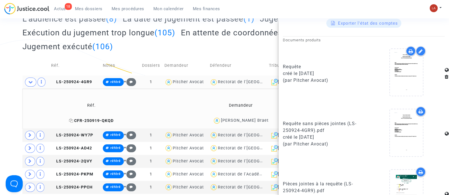
click at [84, 119] on span "CFR-250919-QKQD" at bounding box center [91, 121] width 45 height 5
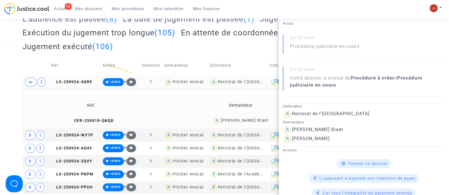
scroll to position [142, 0]
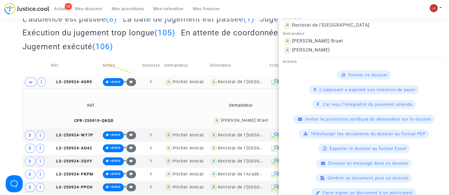
click at [320, 132] on span "Télécharger les documents du dossier au format PDF" at bounding box center [367, 134] width 115 height 5
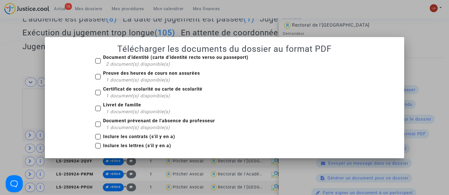
click at [123, 65] on span "2 document(s) disponible(s)" at bounding box center [138, 64] width 64 height 5
click at [98, 64] on input "Document d'identité (carte d'identité recto verso ou passeport) 2 document(s) d…" at bounding box center [98, 64] width 0 height 0
checkbox input "true"
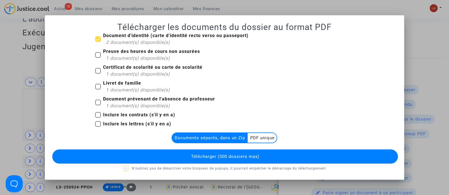
click at [121, 62] on mat-checkbox "Preuve des heures de cours non assurées 1 document(s) disponible(s)" at bounding box center [147, 56] width 105 height 16
click at [118, 73] on span "1 document(s) disponible(s)" at bounding box center [138, 73] width 64 height 5
click at [98, 74] on input "Certificat de scolarité ou carte de scolarité 1 document(s) disponible(s)" at bounding box center [98, 74] width 0 height 0
checkbox input "true"
click at [118, 53] on b "Preuve des heures de cours non assurées" at bounding box center [151, 51] width 97 height 5
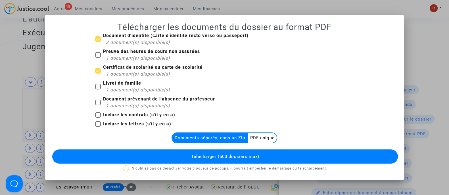
click at [98, 58] on input "Preuve des heures de cours non assurées 1 document(s) disponible(s)" at bounding box center [98, 58] width 0 height 0
checkbox input "true"
click at [115, 86] on span "Livret de famille 1 document(s) disponible(s)" at bounding box center [136, 87] width 67 height 14
click at [98, 90] on input "Livret de famille 1 document(s) disponible(s)" at bounding box center [98, 90] width 0 height 0
checkbox input "true"
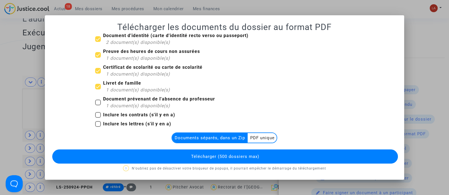
click at [131, 102] on span "Document prévenant de l'absence du professeur 1 document(s) disponible(s)" at bounding box center [159, 103] width 112 height 14
click at [98, 106] on input "Document prévenant de l'absence du professeur 1 document(s) disponible(s)" at bounding box center [98, 106] width 0 height 0
checkbox input "true"
click at [181, 154] on button "Télécharger (500 dossiers max)" at bounding box center [224, 157] width 345 height 14
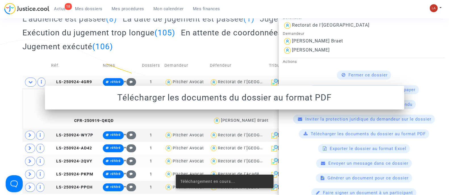
scroll to position [106, 0]
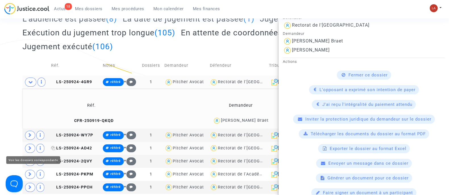
drag, startPoint x: 29, startPoint y: 147, endPoint x: 72, endPoint y: 147, distance: 42.8
click at [29, 147] on icon at bounding box center [29, 148] width 3 height 4
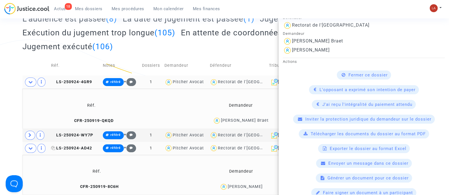
click at [78, 147] on span "LS-250924-AD42" at bounding box center [71, 148] width 41 height 5
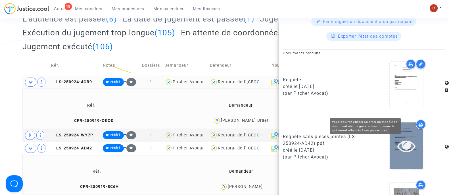
scroll to position [283, 0]
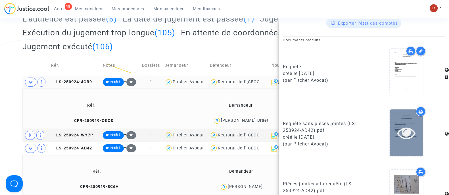
click at [397, 136] on icon at bounding box center [406, 133] width 18 height 18
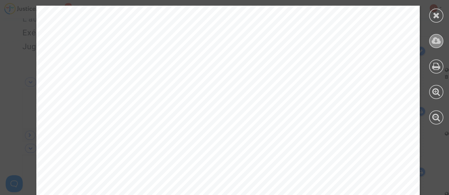
click at [429, 40] on div at bounding box center [436, 41] width 14 height 14
click at [435, 12] on icon at bounding box center [435, 15] width 7 height 9
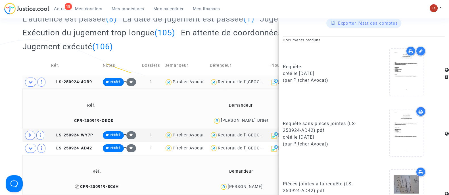
click at [102, 185] on span "CFR-250919-8C6H" at bounding box center [97, 187] width 44 height 5
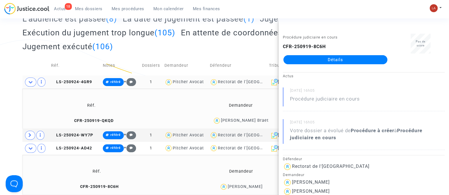
scroll to position [177, 0]
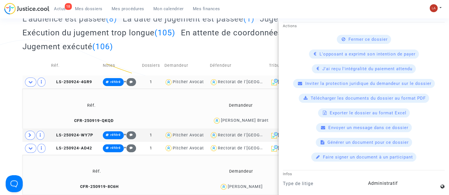
click at [333, 97] on span "Télécharger les documents du dossier au format PDF" at bounding box center [367, 98] width 115 height 5
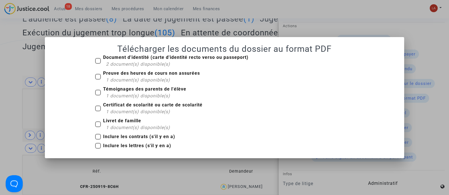
click at [119, 64] on span "2 document(s) disponible(s)" at bounding box center [138, 64] width 64 height 5
click at [98, 64] on input "Document d'identité (carte d'identité recto verso ou passeport) 2 document(s) d…" at bounding box center [98, 64] width 0 height 0
checkbox input "true"
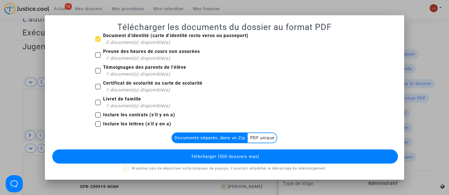
click at [119, 63] on mat-checkbox "Preuve des heures de cours non assurées 1 document(s) disponible(s)" at bounding box center [147, 56] width 105 height 16
click at [118, 57] on span "1 document(s) disponible(s)" at bounding box center [138, 58] width 64 height 5
click at [98, 58] on input "Preuve des heures de cours non assurées 1 document(s) disponible(s)" at bounding box center [98, 58] width 0 height 0
checkbox input "true"
click at [115, 69] on b "Témoignages des parents de l'élève" at bounding box center [144, 67] width 83 height 5
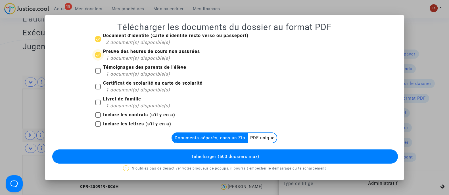
click at [98, 74] on input "Témoignages des parents de l'élève 1 document(s) disponible(s)" at bounding box center [98, 74] width 0 height 0
checkbox input "true"
drag, startPoint x: 117, startPoint y: 84, endPoint x: 117, endPoint y: 88, distance: 4.0
click at [118, 86] on span "Certificat de scolarité ou carte de scolarité 1 document(s) disponible(s)" at bounding box center [152, 87] width 99 height 14
click at [98, 90] on input "Certificat de scolarité ou carte de scolarité 1 document(s) disponible(s)" at bounding box center [98, 90] width 0 height 0
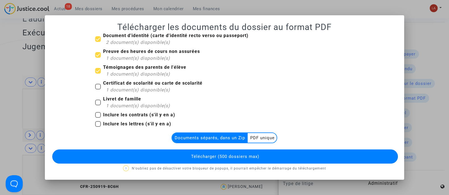
checkbox input "true"
click at [117, 102] on b "Livret de famille" at bounding box center [122, 98] width 38 height 5
click at [98, 106] on input "Livret de famille 1 document(s) disponible(s)" at bounding box center [98, 106] width 0 height 0
checkbox input "true"
click at [209, 153] on button "Télécharger (500 dossiers max)" at bounding box center [224, 157] width 345 height 14
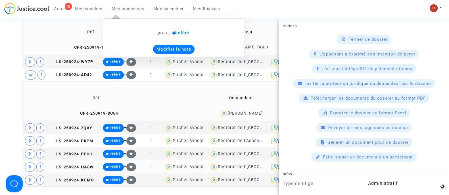
scroll to position [248, 0]
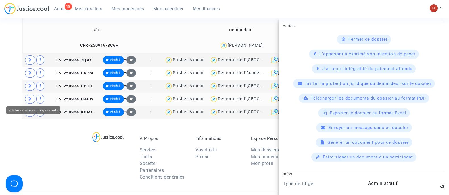
click at [32, 102] on span at bounding box center [30, 99] width 10 height 9
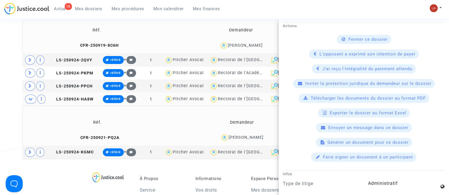
click at [77, 101] on td "LS-250924-HA8W" at bounding box center [75, 99] width 52 height 13
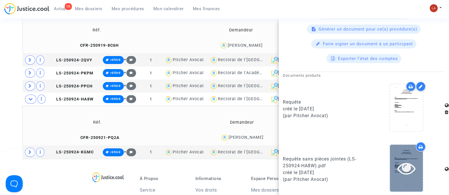
click at [397, 170] on icon at bounding box center [406, 168] width 18 height 18
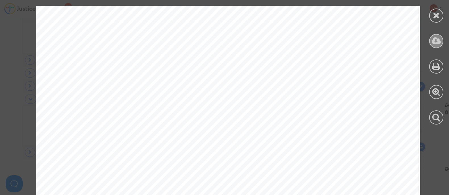
click at [430, 42] on div at bounding box center [436, 41] width 14 height 14
drag, startPoint x: 444, startPoint y: 14, endPoint x: 438, endPoint y: 14, distance: 5.7
click at [444, 14] on div at bounding box center [436, 65] width 26 height 130
click at [435, 15] on icon at bounding box center [435, 15] width 7 height 9
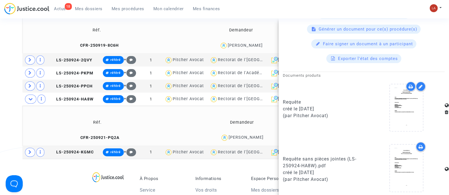
click at [107, 132] on td "CFR-250921-PQ2A" at bounding box center [97, 138] width 146 height 12
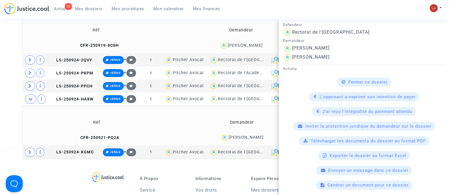
scroll to position [177, 0]
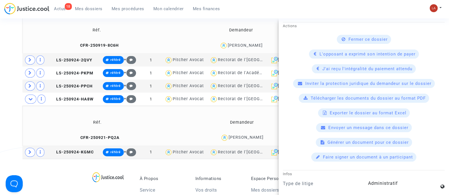
click at [328, 101] on div "Télécharger les documents du dossier au format PDF" at bounding box center [363, 98] width 130 height 9
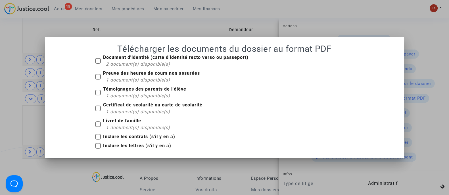
click at [117, 65] on span "2 document(s) disponible(s)" at bounding box center [138, 64] width 64 height 5
click at [98, 64] on input "Document d'identité (carte d'identité recto verso ou passeport) 2 document(s) d…" at bounding box center [98, 64] width 0 height 0
checkbox input "true"
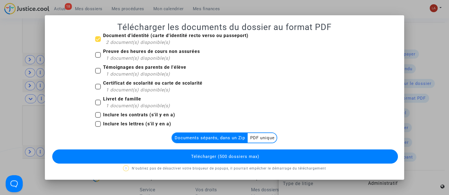
click at [117, 59] on span "1 document(s) disponible(s)" at bounding box center [138, 58] width 64 height 5
click at [98, 58] on input "Preuve des heures de cours non assurées 1 document(s) disponible(s)" at bounding box center [98, 58] width 0 height 0
checkbox input "true"
click at [115, 70] on b "Témoignages des parents de l'élève" at bounding box center [144, 67] width 83 height 5
click at [98, 74] on input "Témoignages des parents de l'élève 1 document(s) disponible(s)" at bounding box center [98, 74] width 0 height 0
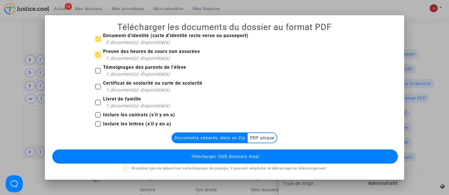
checkbox input "true"
click at [114, 86] on b "Certificat de scolarité ou carte de scolarité" at bounding box center [152, 83] width 99 height 5
click at [98, 90] on input "Certificat de scolarité ou carte de scolarité 1 document(s) disponible(s)" at bounding box center [98, 90] width 0 height 0
checkbox input "true"
click at [116, 103] on div "1 document(s) disponible(s)" at bounding box center [138, 106] width 64 height 7
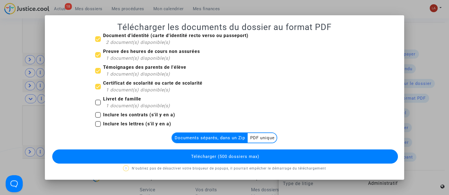
click at [98, 106] on input "Livret de famille 1 document(s) disponible(s)" at bounding box center [98, 106] width 0 height 0
checkbox input "true"
click at [228, 158] on span "Télécharger (500 dossiers max)" at bounding box center [225, 156] width 68 height 5
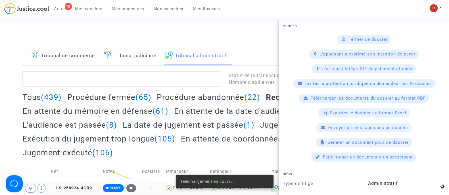
scroll to position [248, 0]
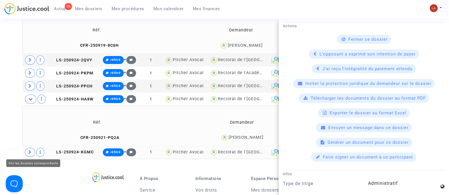
click at [28, 153] on span at bounding box center [30, 152] width 10 height 9
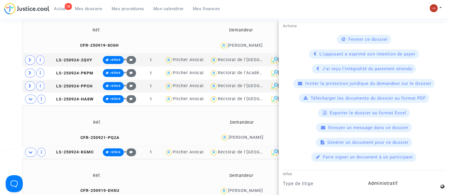
click at [70, 155] on td "LS-250924-KGMC" at bounding box center [75, 152] width 52 height 13
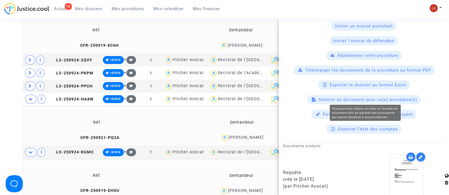
scroll to position [311, 0]
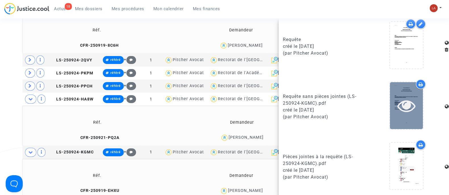
click at [408, 116] on div at bounding box center [406, 105] width 33 height 47
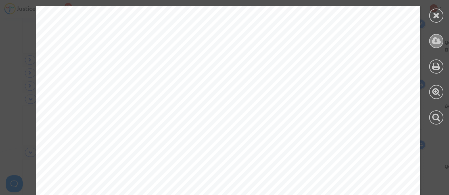
click at [435, 38] on icon at bounding box center [435, 41] width 9 height 9
drag, startPoint x: 433, startPoint y: 10, endPoint x: 427, endPoint y: 13, distance: 6.3
click at [433, 11] on icon at bounding box center [435, 15] width 7 height 9
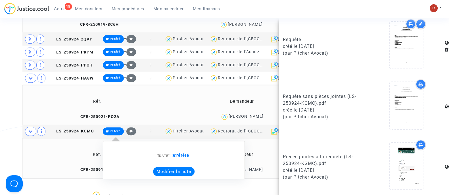
scroll to position [283, 0]
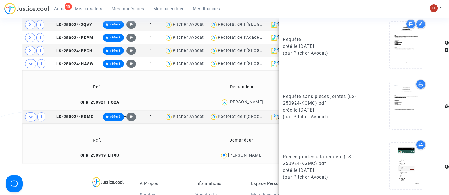
click at [100, 151] on td "CFR-250919-EHXU" at bounding box center [97, 156] width 146 height 12
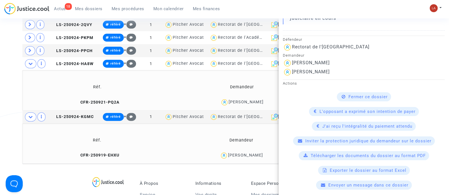
scroll to position [177, 0]
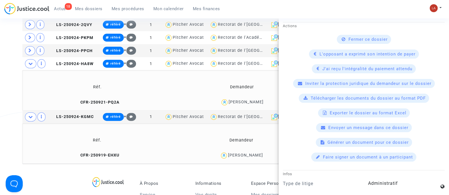
click at [333, 98] on span "Télécharger les documents du dossier au format PDF" at bounding box center [367, 98] width 115 height 5
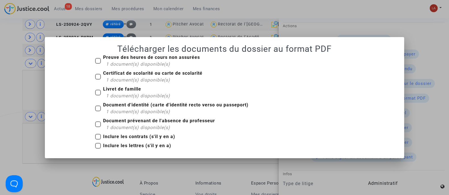
click at [128, 55] on b "Preuve des heures de cours non assurées" at bounding box center [151, 57] width 97 height 5
click at [98, 64] on input "Preuve des heures de cours non assurées 1 document(s) disponible(s)" at bounding box center [98, 64] width 0 height 0
checkbox input "true"
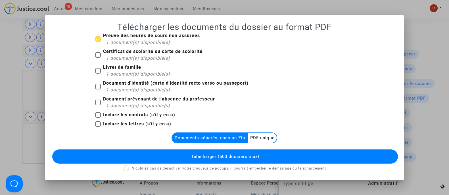
click at [122, 57] on span "1 document(s) disponible(s)" at bounding box center [138, 58] width 64 height 5
click at [98, 58] on input "Certificat de scolarité ou carte de scolarité 1 document(s) disponible(s)" at bounding box center [98, 58] width 0 height 0
checkbox input "true"
click at [113, 69] on b "Livret de famille" at bounding box center [122, 67] width 38 height 5
click at [98, 74] on input "Livret de famille 1 document(s) disponible(s)" at bounding box center [98, 74] width 0 height 0
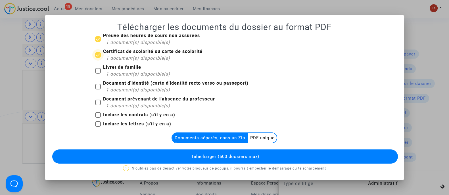
checkbox input "true"
click at [114, 86] on b "Document d'identité (carte d'identité recto verso ou passeport)" at bounding box center [175, 83] width 145 height 5
click at [98, 90] on input "Document d'identité (carte d'identité recto verso ou passeport) 1 document(s) d…" at bounding box center [98, 90] width 0 height 0
checkbox input "true"
click at [118, 100] on b "Document prévenant de l'absence du professeur" at bounding box center [159, 98] width 112 height 5
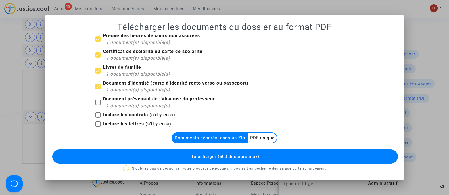
click at [98, 106] on input "Document prévenant de l'absence du professeur 1 document(s) disponible(s)" at bounding box center [98, 106] width 0 height 0
checkbox input "true"
drag, startPoint x: 173, startPoint y: 159, endPoint x: 170, endPoint y: 157, distance: 3.9
click at [172, 159] on button "Télécharger (500 dossiers max)" at bounding box center [224, 157] width 345 height 14
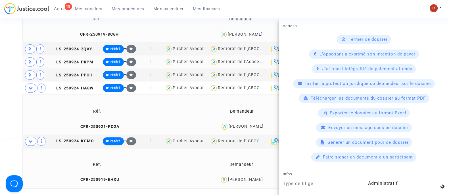
scroll to position [248, 0]
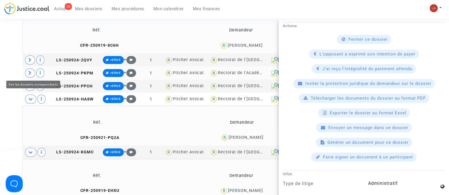
click at [30, 71] on icon at bounding box center [29, 73] width 3 height 4
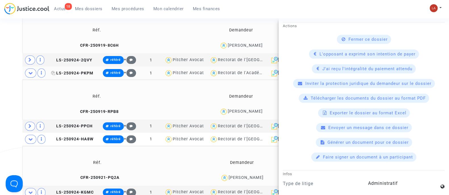
click at [72, 74] on span "LS-250924-PKPM" at bounding box center [72, 73] width 42 height 5
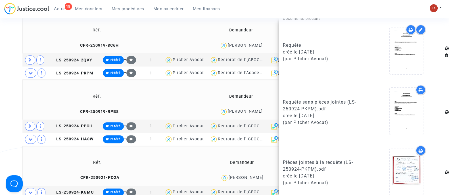
scroll to position [311, 0]
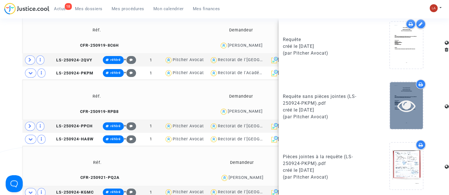
click at [407, 110] on icon at bounding box center [406, 106] width 18 height 18
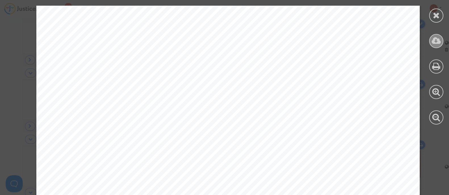
click at [438, 43] on icon at bounding box center [435, 41] width 9 height 9
click at [434, 16] on icon at bounding box center [435, 15] width 7 height 9
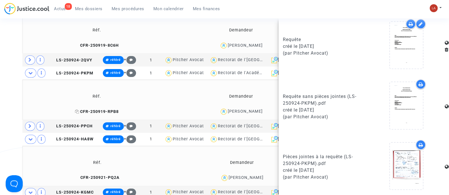
click at [99, 111] on span "CFR-250919-RPB8" at bounding box center [97, 112] width 44 height 5
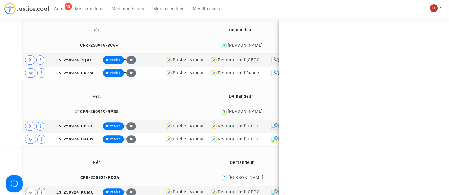
scroll to position [0, 0]
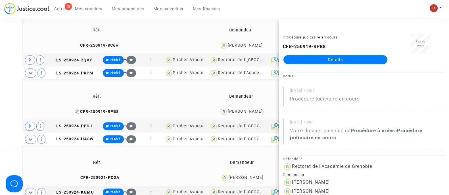
click at [97, 113] on span "CFR-250919-RPB8" at bounding box center [97, 112] width 44 height 5
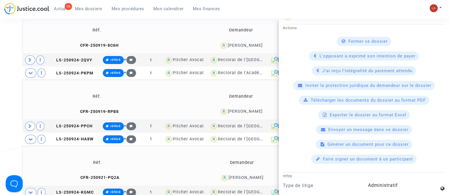
scroll to position [177, 0]
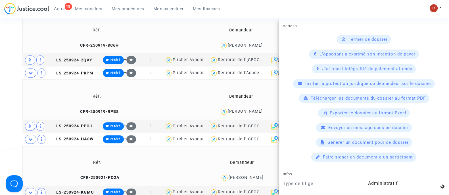
click at [325, 97] on span "Télécharger les documents du dossier au format PDF" at bounding box center [367, 98] width 115 height 5
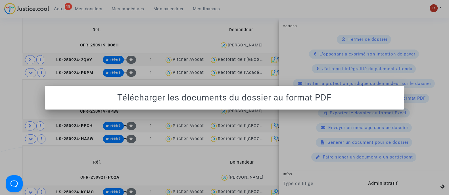
scroll to position [0, 0]
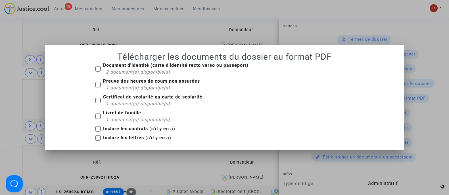
click at [124, 71] on span "2 document(s) disponible(s)" at bounding box center [138, 72] width 64 height 5
click at [98, 72] on input "Document d'identité (carte d'identité recto verso ou passeport) 2 document(s) d…" at bounding box center [98, 72] width 0 height 0
checkbox input "true"
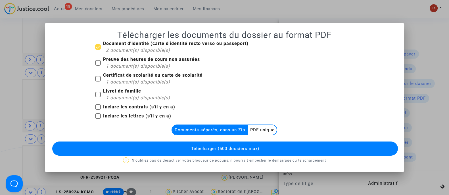
click at [129, 65] on span "1 document(s) disponible(s)" at bounding box center [138, 66] width 64 height 5
click at [98, 66] on input "Preuve des heures de cours non assurées 1 document(s) disponible(s)" at bounding box center [98, 66] width 0 height 0
checkbox input "true"
click at [123, 74] on b "Certificat de scolarité ou carte de scolarité" at bounding box center [152, 75] width 99 height 5
click at [98, 82] on input "Certificat de scolarité ou carte de scolarité 1 document(s) disponible(s)" at bounding box center [98, 82] width 0 height 0
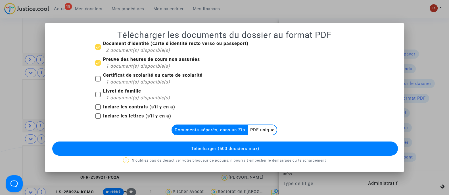
checkbox input "true"
click at [115, 97] on span "1 document(s) disponible(s)" at bounding box center [138, 97] width 64 height 5
click at [98, 98] on input "Livret de famille 1 document(s) disponible(s)" at bounding box center [98, 98] width 0 height 0
checkbox input "true"
click at [202, 149] on span "Télécharger (500 dossiers max)" at bounding box center [225, 148] width 68 height 5
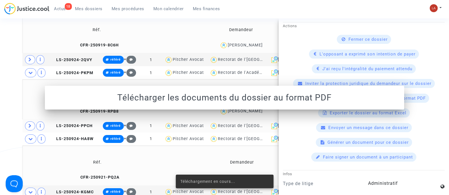
scroll to position [248, 0]
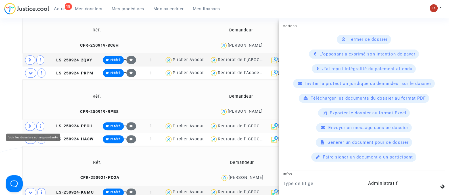
click at [29, 129] on span at bounding box center [30, 126] width 10 height 9
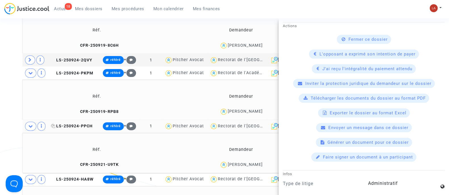
click at [68, 124] on span "LS-250924-PPCH" at bounding box center [71, 126] width 41 height 5
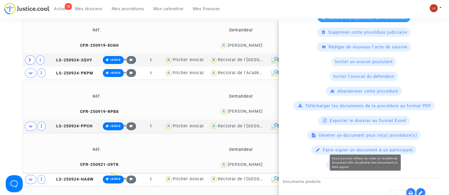
scroll to position [283, 0]
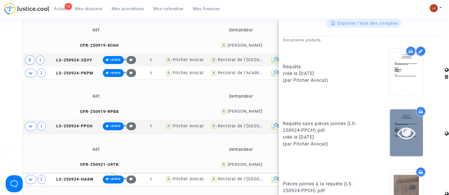
click at [393, 150] on div at bounding box center [406, 133] width 33 height 47
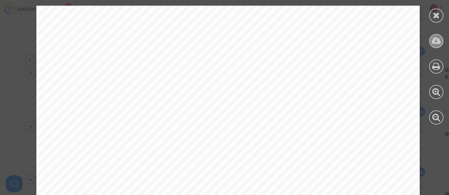
click at [441, 43] on div at bounding box center [436, 41] width 14 height 14
click at [431, 14] on div at bounding box center [436, 16] width 14 height 14
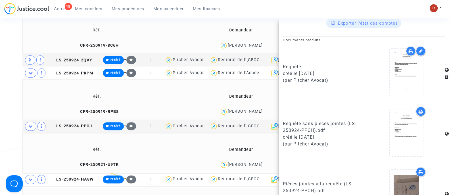
click at [99, 168] on td "CFR-250921-U9TK" at bounding box center [96, 165] width 145 height 12
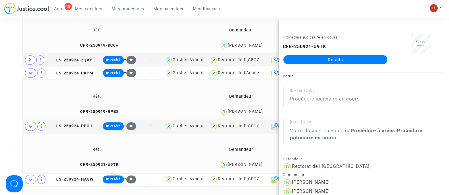
scroll to position [106, 0]
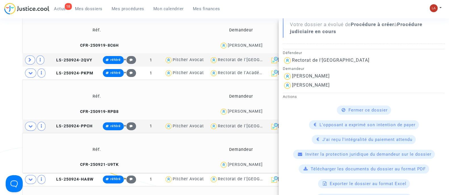
drag, startPoint x: 322, startPoint y: 162, endPoint x: 323, endPoint y: 167, distance: 5.1
click at [322, 162] on available-action-list "Fermer ce dossier L'opposant a exprimé son intention de payer J'ai reçu l'intég…" at bounding box center [364, 169] width 162 height 127
click at [322, 169] on span "Télécharger les documents du dossier au format PDF" at bounding box center [367, 169] width 115 height 5
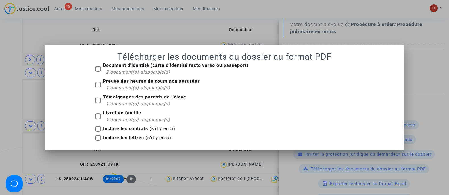
click at [119, 70] on span "2 document(s) disponible(s)" at bounding box center [138, 72] width 64 height 5
click at [98, 72] on input "Document d'identité (carte d'identité recto verso ou passeport) 2 document(s) d…" at bounding box center [98, 72] width 0 height 0
checkbox input "true"
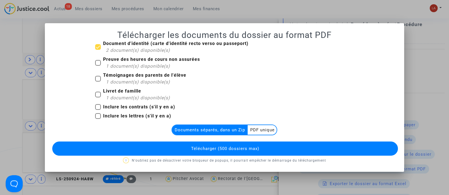
click at [118, 67] on span "1 document(s) disponible(s)" at bounding box center [138, 66] width 64 height 5
click at [98, 66] on input "Preuve des heures de cours non assurées 1 document(s) disponible(s)" at bounding box center [98, 66] width 0 height 0
checkbox input "true"
click at [101, 83] on label "Témoignages des parents de l'élève 1 document(s) disponible(s)" at bounding box center [140, 79] width 91 height 14
click at [98, 82] on input "Témoignages des parents de l'élève 1 document(s) disponible(s)" at bounding box center [98, 82] width 0 height 0
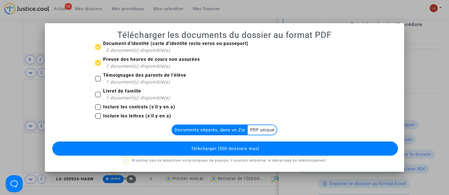
checkbox input "true"
click at [108, 93] on b "Livret de famille" at bounding box center [122, 91] width 38 height 5
click at [98, 98] on input "Livret de famille 1 document(s) disponible(s)" at bounding box center [98, 98] width 0 height 0
checkbox input "true"
click at [161, 147] on button "Télécharger (500 dossiers max)" at bounding box center [224, 149] width 345 height 14
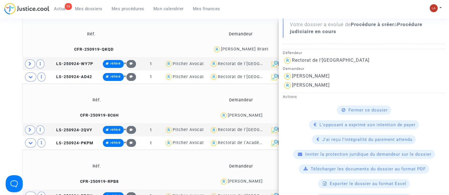
scroll to position [177, 0]
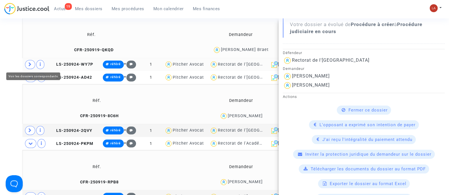
click at [30, 62] on icon at bounding box center [29, 64] width 3 height 4
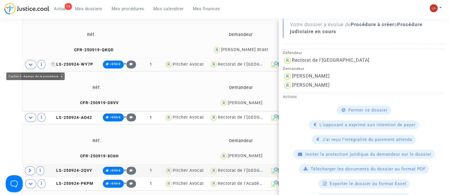
click at [64, 62] on span "LS-250924-WY7P" at bounding box center [72, 64] width 42 height 5
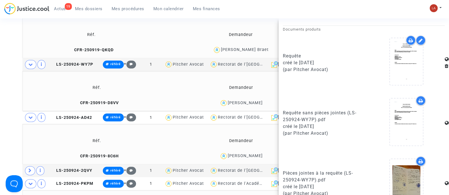
scroll to position [311, 0]
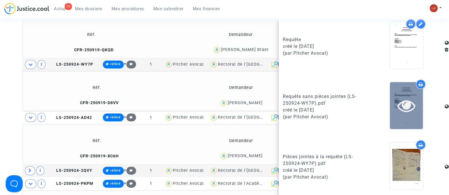
click at [398, 109] on icon at bounding box center [406, 106] width 18 height 18
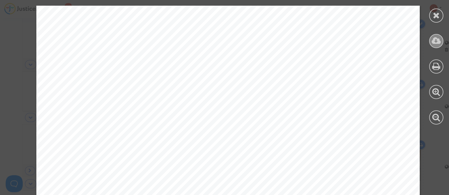
click at [436, 43] on icon at bounding box center [435, 41] width 9 height 9
click at [439, 12] on icon at bounding box center [435, 15] width 7 height 9
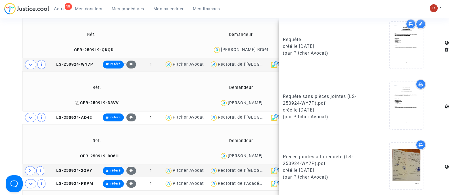
click at [96, 103] on span "CFR-250919-D8VV" at bounding box center [97, 103] width 44 height 5
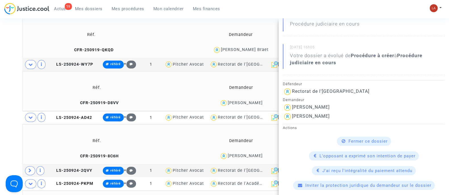
scroll to position [213, 0]
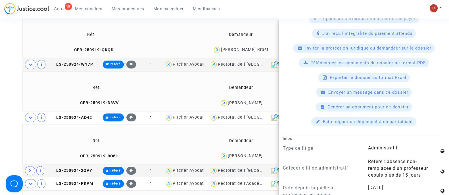
click at [332, 60] on span "Télécharger les documents du dossier au format PDF" at bounding box center [367, 62] width 115 height 5
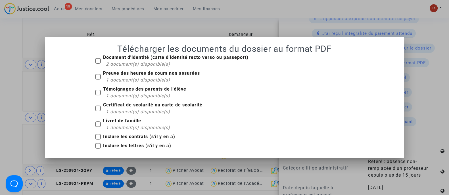
click at [123, 58] on b "Document d'identité (carte d'identité recto verso ou passeport)" at bounding box center [175, 57] width 145 height 5
click at [98, 64] on input "Document d'identité (carte d'identité recto verso ou passeport) 2 document(s) d…" at bounding box center [98, 64] width 0 height 0
checkbox input "true"
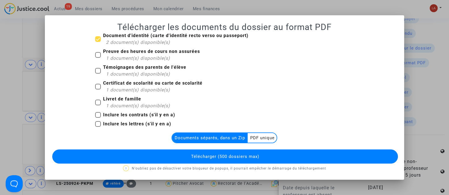
click at [121, 66] on b "Témoignages des parents de l'élève" at bounding box center [144, 67] width 83 height 5
click at [98, 74] on input "Témoignages des parents de l'élève 1 document(s) disponible(s)" at bounding box center [98, 74] width 0 height 0
checkbox input "true"
click at [126, 55] on div "1 document(s) disponible(s)" at bounding box center [153, 58] width 94 height 7
click at [98, 58] on input "Preuve des heures de cours non assurées 1 document(s) disponible(s)" at bounding box center [98, 58] width 0 height 0
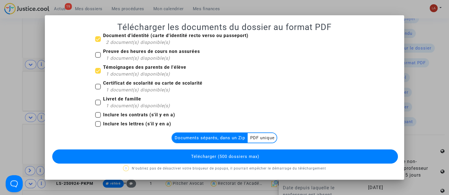
checkbox input "true"
click at [119, 89] on span "1 document(s) disponible(s)" at bounding box center [138, 89] width 64 height 5
click at [98, 90] on input "Certificat de scolarité ou carte de scolarité 1 document(s) disponible(s)" at bounding box center [98, 90] width 0 height 0
checkbox input "true"
click at [115, 102] on b "Livret de famille" at bounding box center [122, 98] width 38 height 5
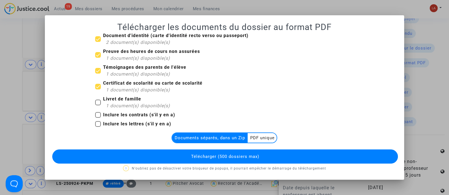
click at [98, 106] on input "Livret de famille 1 document(s) disponible(s)" at bounding box center [98, 106] width 0 height 0
checkbox input "true"
click at [163, 158] on button "Télécharger (500 dossiers max)" at bounding box center [224, 157] width 345 height 14
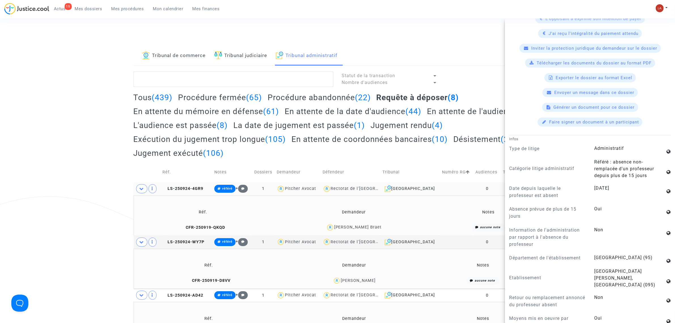
click at [42, 168] on div "Tribunal de commerce Tribunal judiciaire Tribunal administratif Statut de la tr…" at bounding box center [337, 306] width 675 height 521
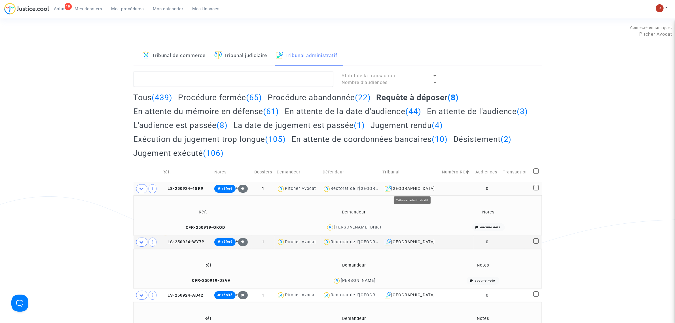
click at [421, 188] on div "Versailles" at bounding box center [411, 188] width 56 height 7
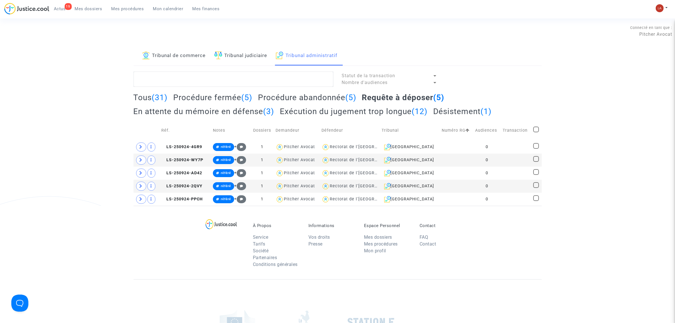
click at [191, 147] on span "LS-250924-4GR9" at bounding box center [181, 146] width 41 height 5
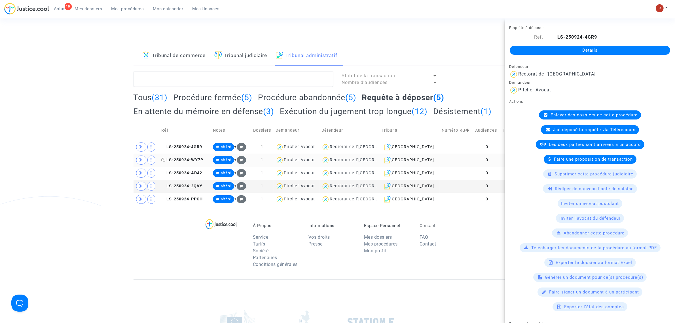
click at [197, 159] on span "LS-250924-WY7P" at bounding box center [182, 159] width 42 height 5
click at [178, 179] on td "LS-250924-AD42" at bounding box center [185, 173] width 52 height 13
click at [205, 188] on td "LS-250924-2QVY" at bounding box center [185, 186] width 52 height 13
click at [190, 195] on td "LS-250924-PPCH" at bounding box center [185, 199] width 52 height 13
click at [409, 148] on div "Versailles" at bounding box center [410, 147] width 56 height 7
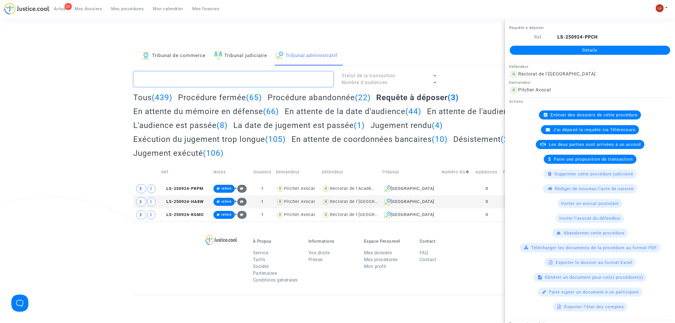
click at [241, 72] on textarea at bounding box center [234, 78] width 200 height 15
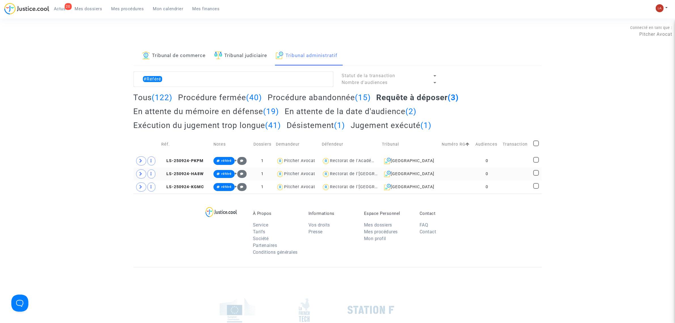
click at [190, 170] on td "LS-250924-HA8W" at bounding box center [185, 173] width 52 height 13
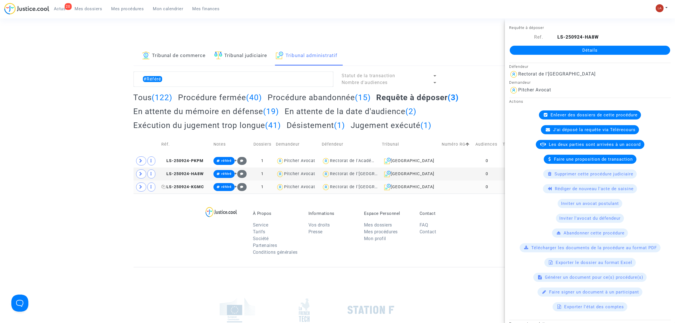
click at [193, 188] on span "LS-250924-KGMC" at bounding box center [182, 186] width 43 height 5
click at [194, 157] on td "LS-250924-PKPM" at bounding box center [185, 160] width 52 height 13
click at [228, 73] on textarea at bounding box center [234, 78] width 200 height 15
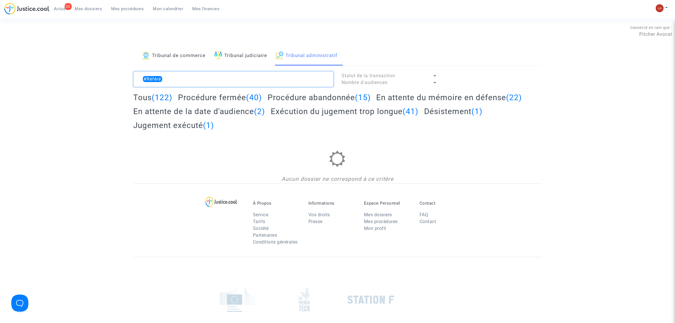
type textarea "#Référé"
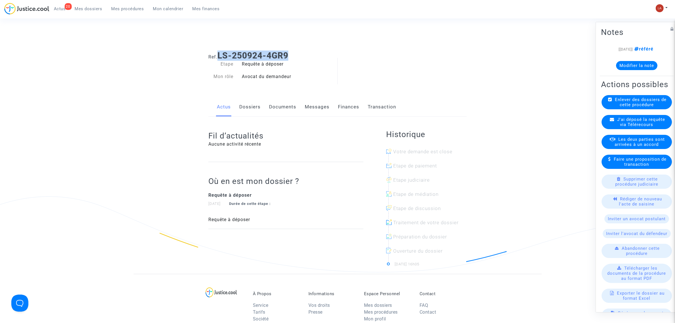
drag, startPoint x: 291, startPoint y: 57, endPoint x: 220, endPoint y: 52, distance: 71.1
click at [220, 52] on h1 "Ref. LS-250924-4GR9" at bounding box center [338, 55] width 258 height 10
copy b "LS-250924-4GR9"
click at [290, 107] on link "Documents" at bounding box center [282, 107] width 27 height 19
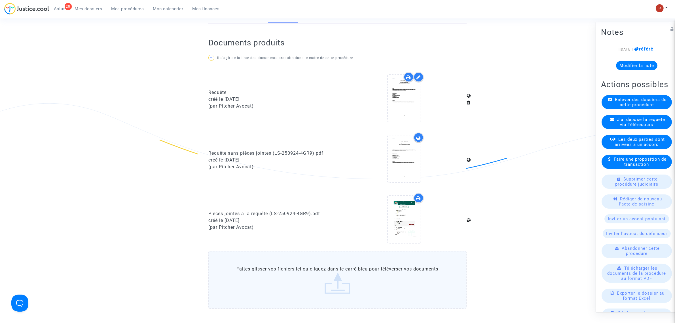
scroll to position [142, 0]
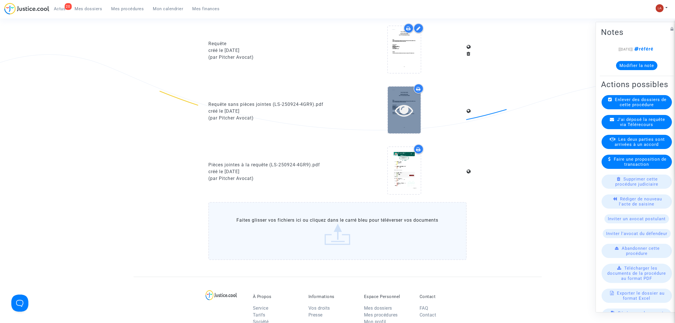
click at [407, 126] on div at bounding box center [404, 110] width 33 height 47
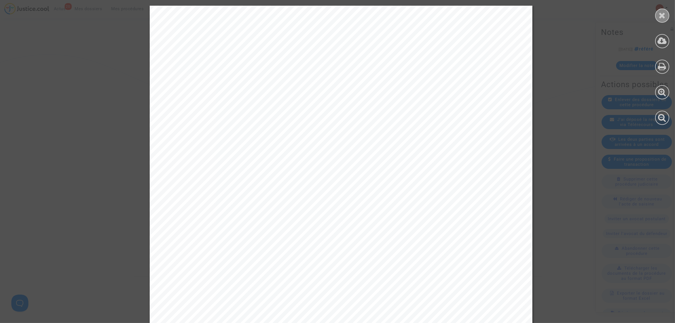
click at [669, 16] on div at bounding box center [663, 16] width 14 height 14
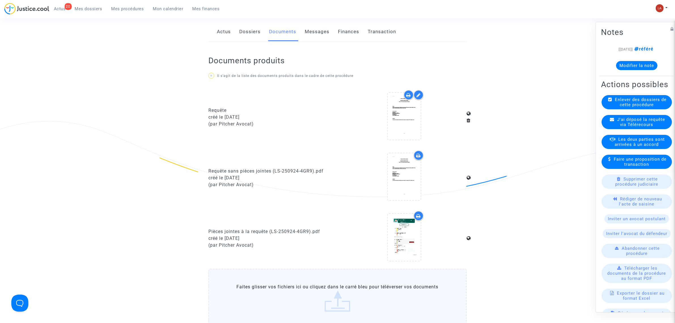
scroll to position [0, 0]
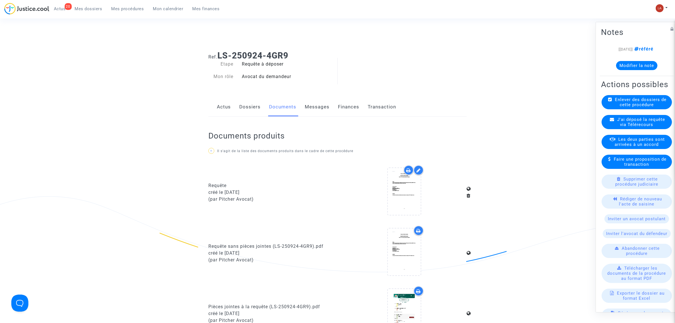
drag, startPoint x: 318, startPoint y: 109, endPoint x: 331, endPoint y: 111, distance: 13.1
click at [318, 109] on link "Messages" at bounding box center [317, 107] width 25 height 19
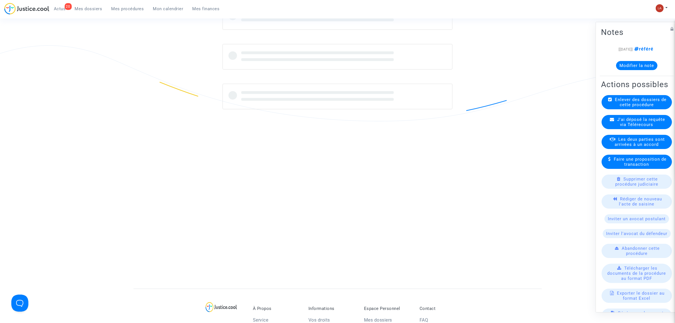
scroll to position [177, 0]
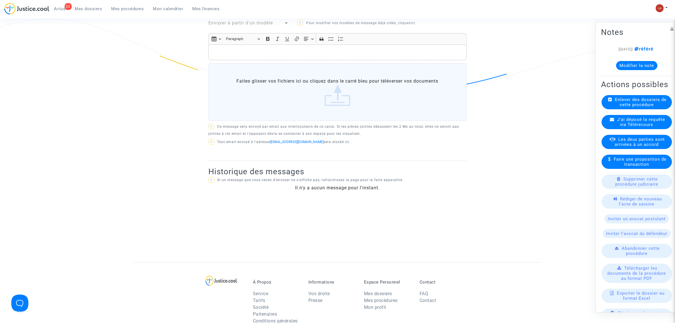
click at [637, 127] on span "J'ai déposé la requête via Télérecours" at bounding box center [642, 122] width 48 height 10
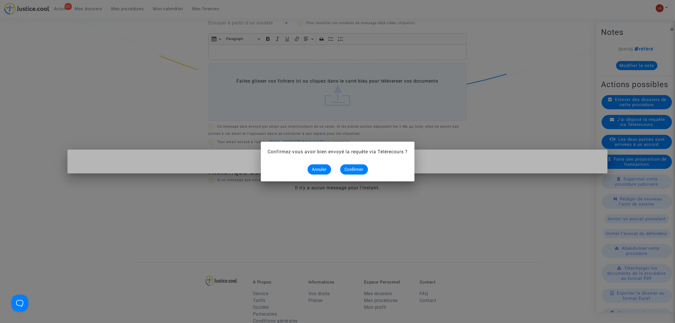
scroll to position [0, 0]
click at [362, 171] on span "Confirmer" at bounding box center [354, 169] width 19 height 5
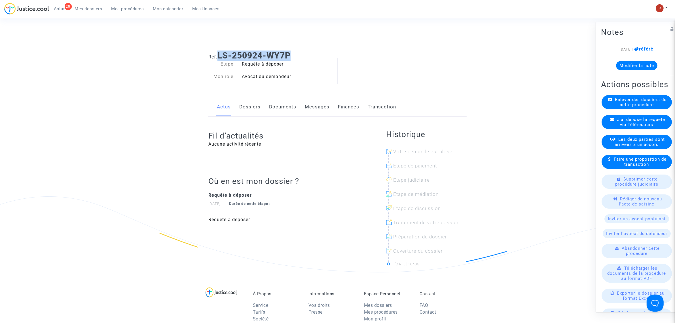
drag, startPoint x: 215, startPoint y: 53, endPoint x: 221, endPoint y: 53, distance: 6.5
click at [221, 53] on div "Ref. LS-250924-WY7P" at bounding box center [337, 53] width 267 height 14
click at [272, 107] on link "Documents" at bounding box center [282, 107] width 27 height 19
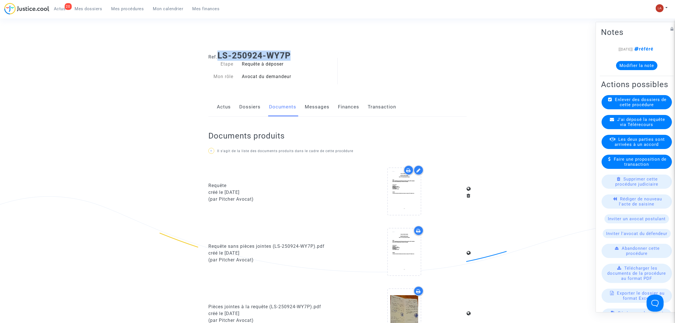
click at [382, 191] on div at bounding box center [404, 192] width 125 height 55
click at [395, 199] on icon at bounding box center [404, 191] width 18 height 18
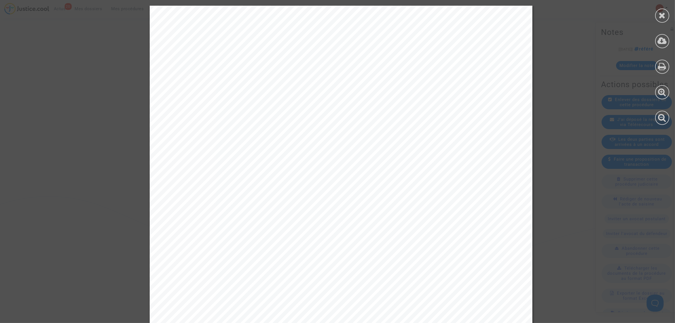
drag, startPoint x: 660, startPoint y: 10, endPoint x: 508, endPoint y: 66, distance: 161.4
click at [660, 10] on div at bounding box center [663, 16] width 14 height 14
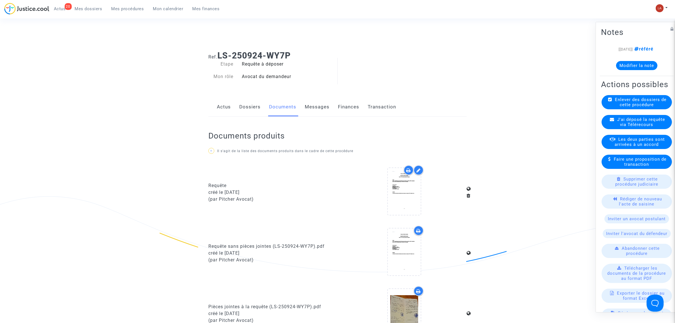
click at [316, 102] on link "Messages" at bounding box center [317, 107] width 25 height 19
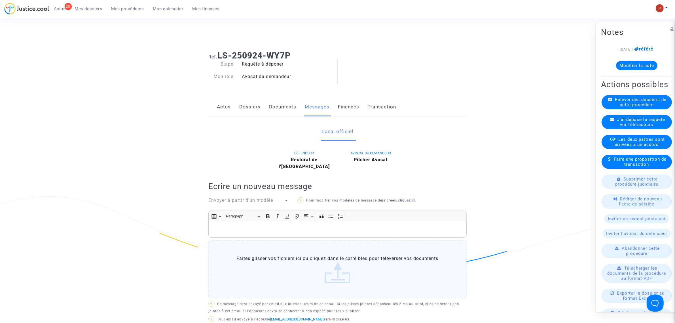
scroll to position [177, 0]
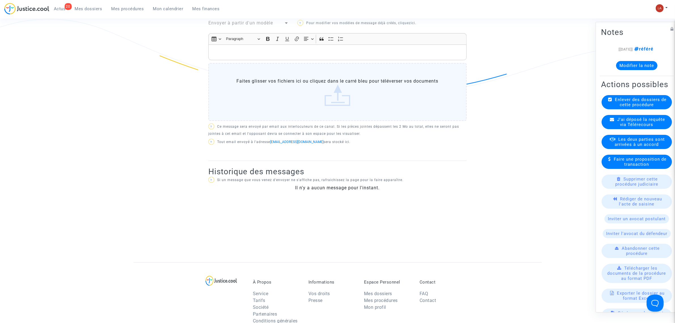
click at [629, 127] on span "J'ai déposé la requête via Télérecours" at bounding box center [642, 122] width 48 height 10
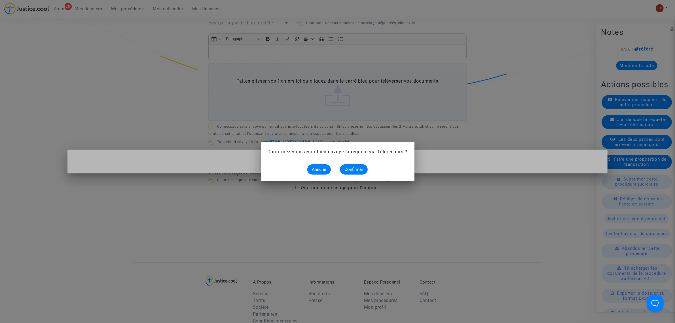
scroll to position [0, 0]
drag, startPoint x: 354, startPoint y: 169, endPoint x: 608, endPoint y: 181, distance: 254.2
click at [355, 169] on span "Confirmer" at bounding box center [354, 169] width 19 height 5
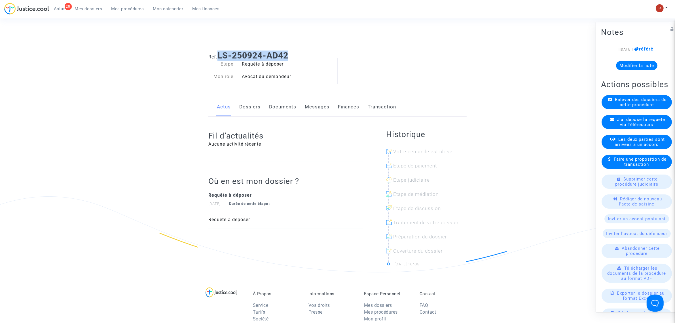
drag, startPoint x: 294, startPoint y: 56, endPoint x: 219, endPoint y: 53, distance: 74.9
click at [219, 53] on h1 "Ref. LS-250924-AD42" at bounding box center [338, 55] width 258 height 10
copy b "LS-250924-AD42"
click at [280, 108] on link "Documents" at bounding box center [282, 107] width 27 height 19
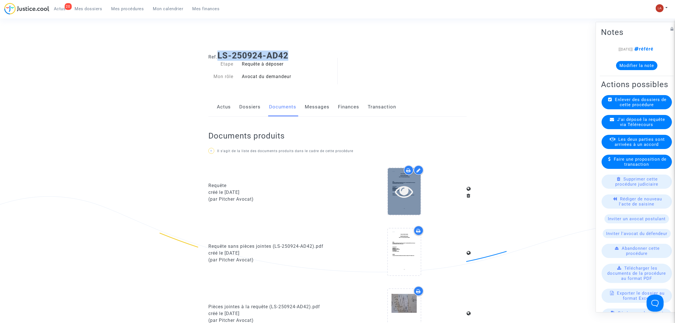
click at [401, 194] on icon at bounding box center [404, 191] width 18 height 18
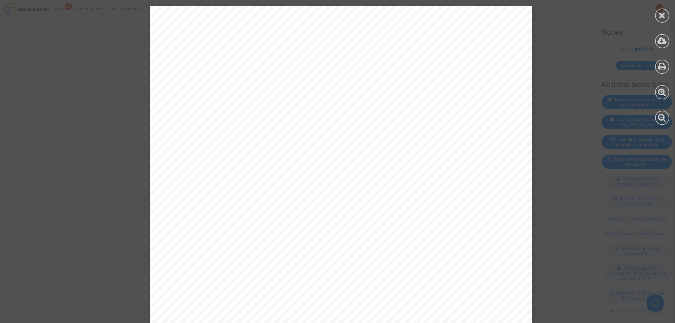
click at [664, 20] on div at bounding box center [663, 16] width 14 height 14
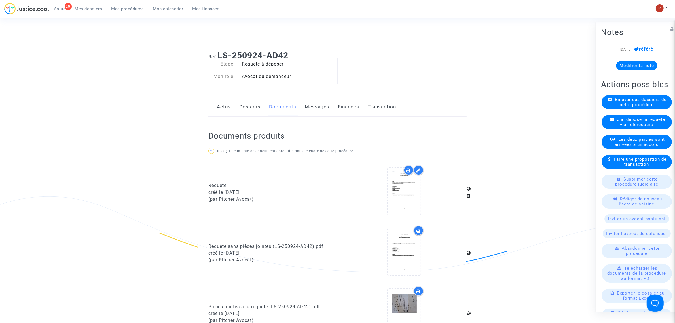
click at [319, 107] on link "Messages" at bounding box center [317, 107] width 25 height 19
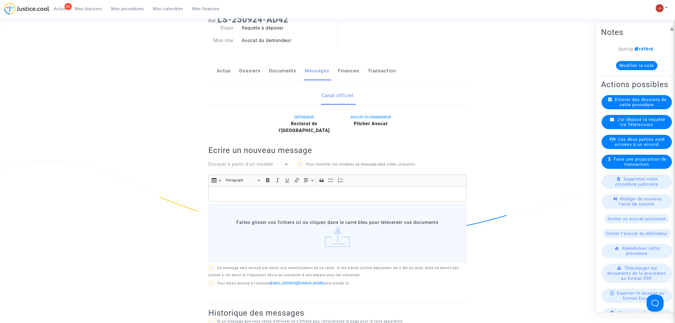
scroll to position [106, 0]
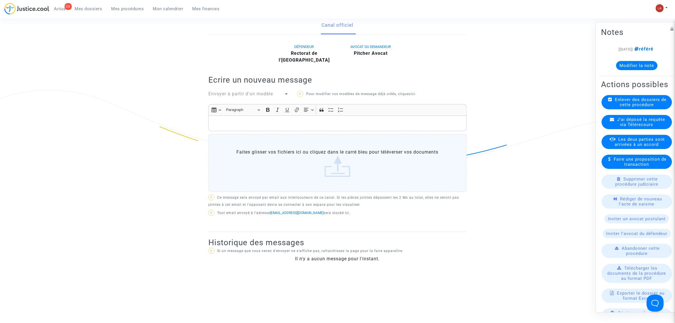
click at [645, 127] on span "J'ai déposé la requête via Télérecours" at bounding box center [642, 122] width 48 height 10
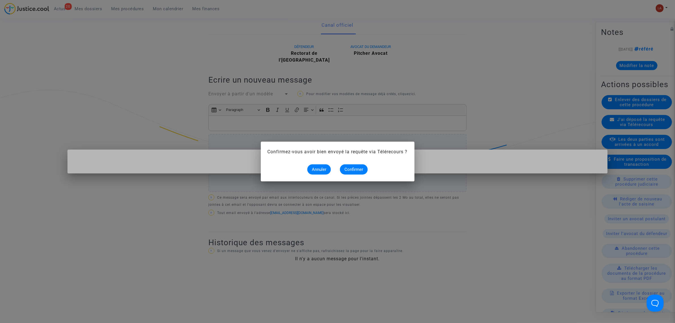
scroll to position [0, 0]
click at [359, 170] on span "Confirmer" at bounding box center [354, 169] width 19 height 5
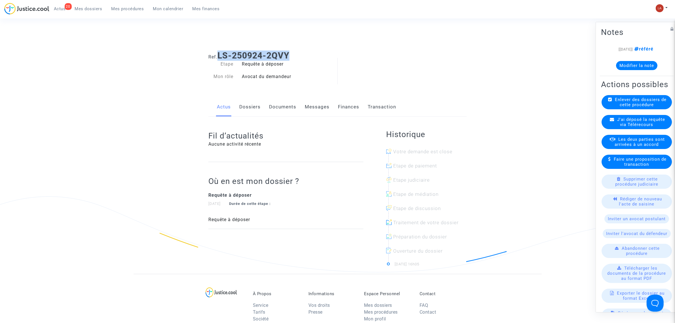
drag, startPoint x: 314, startPoint y: 56, endPoint x: 220, endPoint y: 54, distance: 93.9
click at [220, 54] on h1 "Ref. LS-250924-2QVY" at bounding box center [338, 55] width 258 height 10
copy b "LS-250924-2QVY"
click at [275, 104] on link "Documents" at bounding box center [282, 107] width 27 height 19
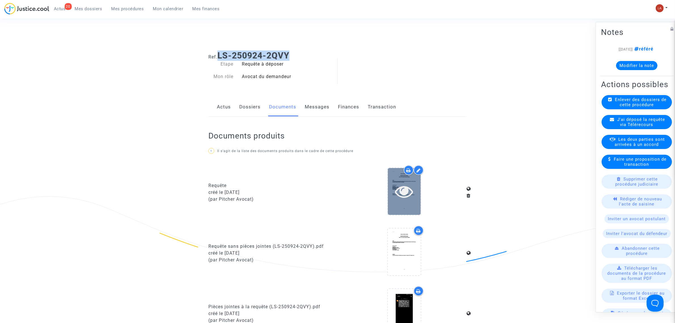
click at [388, 194] on div at bounding box center [404, 191] width 33 height 18
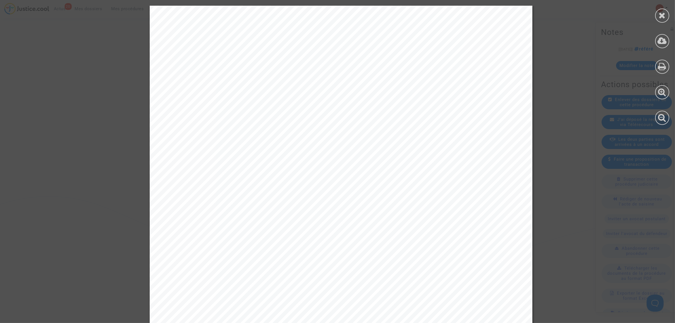
click at [658, 14] on div at bounding box center [663, 16] width 14 height 14
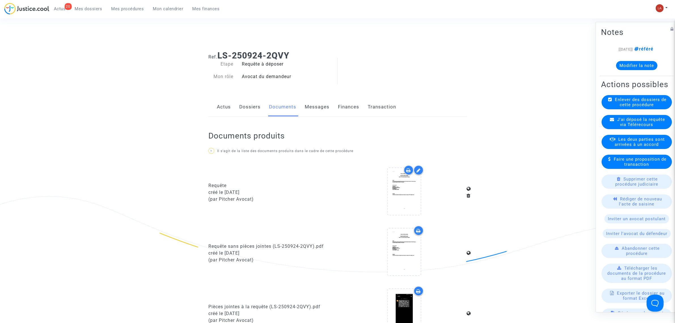
drag, startPoint x: 332, startPoint y: 117, endPoint x: 304, endPoint y: 111, distance: 28.4
click at [332, 117] on div "Documents produits ? Il s'agit de la liste des documents produits dans le cadre…" at bounding box center [338, 268] width 258 height 302
click at [302, 109] on div "Actus Dossiers Documents Messages Finances Transaction" at bounding box center [338, 107] width 258 height 19
click at [311, 109] on link "Messages" at bounding box center [317, 107] width 25 height 19
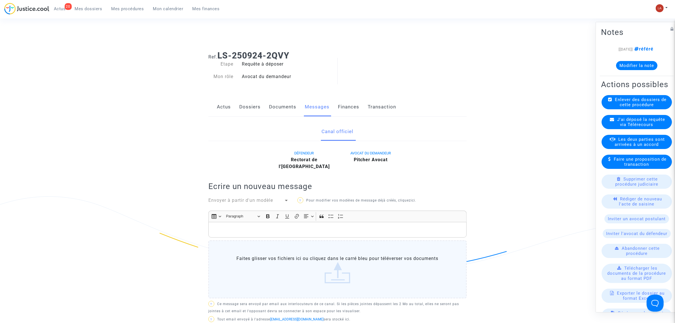
scroll to position [142, 0]
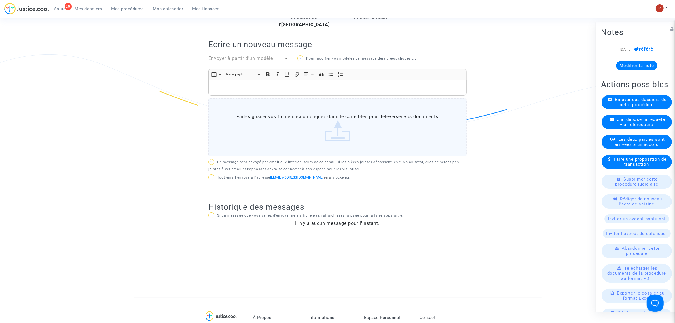
click at [638, 127] on span "J'ai déposé la requête via Télérecours" at bounding box center [642, 122] width 48 height 10
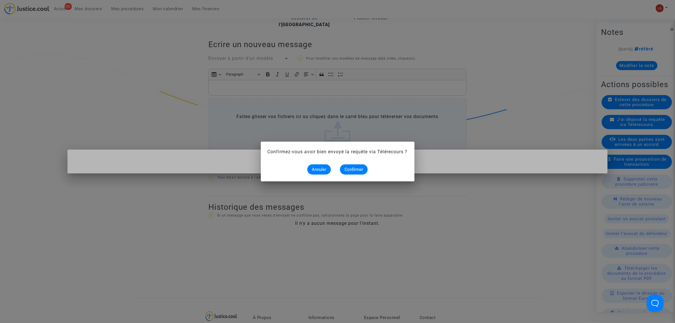
scroll to position [0, 0]
click at [355, 180] on mat-dialog-container "Confirmez-vous avoir bien envoyé la requête via Télérecours ? Annuler Confirmer" at bounding box center [338, 162] width 154 height 40
click at [357, 170] on span "Confirmer" at bounding box center [354, 169] width 19 height 5
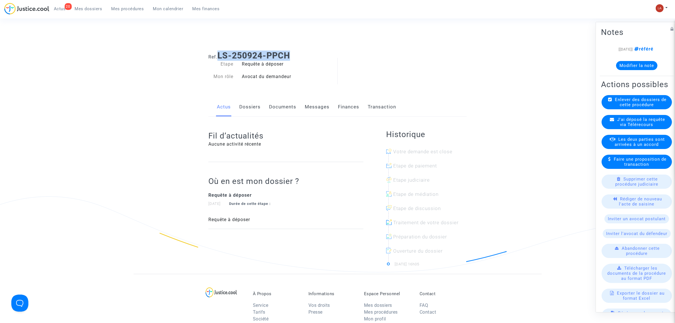
drag, startPoint x: 305, startPoint y: 60, endPoint x: 220, endPoint y: 56, distance: 84.9
click at [220, 56] on h1 "Ref. LS-250924-PPCH" at bounding box center [338, 55] width 258 height 10
copy b "LS-250924-PPCH"
click at [281, 111] on link "Documents" at bounding box center [282, 107] width 27 height 19
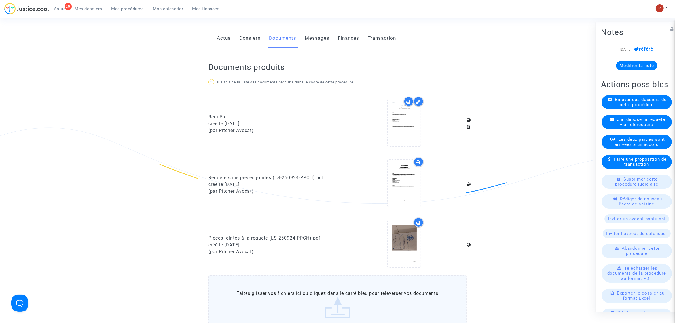
scroll to position [142, 0]
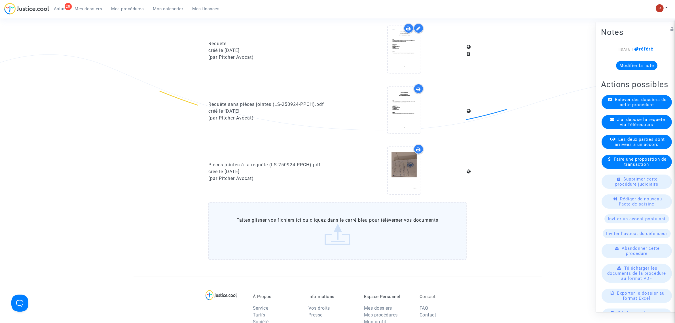
click at [411, 135] on upload-item at bounding box center [404, 111] width 39 height 55
click at [409, 128] on div at bounding box center [404, 110] width 33 height 47
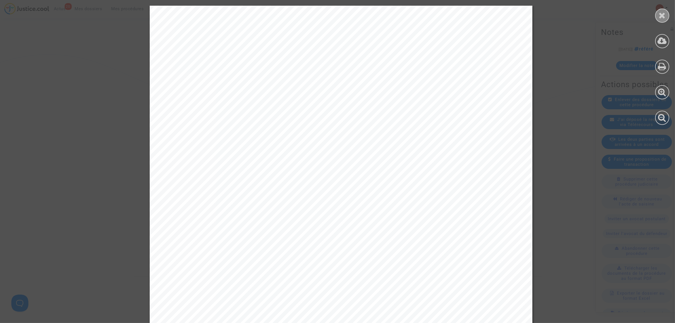
click at [665, 12] on icon at bounding box center [662, 15] width 7 height 9
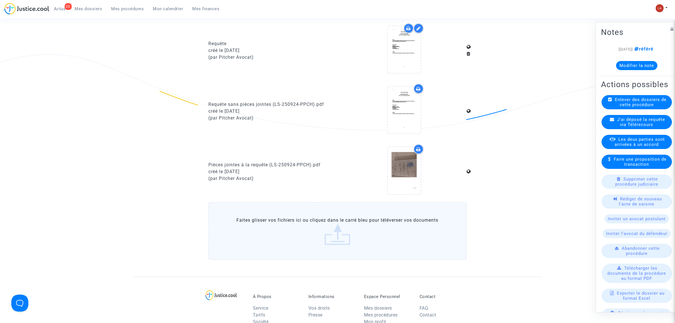
scroll to position [0, 0]
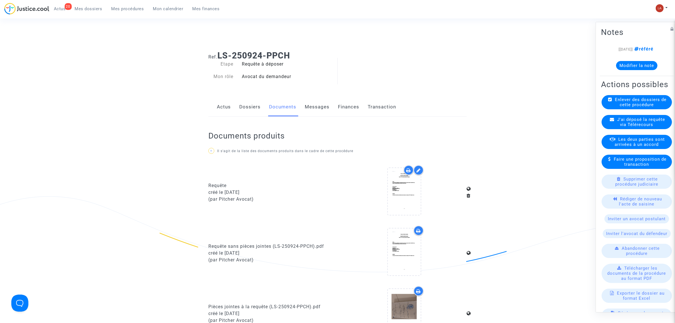
click at [324, 110] on link "Messages" at bounding box center [317, 107] width 25 height 19
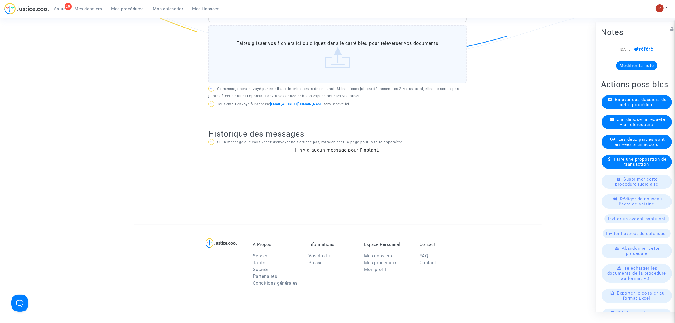
scroll to position [248, 0]
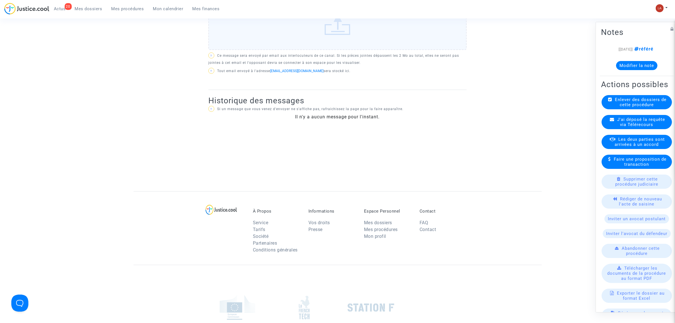
click at [648, 127] on span "J'ai déposé la requête via Télérecours" at bounding box center [642, 122] width 48 height 10
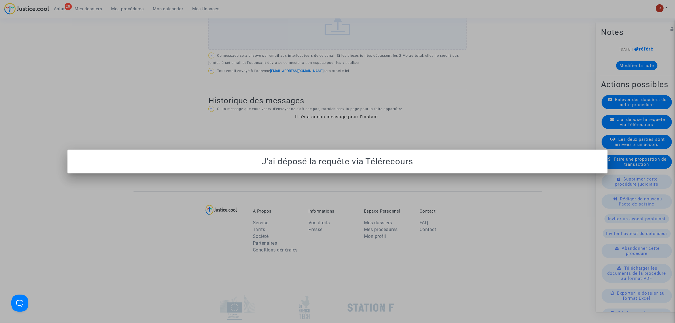
scroll to position [0, 0]
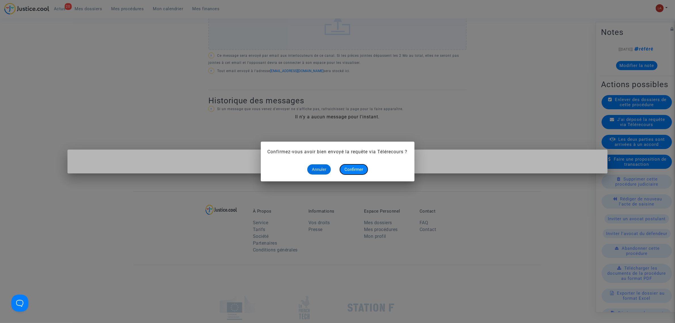
click at [351, 169] on span "Confirmer" at bounding box center [354, 169] width 19 height 5
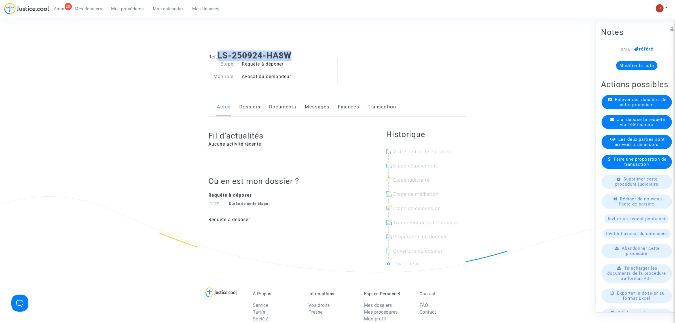
drag, startPoint x: 298, startPoint y: 54, endPoint x: 221, endPoint y: 52, distance: 77.8
click at [221, 52] on h1 "Ref. LS-250924-HA8W" at bounding box center [338, 55] width 258 height 10
copy b "LS-250924-HA8W"
click at [294, 108] on link "Documents" at bounding box center [282, 107] width 27 height 19
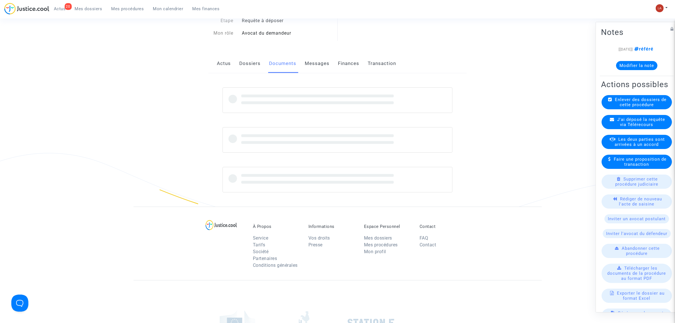
scroll to position [106, 0]
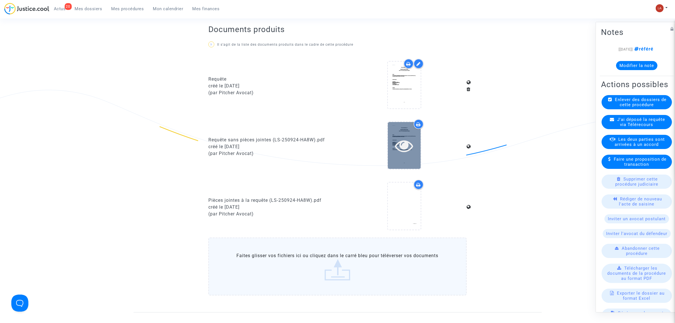
click at [406, 144] on icon at bounding box center [404, 145] width 18 height 18
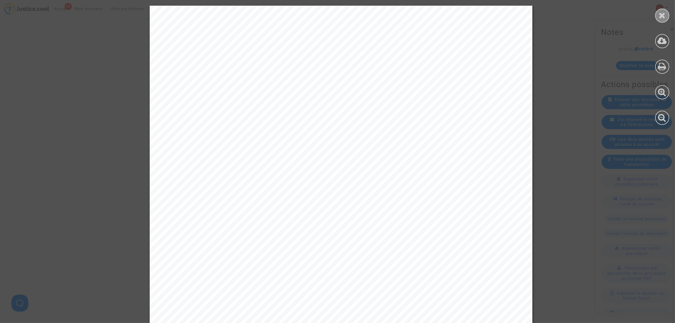
click at [660, 18] on icon at bounding box center [662, 15] width 7 height 9
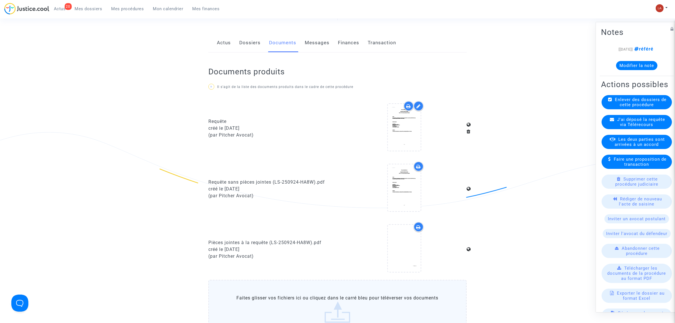
scroll to position [0, 0]
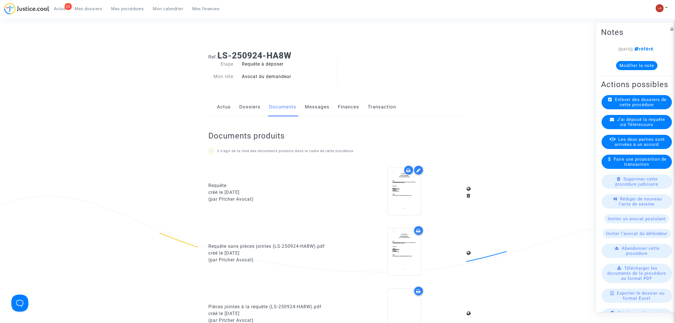
click at [327, 108] on link "Messages" at bounding box center [317, 107] width 25 height 19
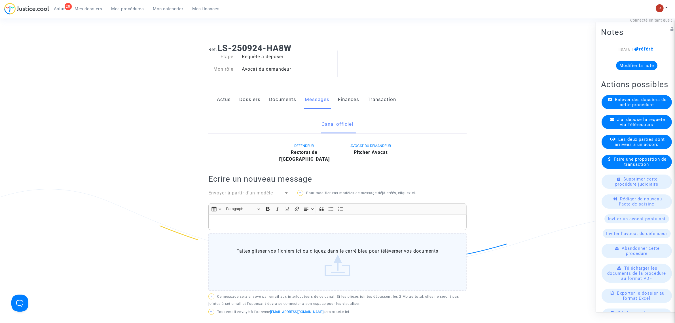
scroll to position [142, 0]
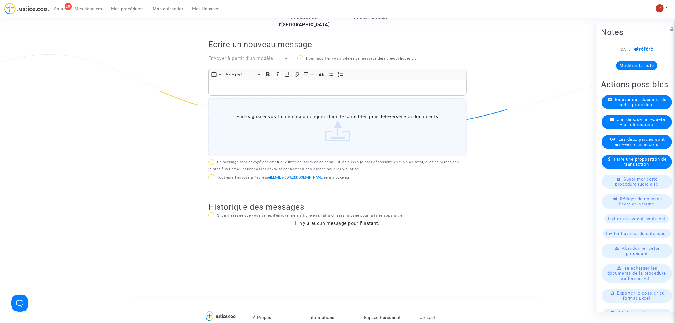
drag, startPoint x: 289, startPoint y: 174, endPoint x: 284, endPoint y: 177, distance: 5.1
click at [627, 127] on span "J'ai déposé la requête via Télérecours" at bounding box center [642, 122] width 48 height 10
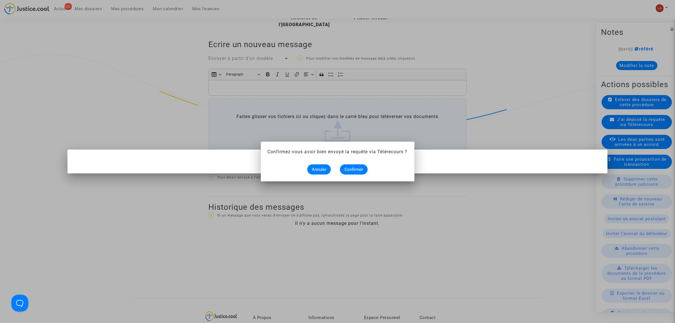
scroll to position [0, 0]
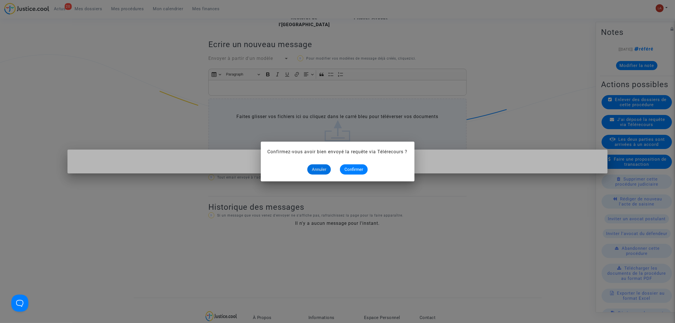
click at [358, 181] on mat-dialog-container "Confirmez-vous avoir bien envoyé la requête via Télérecours ? Annuler Confirmer" at bounding box center [338, 162] width 154 height 40
click at [361, 175] on mat-dialog-container "Confirmez-vous avoir bien envoyé la requête via Télérecours ? Annuler Confirmer" at bounding box center [338, 162] width 154 height 40
click at [363, 173] on button "Confirmer" at bounding box center [354, 169] width 28 height 10
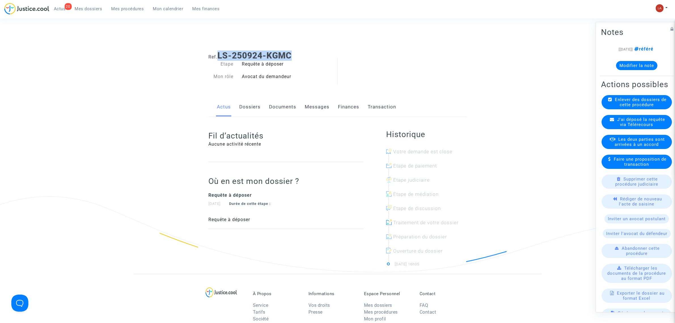
drag, startPoint x: 306, startPoint y: 55, endPoint x: 220, endPoint y: 50, distance: 85.8
click at [220, 50] on h1 "Ref. LS-250924-KGMC" at bounding box center [338, 55] width 258 height 10
copy b "LS-250924-KGMC"
click at [291, 101] on link "Documents" at bounding box center [282, 107] width 27 height 19
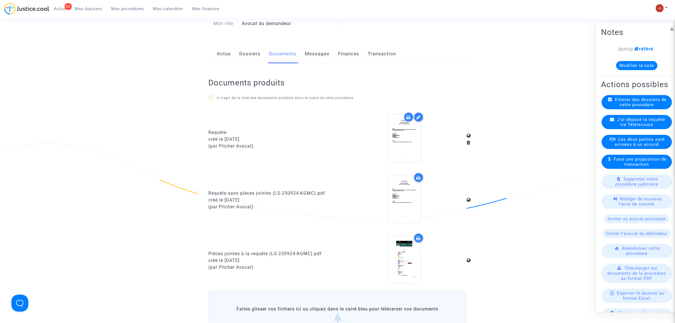
scroll to position [106, 0]
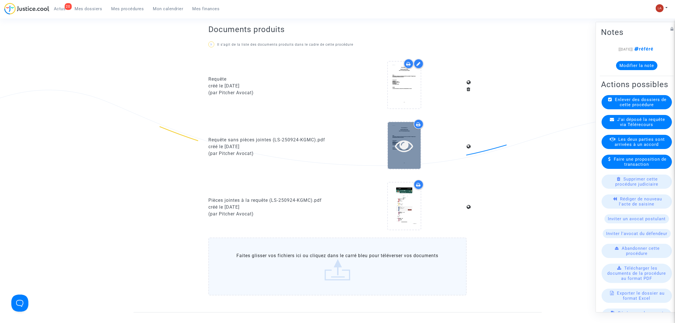
click at [420, 149] on div at bounding box center [404, 145] width 33 height 18
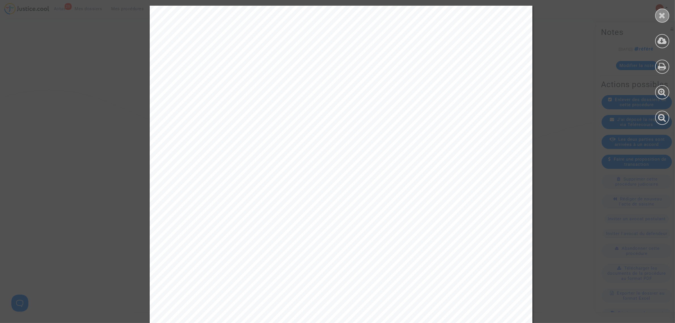
click at [670, 17] on div at bounding box center [663, 65] width 26 height 130
click at [668, 17] on div at bounding box center [663, 16] width 14 height 14
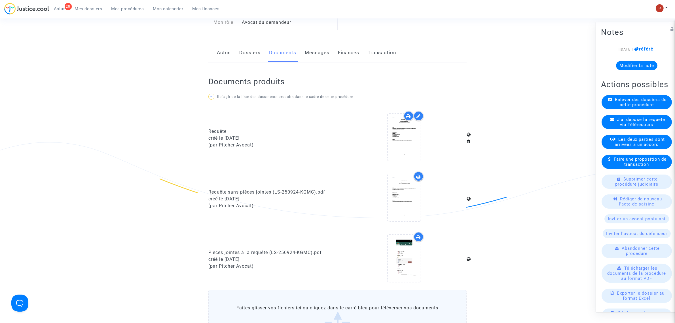
scroll to position [0, 0]
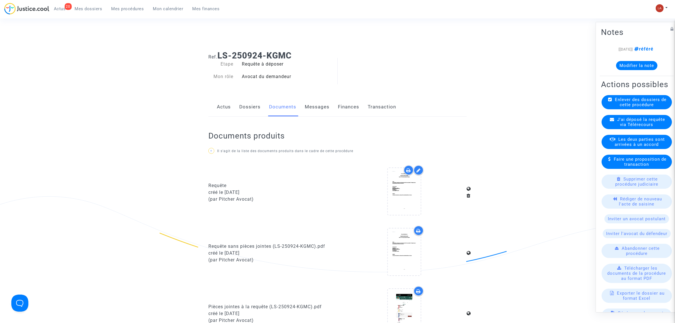
click at [323, 114] on link "Messages" at bounding box center [317, 107] width 25 height 19
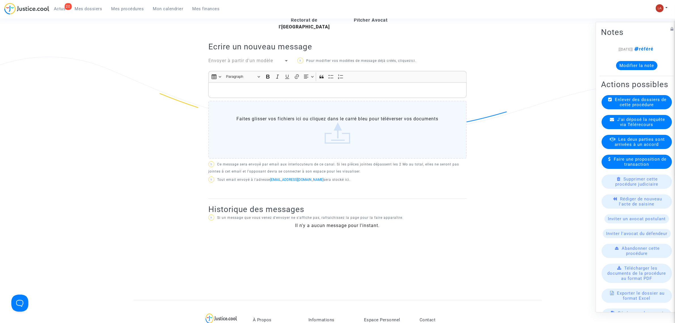
scroll to position [213, 0]
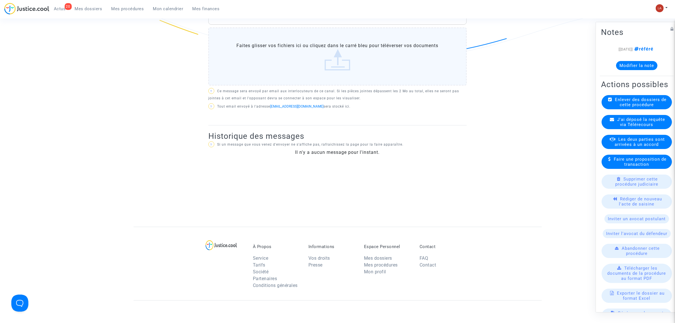
click at [612, 129] on div "J'ai déposé la requête via Télérecours" at bounding box center [637, 122] width 70 height 14
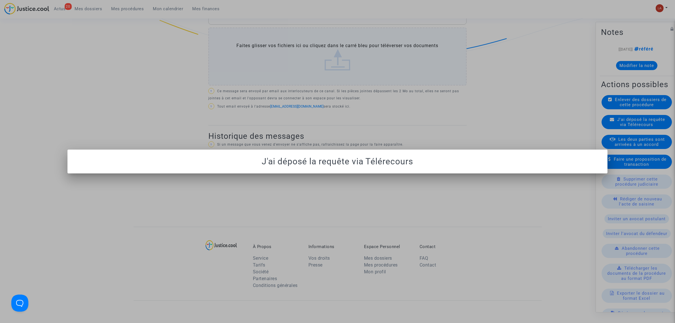
scroll to position [0, 0]
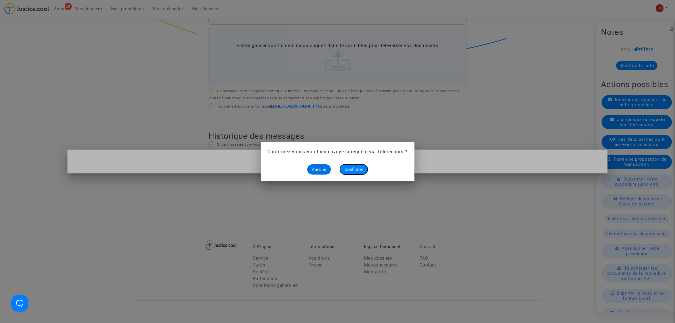
click at [348, 172] on button "Confirmer" at bounding box center [354, 169] width 28 height 10
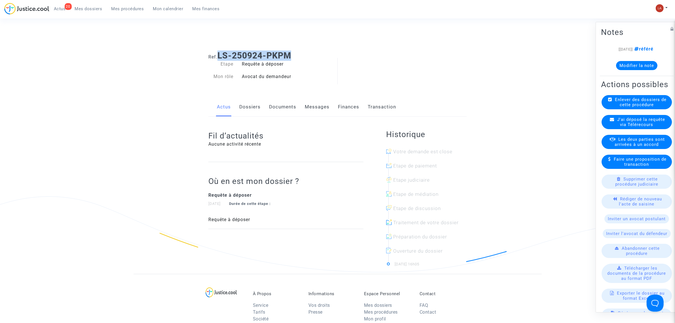
drag, startPoint x: 308, startPoint y: 58, endPoint x: 220, endPoint y: 52, distance: 88.1
click at [220, 52] on h1 "Ref. LS-250924-PKPM" at bounding box center [338, 55] width 258 height 10
copy b "LS-250924-PKPM"
drag, startPoint x: 281, startPoint y: 101, endPoint x: 289, endPoint y: 101, distance: 7.7
click at [281, 101] on link "Documents" at bounding box center [282, 107] width 27 height 19
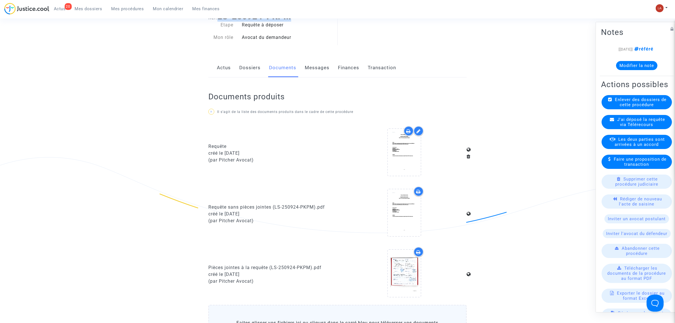
scroll to position [71, 0]
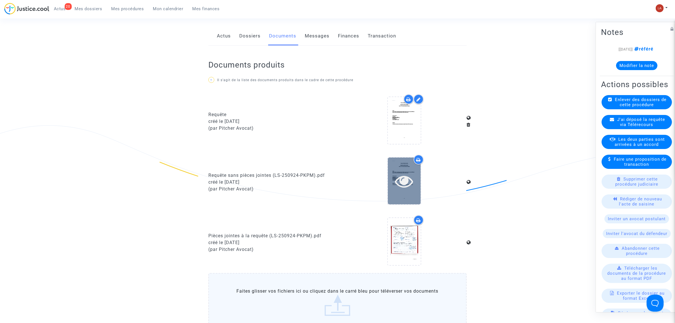
click at [406, 189] on icon at bounding box center [404, 181] width 18 height 18
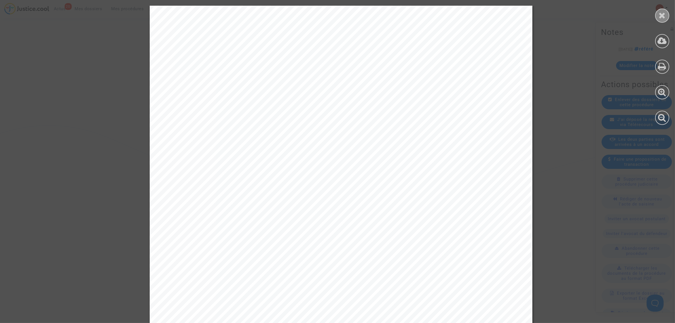
drag, startPoint x: 672, startPoint y: 21, endPoint x: 665, endPoint y: 20, distance: 6.5
click at [672, 21] on div at bounding box center [663, 65] width 26 height 130
click at [661, 18] on icon at bounding box center [662, 15] width 7 height 9
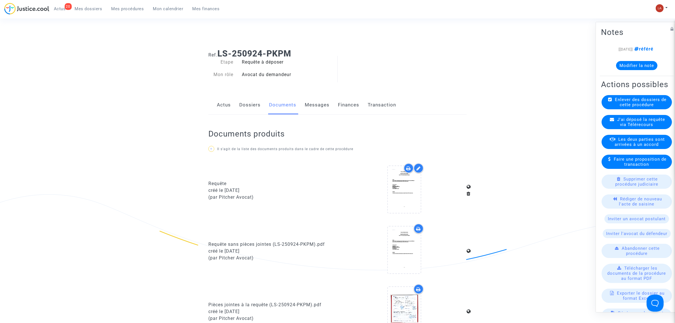
scroll to position [0, 0]
click at [308, 100] on link "Messages" at bounding box center [317, 107] width 25 height 19
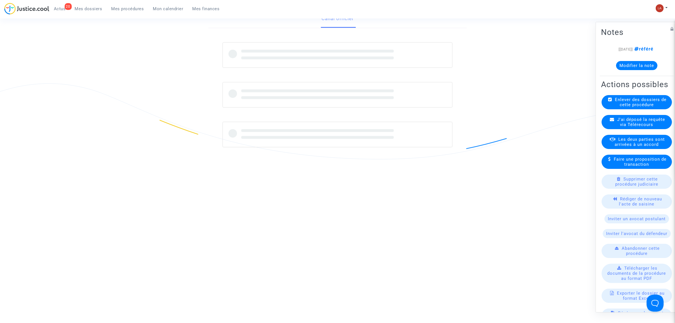
scroll to position [213, 0]
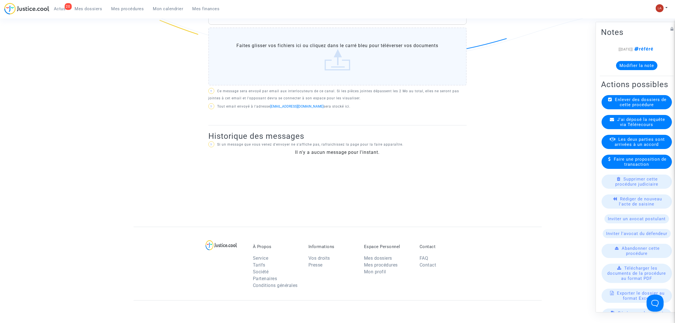
click at [626, 127] on span "J'ai déposé la requête via Télérecours" at bounding box center [642, 122] width 48 height 10
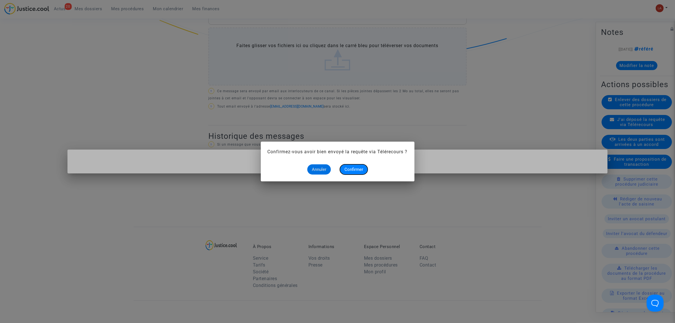
drag, startPoint x: 367, startPoint y: 169, endPoint x: 370, endPoint y: 169, distance: 3.1
click at [367, 169] on button "Confirmer" at bounding box center [354, 169] width 28 height 10
